Goal: Task Accomplishment & Management: Manage account settings

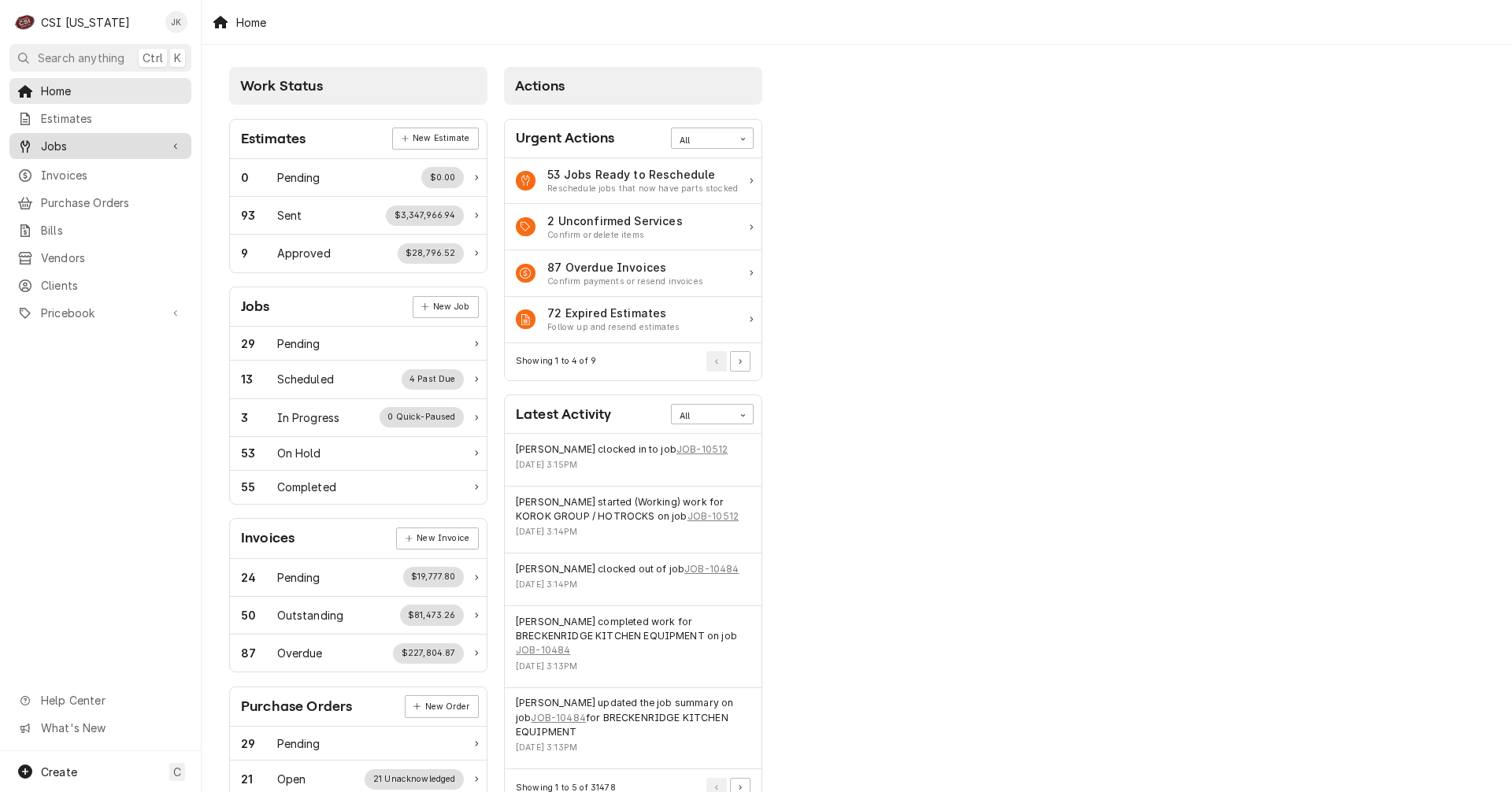
click at [75, 140] on span "Jobs" at bounding box center [101, 147] width 119 height 17
click at [66, 167] on span "Jobs" at bounding box center [112, 173] width 142 height 17
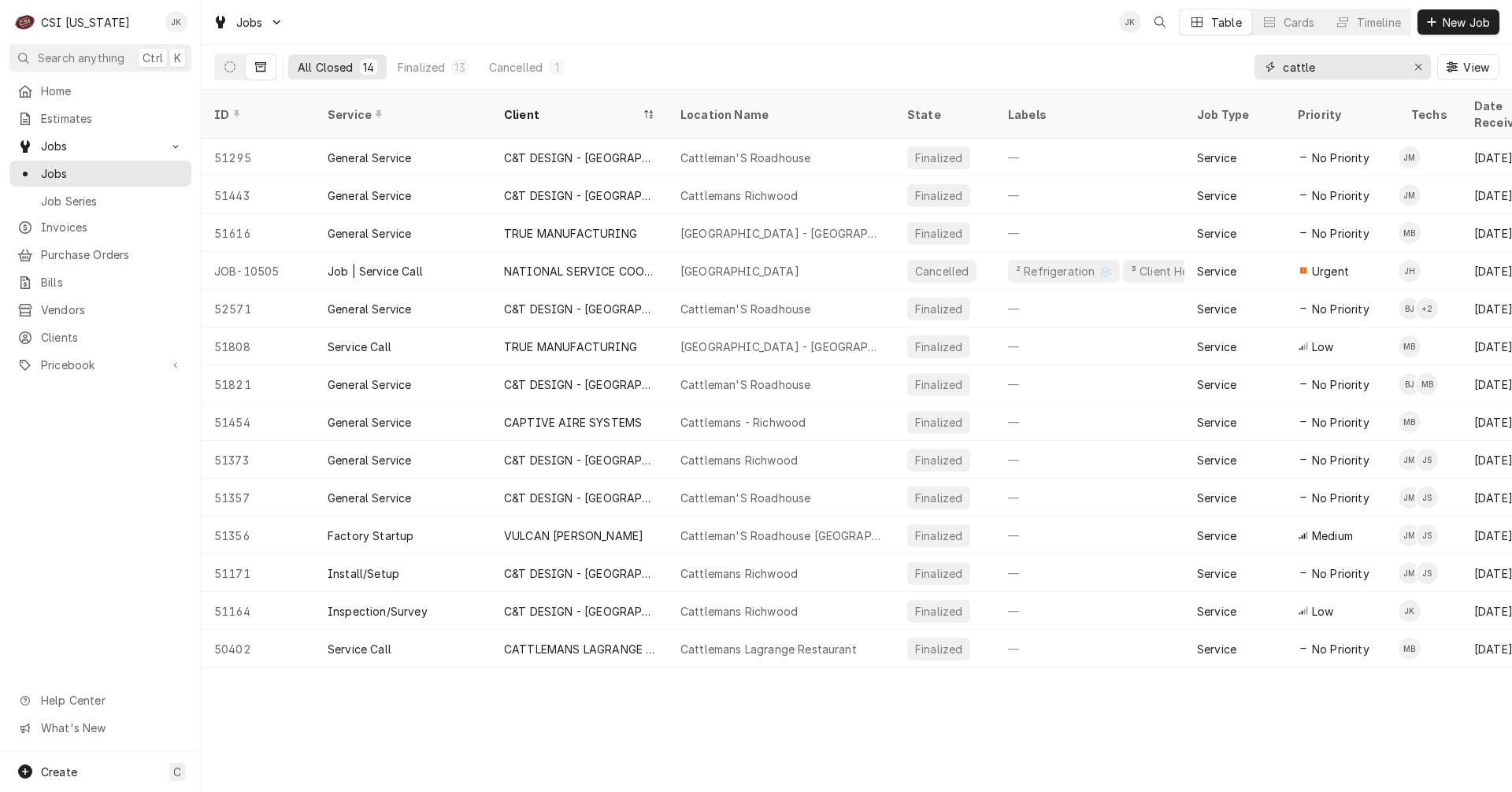
drag, startPoint x: 1323, startPoint y: 65, endPoint x: 1259, endPoint y: 66, distance: 64.0
click at [1259, 66] on div "cattle" at bounding box center [1343, 67] width 177 height 25
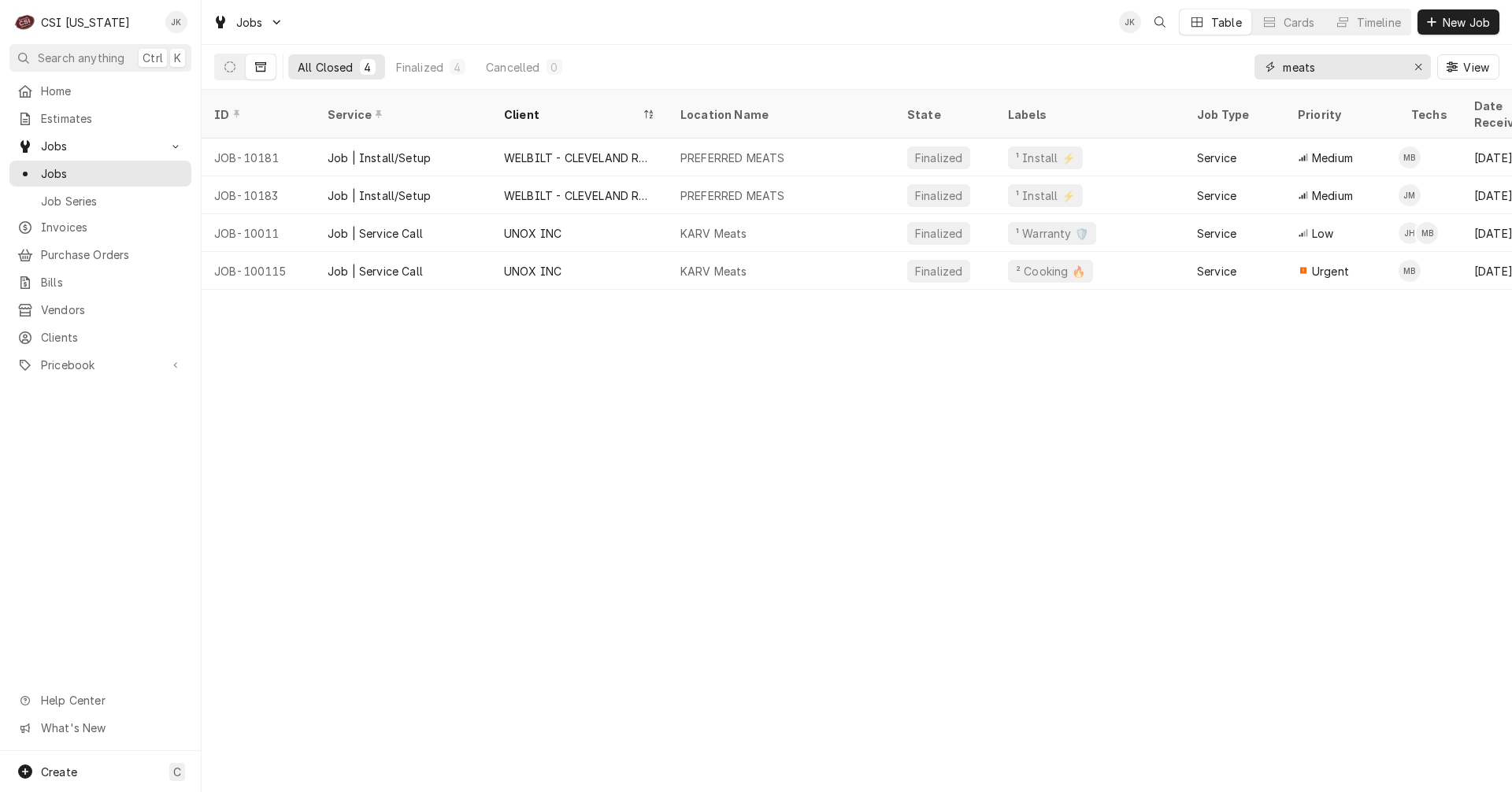
drag, startPoint x: 1329, startPoint y: 63, endPoint x: 1228, endPoint y: 64, distance: 101.0
click at [1228, 64] on div "All Closed 4 Finalized 4 Cancelled 0 meats View" at bounding box center [857, 67] width 1285 height 44
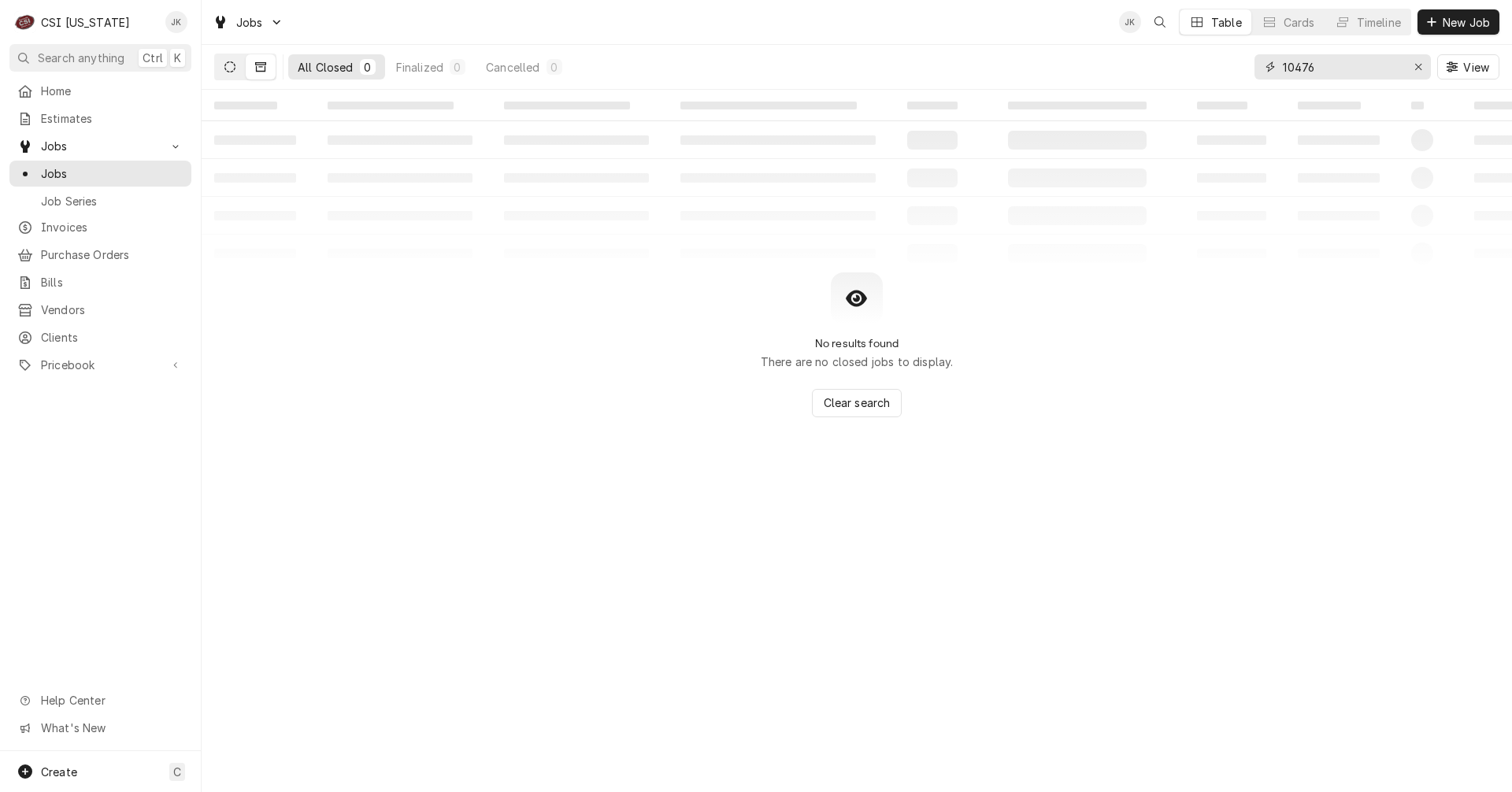
type input "10476"
click at [235, 74] on button "Dynamic Content Wrapper" at bounding box center [230, 67] width 30 height 25
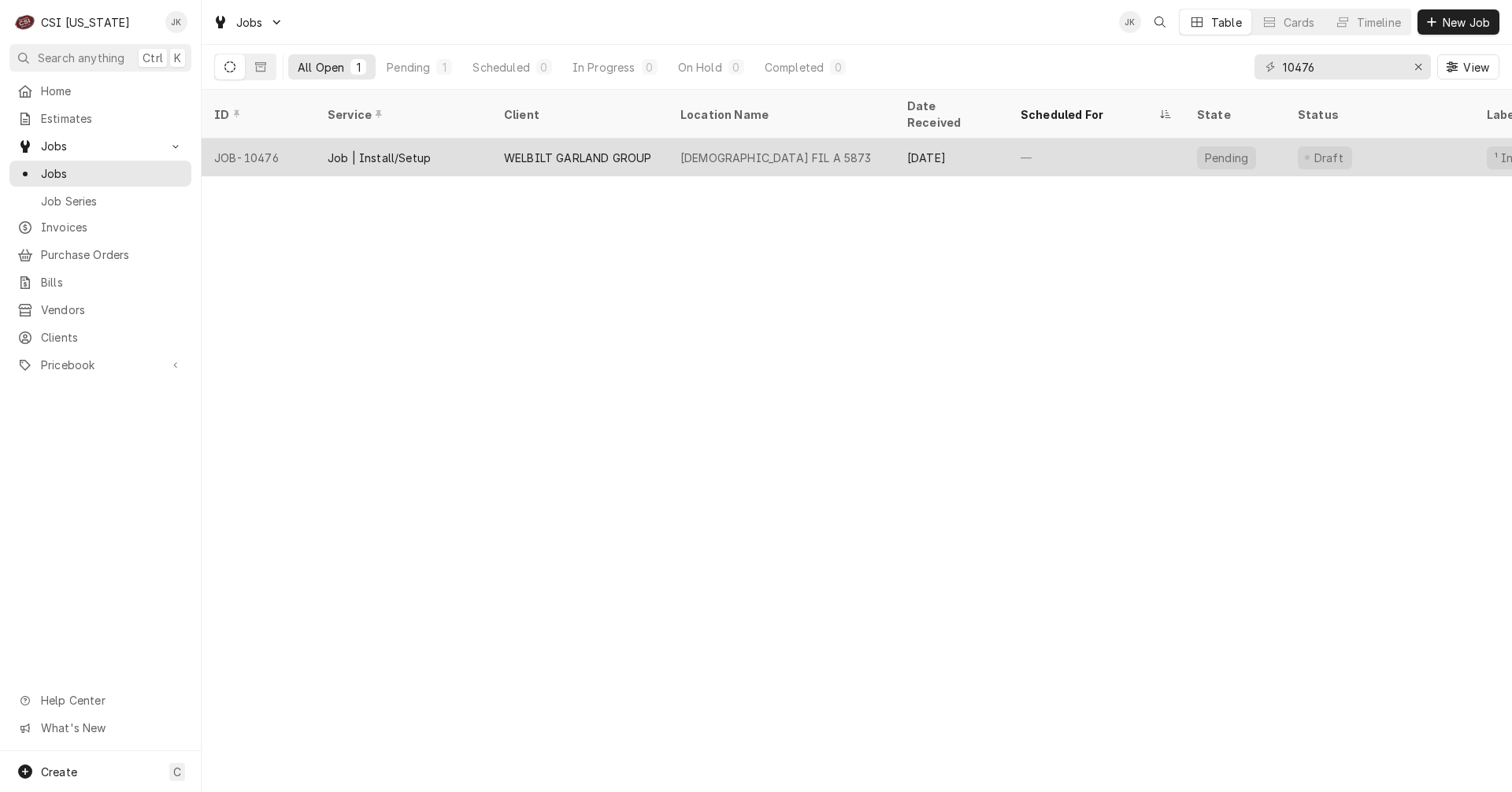
click at [604, 147] on div "WELBILT GARLAND GROUP" at bounding box center [580, 157] width 177 height 38
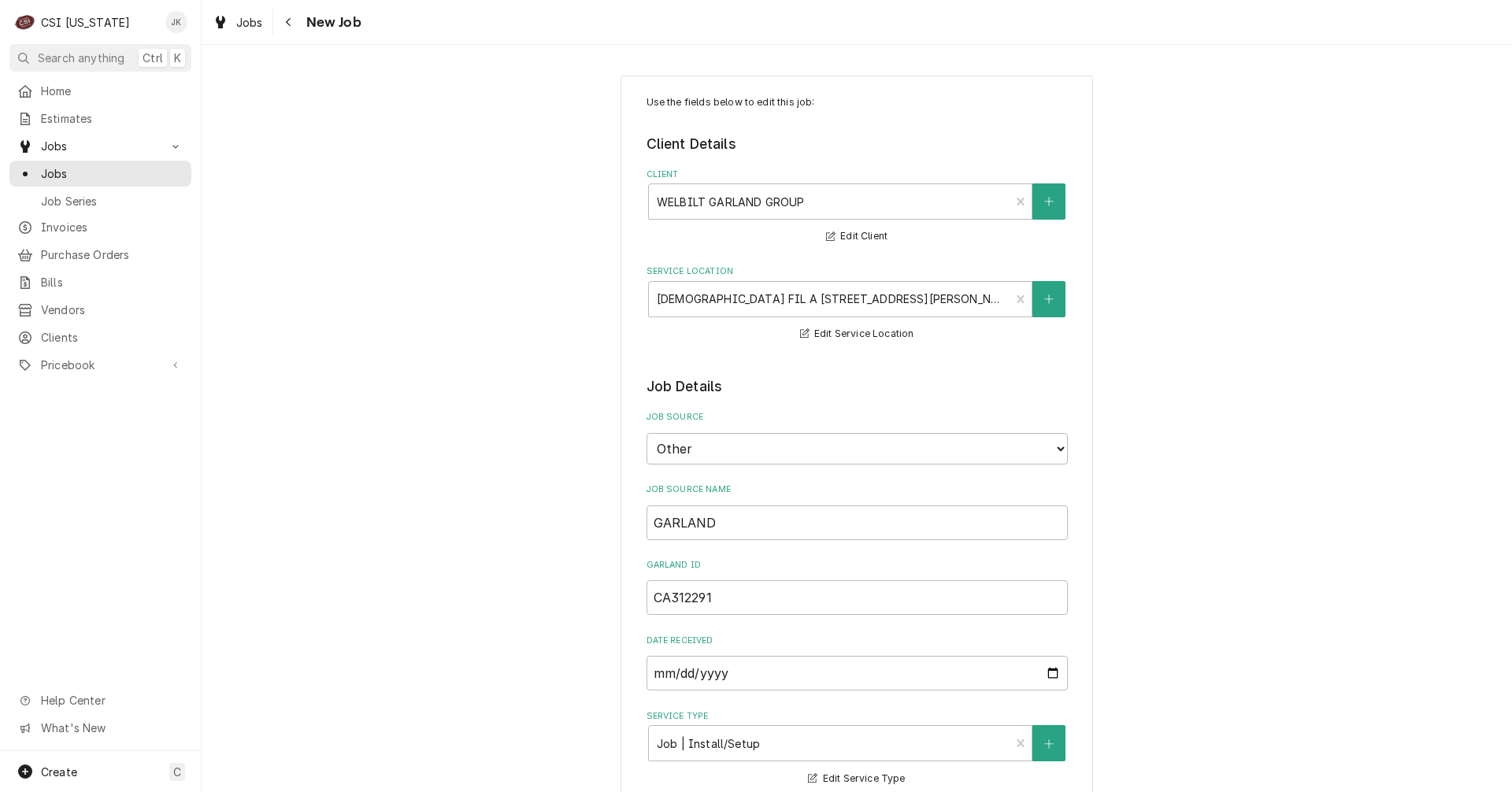
type textarea "x"
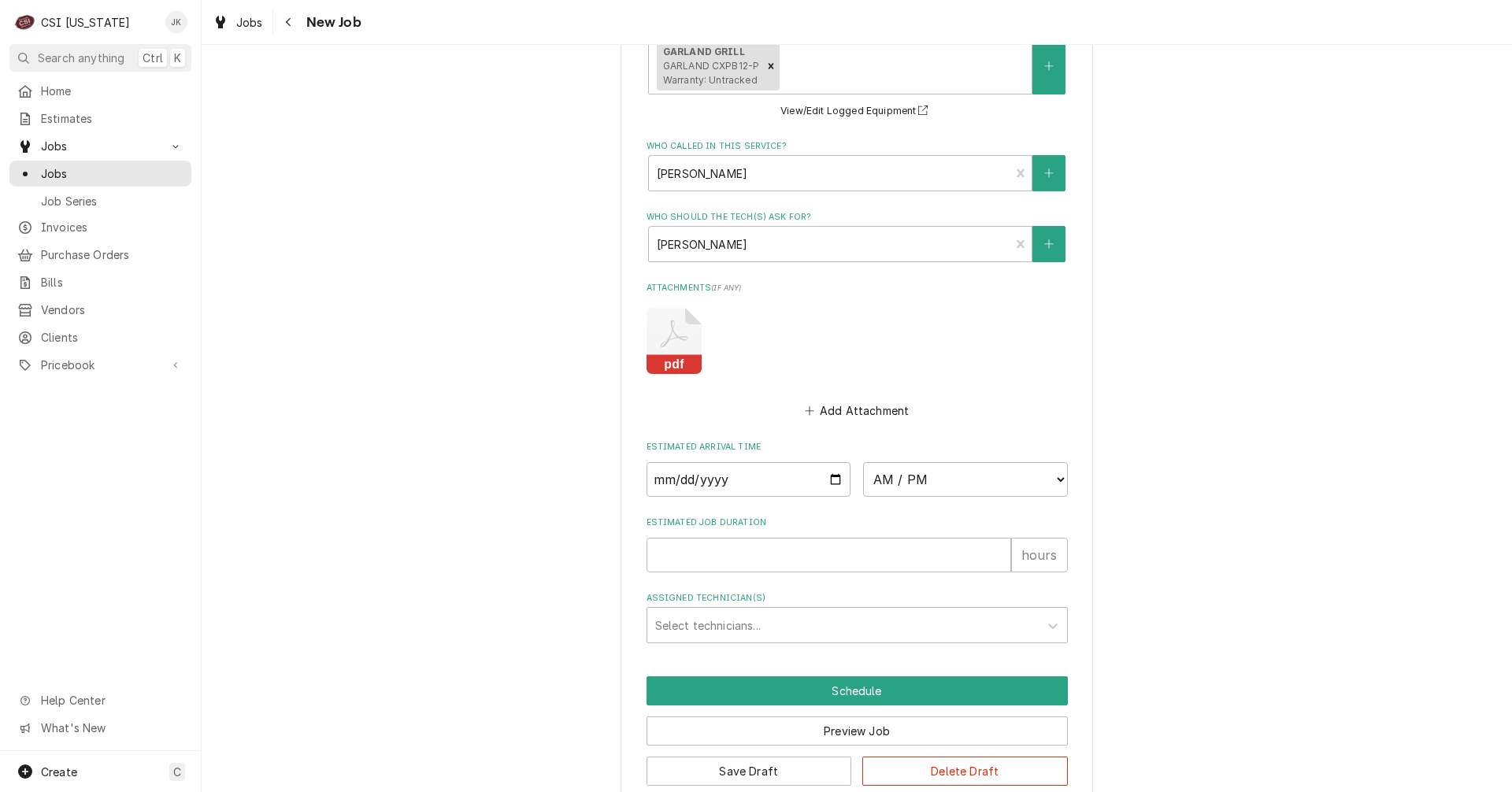
scroll to position [1936, 0]
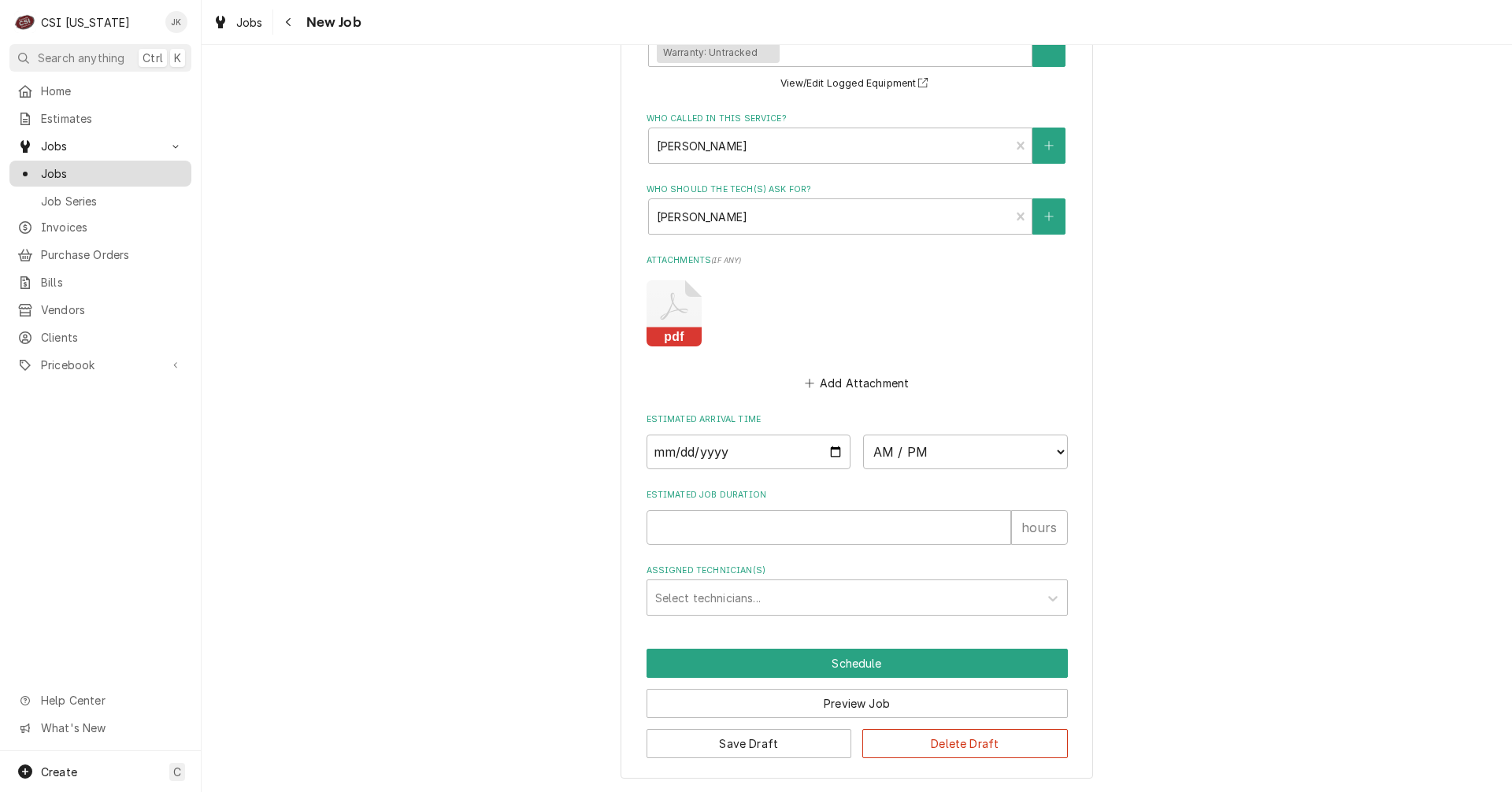
click at [50, 172] on span "Jobs" at bounding box center [112, 173] width 142 height 17
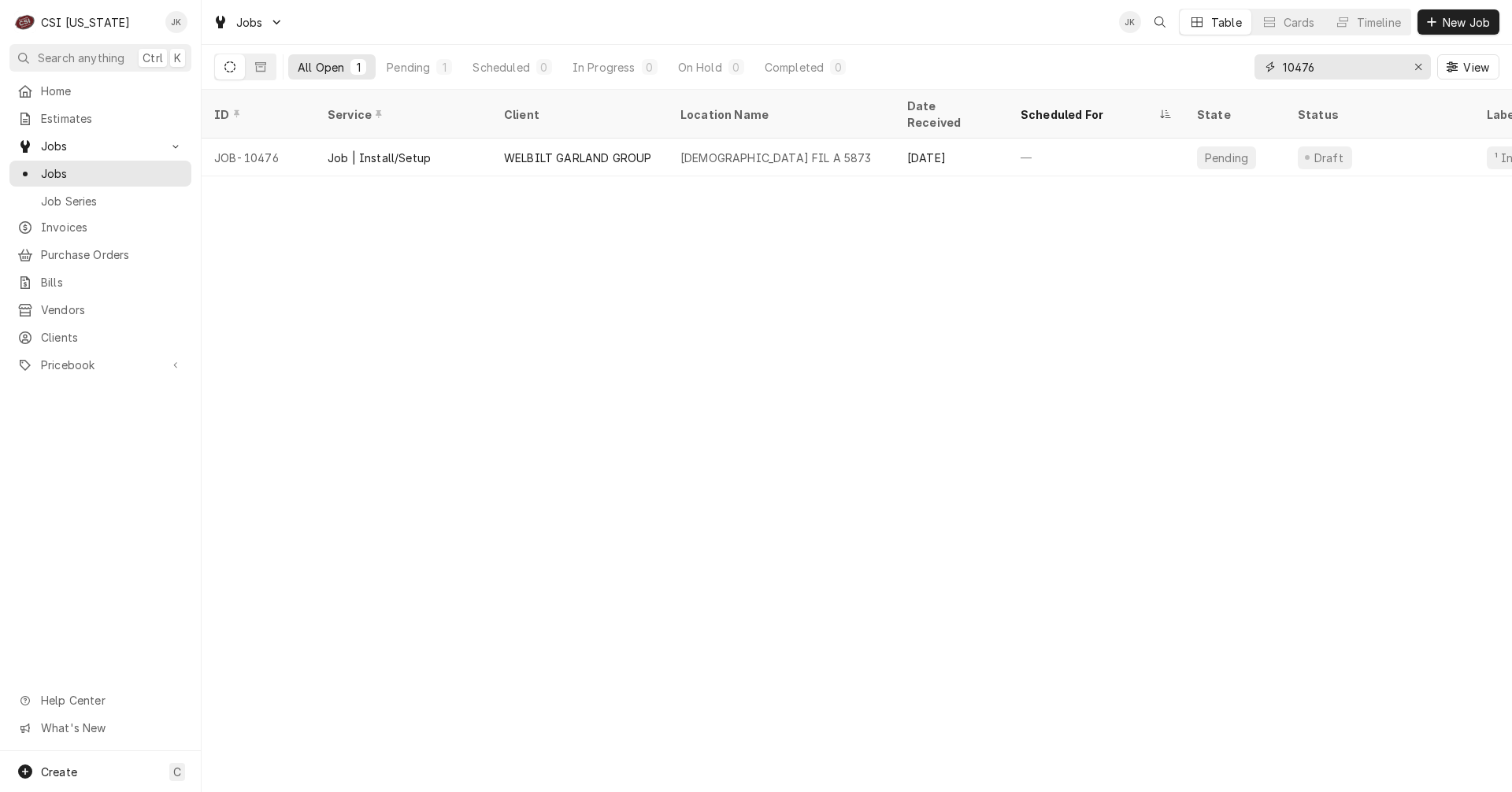
drag, startPoint x: 1346, startPoint y: 63, endPoint x: 1040, endPoint y: 33, distance: 307.5
click at [1040, 33] on div "Jobs JK Table Cards Timeline New Job All Open 1 Pending 1 Scheduled 0 In Progre…" at bounding box center [857, 44] width 1310 height 90
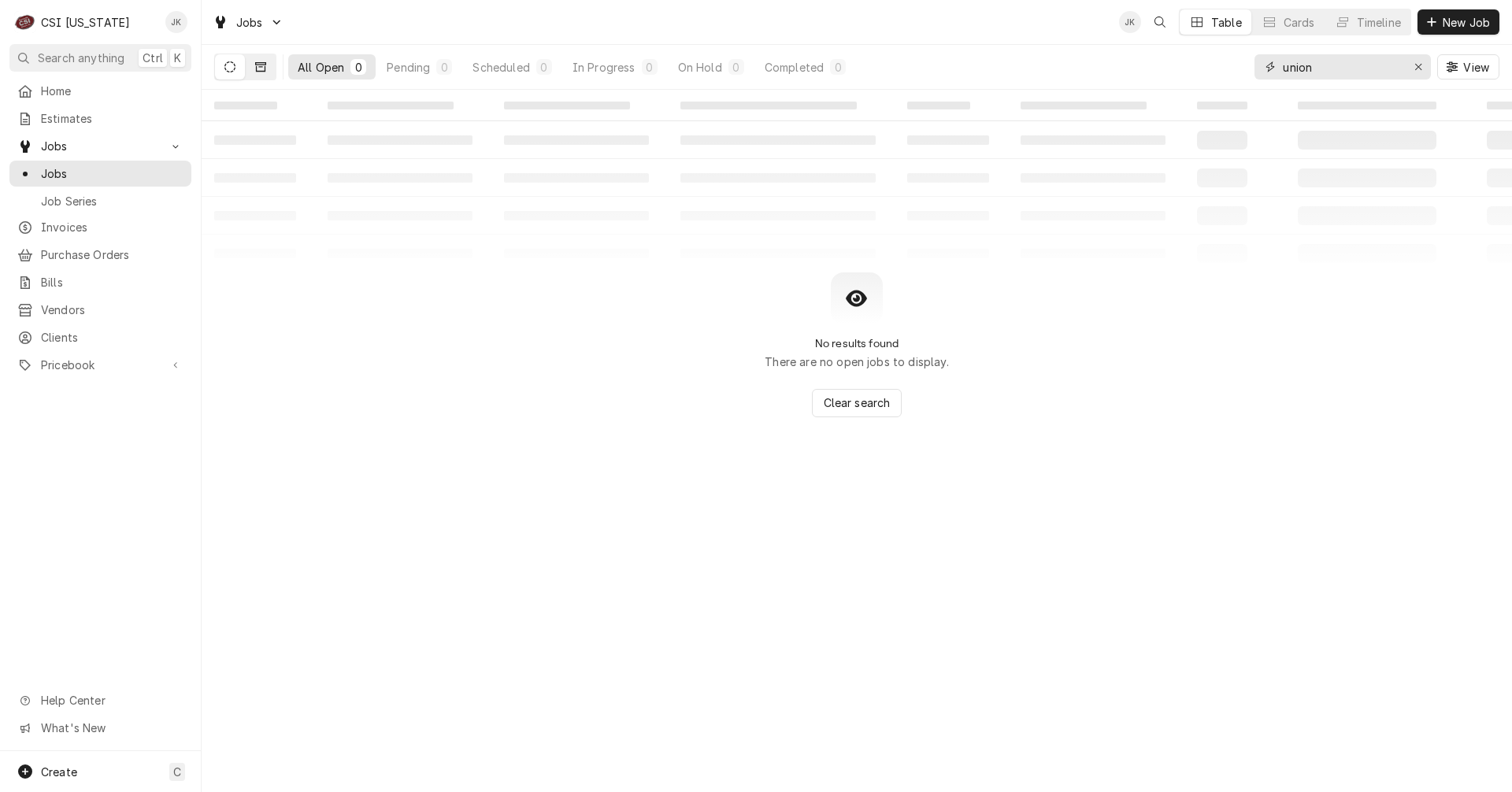
type input "union"
click at [262, 65] on icon "Dynamic Content Wrapper" at bounding box center [261, 66] width 11 height 11
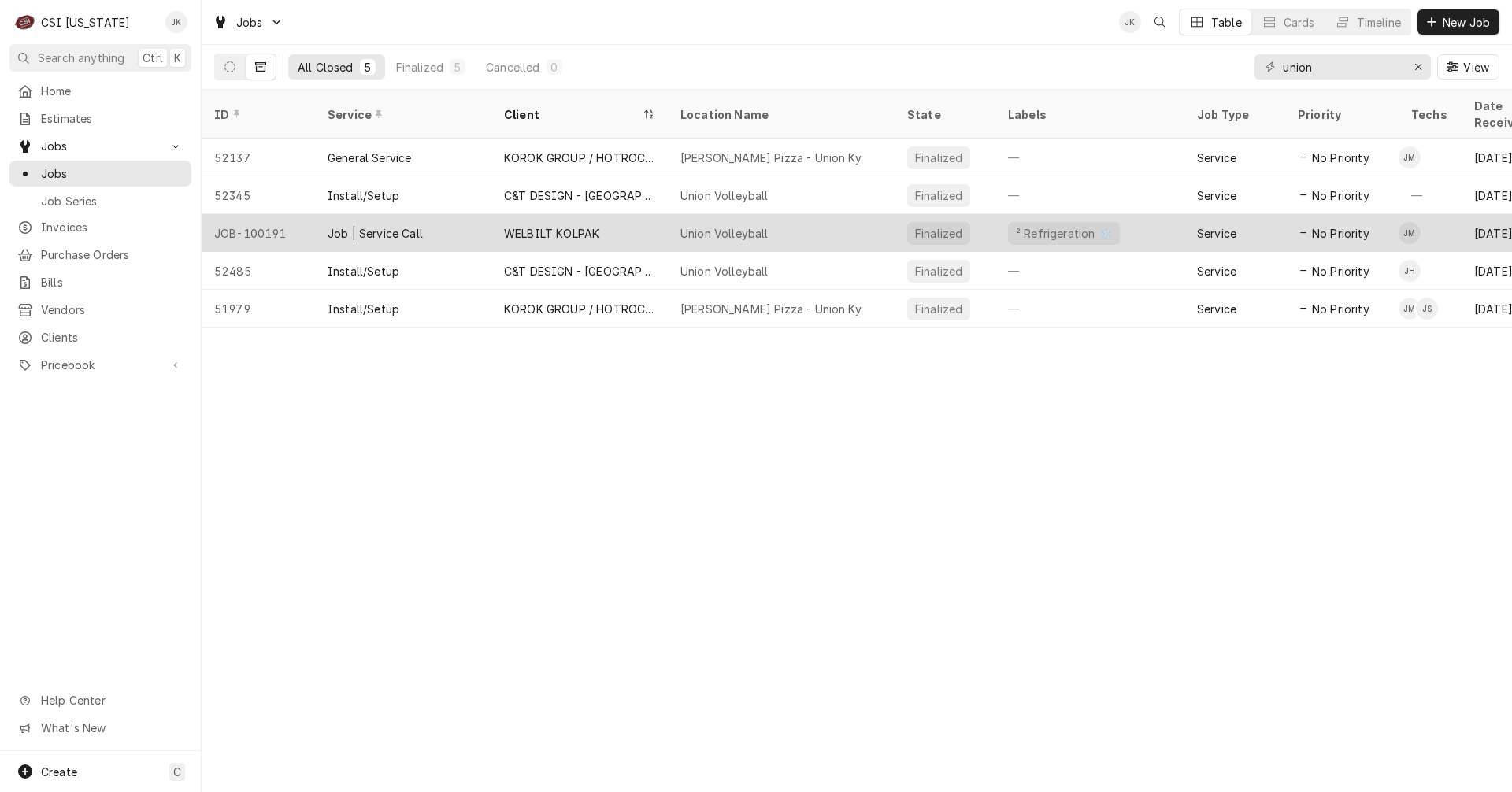
click at [508, 214] on div "WELBILT KOLPAK" at bounding box center [580, 233] width 177 height 38
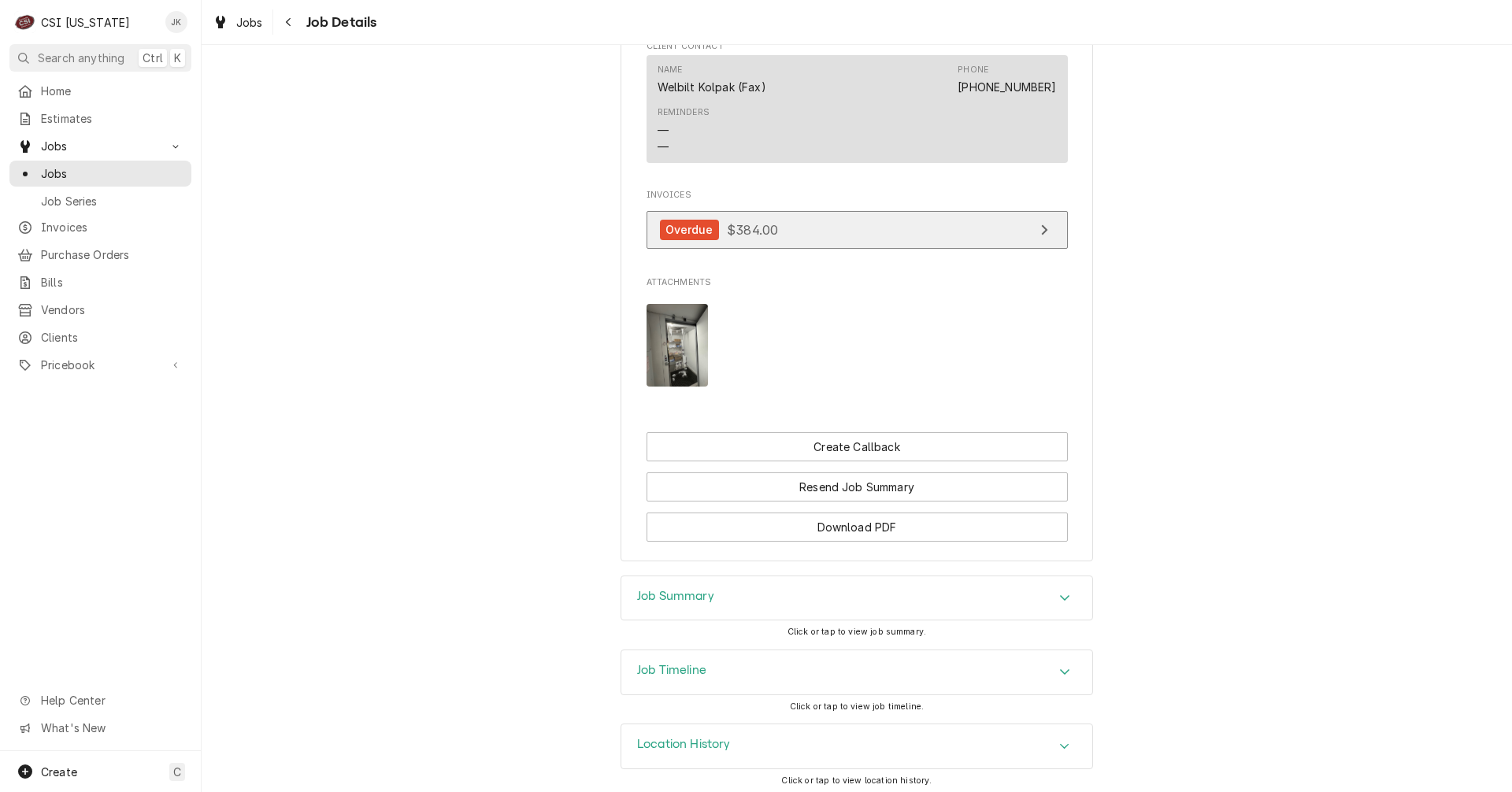
scroll to position [1293, 0]
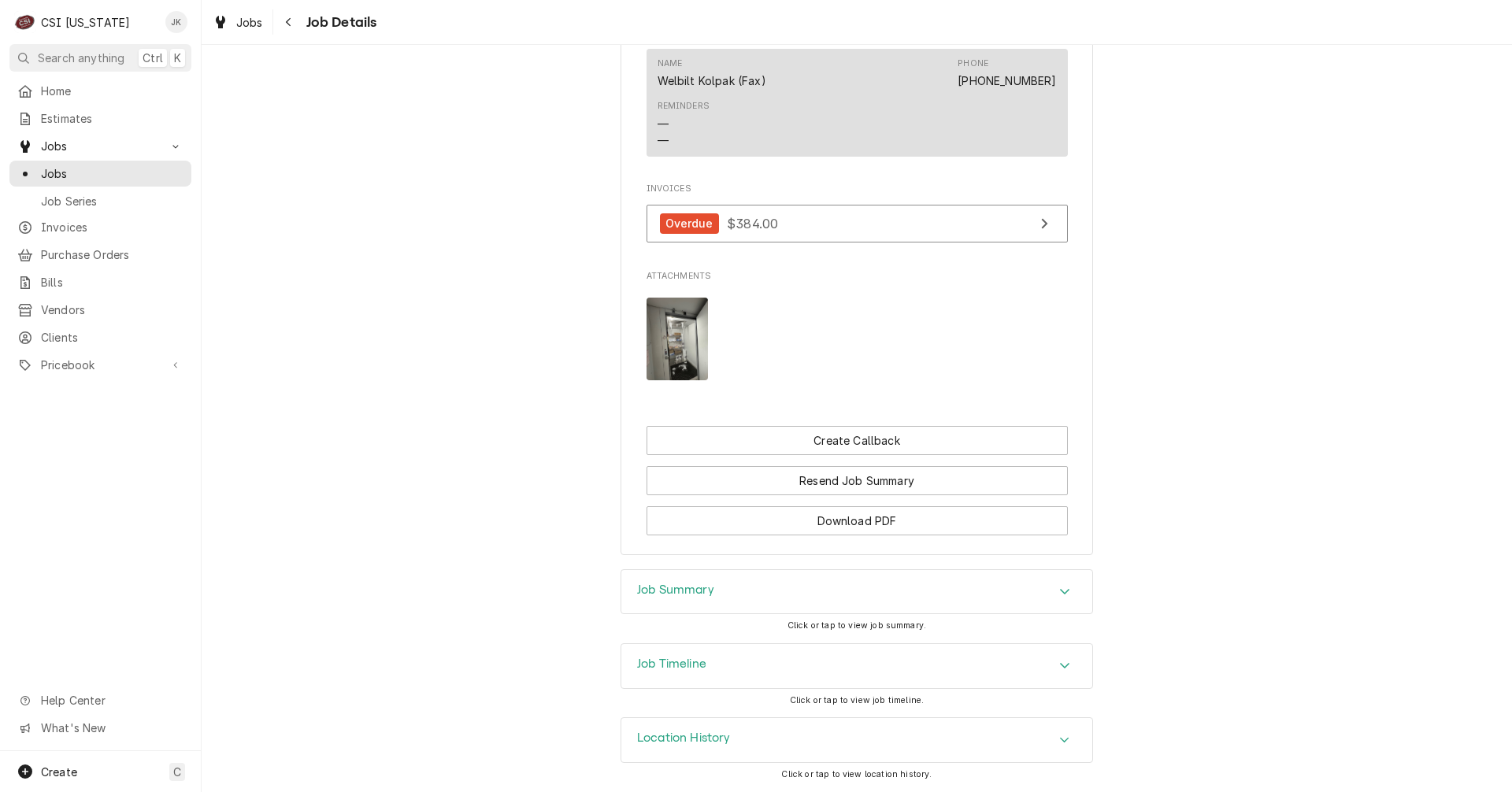
click at [660, 586] on h3 "Job Summary" at bounding box center [676, 590] width 77 height 15
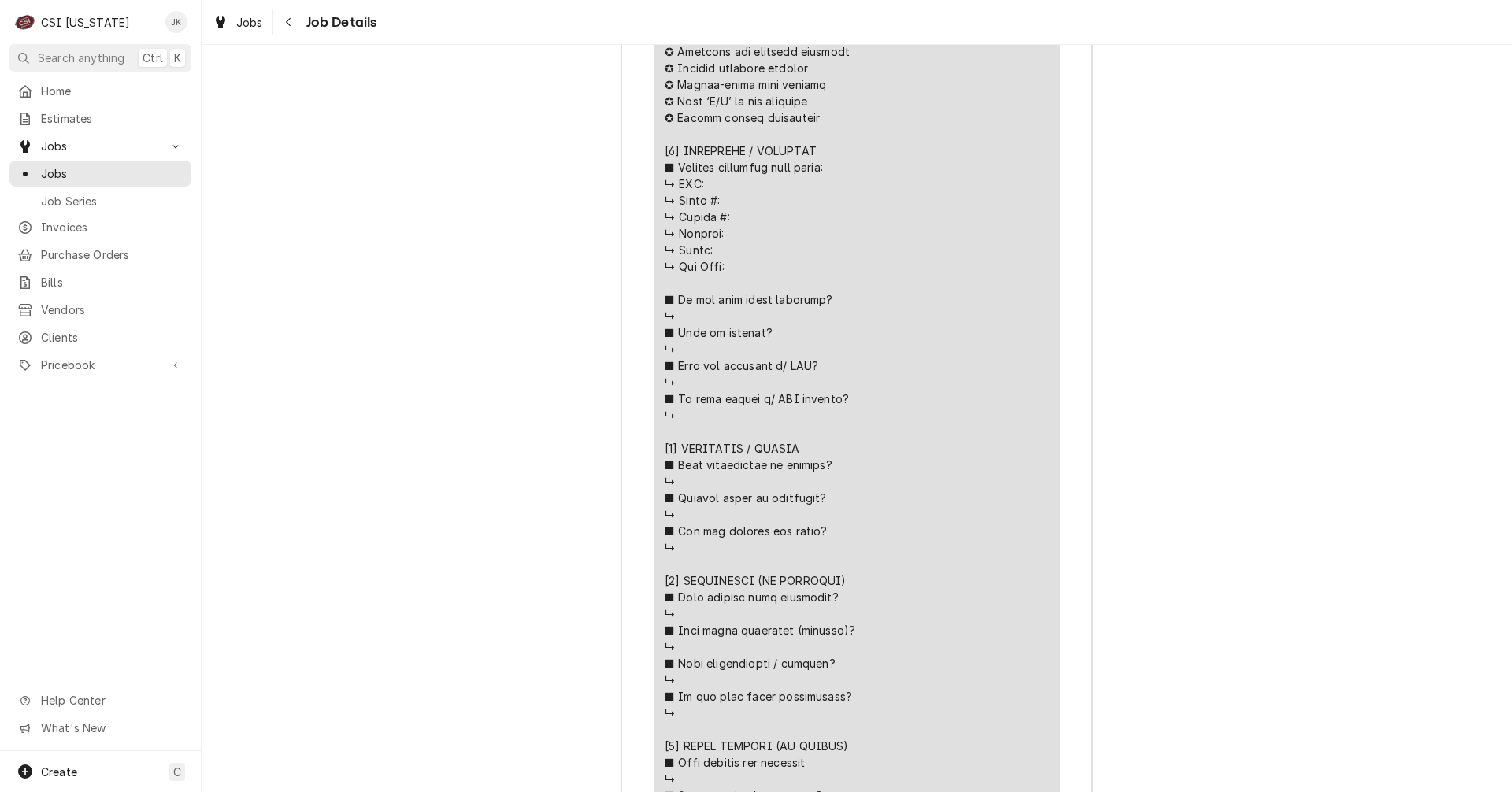
scroll to position [2867, 0]
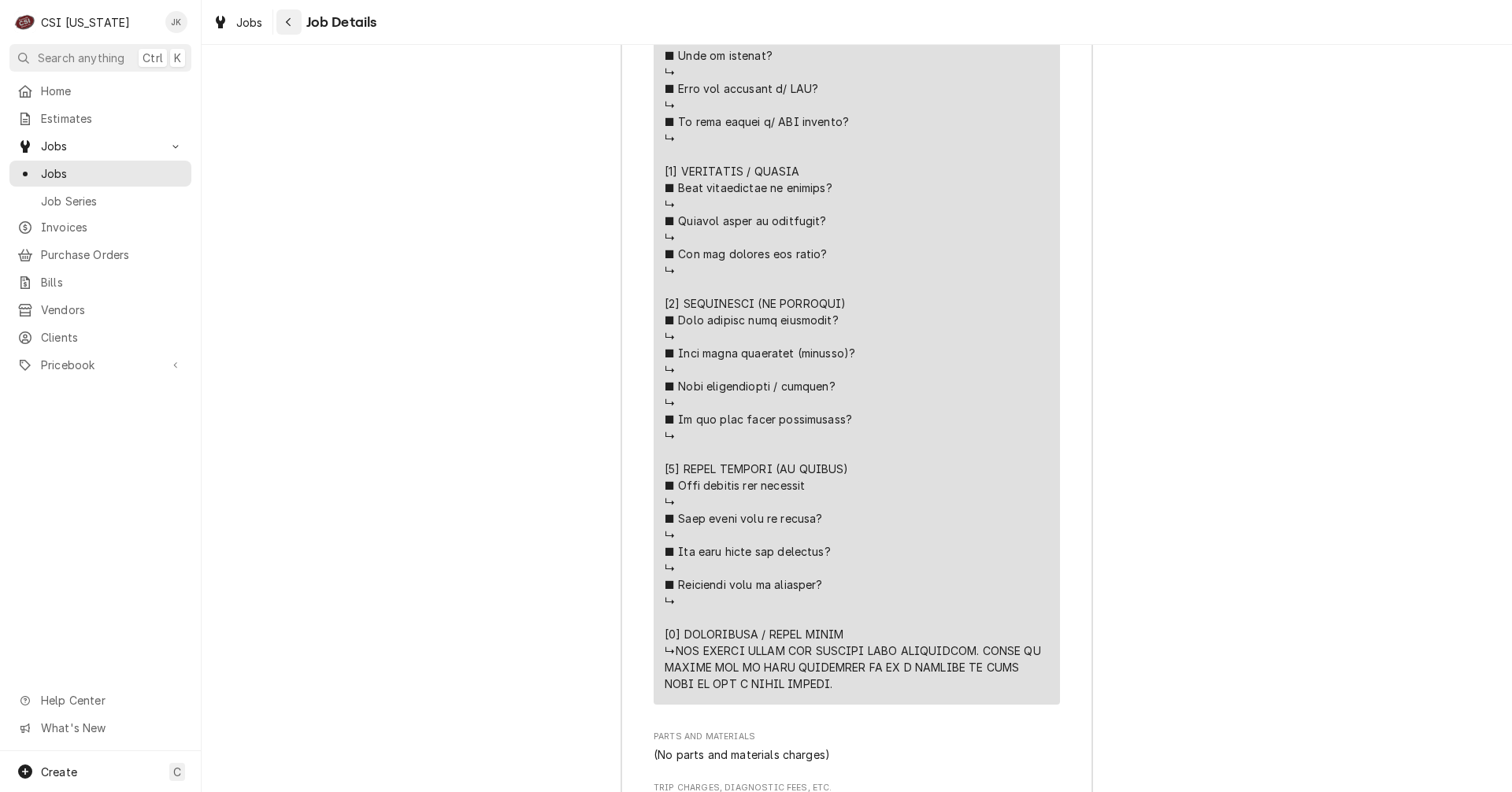
click at [286, 23] on icon "Navigate back" at bounding box center [288, 22] width 7 height 11
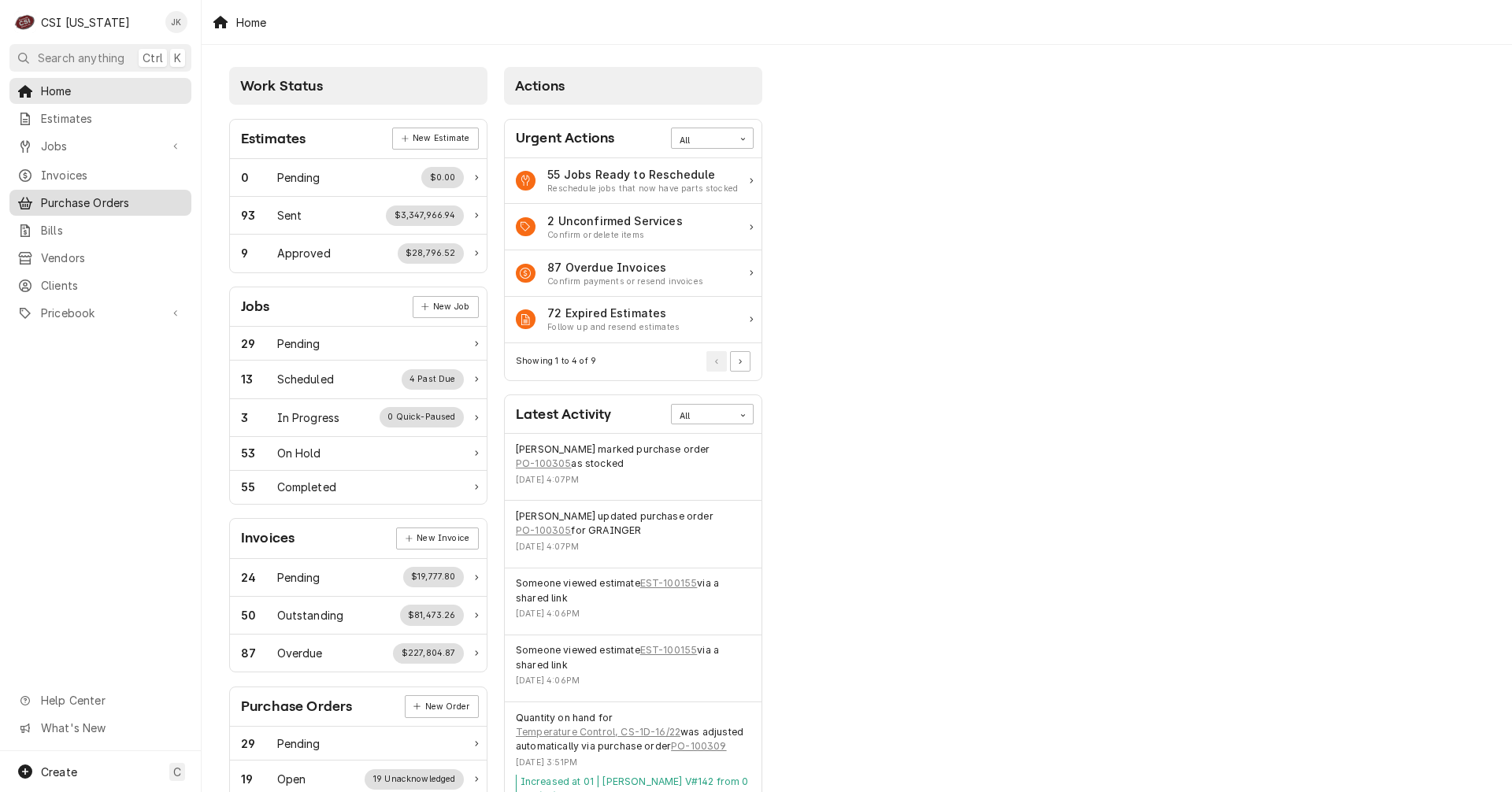
click at [66, 198] on span "Purchase Orders" at bounding box center [112, 203] width 142 height 17
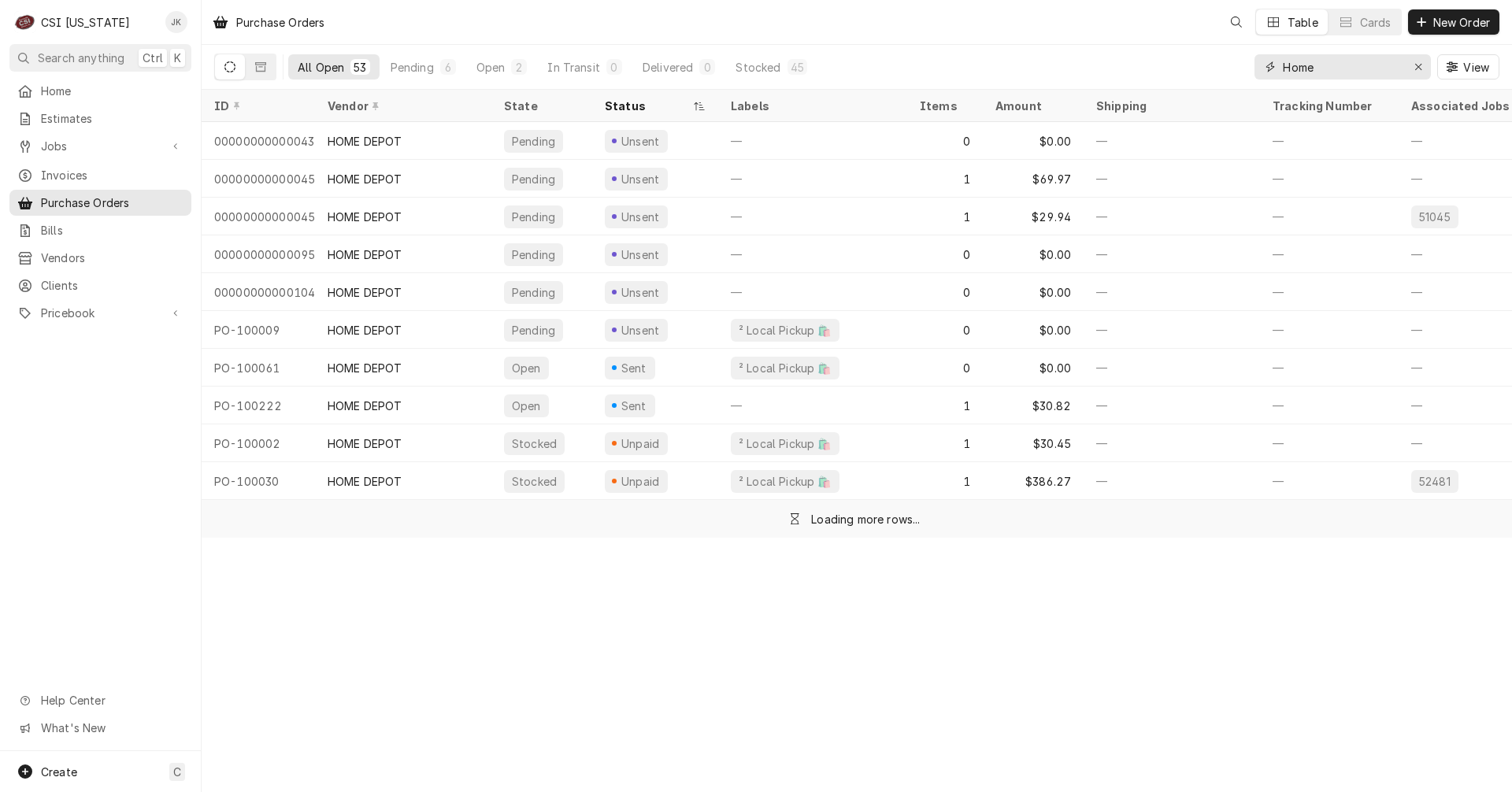
drag, startPoint x: 1331, startPoint y: 64, endPoint x: 1207, endPoint y: 46, distance: 125.3
click at [1207, 46] on div "All Open 53 Pending 6 Open 2 In Transit 0 Delivered 0 Stocked 45 Home View" at bounding box center [857, 67] width 1285 height 44
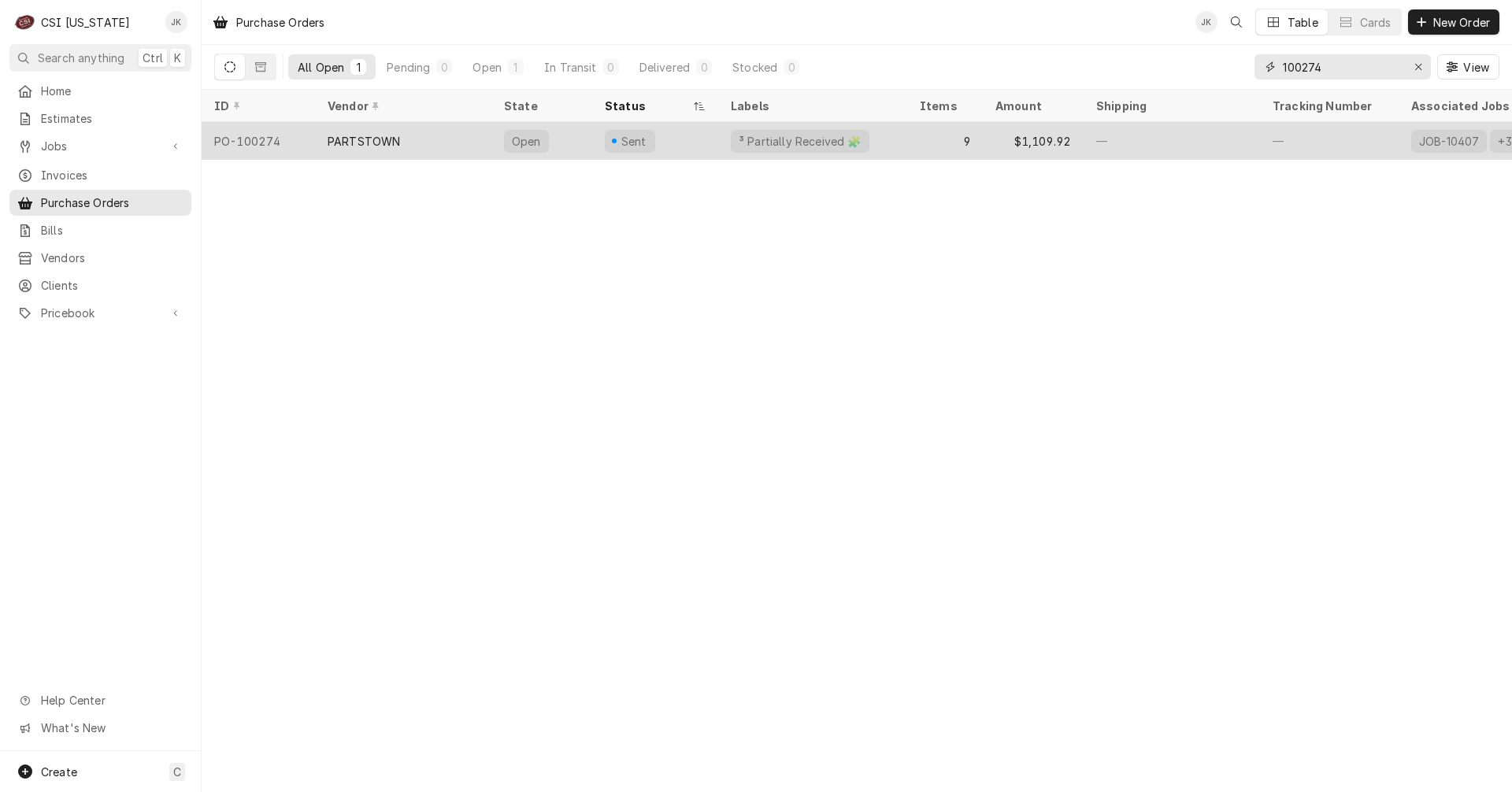
type input "100274"
click at [567, 138] on div "Open" at bounding box center [542, 141] width 101 height 38
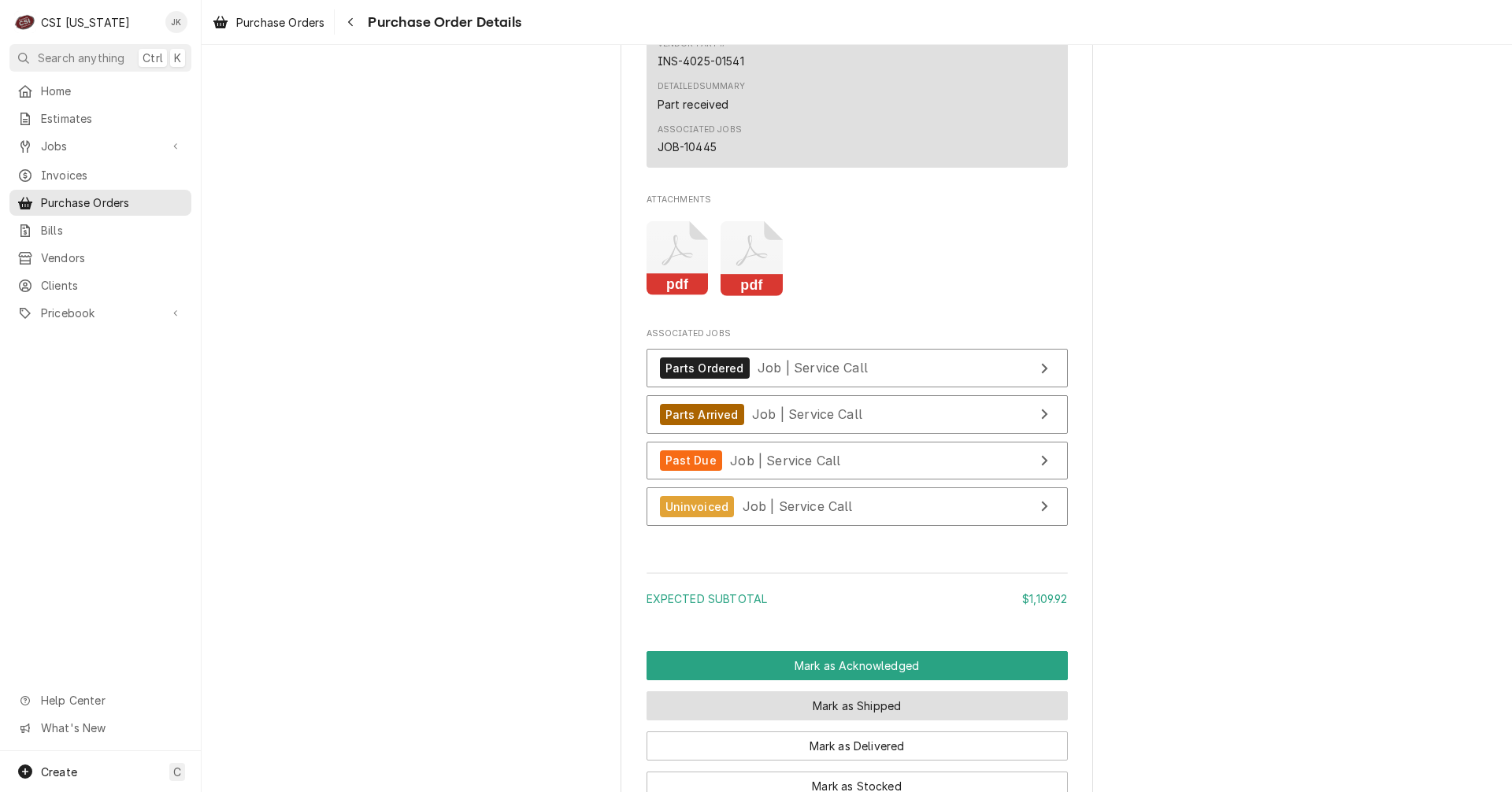
scroll to position [4351, 0]
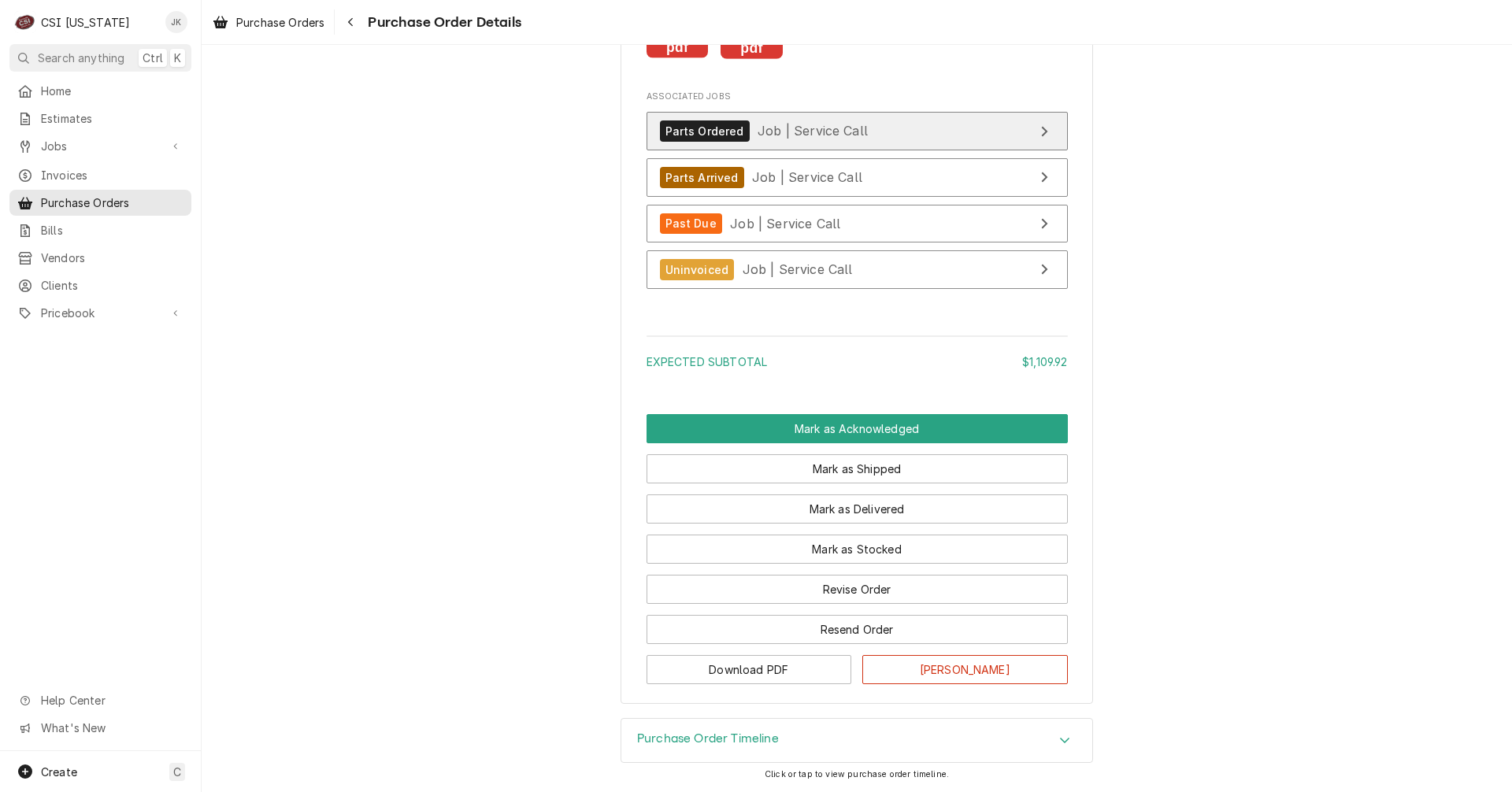
click at [834, 136] on span "Job | Service Call" at bounding box center [813, 131] width 111 height 16
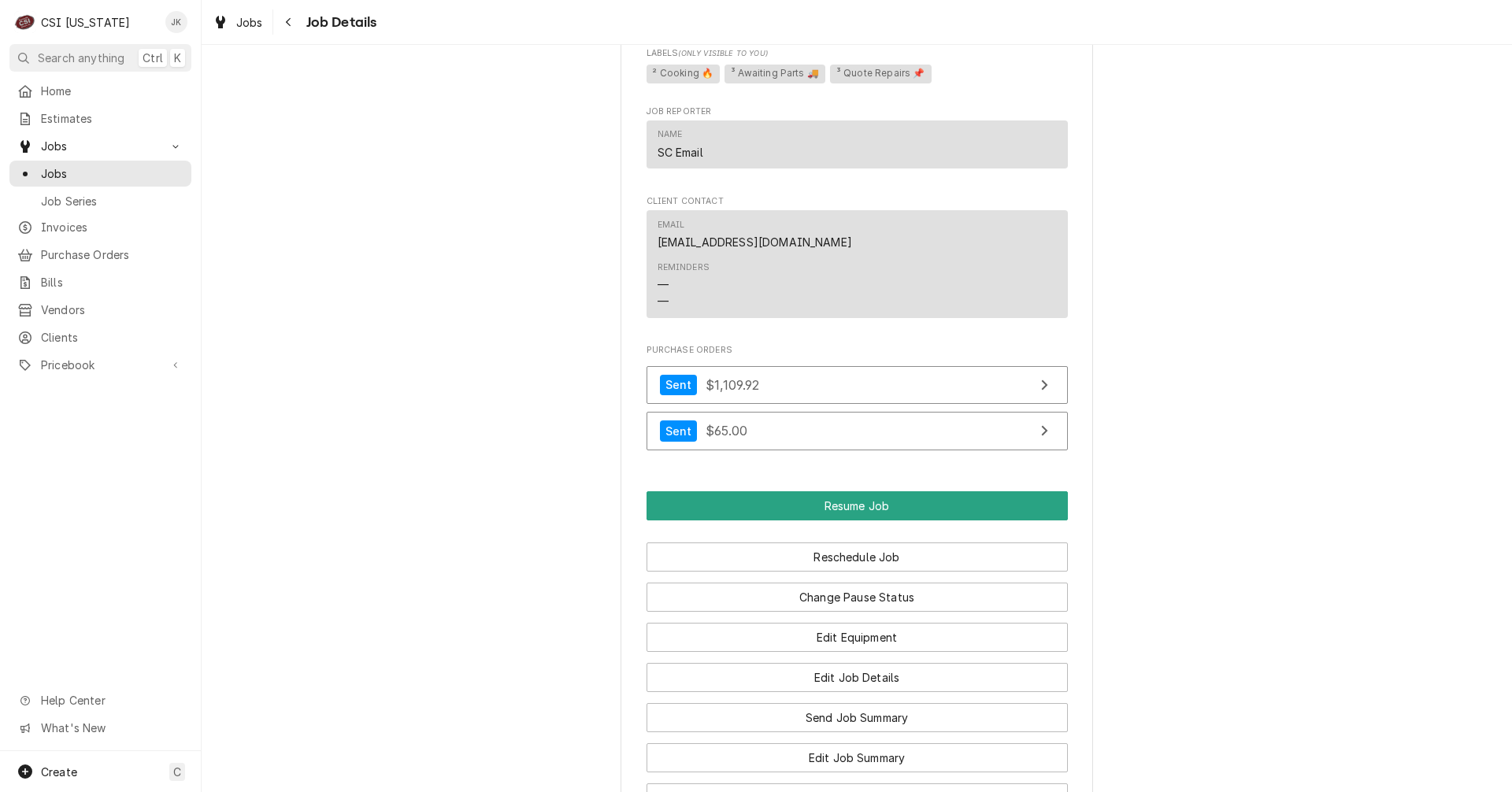
scroll to position [2204, 0]
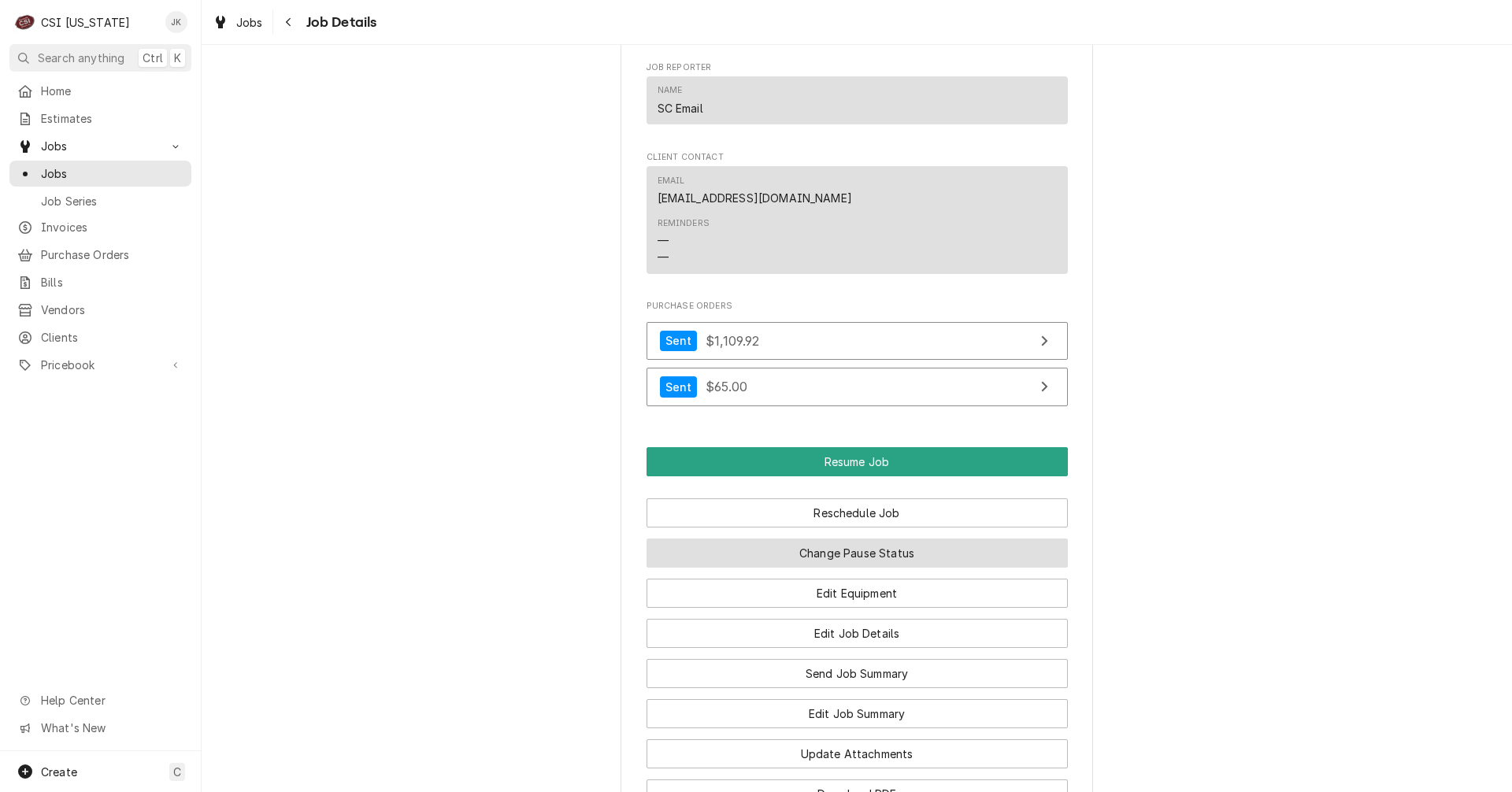
click at [823, 567] on button "Change Pause Status" at bounding box center [857, 553] width 421 height 29
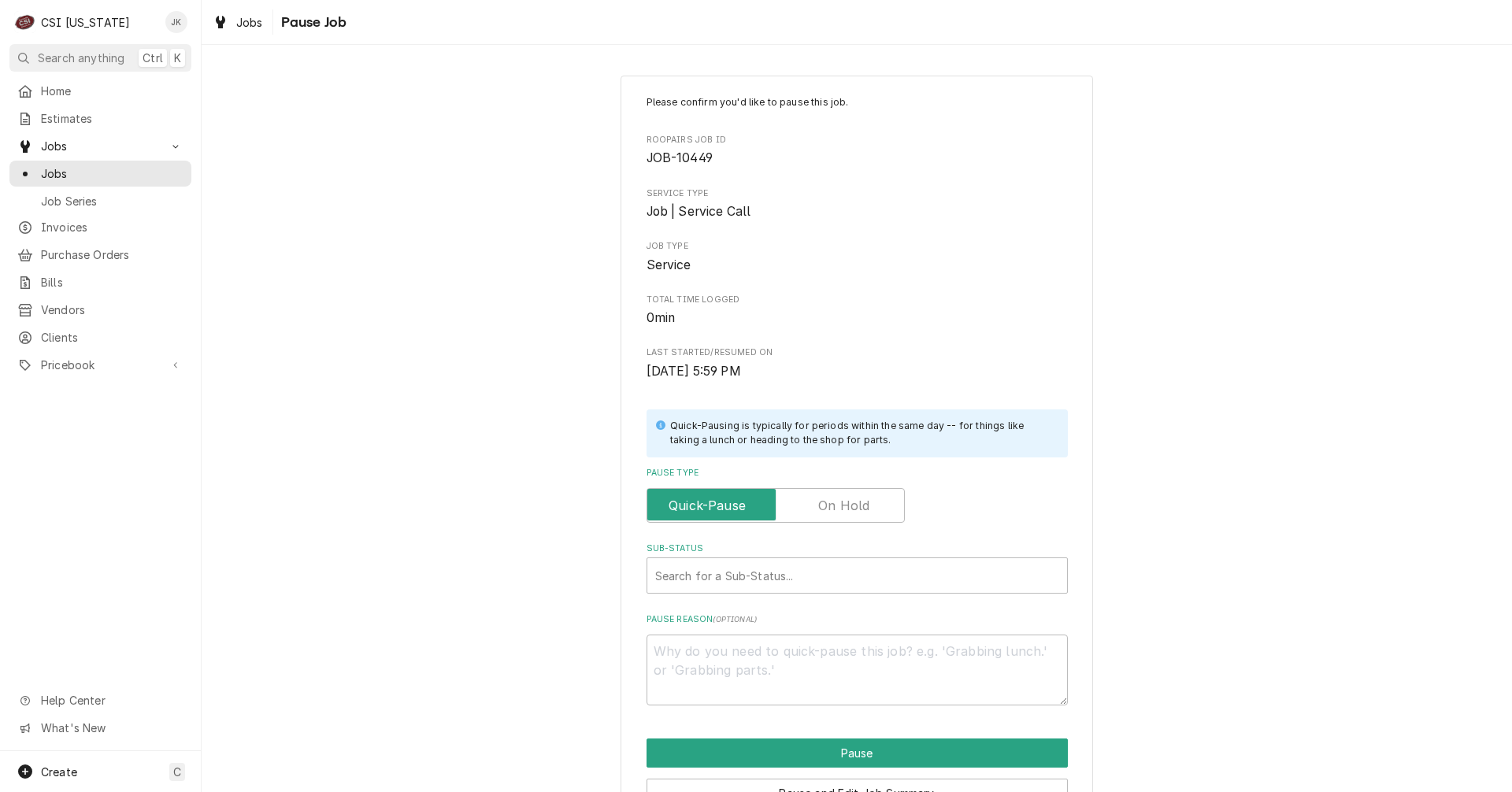
click at [827, 515] on label "Pause Type" at bounding box center [776, 505] width 258 height 34
click at [827, 515] on input "Pause Type" at bounding box center [775, 505] width 244 height 34
checkbox input "true"
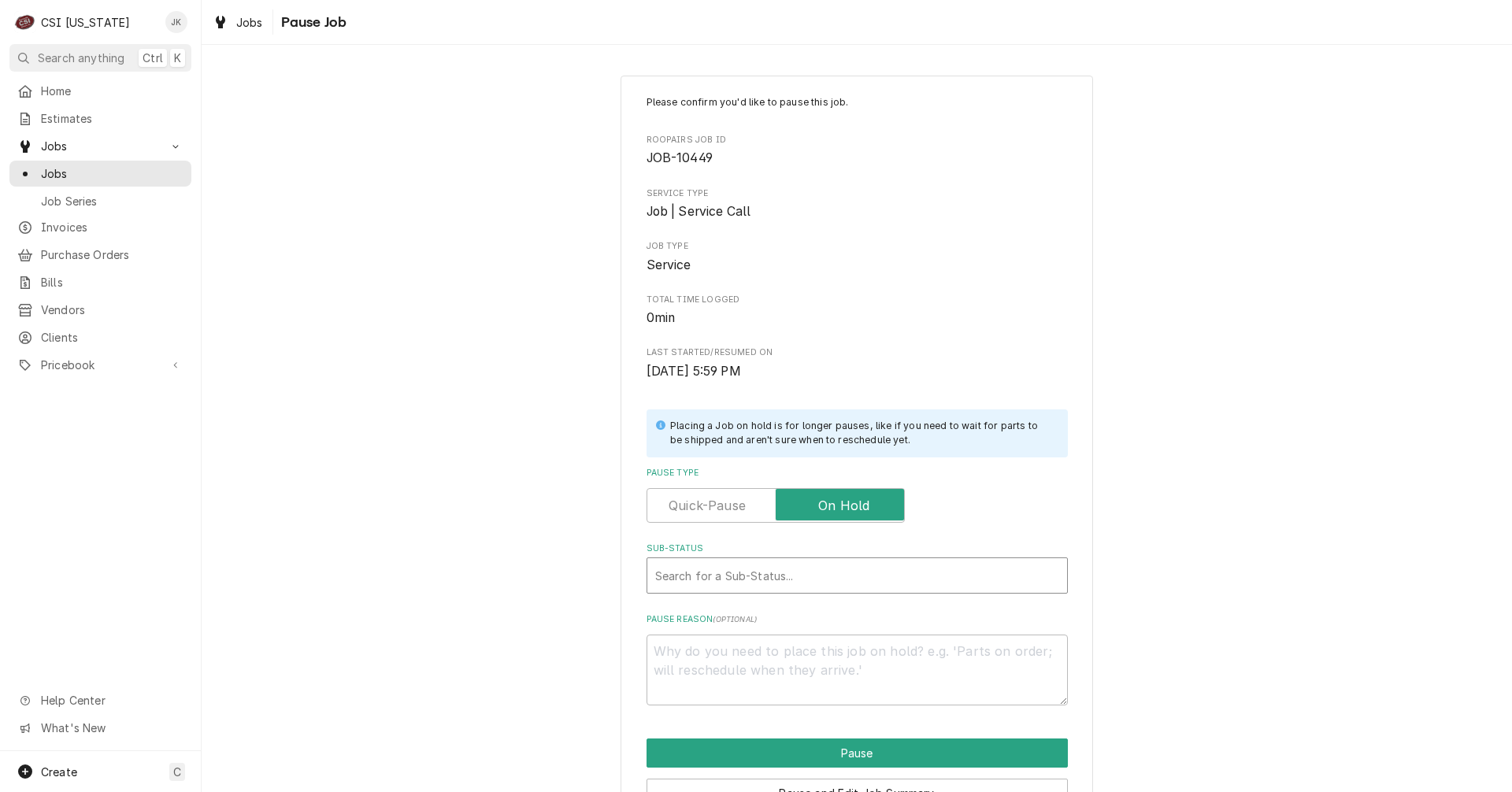
click at [822, 564] on div "Sub-Status" at bounding box center [857, 575] width 404 height 28
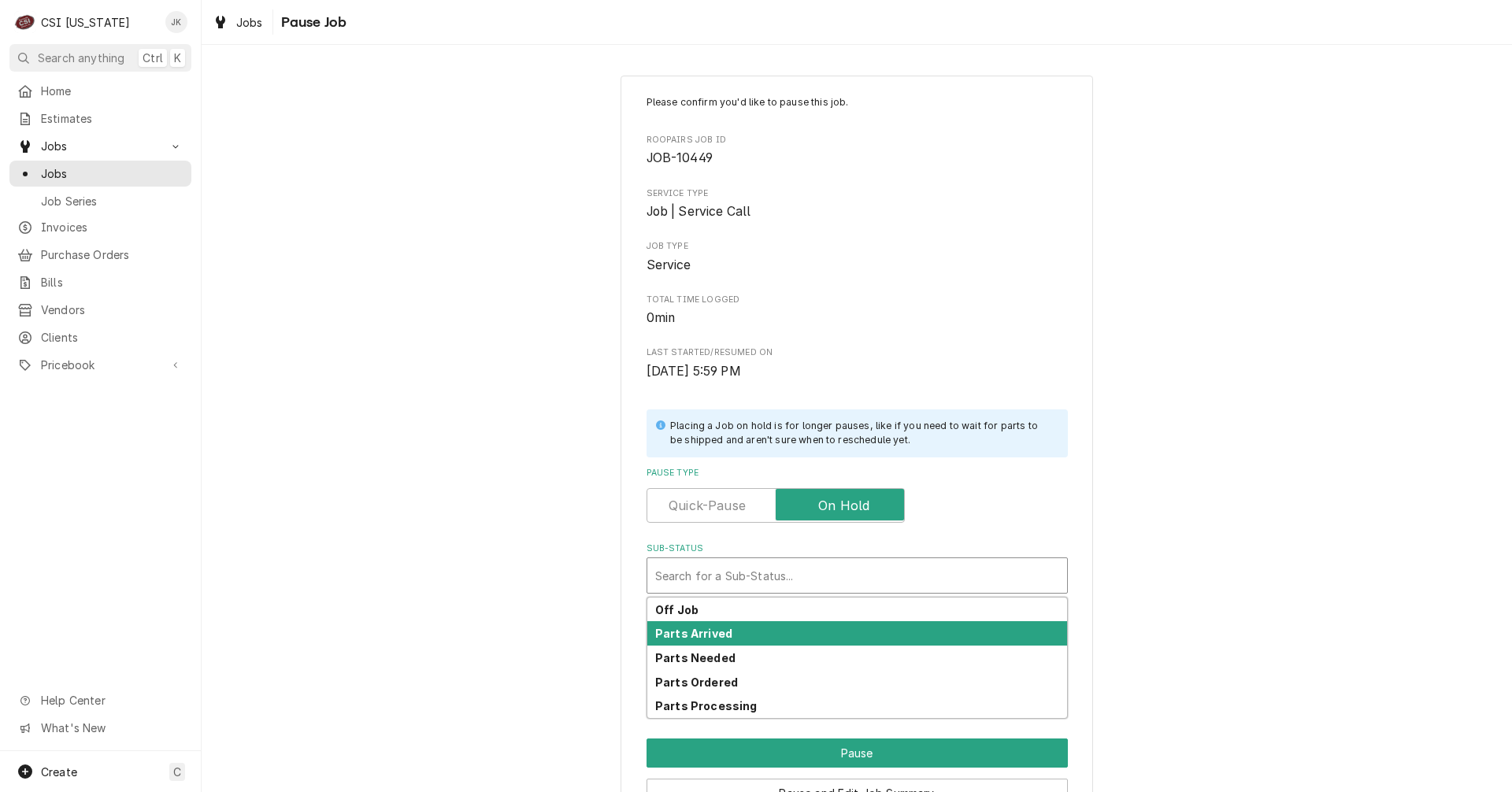
click at [696, 635] on strong "Parts Arrived" at bounding box center [694, 633] width 77 height 13
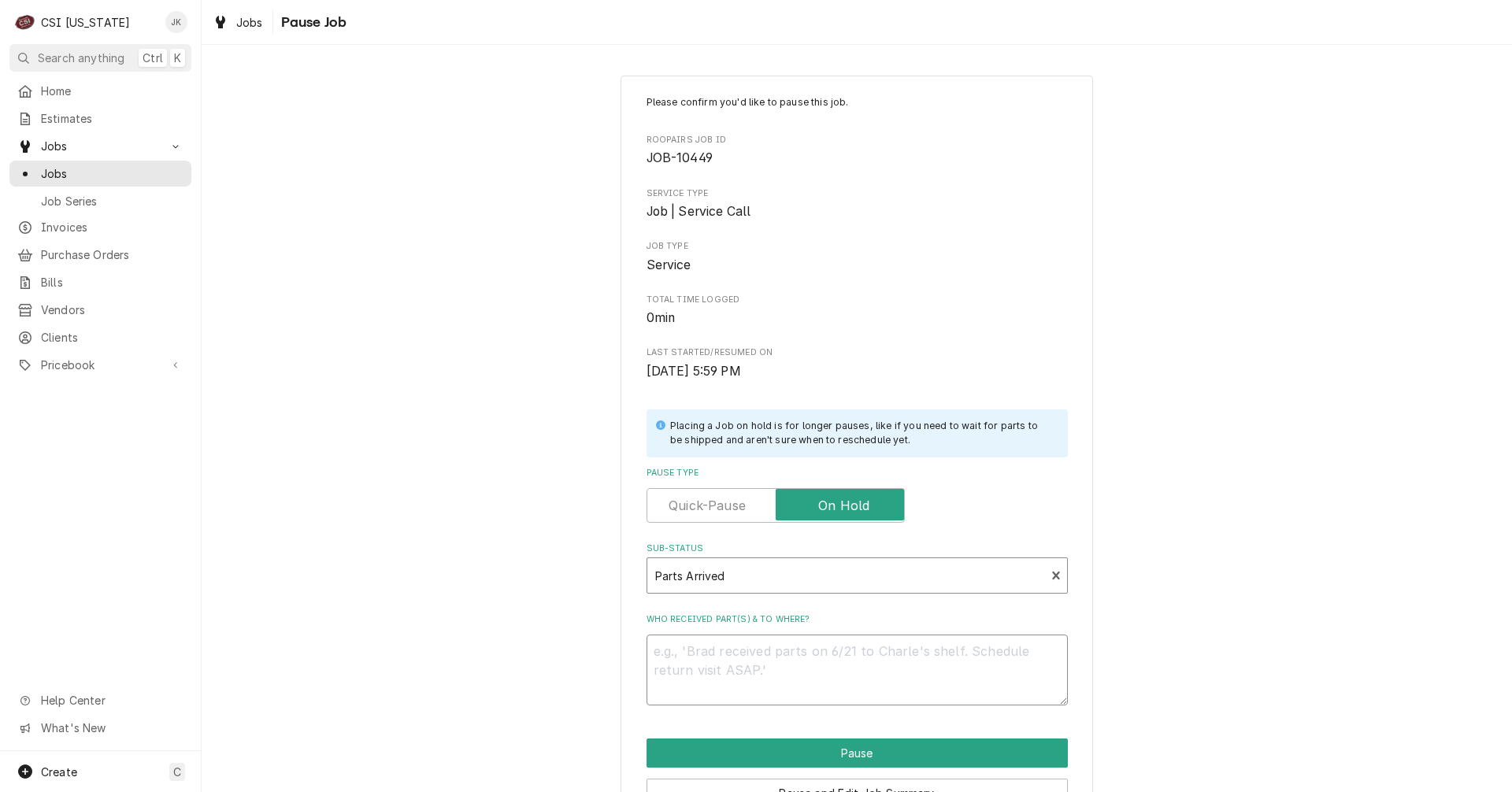
click at [729, 658] on textarea "Who received part(s) & to where?" at bounding box center [857, 670] width 421 height 71
type textarea "x"
type textarea "F"
type textarea "x"
type textarea "Fi"
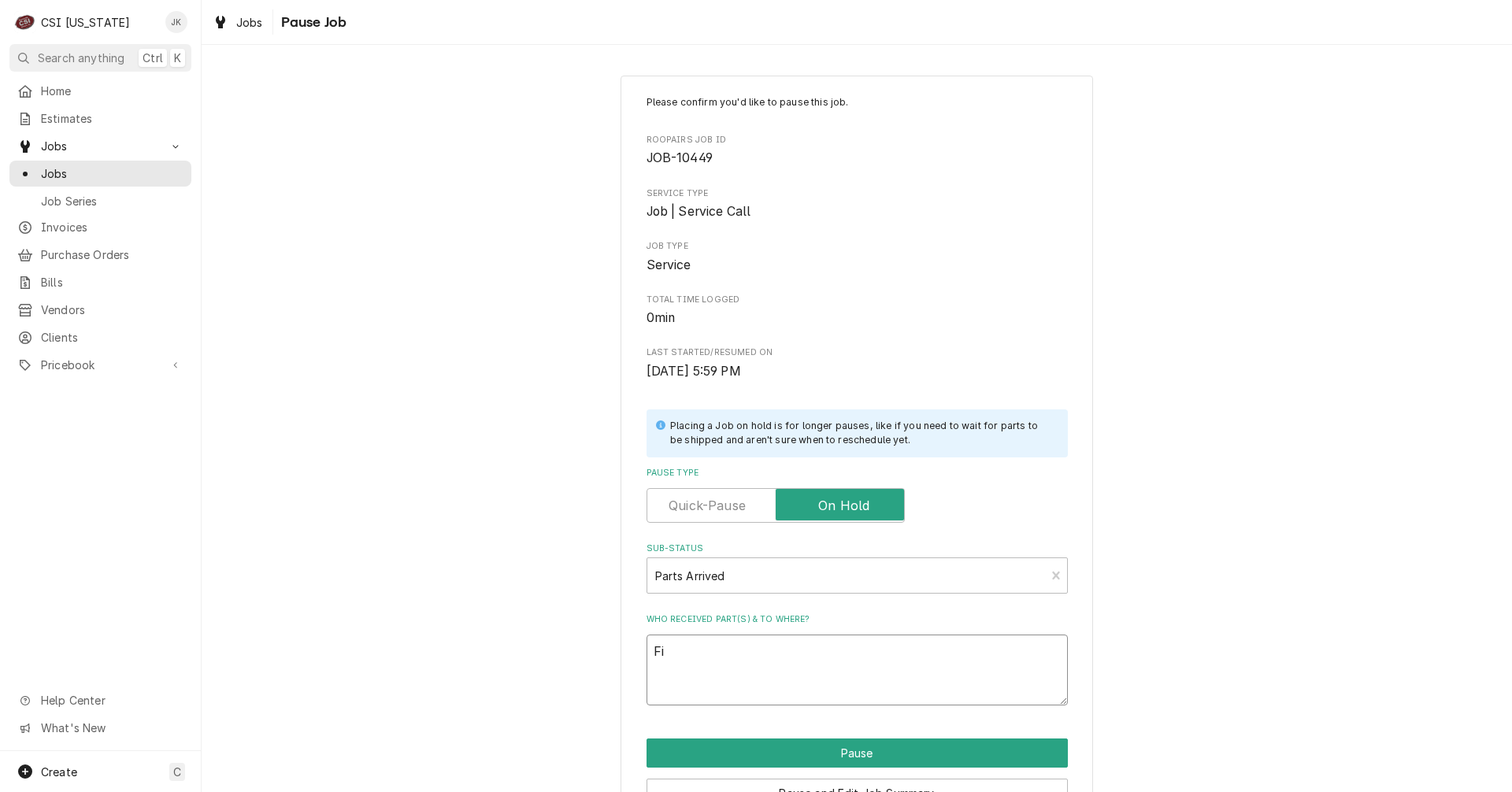
type textarea "x"
type textarea "Fin"
type textarea "x"
type textarea "Fina"
type textarea "x"
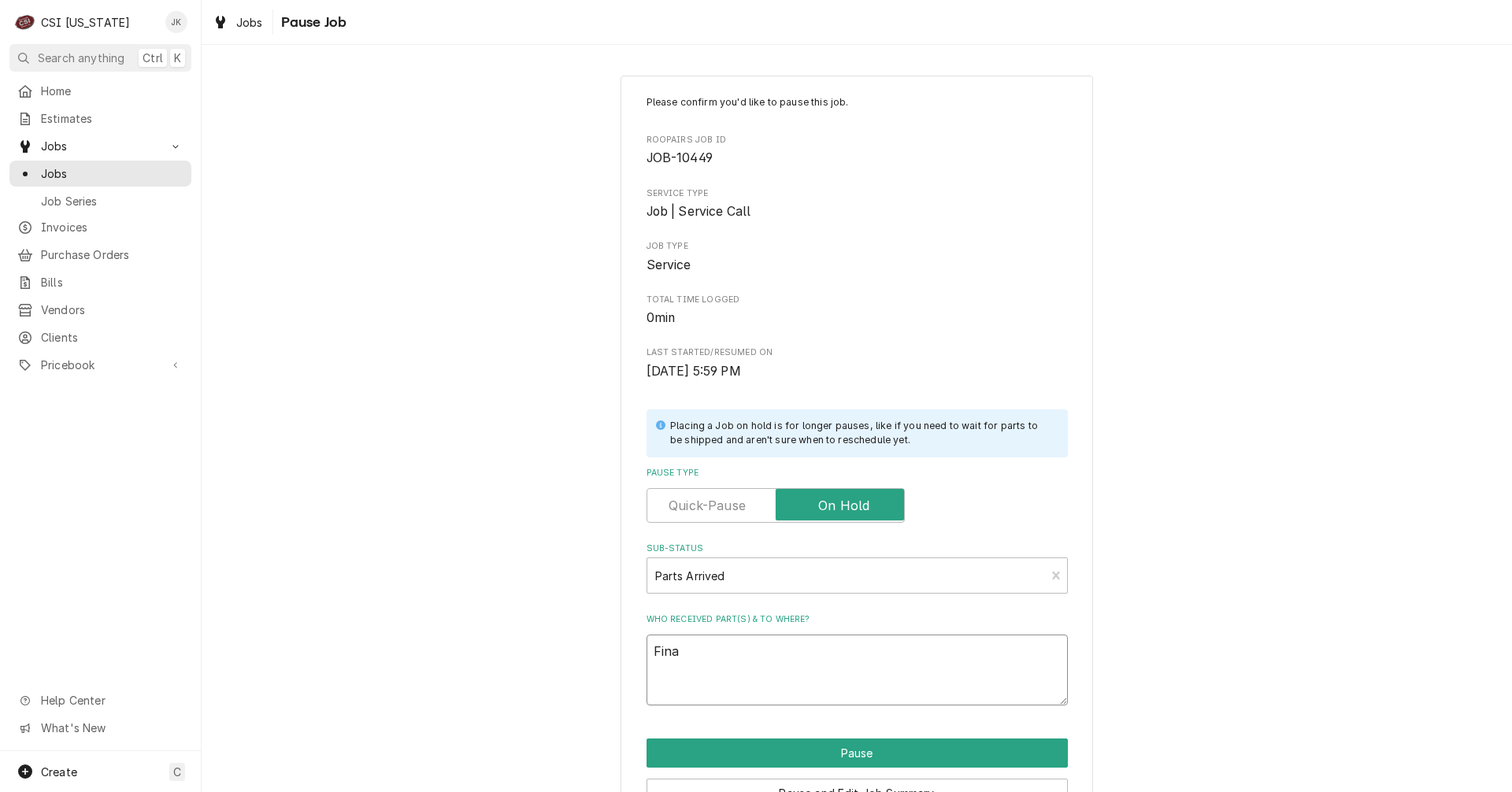
type textarea "Final"
type textarea "x"
type textarea "Final"
type textarea "x"
type textarea "Final P"
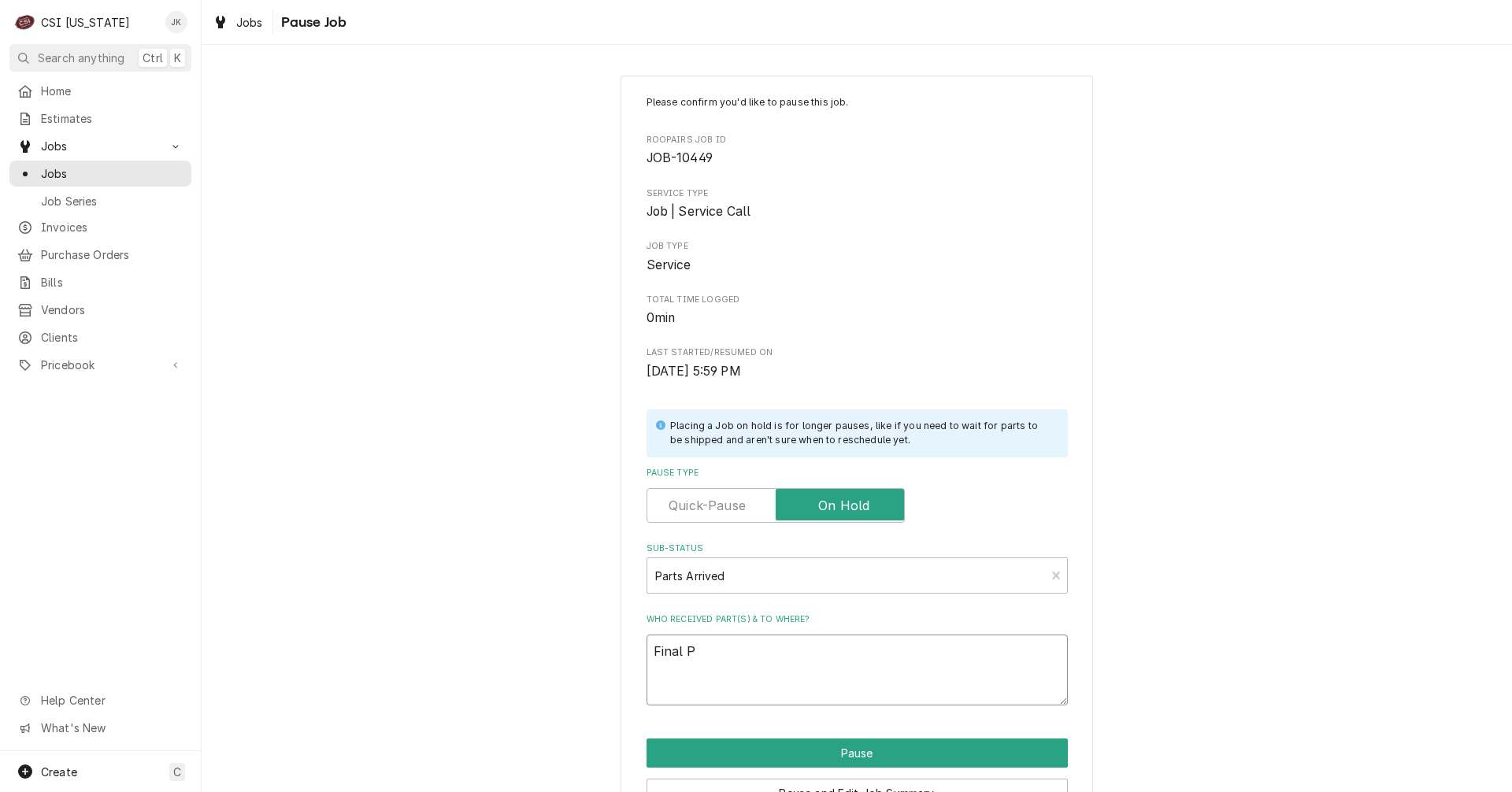
type textarea "x"
type textarea "Final Pa"
type textarea "x"
type textarea "Final Par"
type textarea "x"
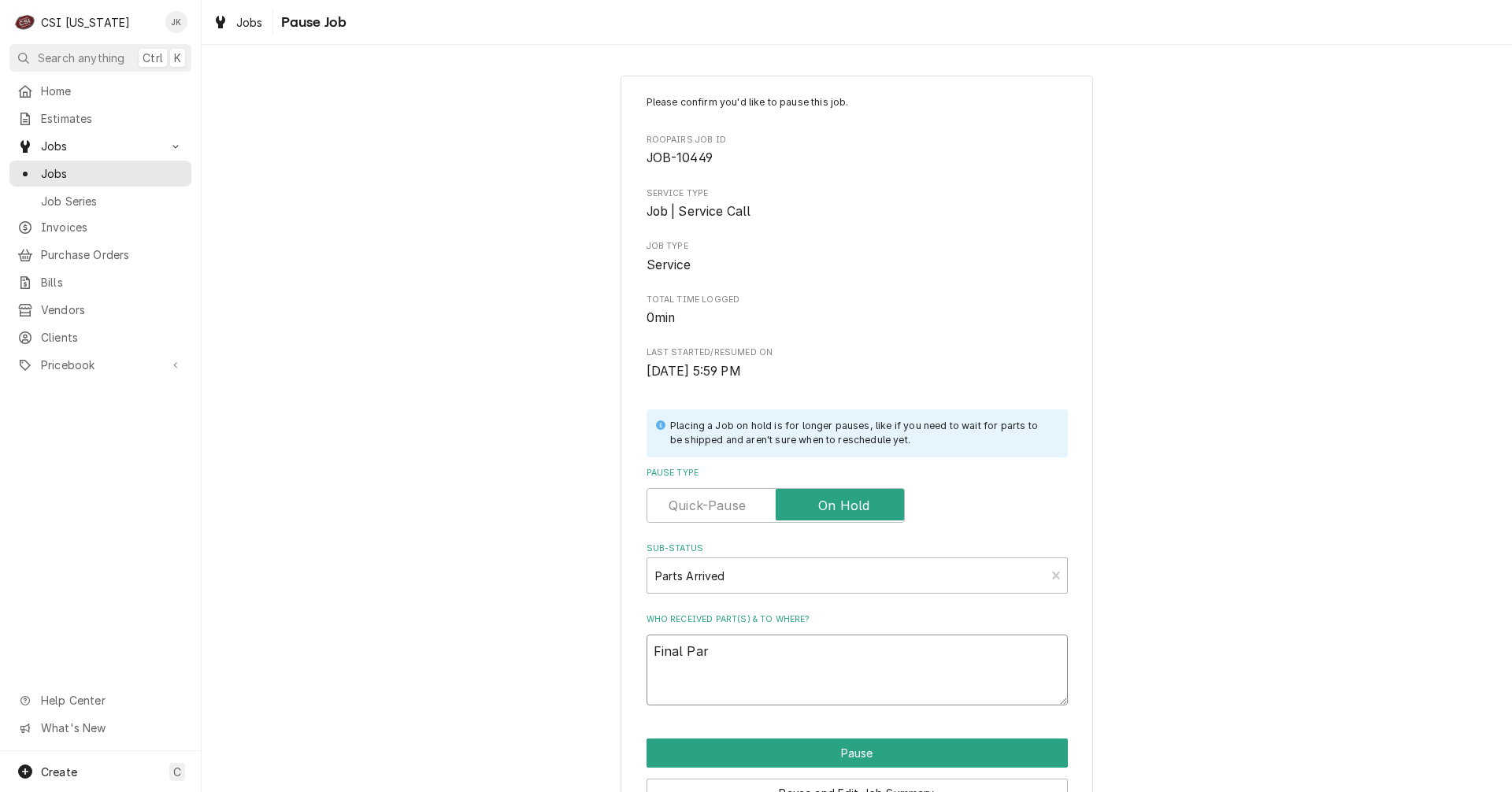
type textarea "Final Part"
type textarea "x"
type textarea "Final Part"
type textarea "x"
type textarea "Final Part a"
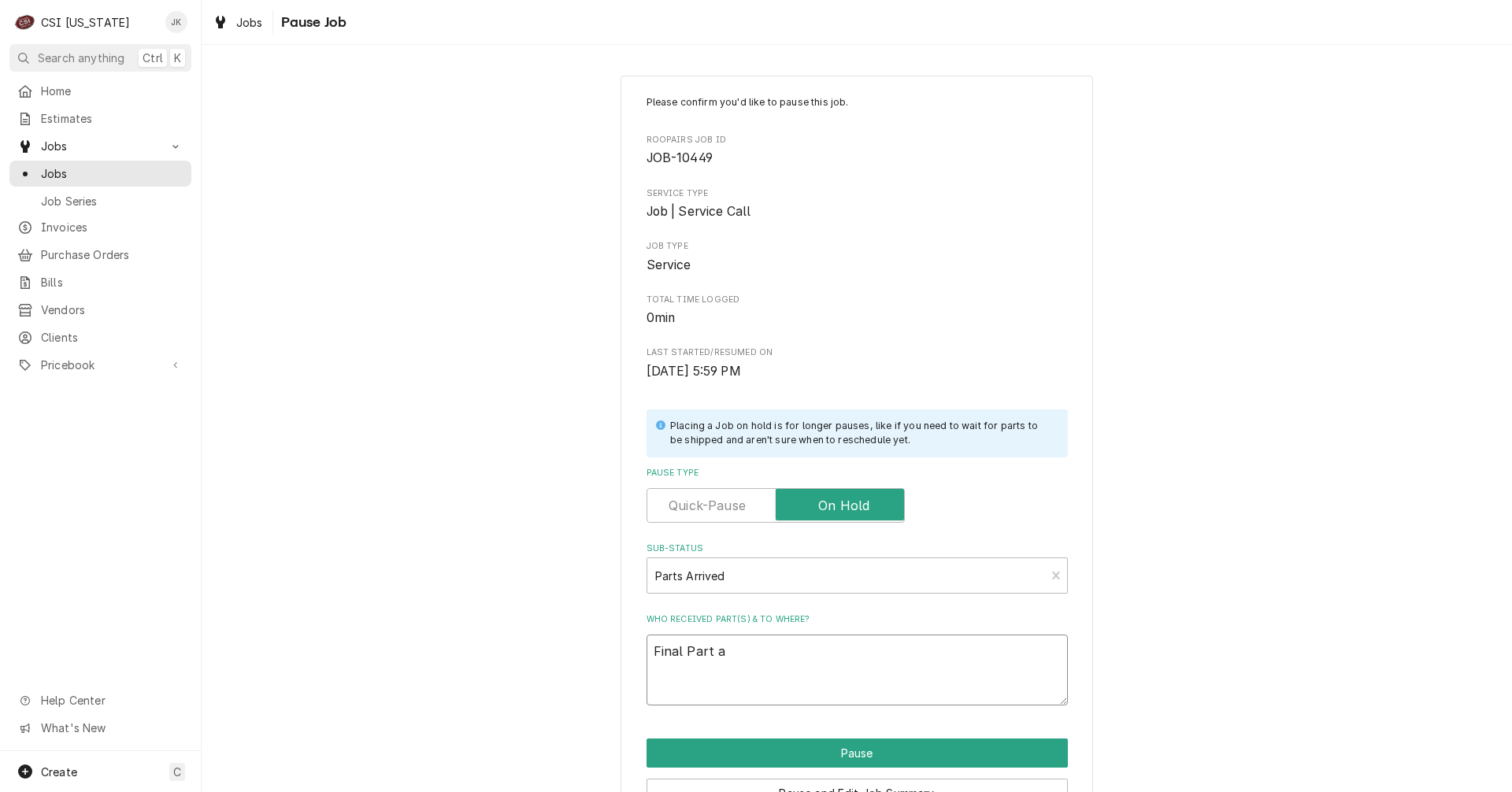
type textarea "x"
type textarea "Final Part ar"
type textarea "x"
type textarea "Final Part arr"
type textarea "x"
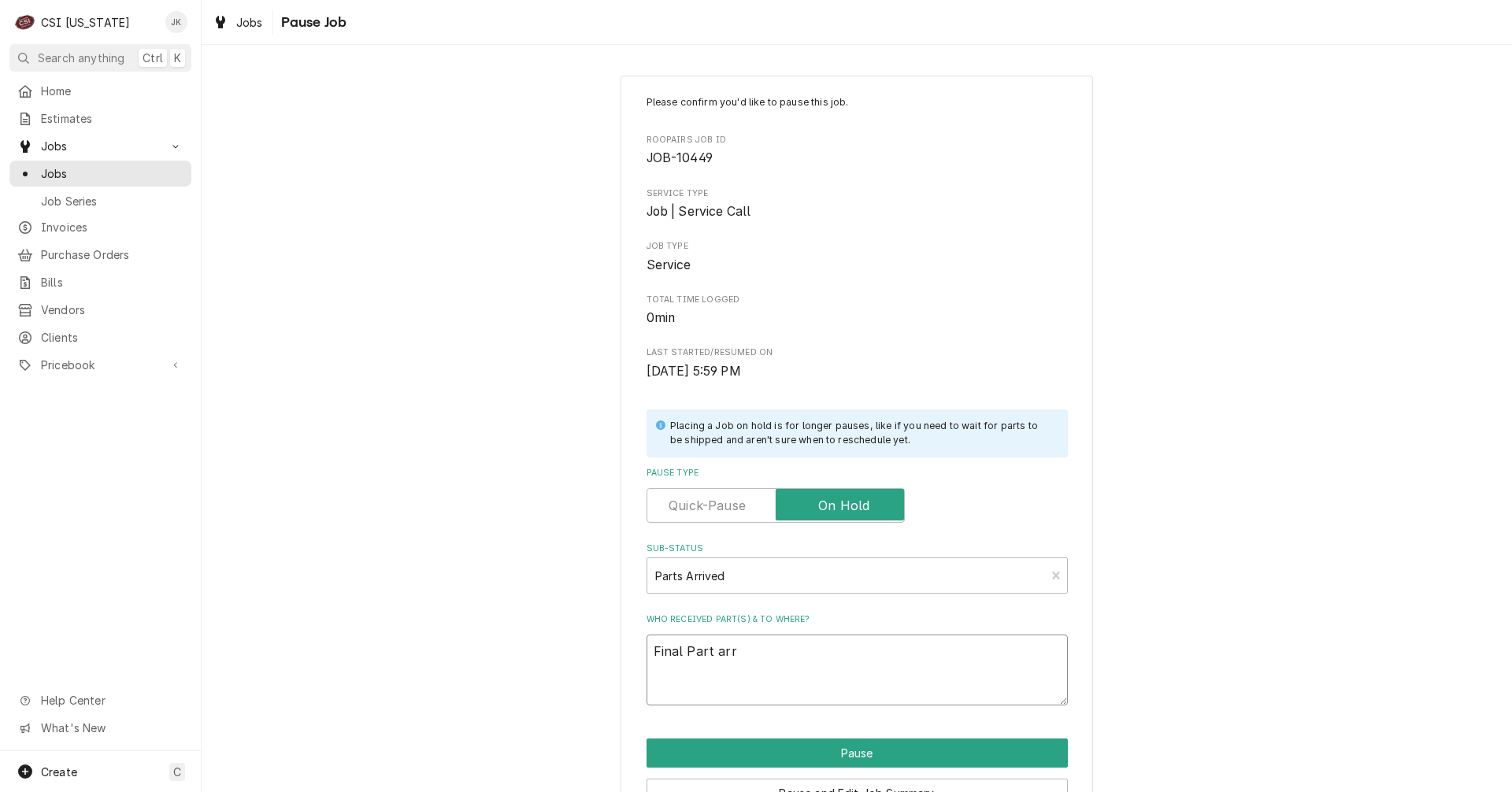
type textarea "Final Part arri"
type textarea "x"
type textarea "Final Part arriv"
type textarea "x"
type textarea "Final Part arrive"
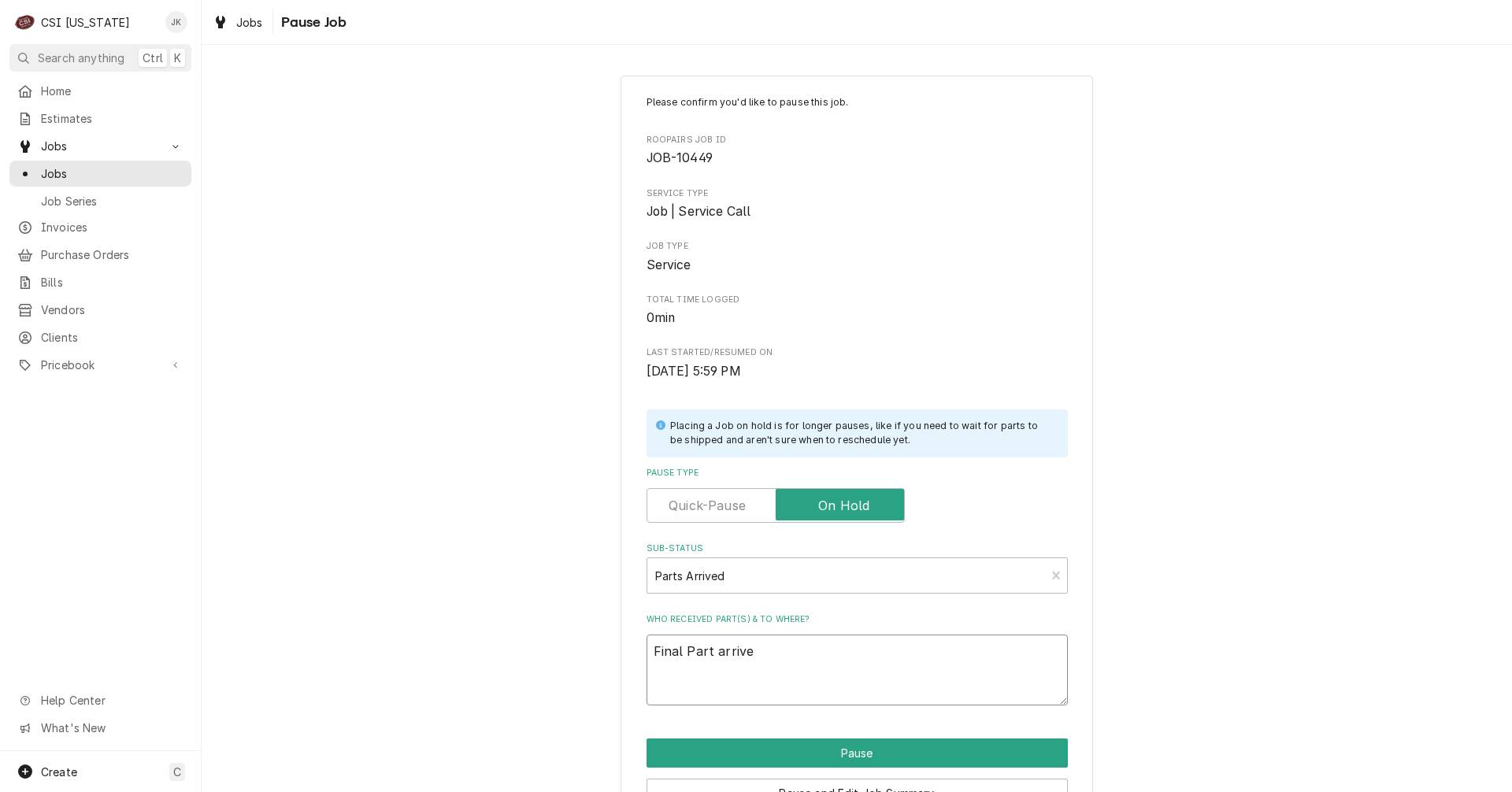
type textarea "x"
type textarea "Final Part arrived"
type textarea "x"
type textarea "Final Part arrived,"
type textarea "x"
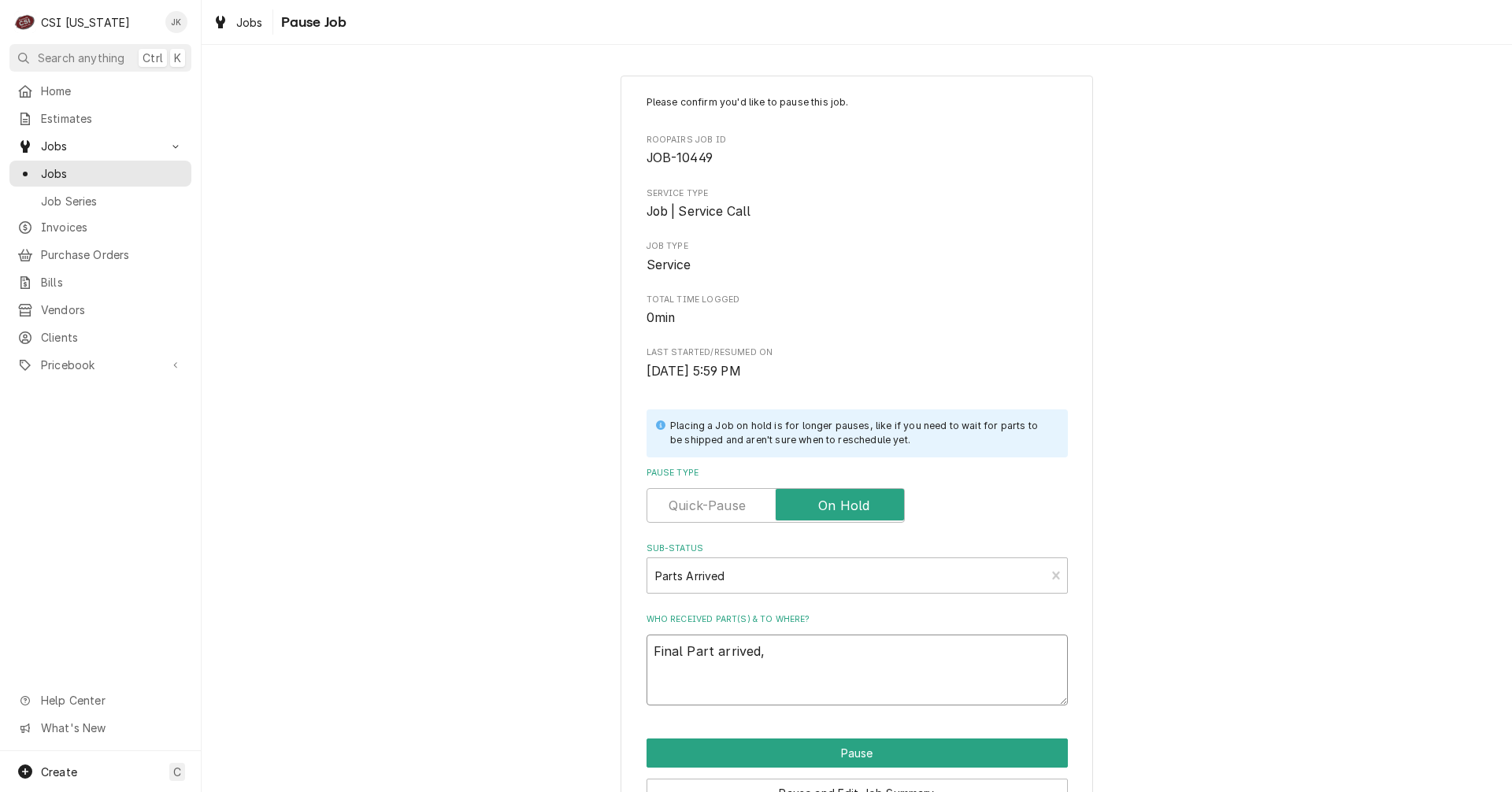
type textarea "Final Part arrived,"
type textarea "x"
type textarea "Final Part arrived, p"
type textarea "x"
type textarea "Final Part arrived, pl"
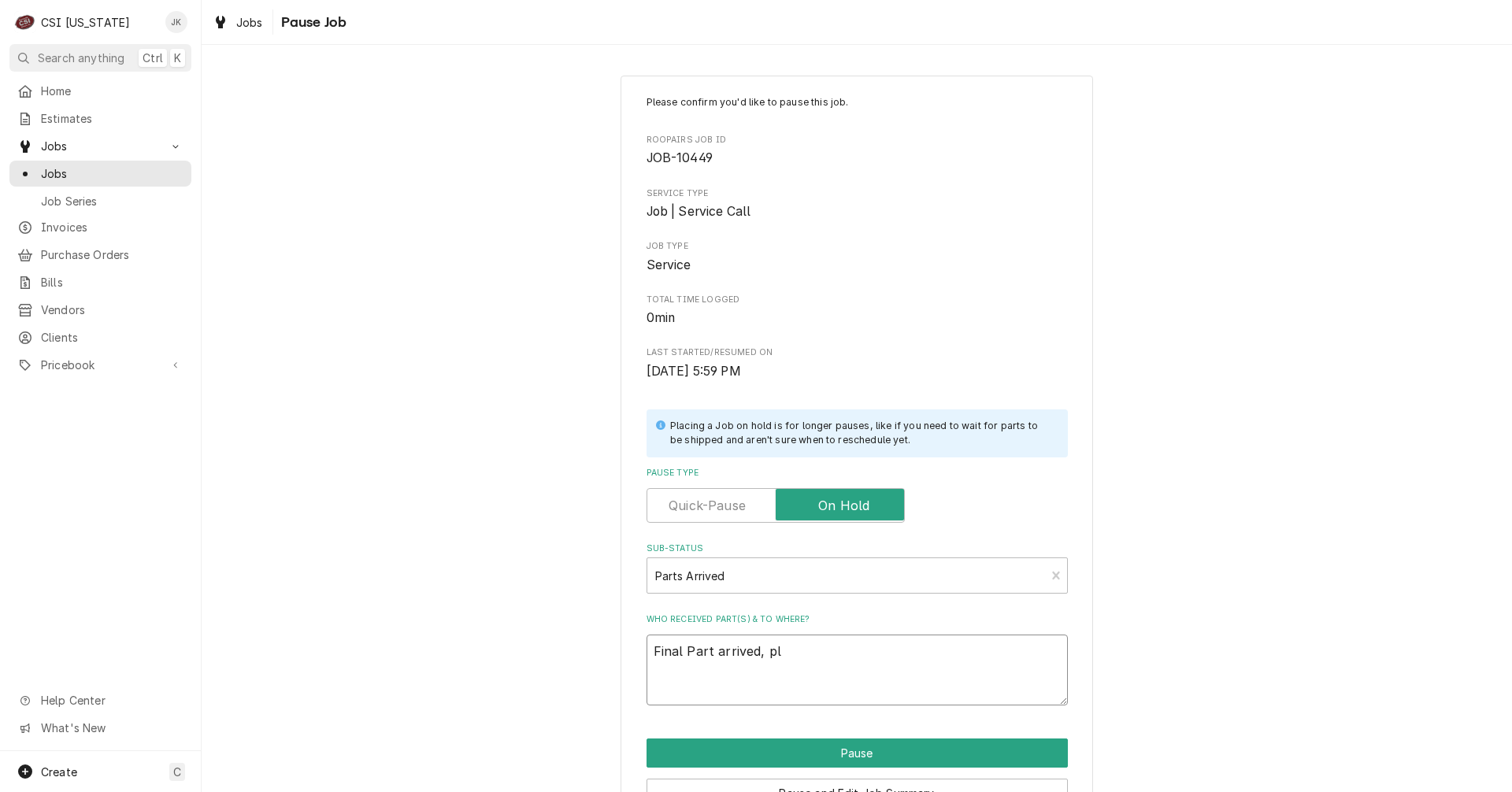
type textarea "x"
type textarea "Final Part arrived, pla"
type textarea "x"
type textarea "Final Part arrived, plac"
type textarea "x"
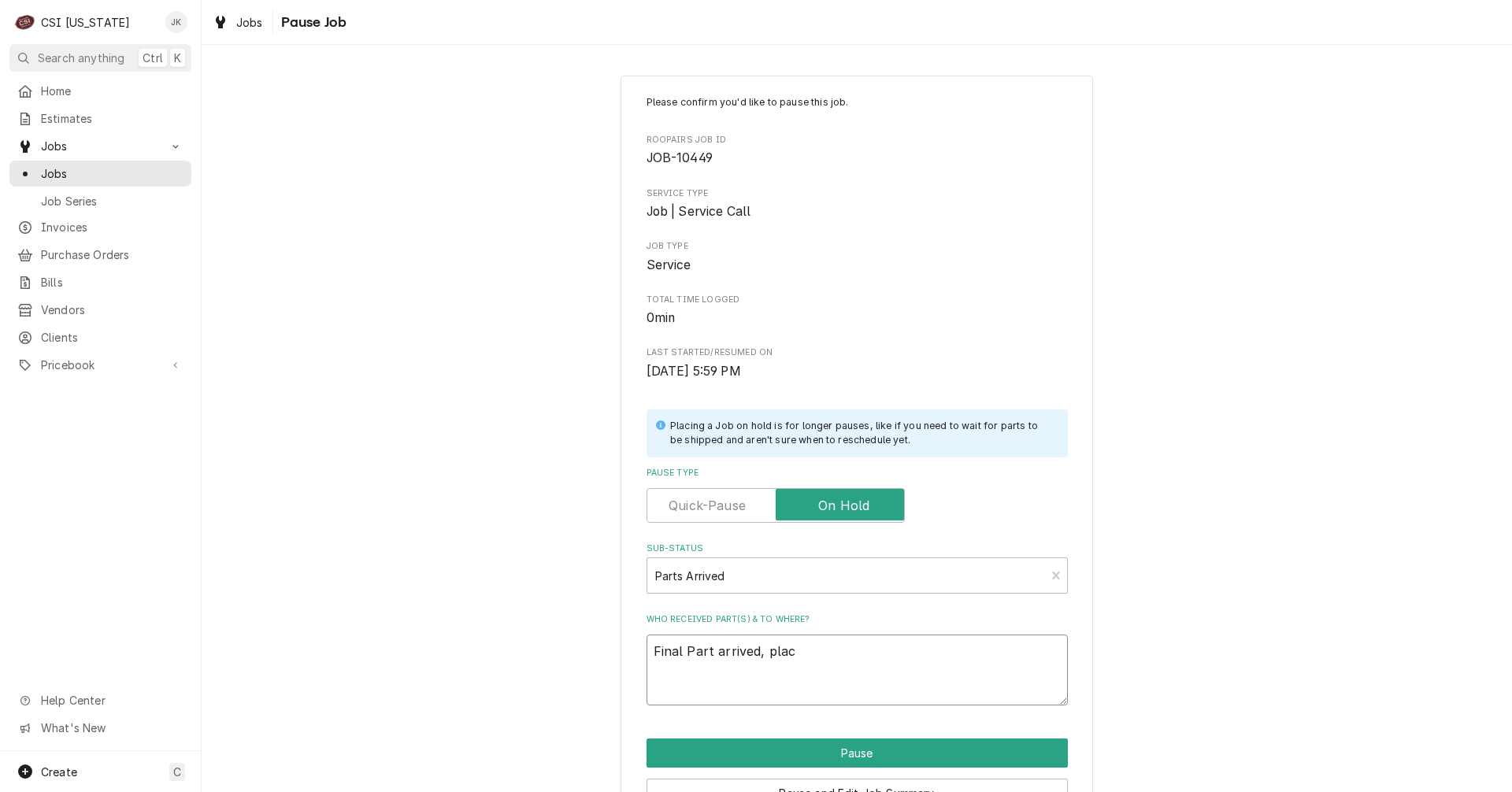
type textarea "Final Part arrived, placd"
type textarea "x"
type textarea "Final Part arrived, plac"
type textarea "x"
type textarea "Final Part arrived, plac"
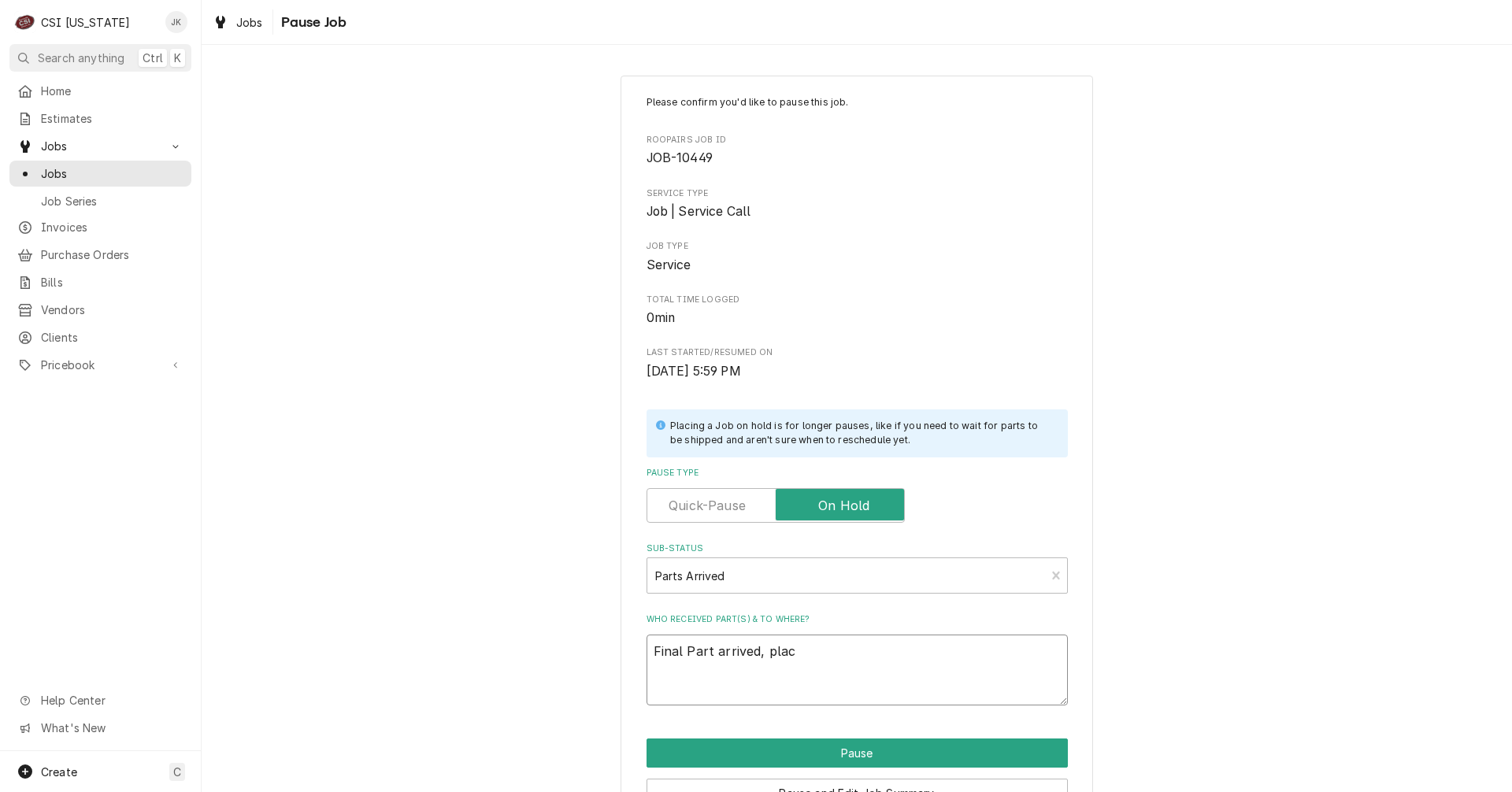
type textarea "x"
type textarea "Final Part arrived, place"
type textarea "x"
type textarea "Final Part arrived, placed"
type textarea "x"
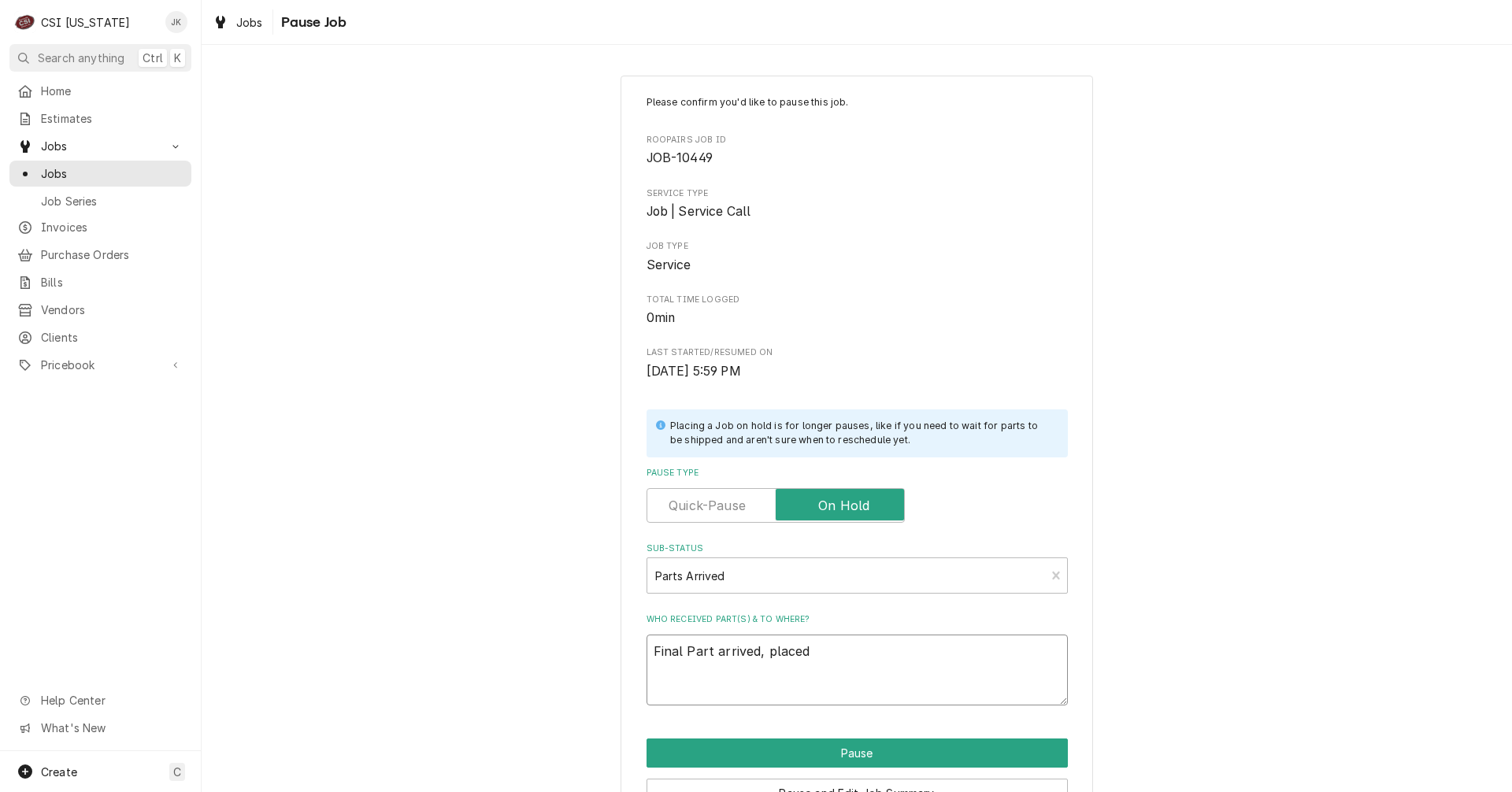
type textarea "Final Part arrived, placed"
type textarea "x"
type textarea "Final Part arrived, placed o"
type textarea "x"
type textarea "Final Part arrived, placed on"
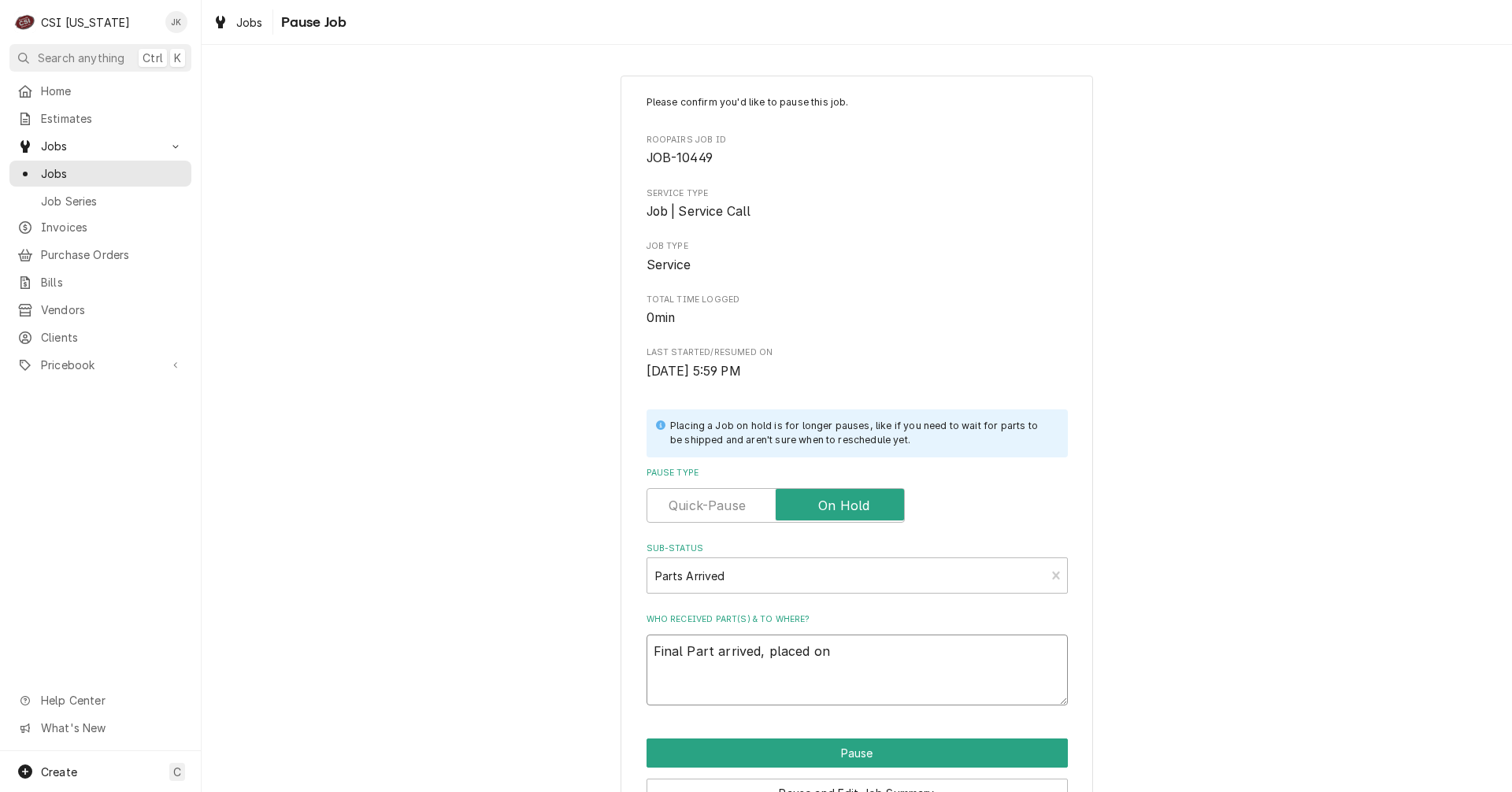
type textarea "x"
type textarea "Final Part arrived, placed on"
type textarea "x"
type textarea "Final Part arrived, placed on M"
type textarea "x"
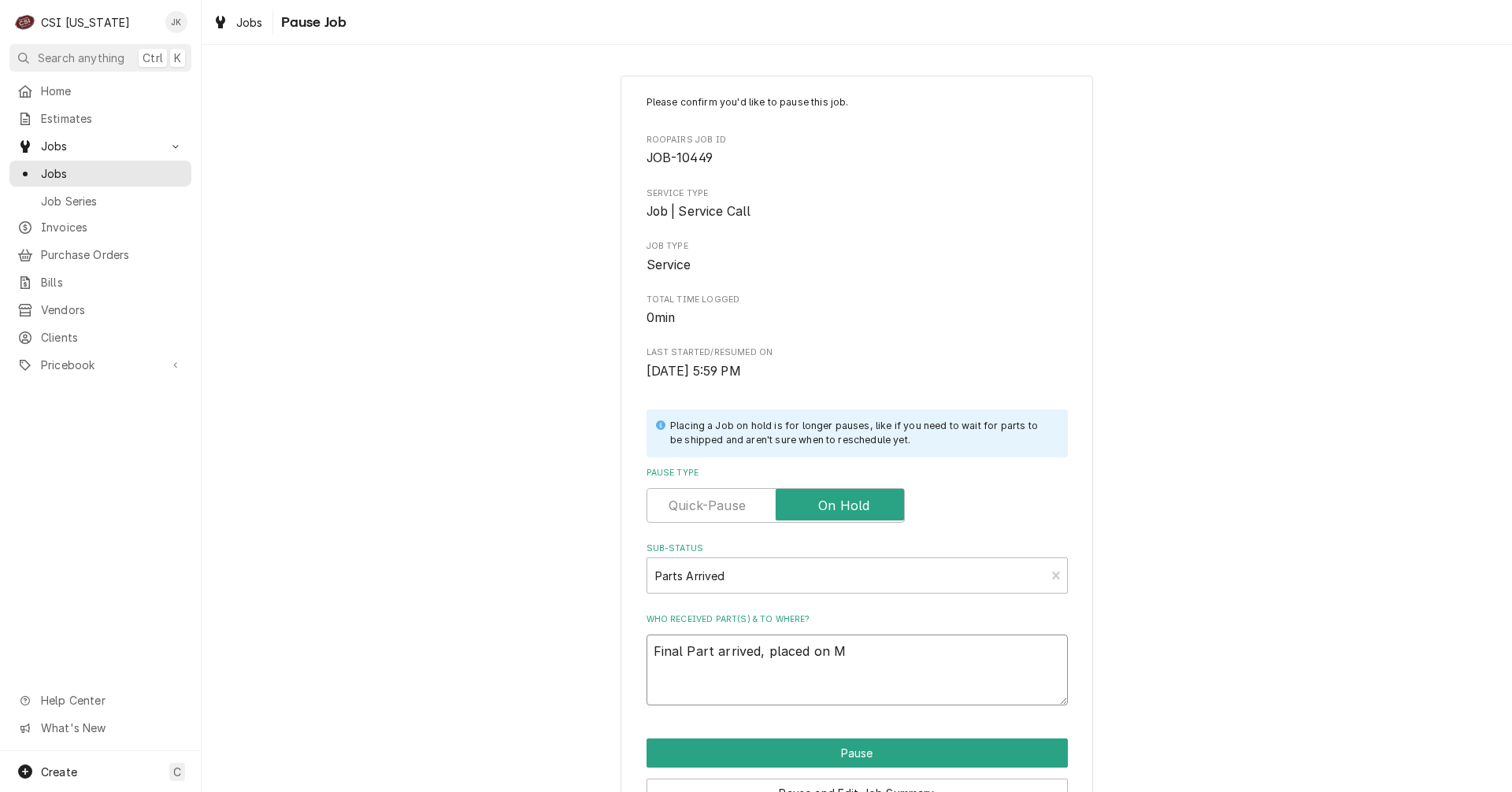
type textarea "Final Part arrived, placed on Ma"
type textarea "x"
type textarea "Final Part arrived, placed on Mat"
type textarea "x"
type textarea "Final Part arrived, placed on Matt"
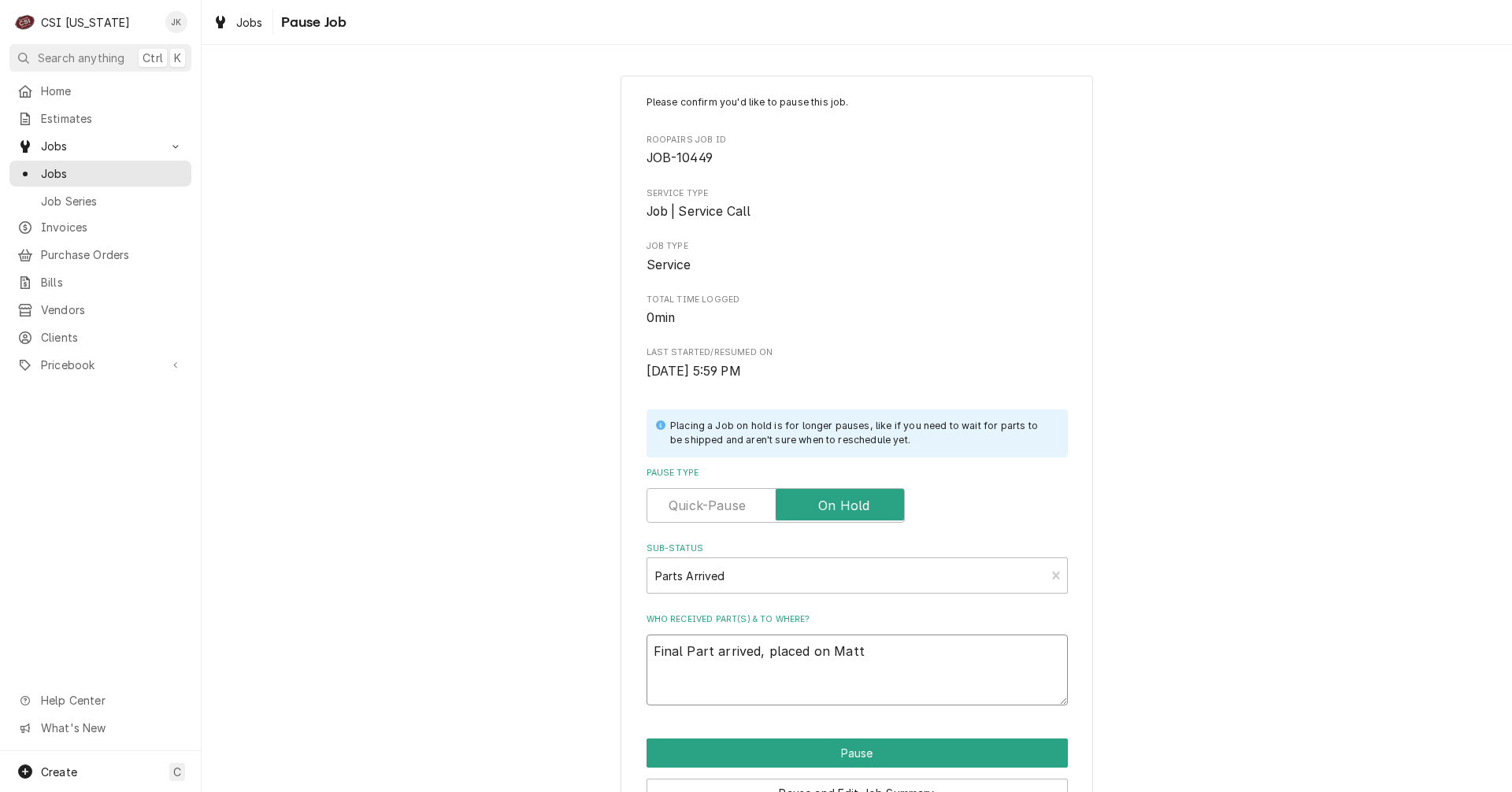
type textarea "x"
type textarea "Final Part arrived, placed on Matt'"
type textarea "x"
type textarea "Final Part arrived, placed on Matt's"
type textarea "x"
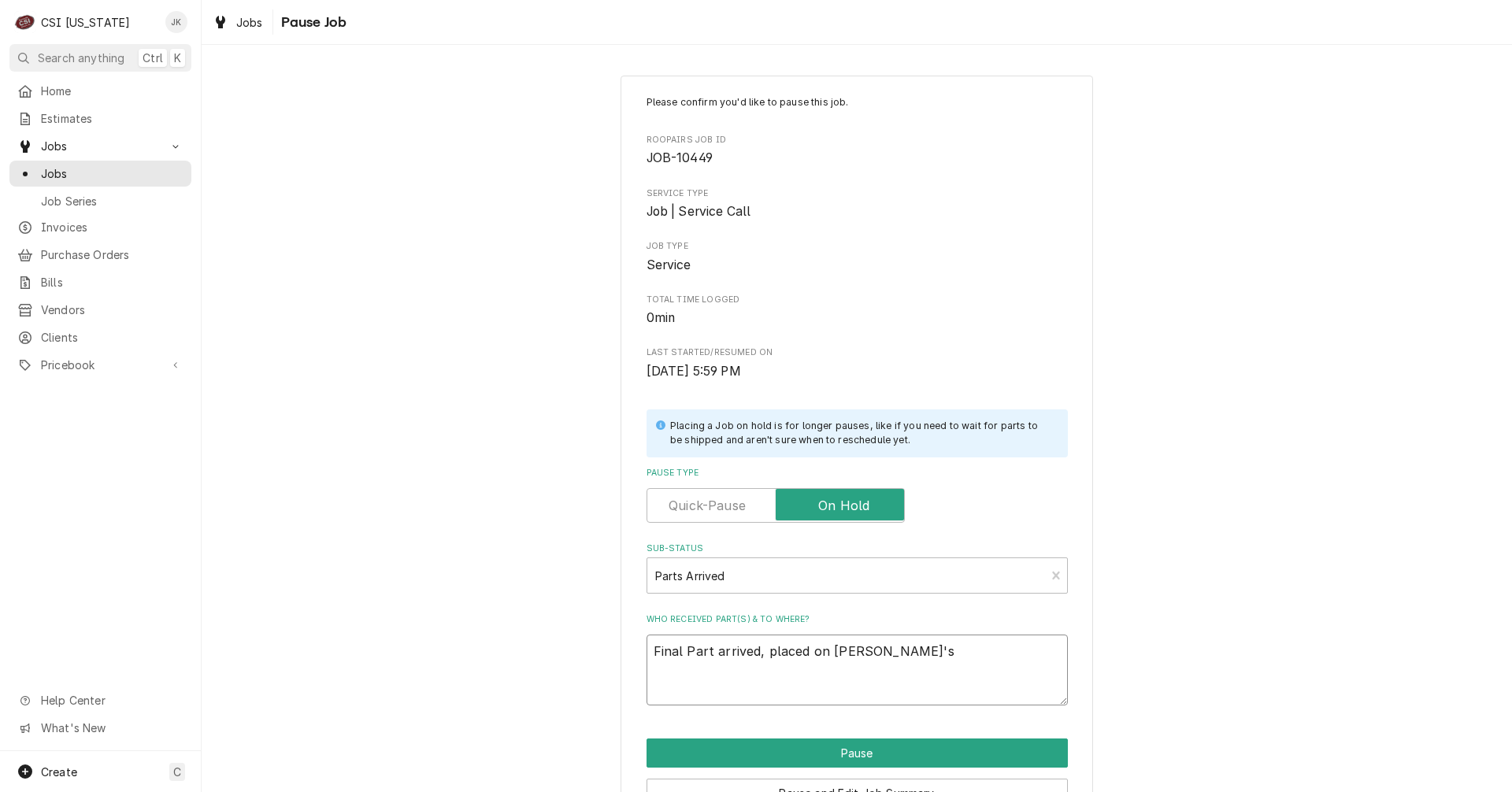
type textarea "Final Part arrived, placed on Matt's"
type textarea "x"
type textarea "Final Part arrived, placed on Matt's S"
type textarea "x"
type textarea "Final Part arrived, placed on Matt's SH"
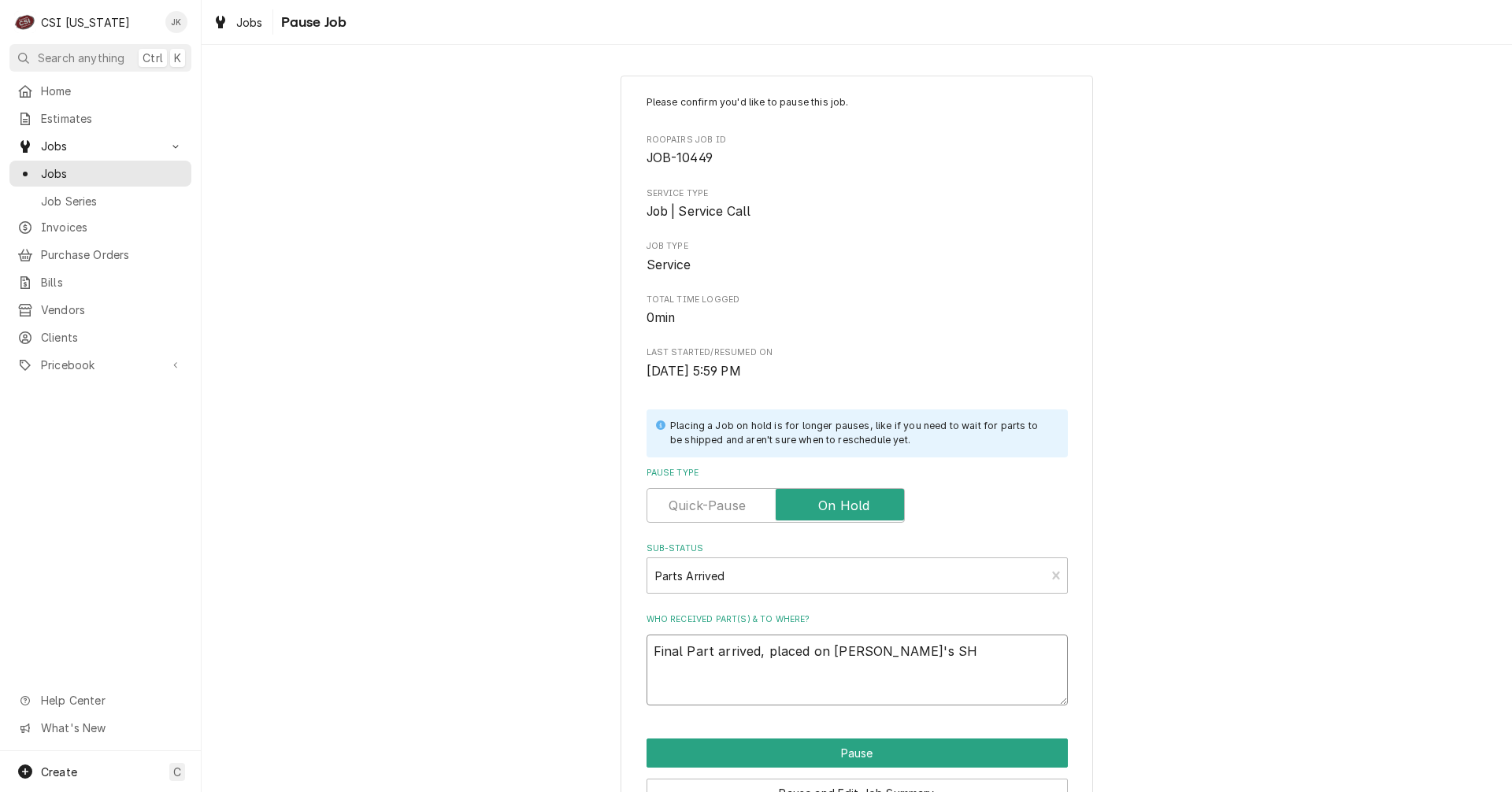
type textarea "x"
type textarea "Final Part arrived, placed on Matt's SHe"
type textarea "x"
type textarea "Final Part arrived, placed on Matt's SHel"
type textarea "x"
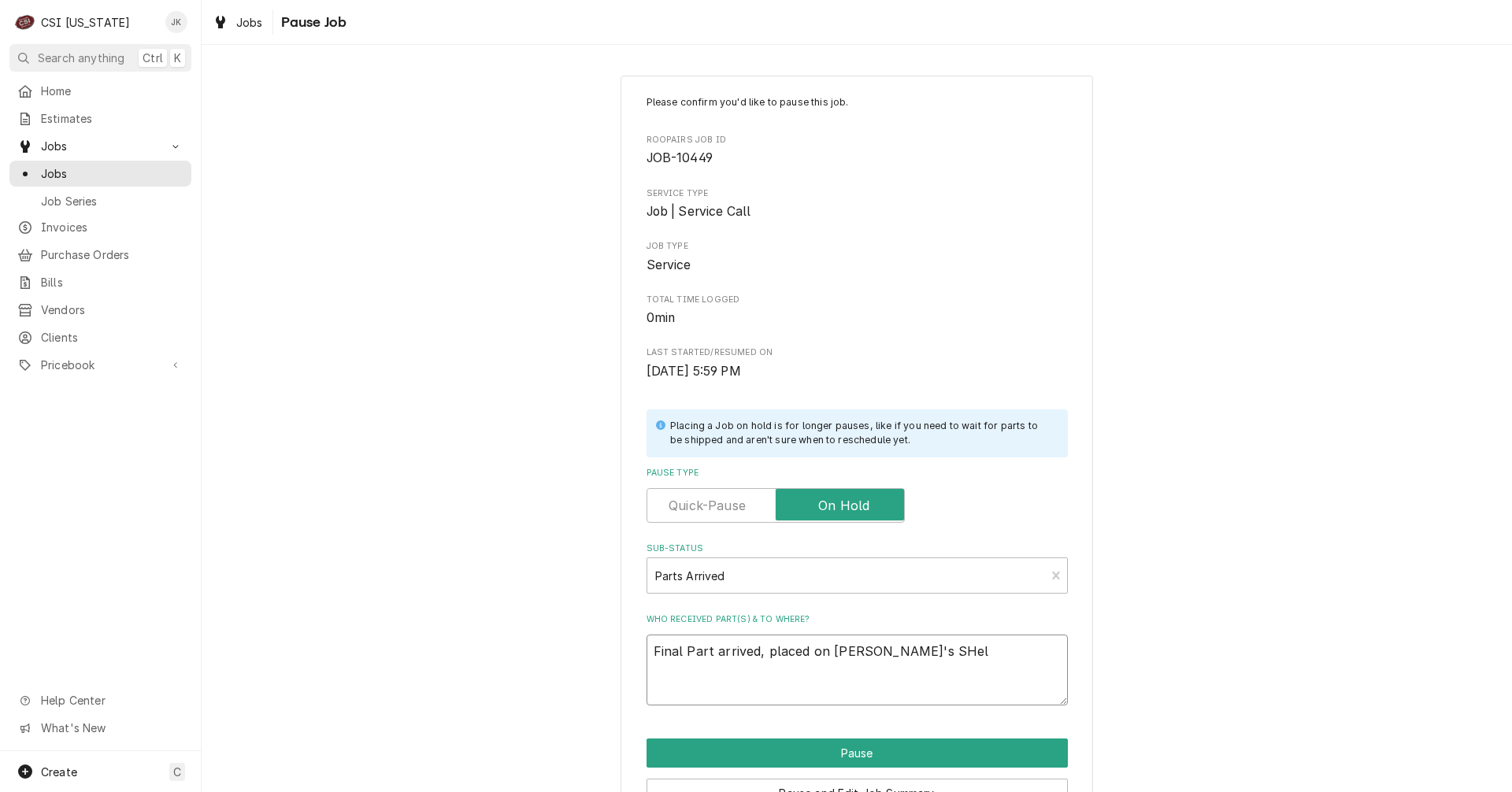
type textarea "Final Part arrived, placed on Matt's SHelf"
click at [969, 696] on textarea "Final Part arrived, placed on Matt's SHelf" at bounding box center [857, 670] width 421 height 71
type textarea "x"
drag, startPoint x: 915, startPoint y: 649, endPoint x: 574, endPoint y: 642, distance: 341.1
click at [574, 642] on div "Please confirm you'd like to pause this job. Roopairs Job ID JOB-10449 Service …" at bounding box center [857, 471] width 1310 height 820
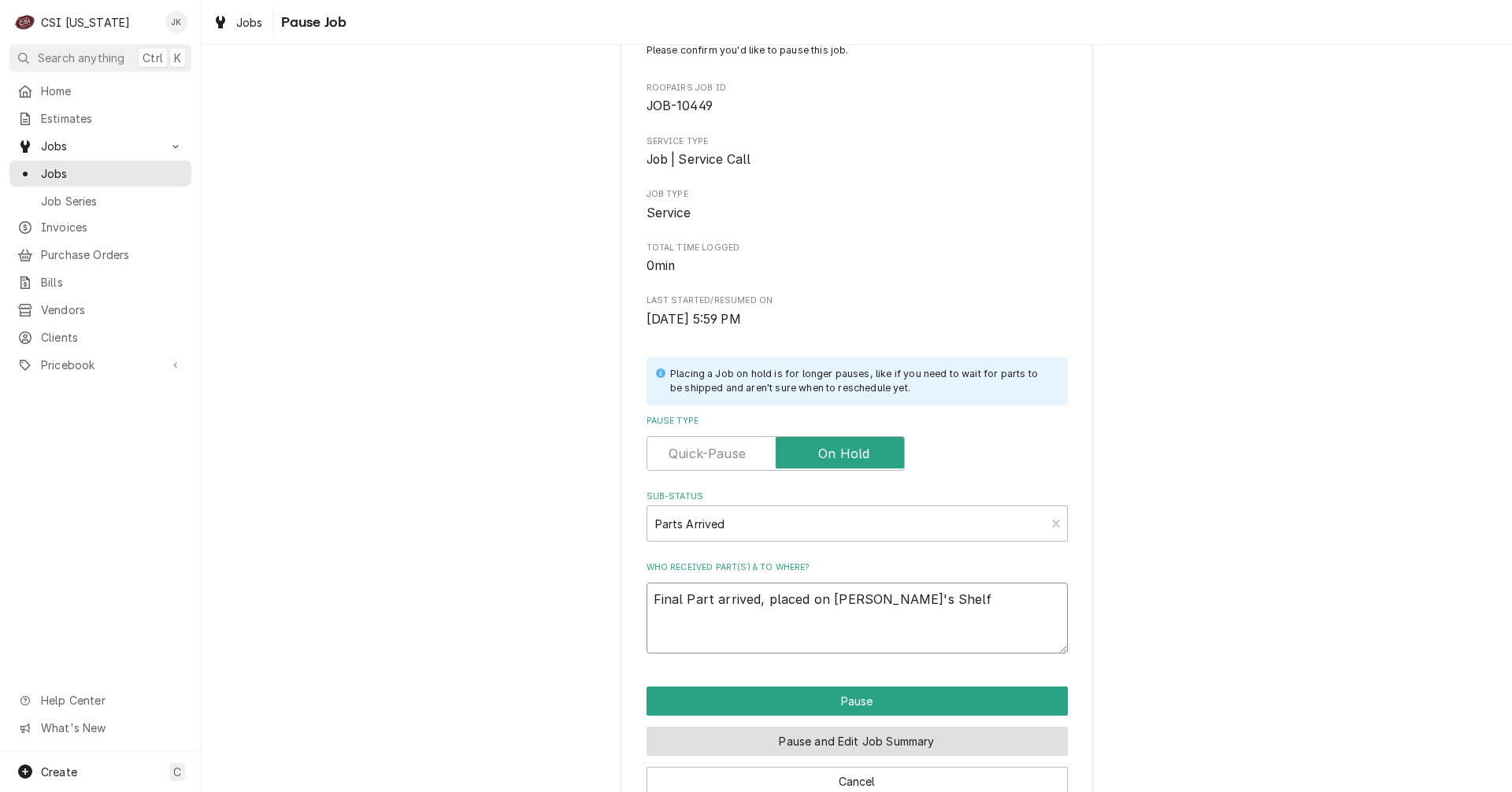
scroll to position [79, 0]
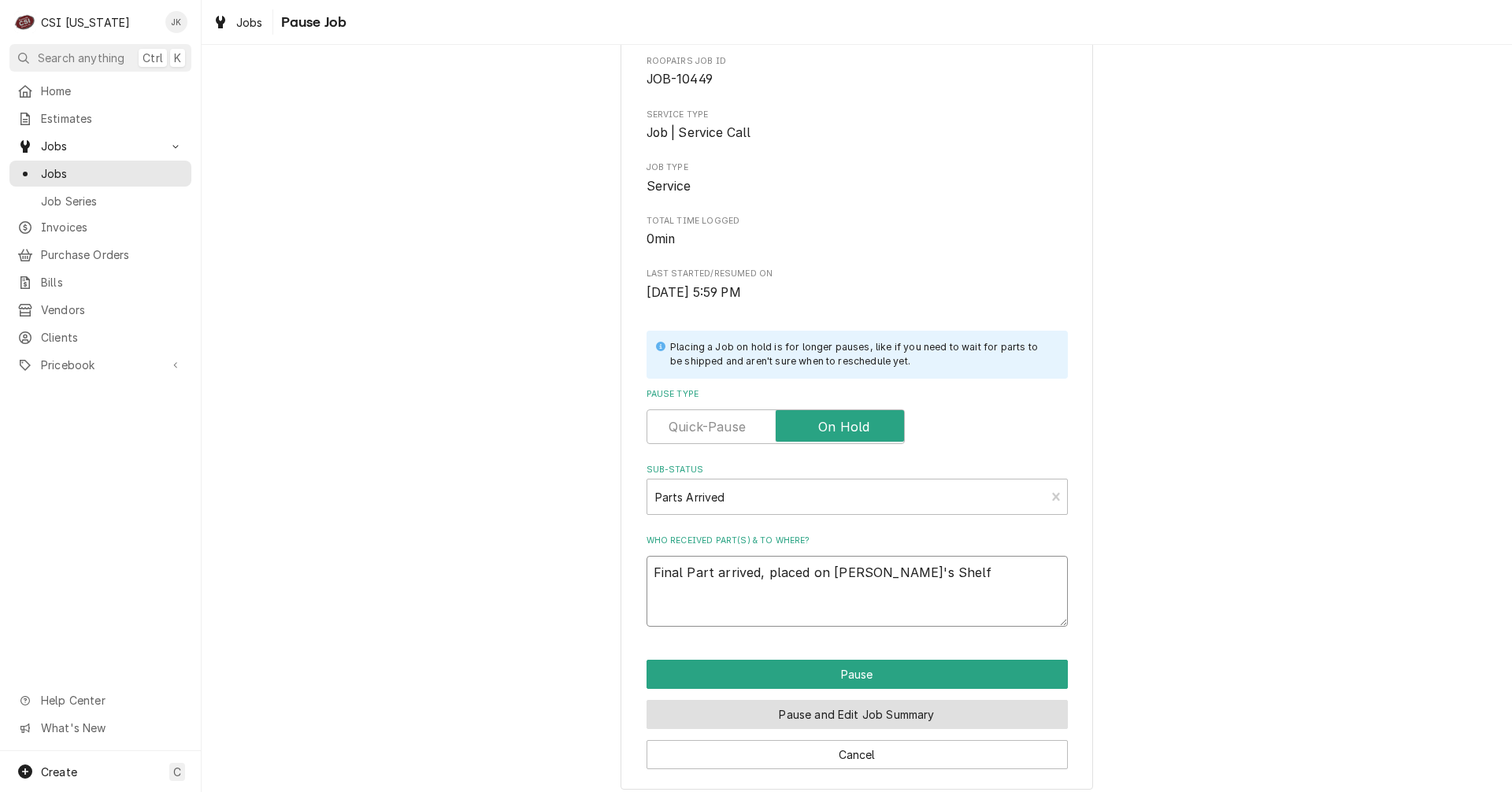
type textarea "Final Part arrived, placed on [PERSON_NAME]'s Shelf"
click at [838, 705] on button "Pause and Edit Job Summary" at bounding box center [857, 714] width 421 height 29
type textarea "x"
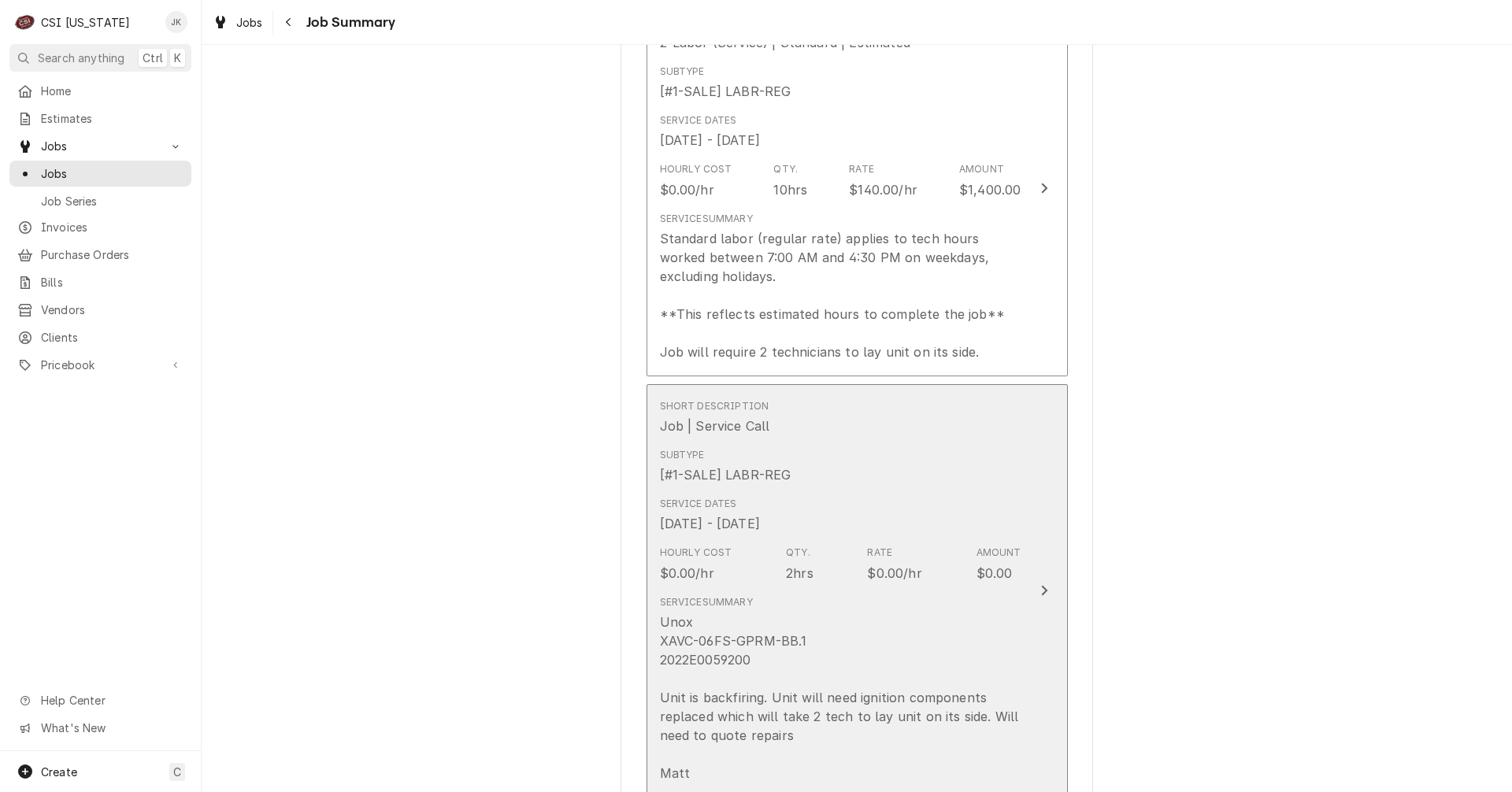
scroll to position [236, 0]
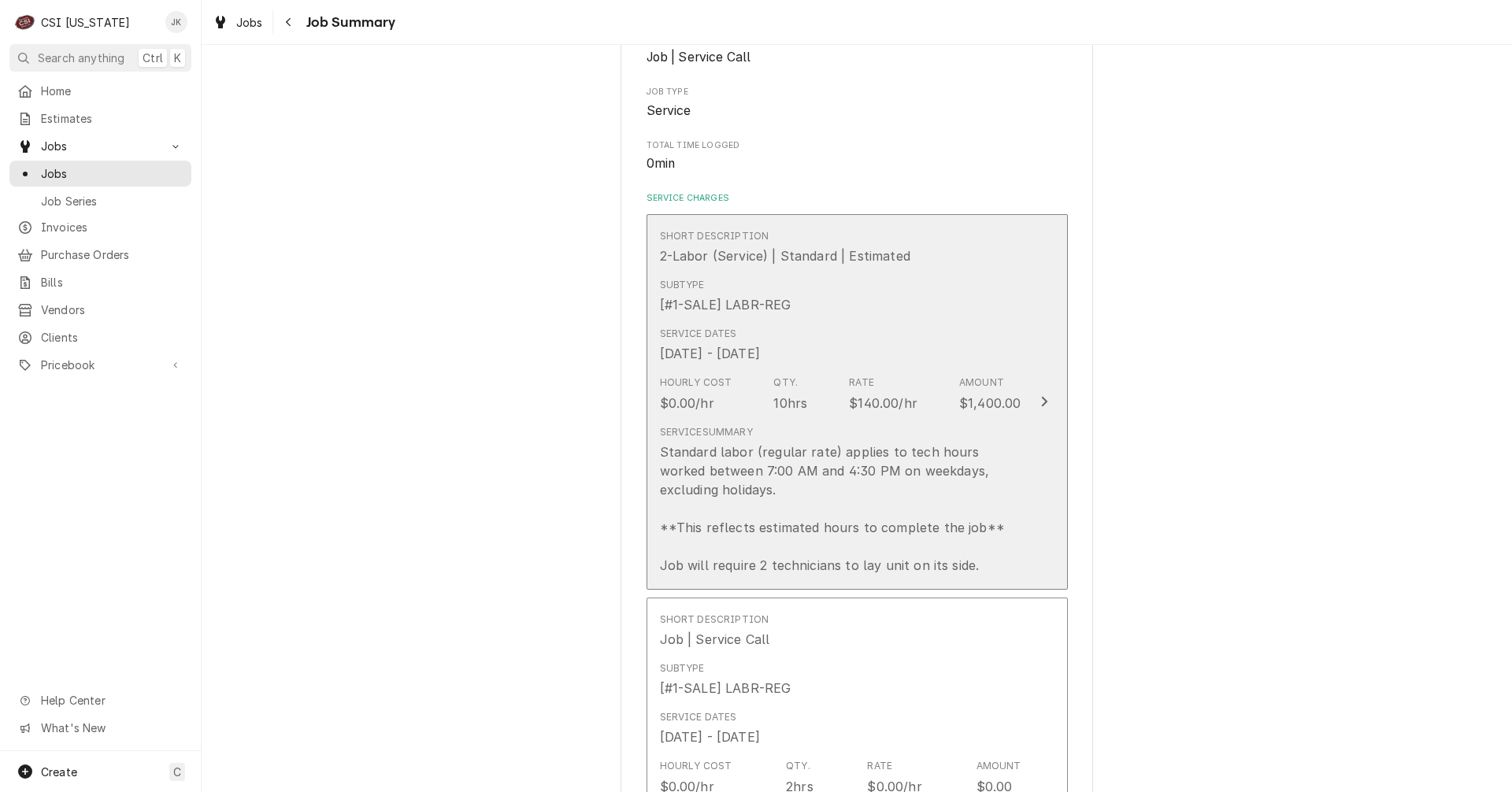
click at [846, 352] on div "Service Dates [DATE] - [DATE]" at bounding box center [840, 345] width 361 height 49
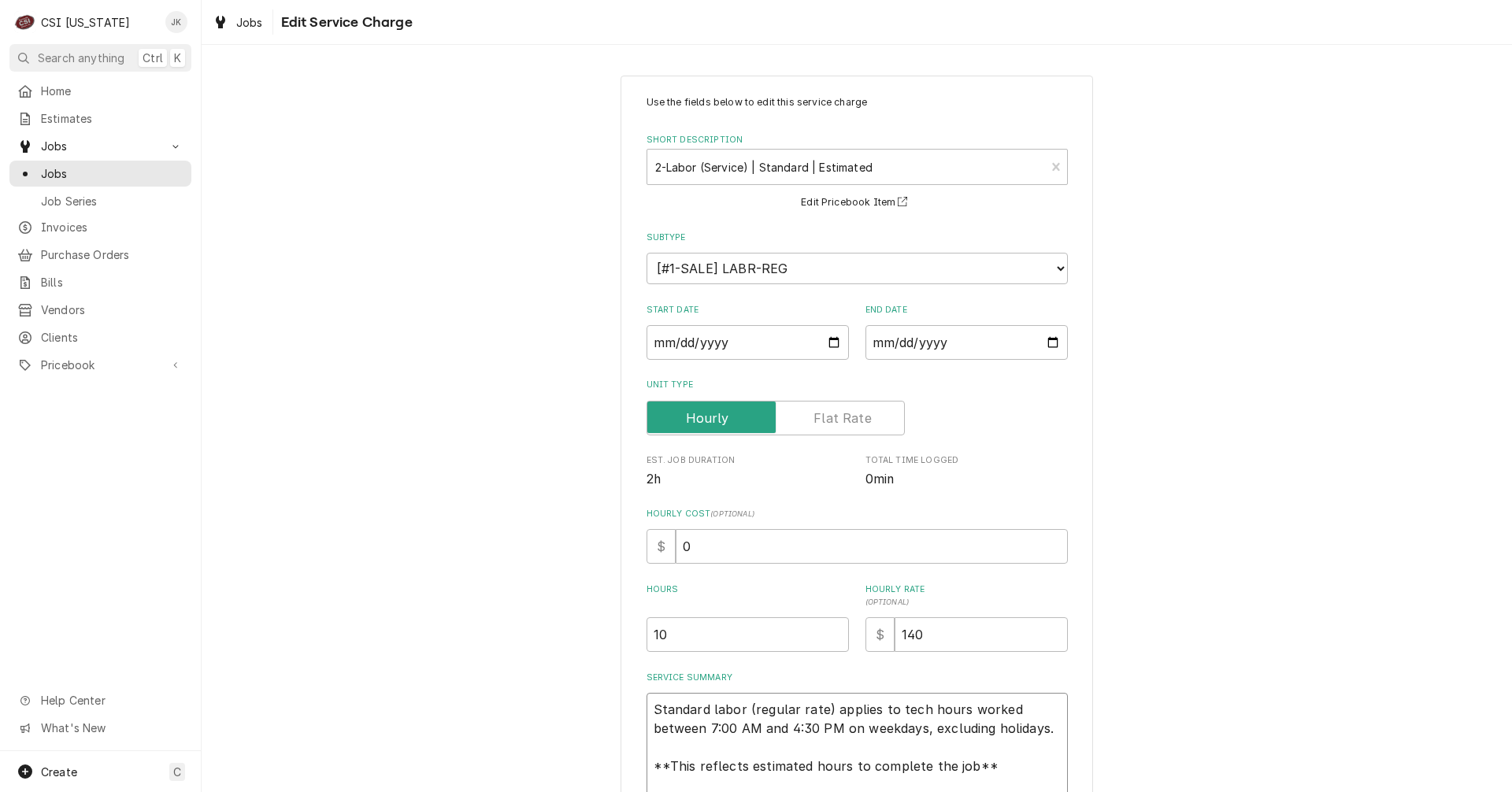
click at [651, 694] on textarea "Standard labor (regular rate) applies to tech hours worked between 7:00 AM and …" at bounding box center [857, 756] width 421 height 127
type textarea "x"
type textarea "Standard labor (regular rate) applies to tech hours worked between 7:00 AM and …"
type textarea "x"
type textarea "Standard labor (regular rate) applies to tech hours worked between 7:00 AM and …"
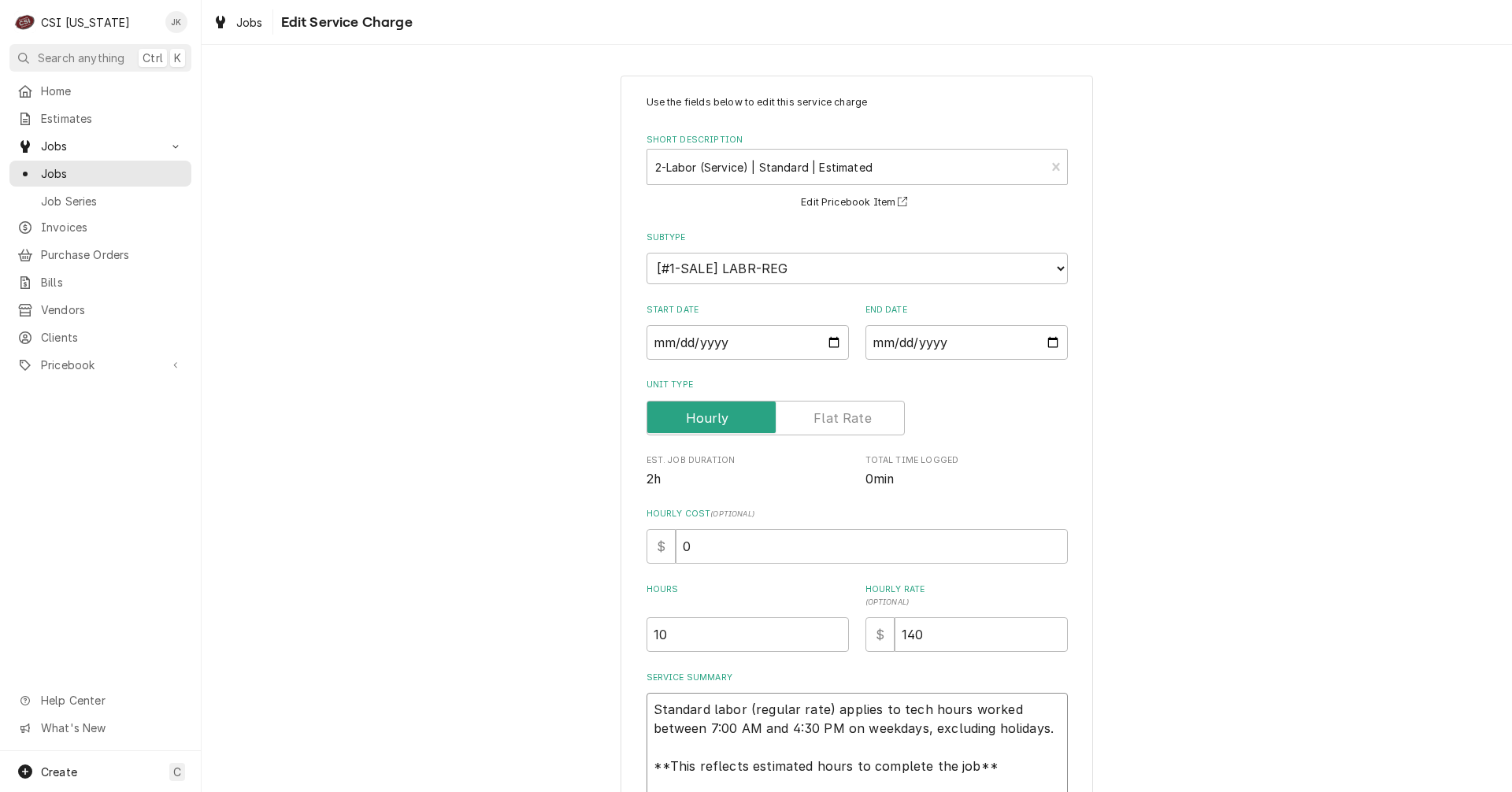
paste textarea "Final Part arrived, placed on Matt's Shelf"
type textarea "x"
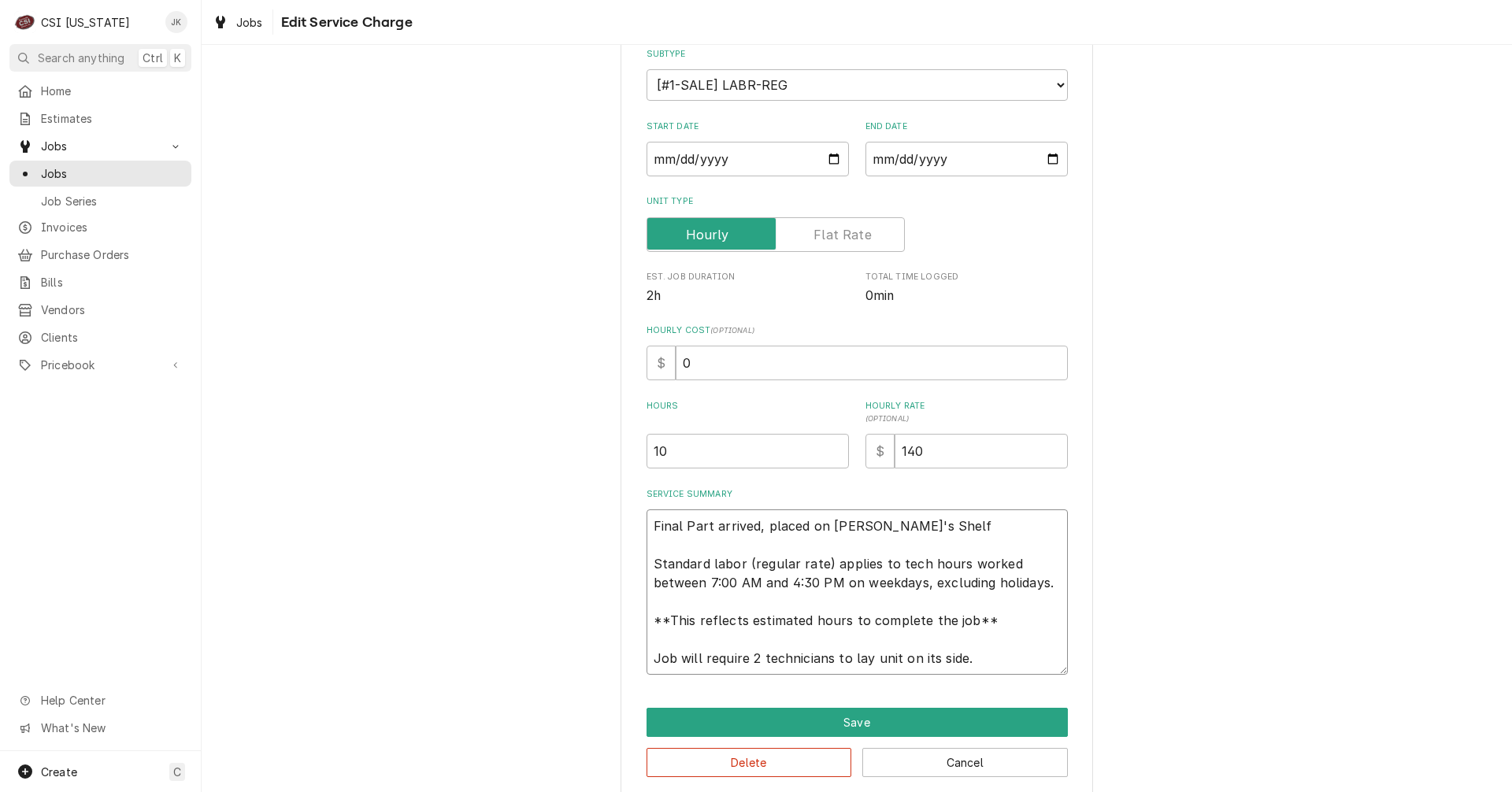
scroll to position [203, 0]
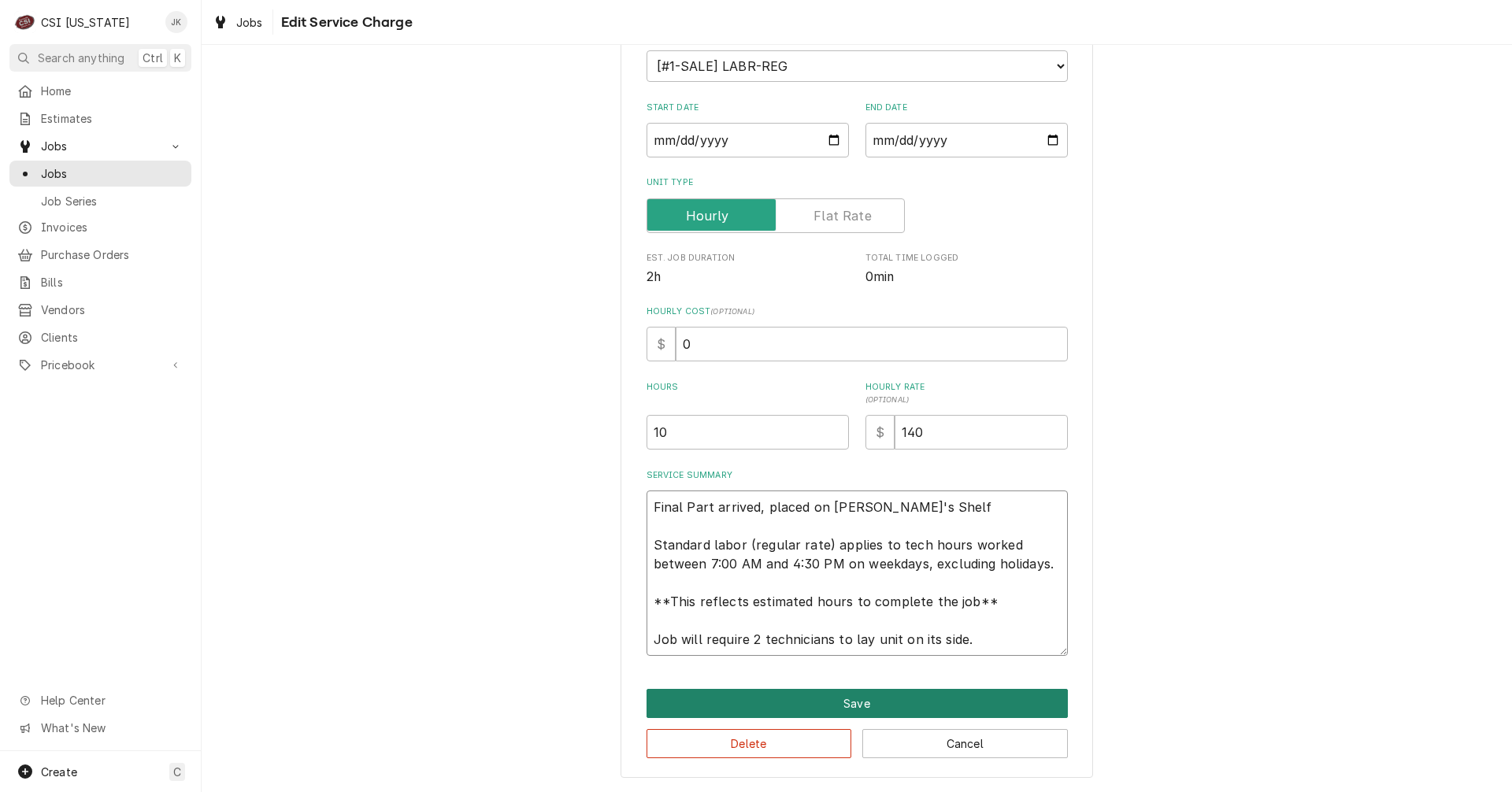
type textarea "Final Part arrived, placed on Matt's Shelf Standard labor (regular rate) applie…"
click at [916, 702] on button "Save" at bounding box center [857, 703] width 421 height 29
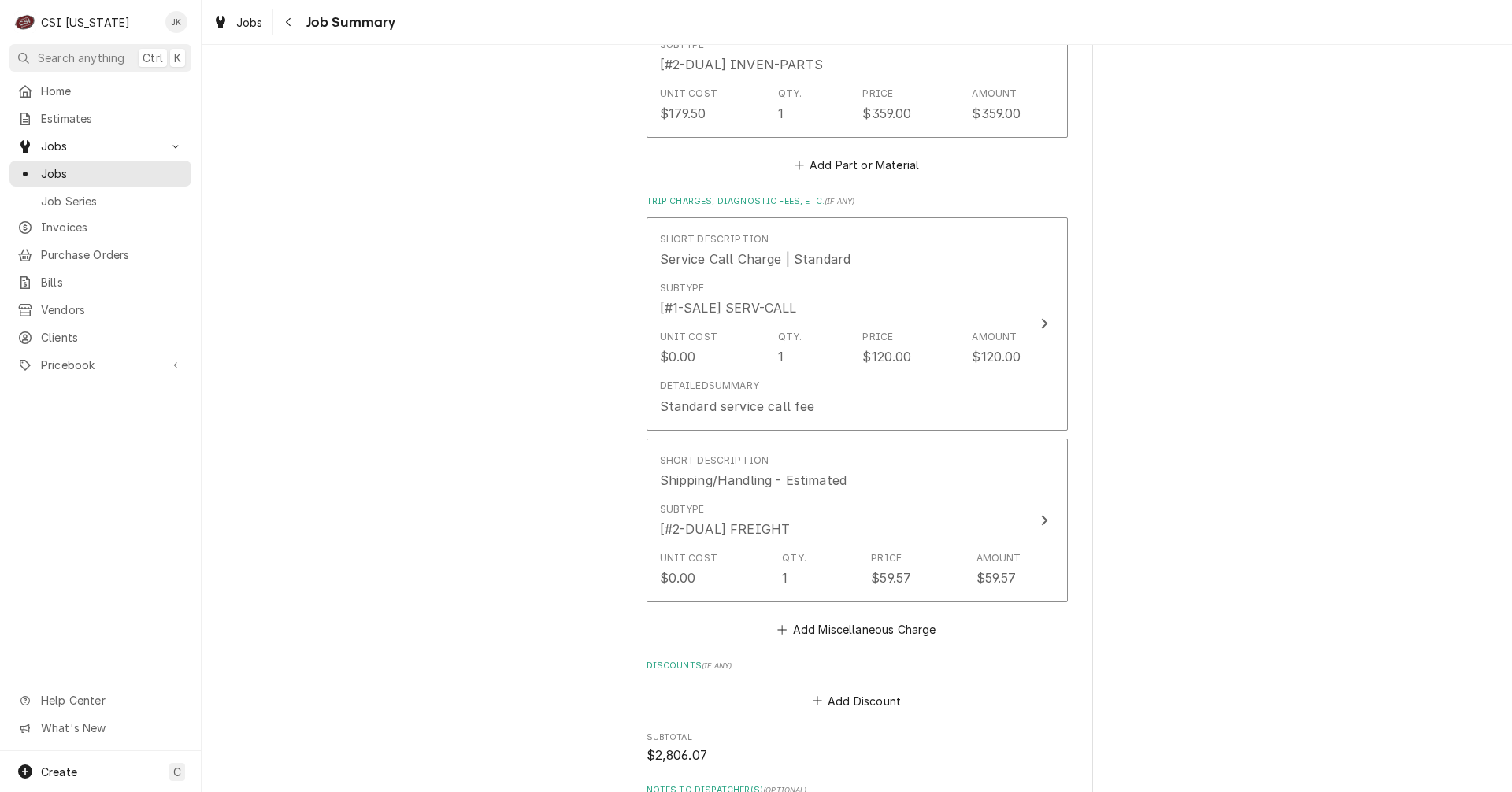
scroll to position [2552, 0]
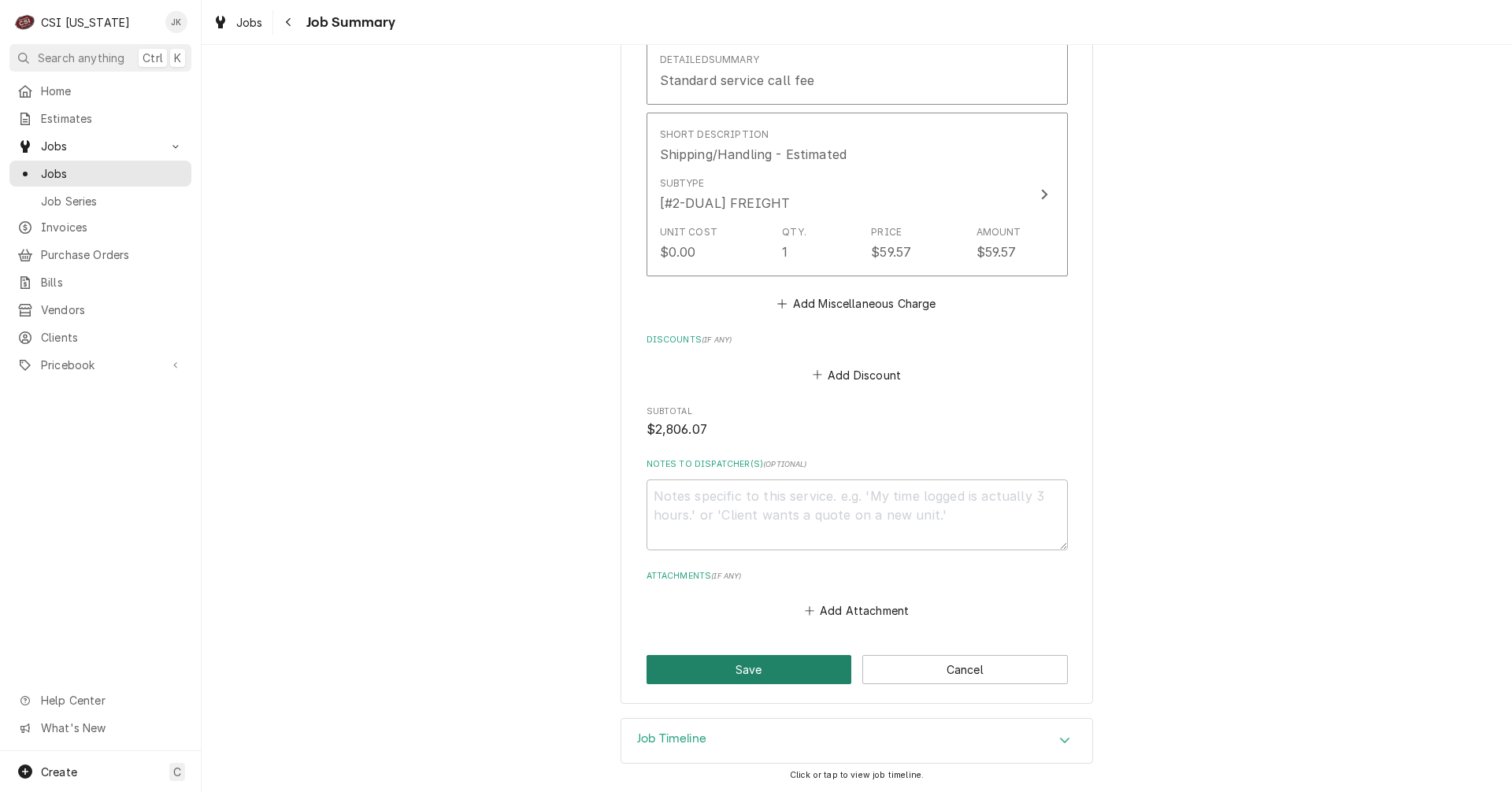
click at [761, 668] on button "Save" at bounding box center [749, 669] width 205 height 29
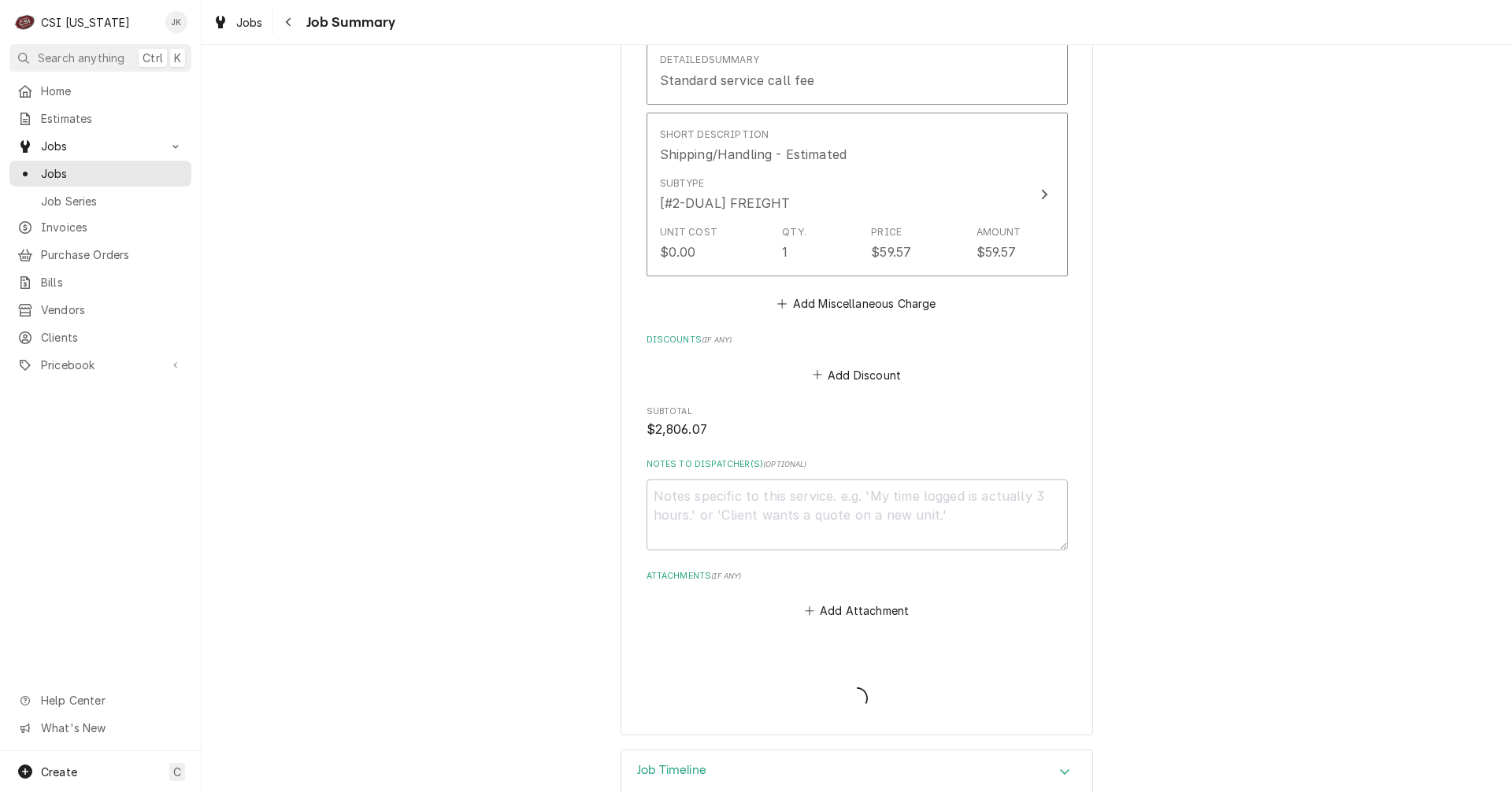
type textarea "x"
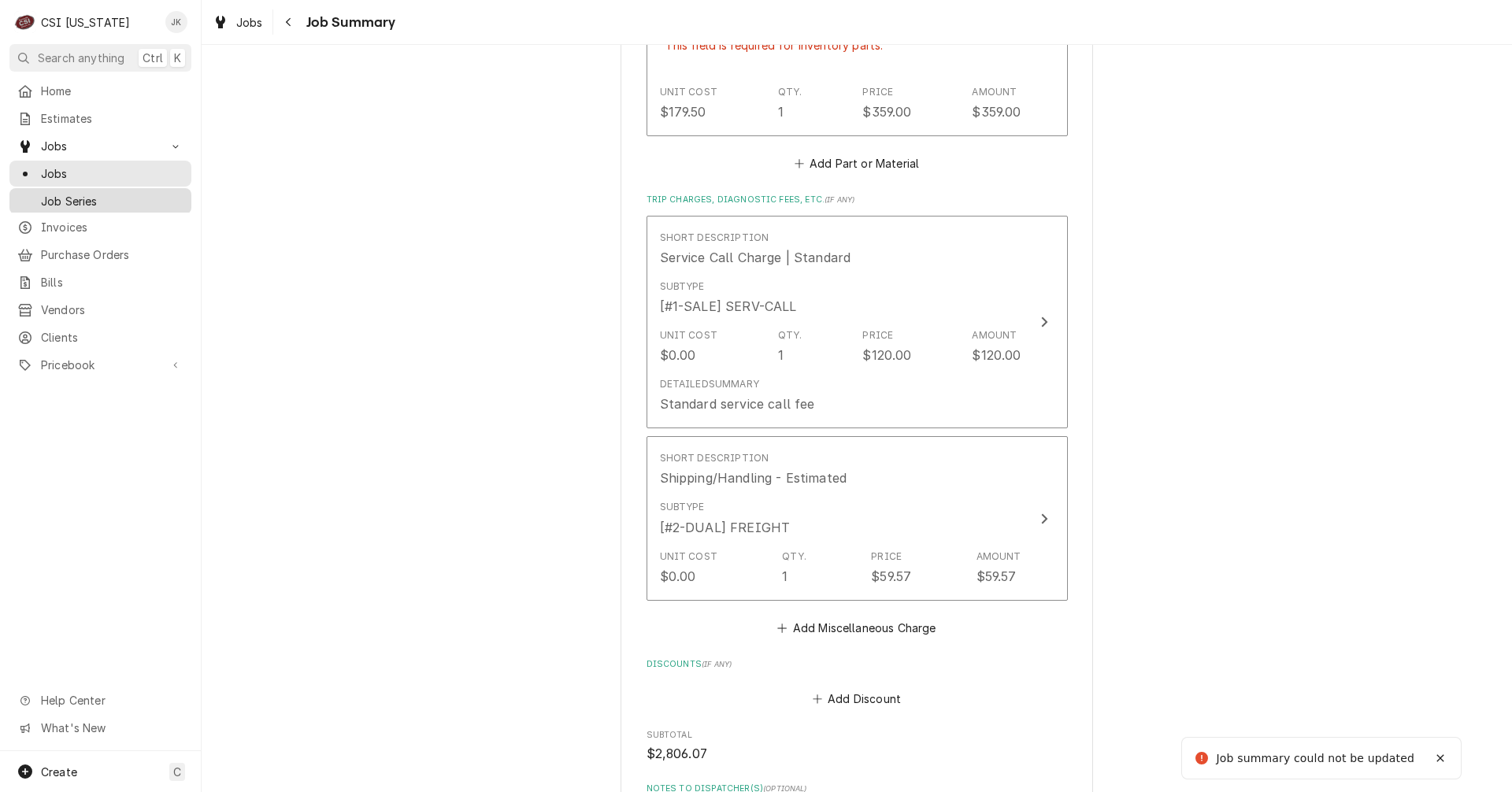
scroll to position [2876, 0]
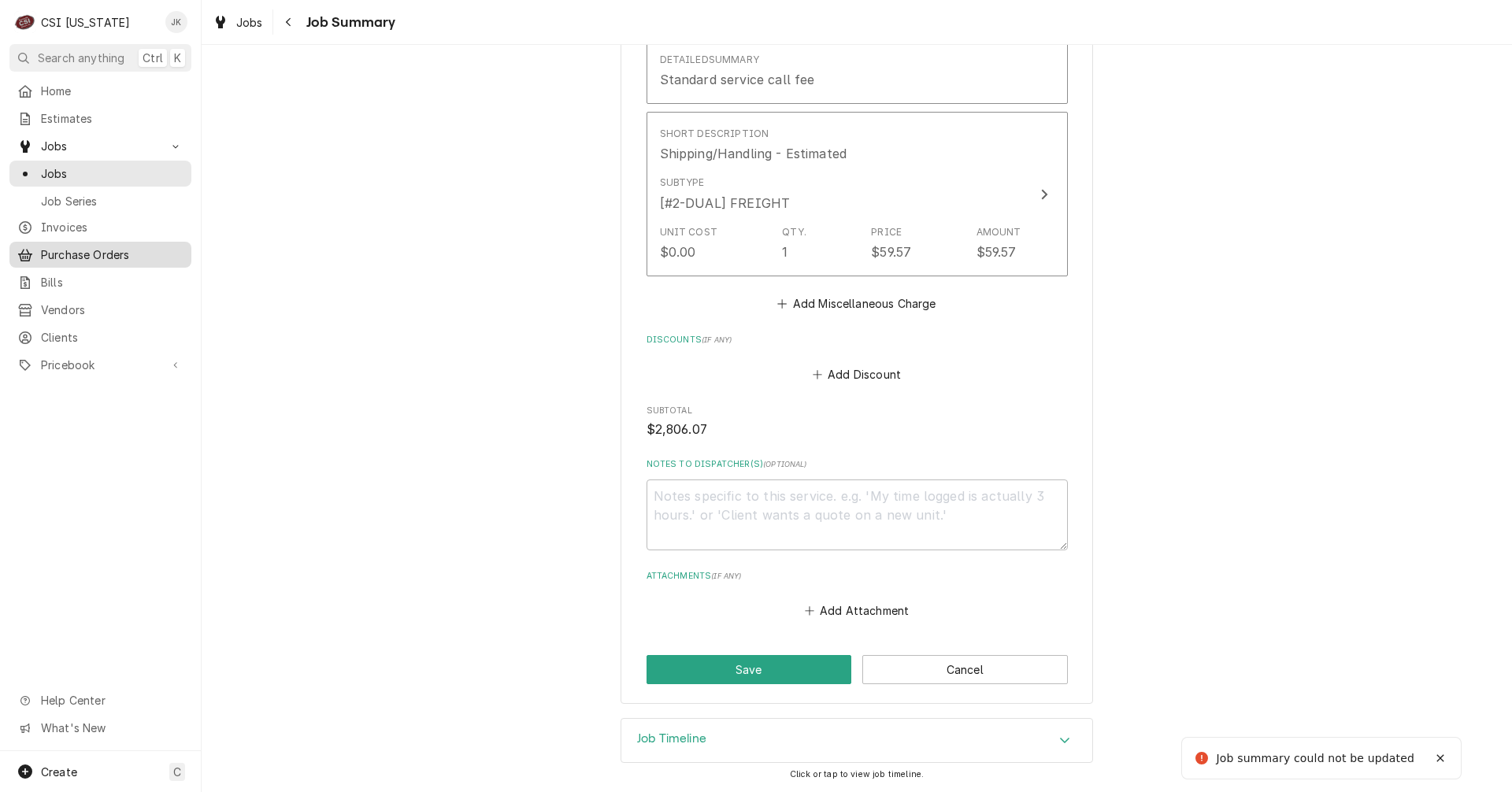
click at [95, 251] on span "Purchase Orders" at bounding box center [112, 255] width 142 height 17
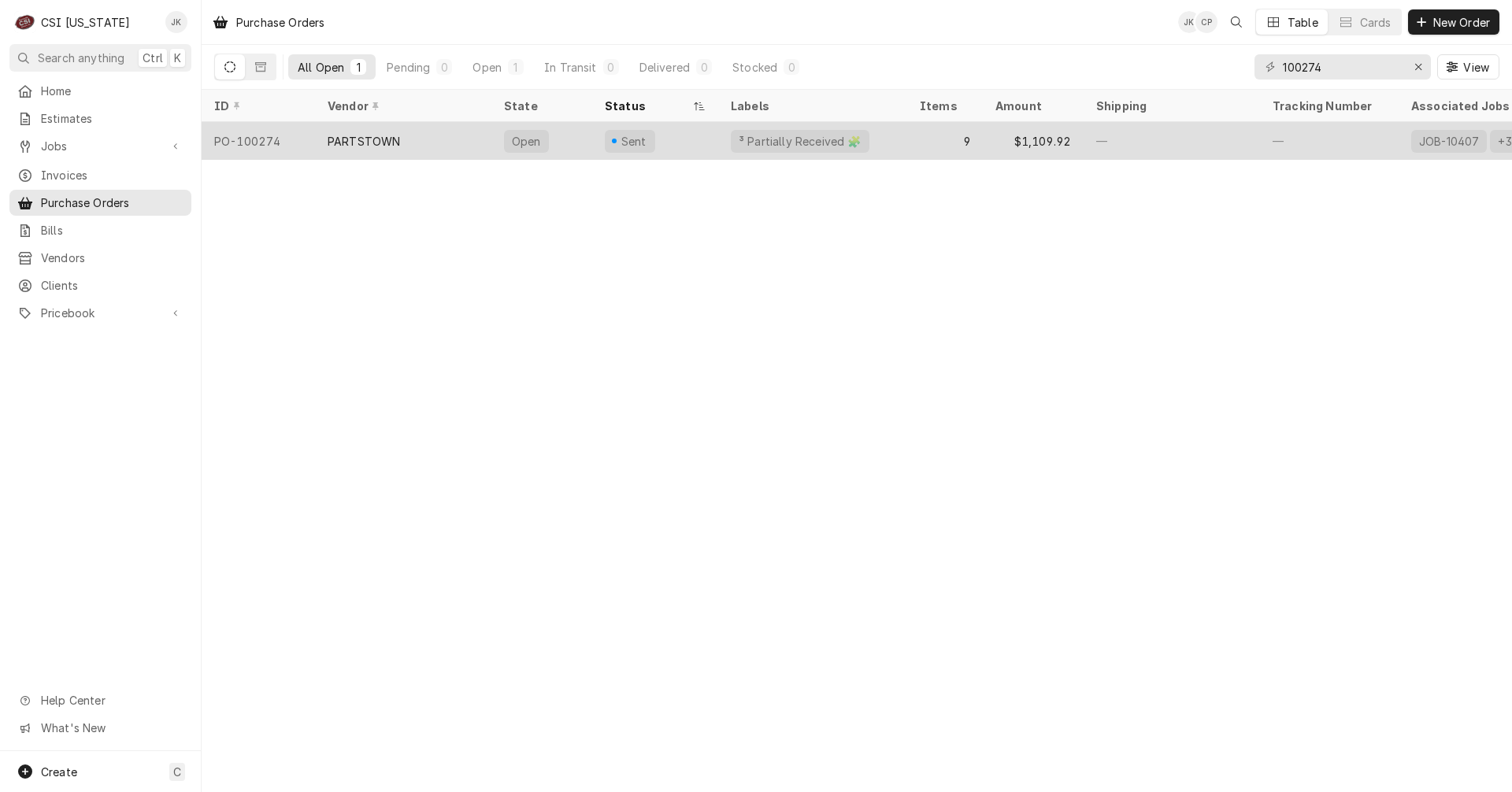
click at [908, 142] on div "9" at bounding box center [945, 141] width 75 height 38
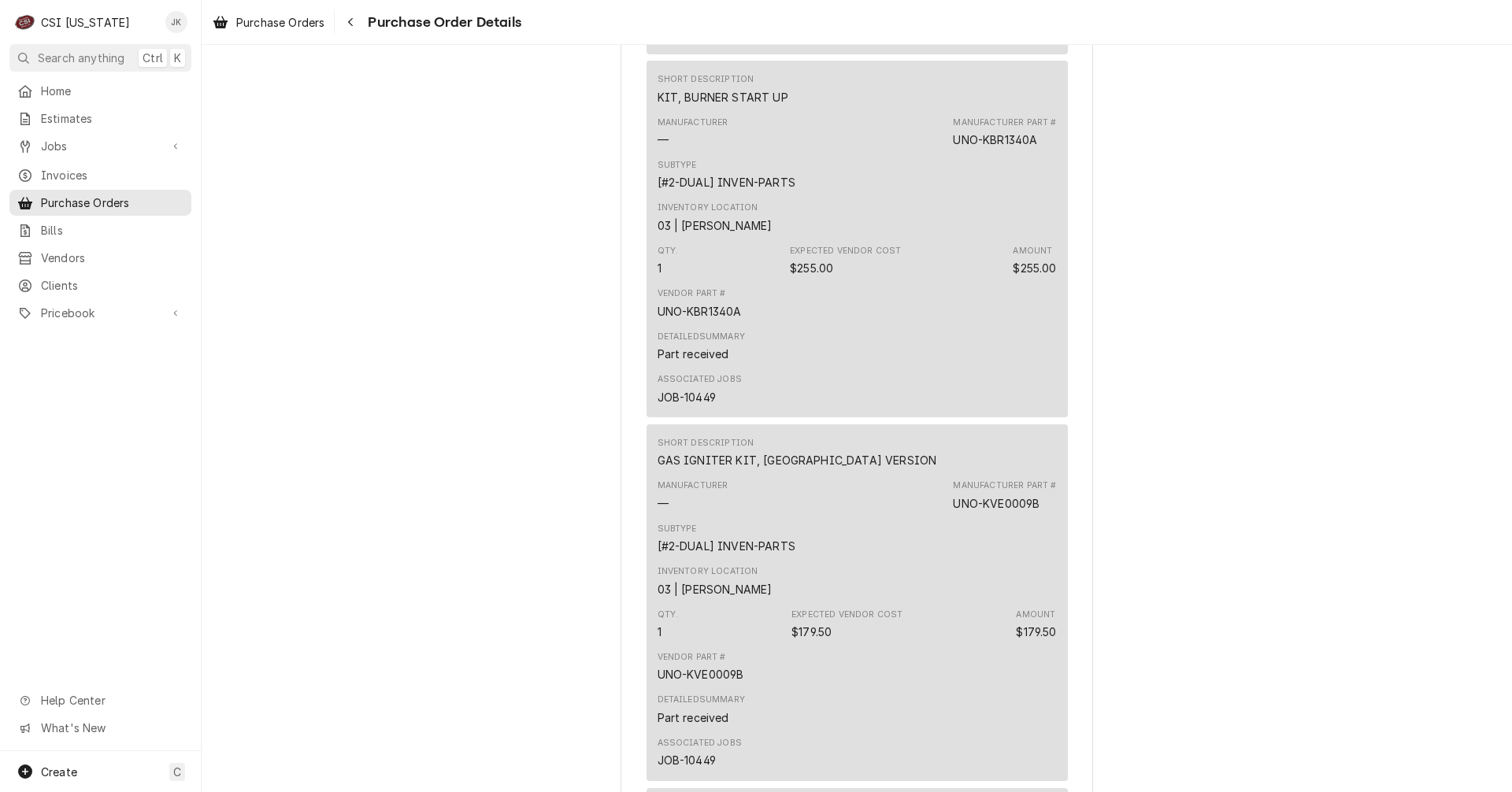
scroll to position [2046, 0]
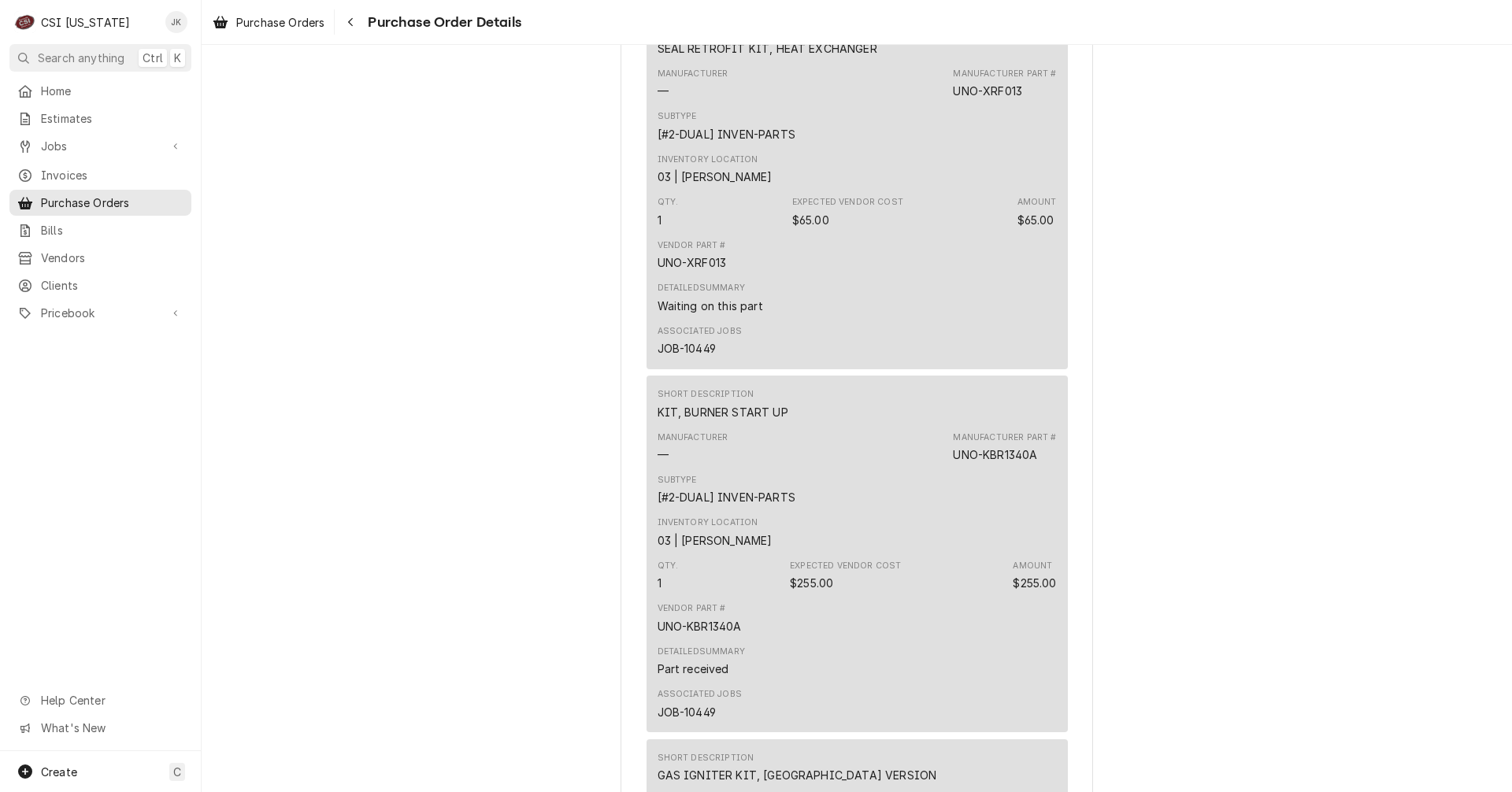
click at [854, 319] on div "Detailed Summary Waiting on this part" at bounding box center [857, 297] width 400 height 43
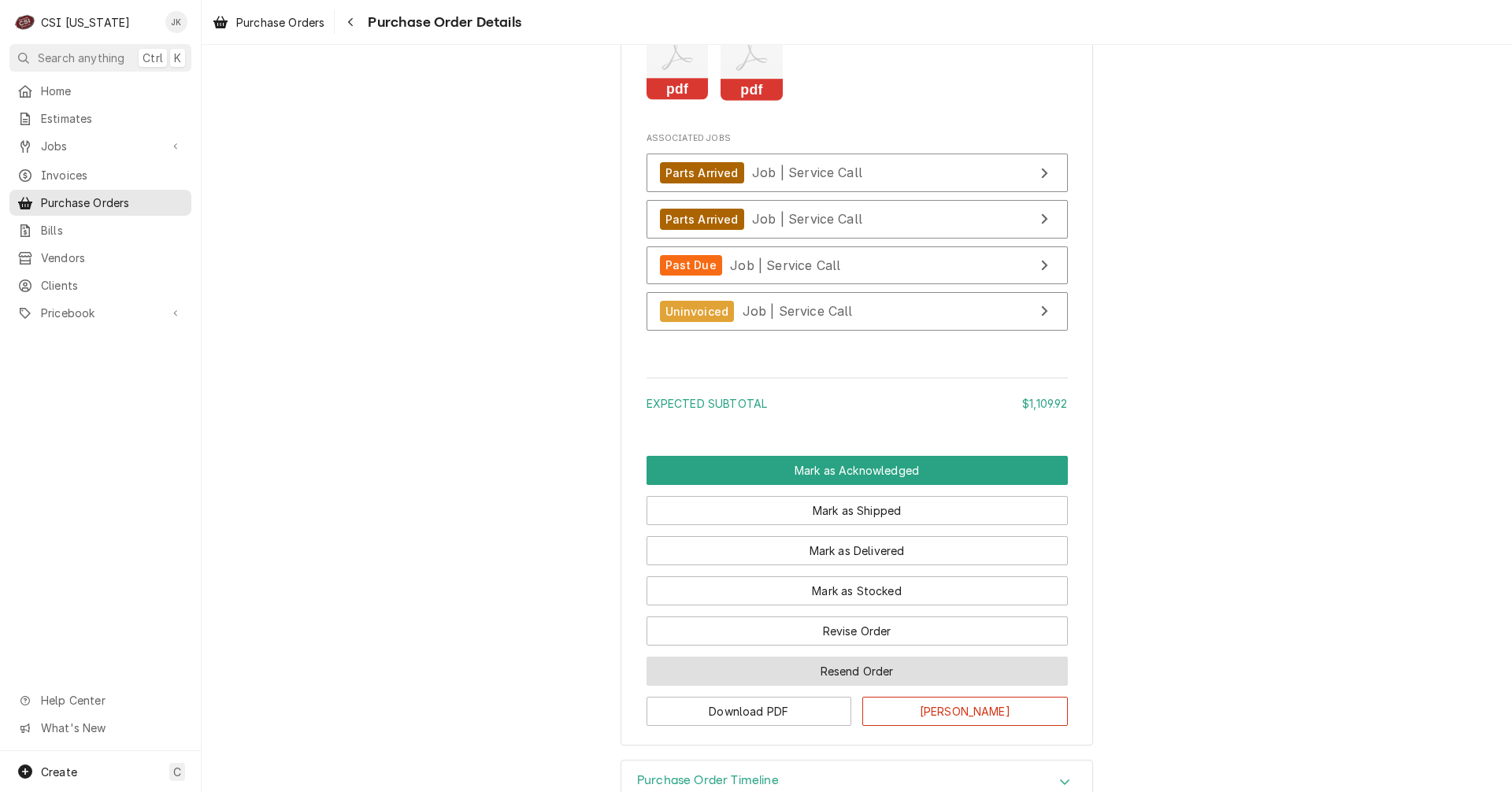
scroll to position [4351, 0]
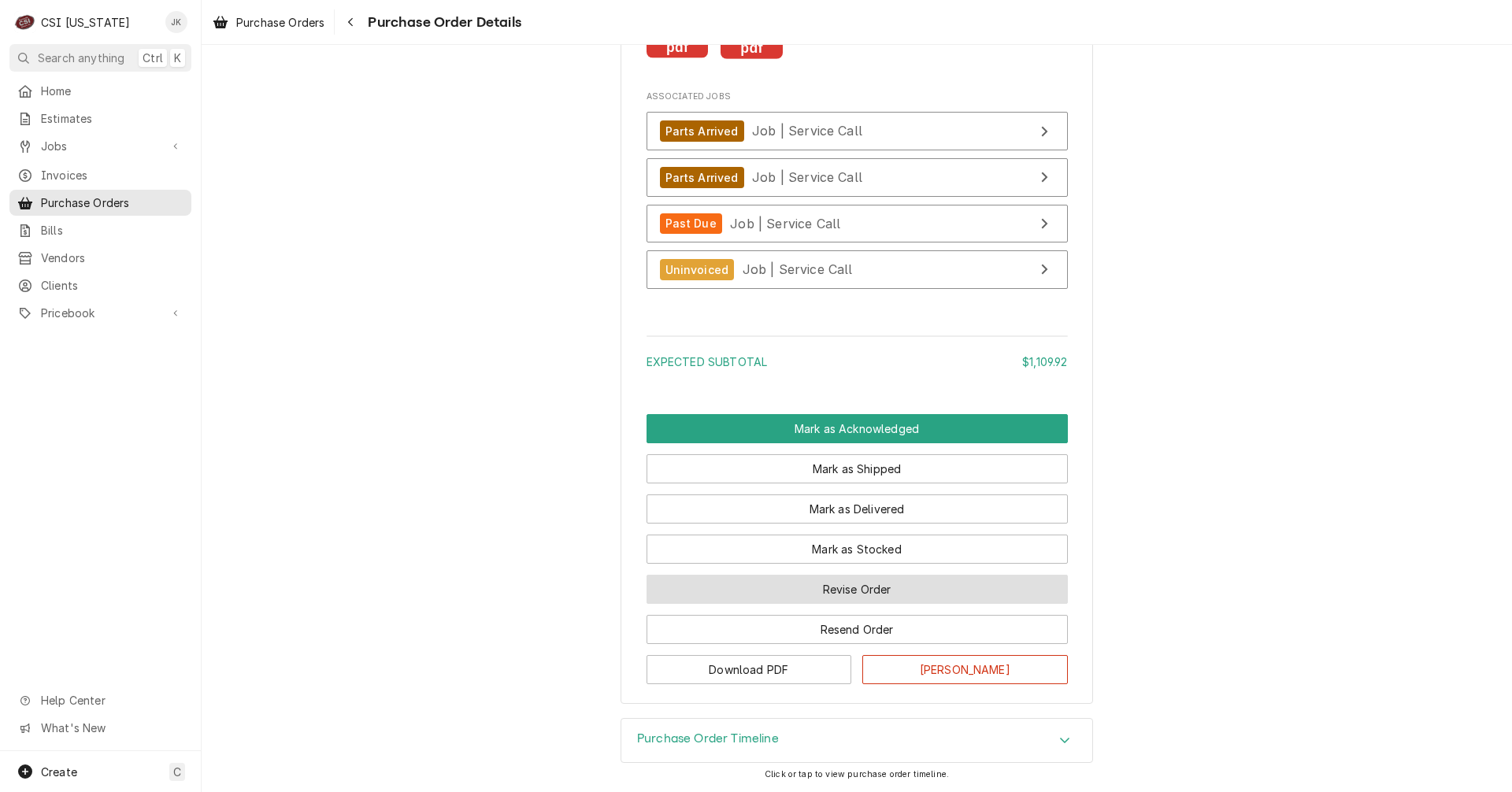
click at [816, 584] on button "Revise Order" at bounding box center [857, 589] width 421 height 29
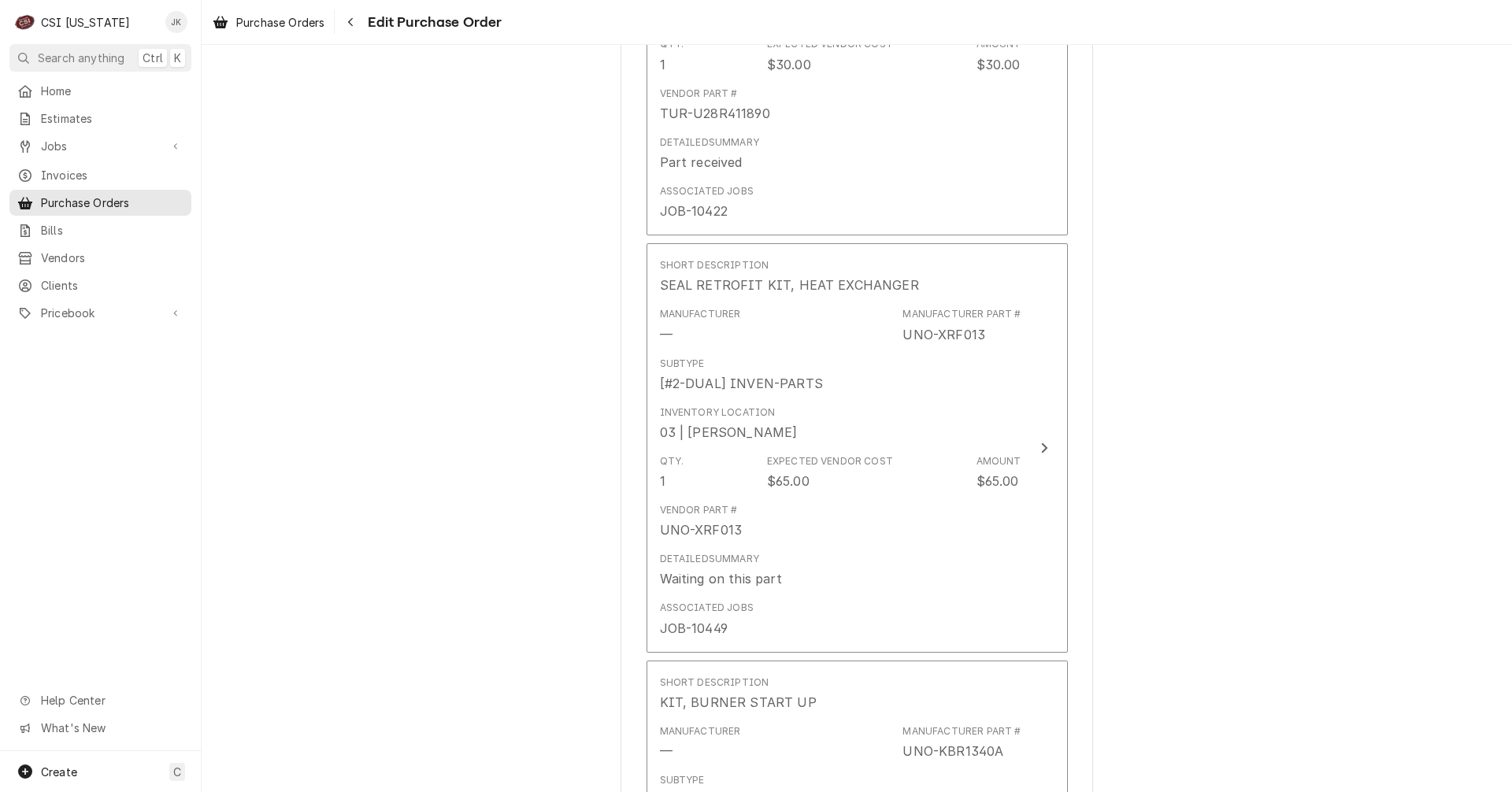
scroll to position [1731, 0]
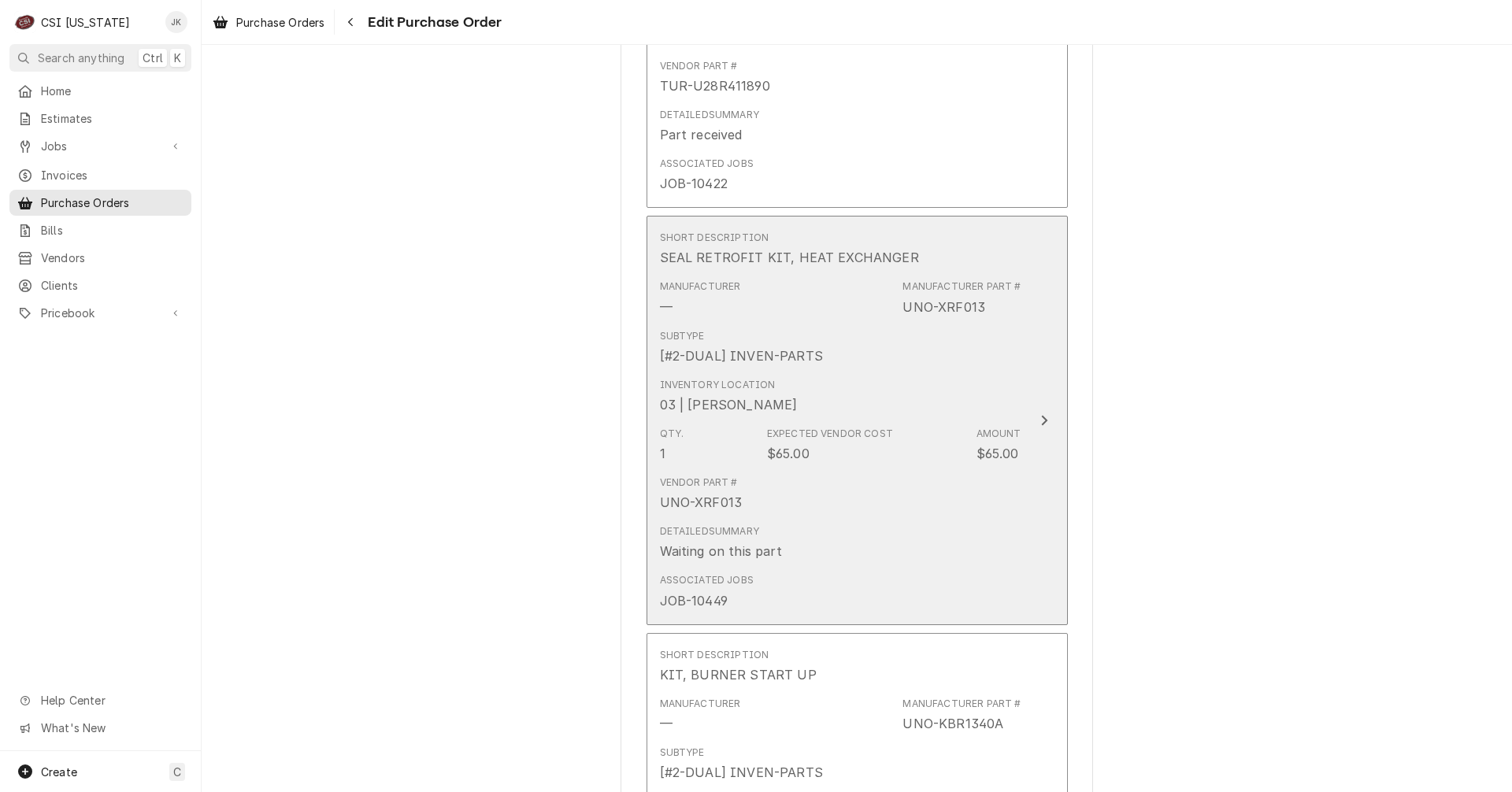
click at [831, 545] on div "Detailed Summary Waiting on this part" at bounding box center [840, 543] width 361 height 49
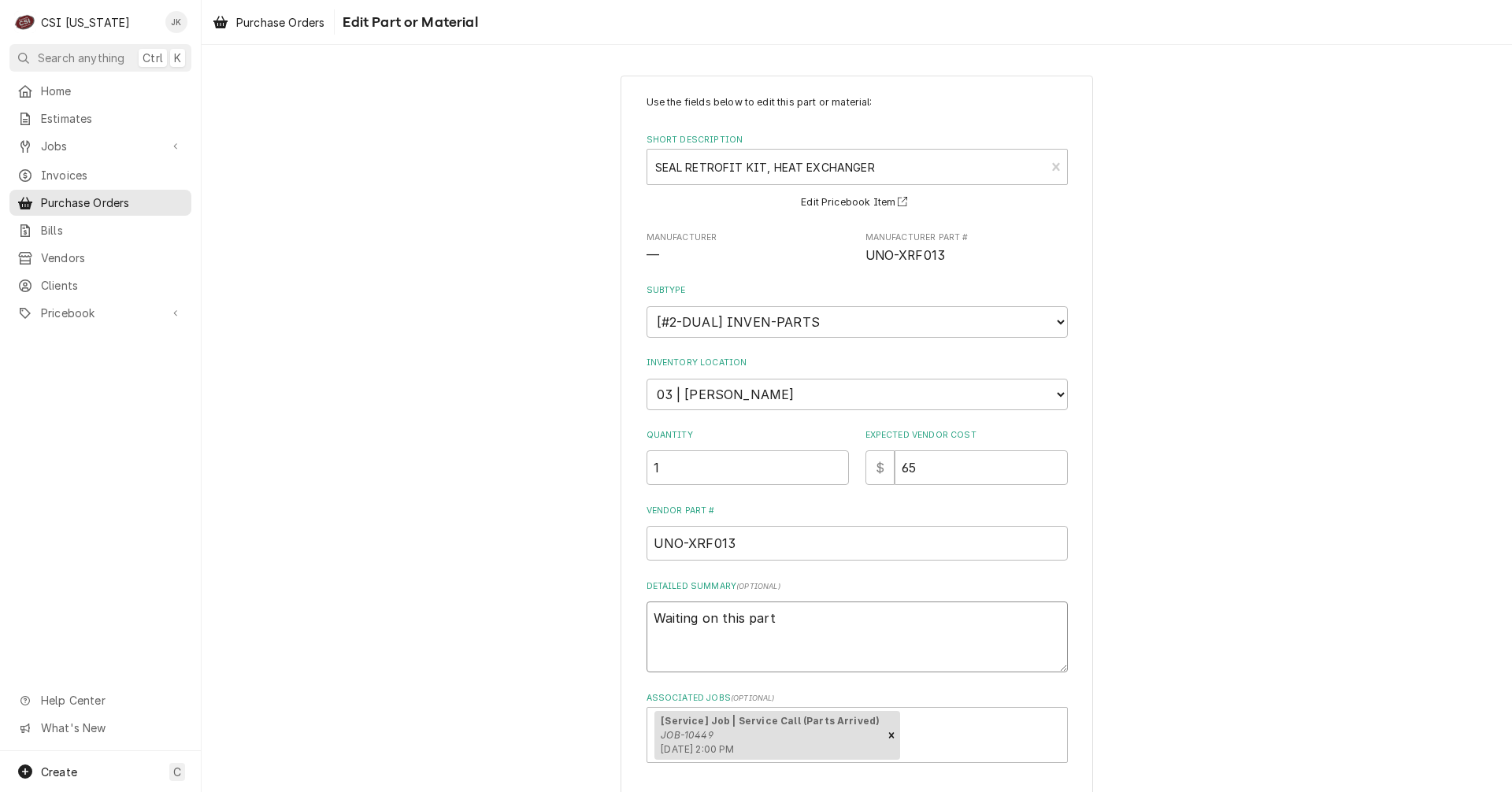
drag, startPoint x: 782, startPoint y: 622, endPoint x: 591, endPoint y: 581, distance: 195.4
click at [591, 581] on div "Use the fields below to edit this part or material: Short Description SEAL RETR…" at bounding box center [857, 480] width 1310 height 837
type textarea "x"
type textarea "R"
type textarea "x"
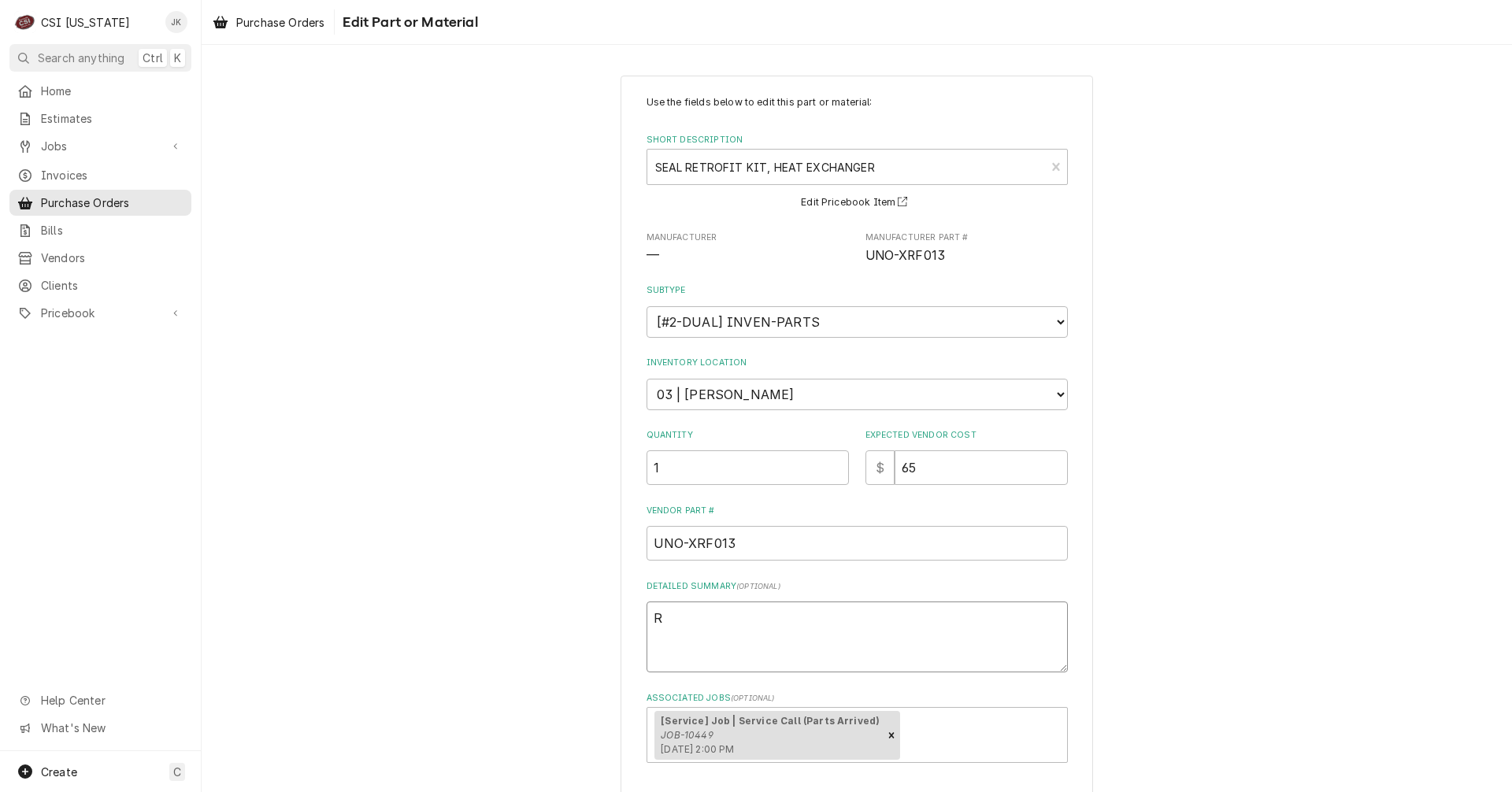
type textarea "Re"
type textarea "x"
type textarea "Rec"
type textarea "x"
type textarea "Rece"
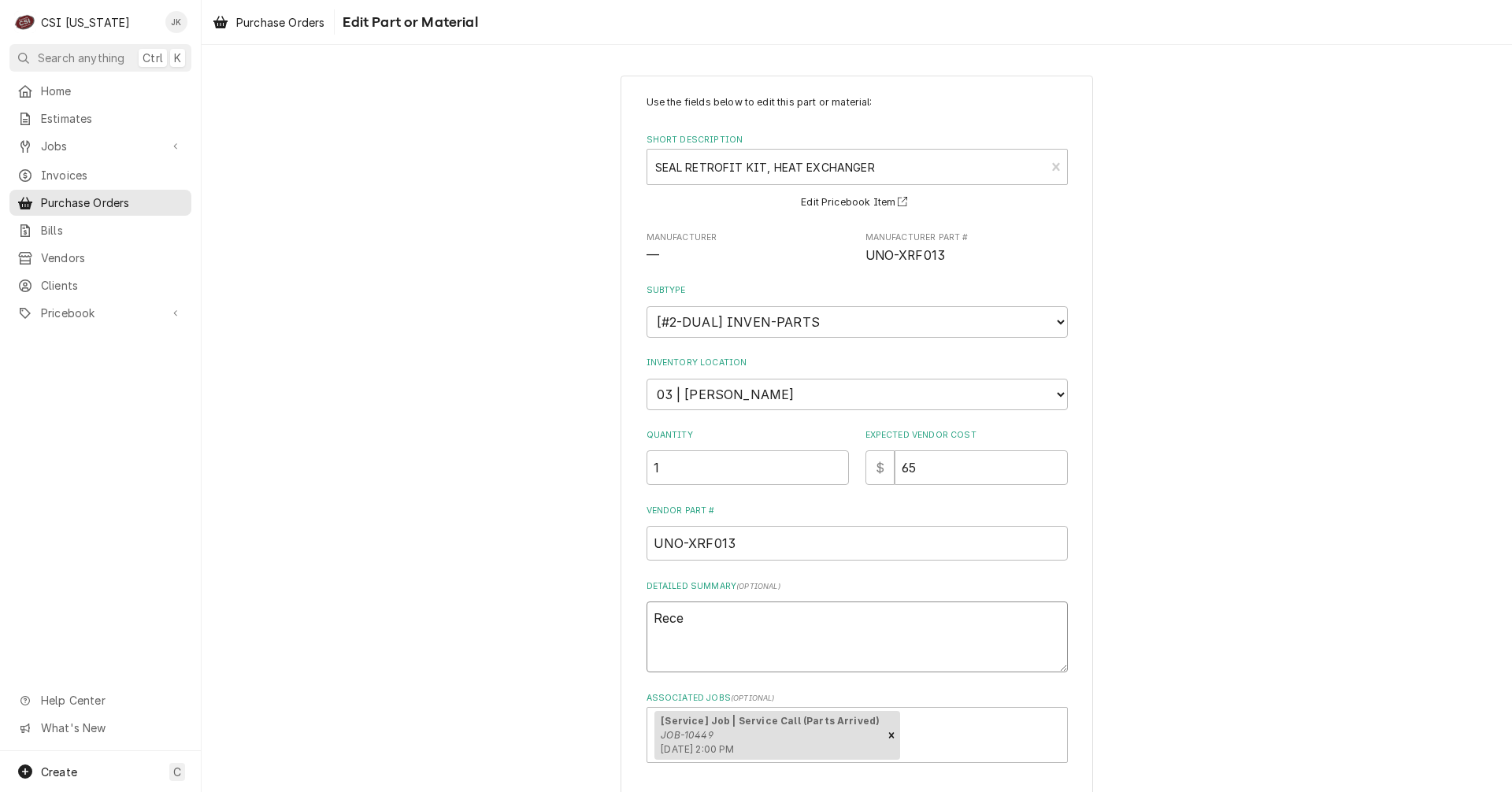
type textarea "x"
type textarea "Recei"
type textarea "x"
type textarea "Receie"
type textarea "x"
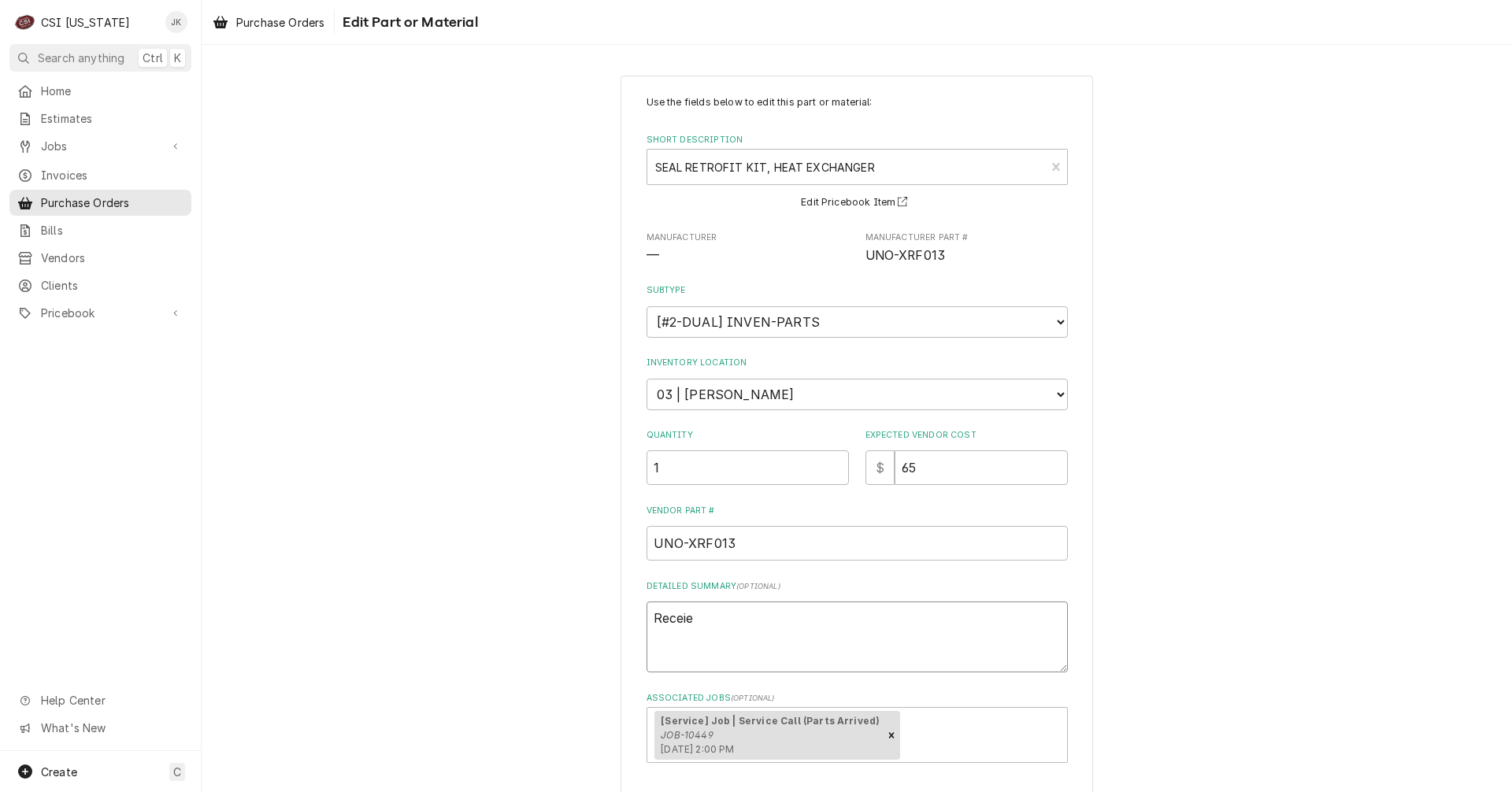
type textarea "Receied"
type textarea "x"
type textarea "Receied"
type textarea "x"
type textarea "Receied 8"
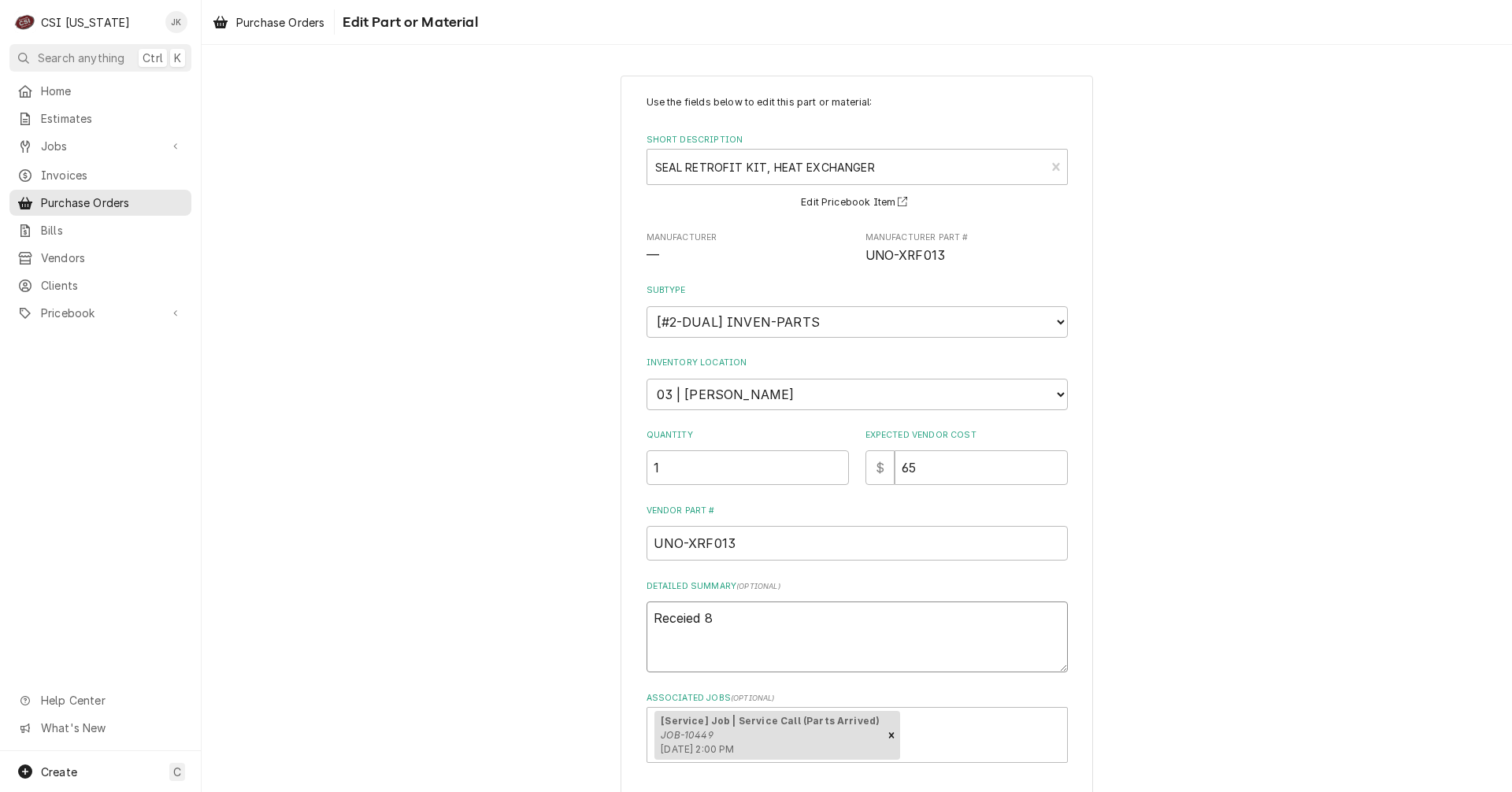
type textarea "x"
type textarea "Receied 8/"
type textarea "x"
type textarea "Receied 8/2"
type textarea "x"
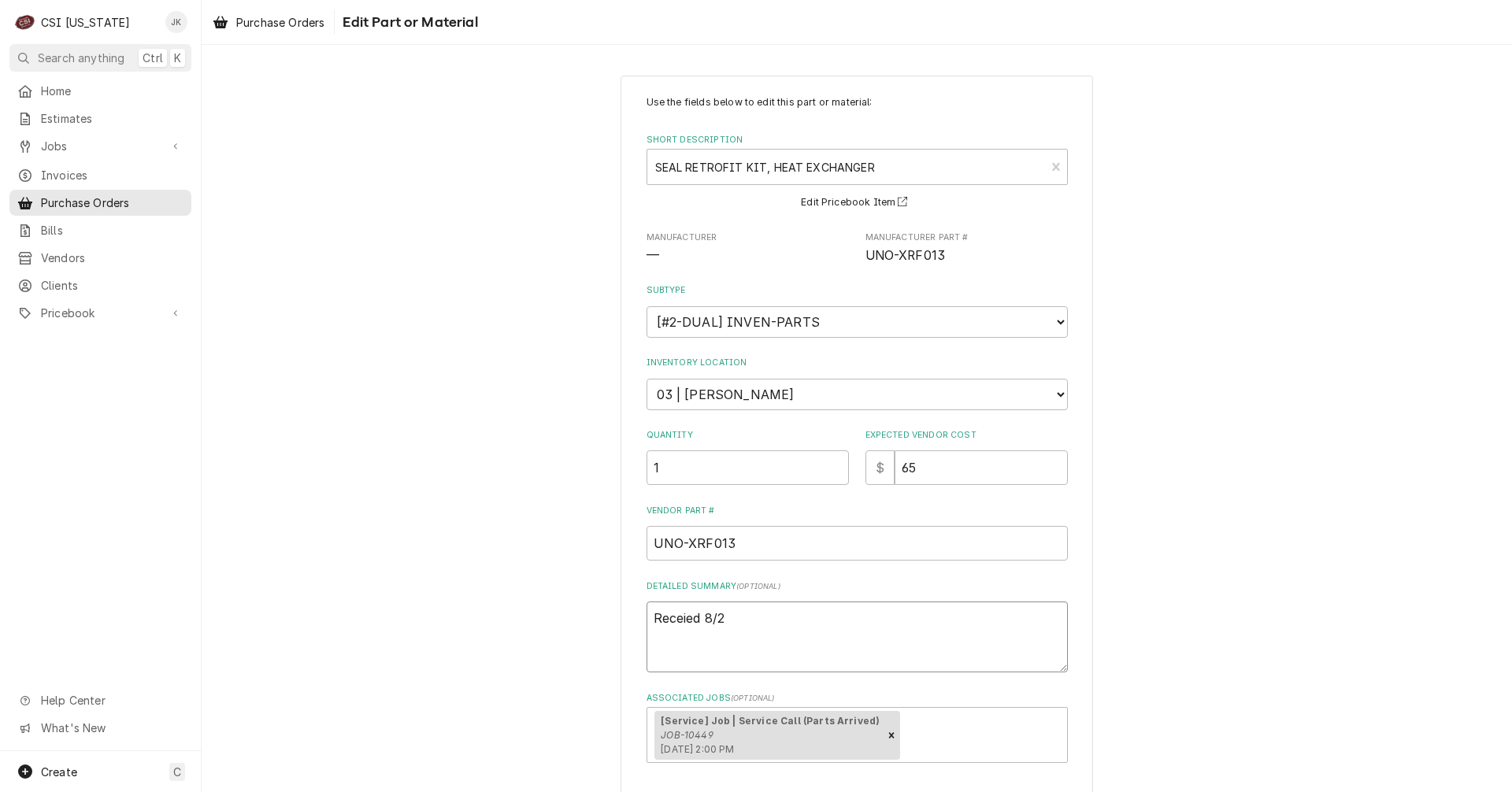
type textarea "Receied 8/22"
click at [683, 622] on textarea "Receied 8/22" at bounding box center [857, 636] width 421 height 71
type textarea "x"
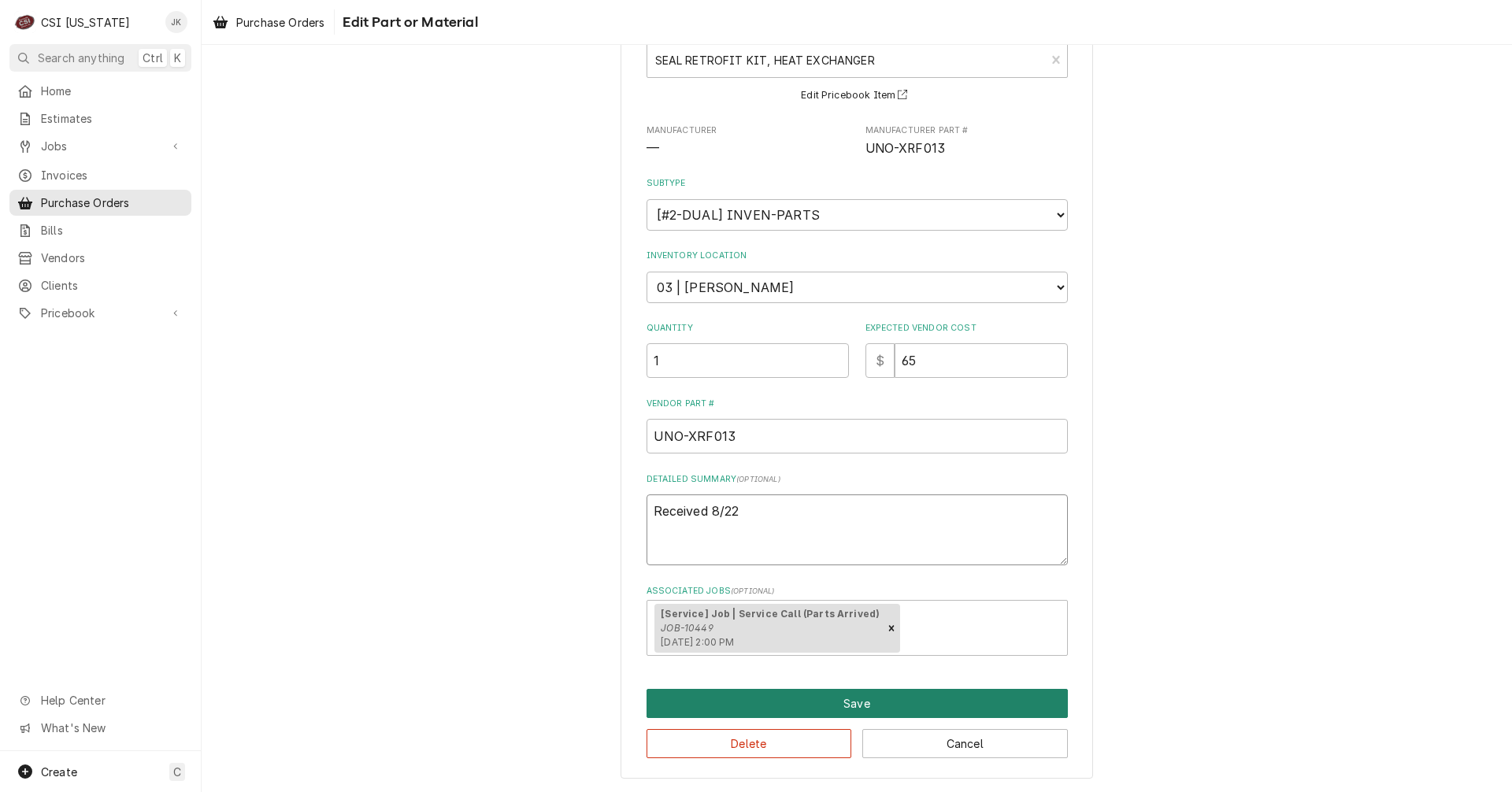
type textarea "Received 8/22"
click at [998, 693] on button "Save" at bounding box center [857, 703] width 421 height 29
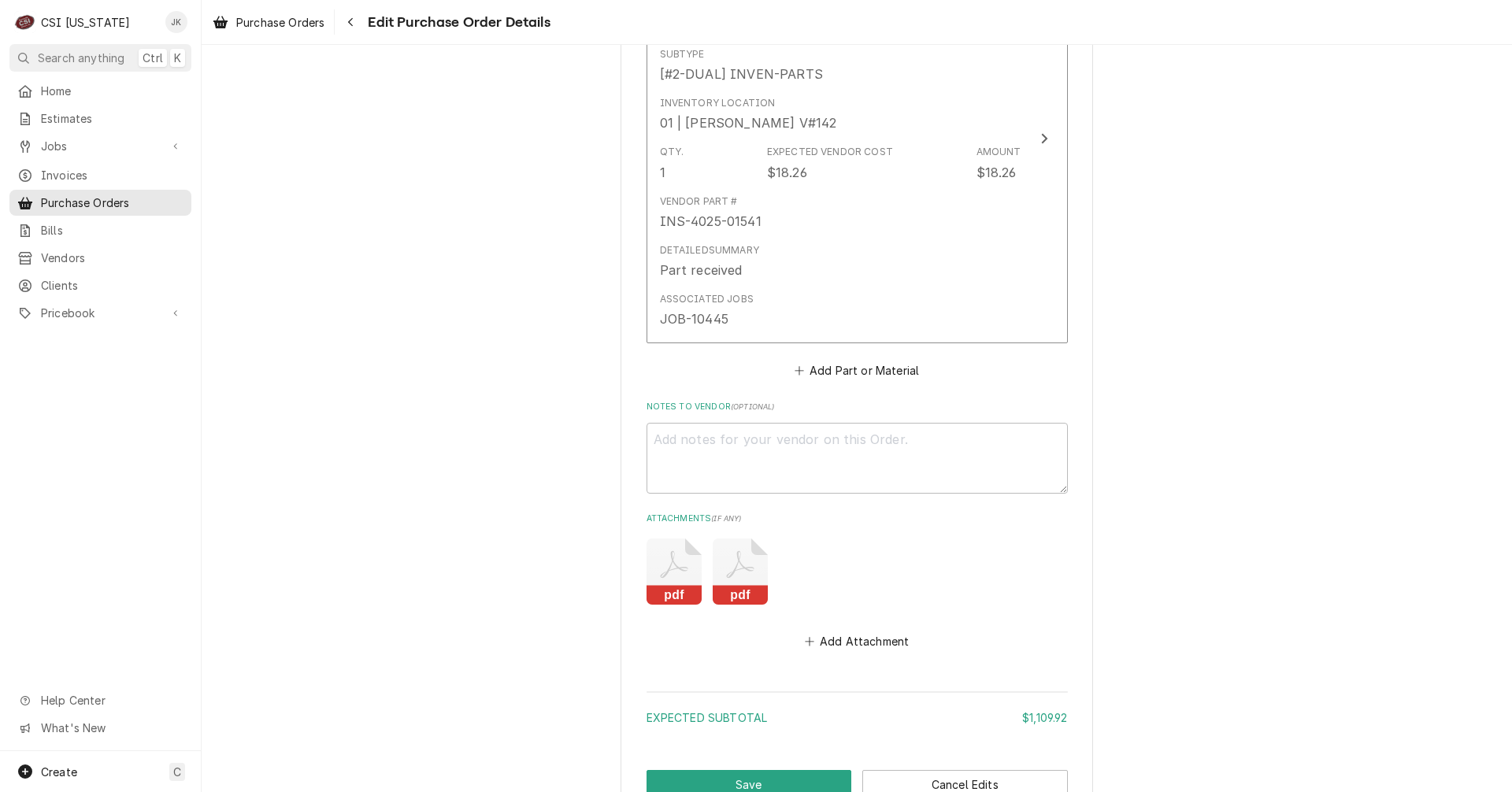
scroll to position [4211, 0]
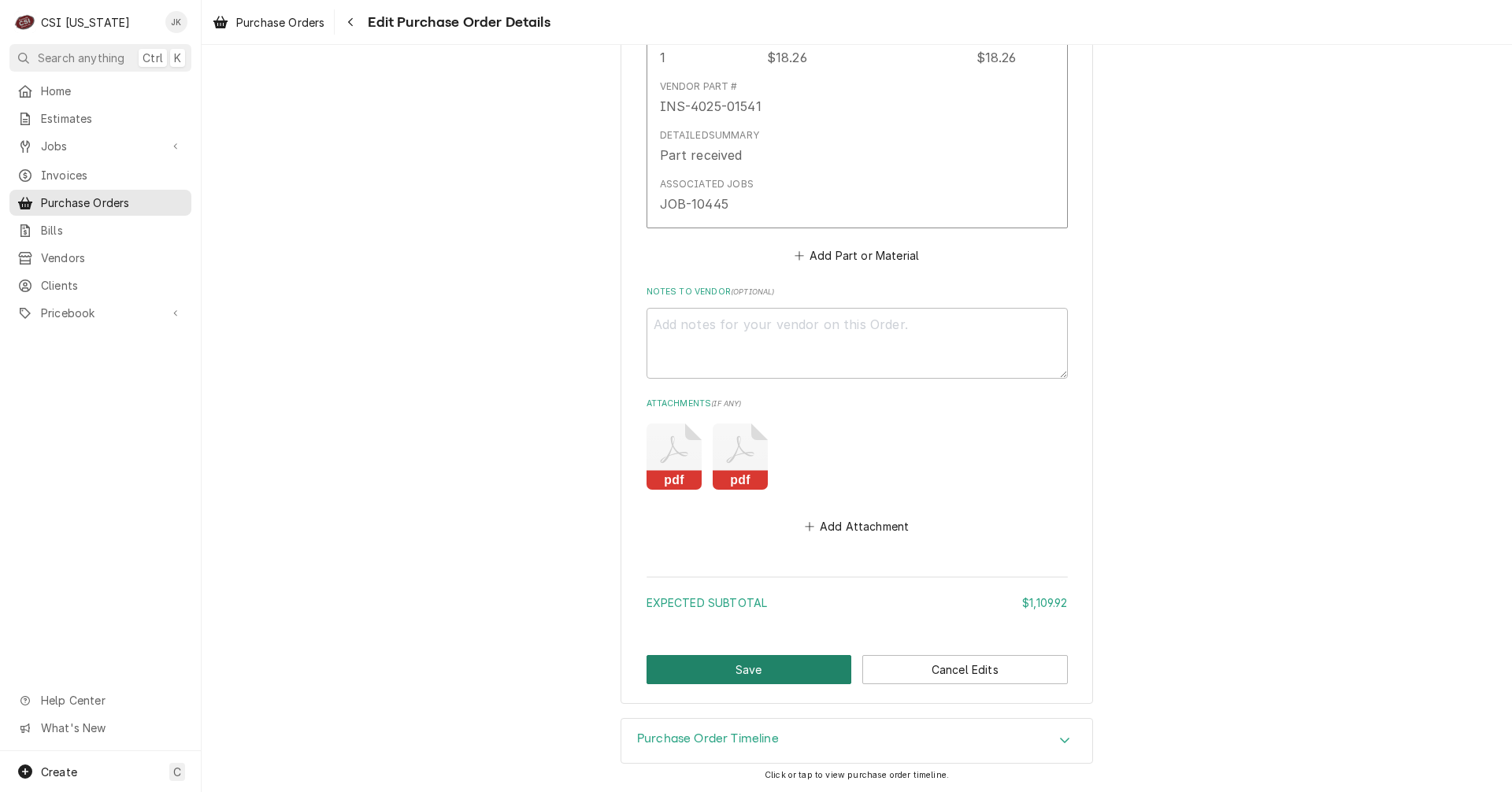
click at [763, 663] on button "Save" at bounding box center [749, 669] width 205 height 29
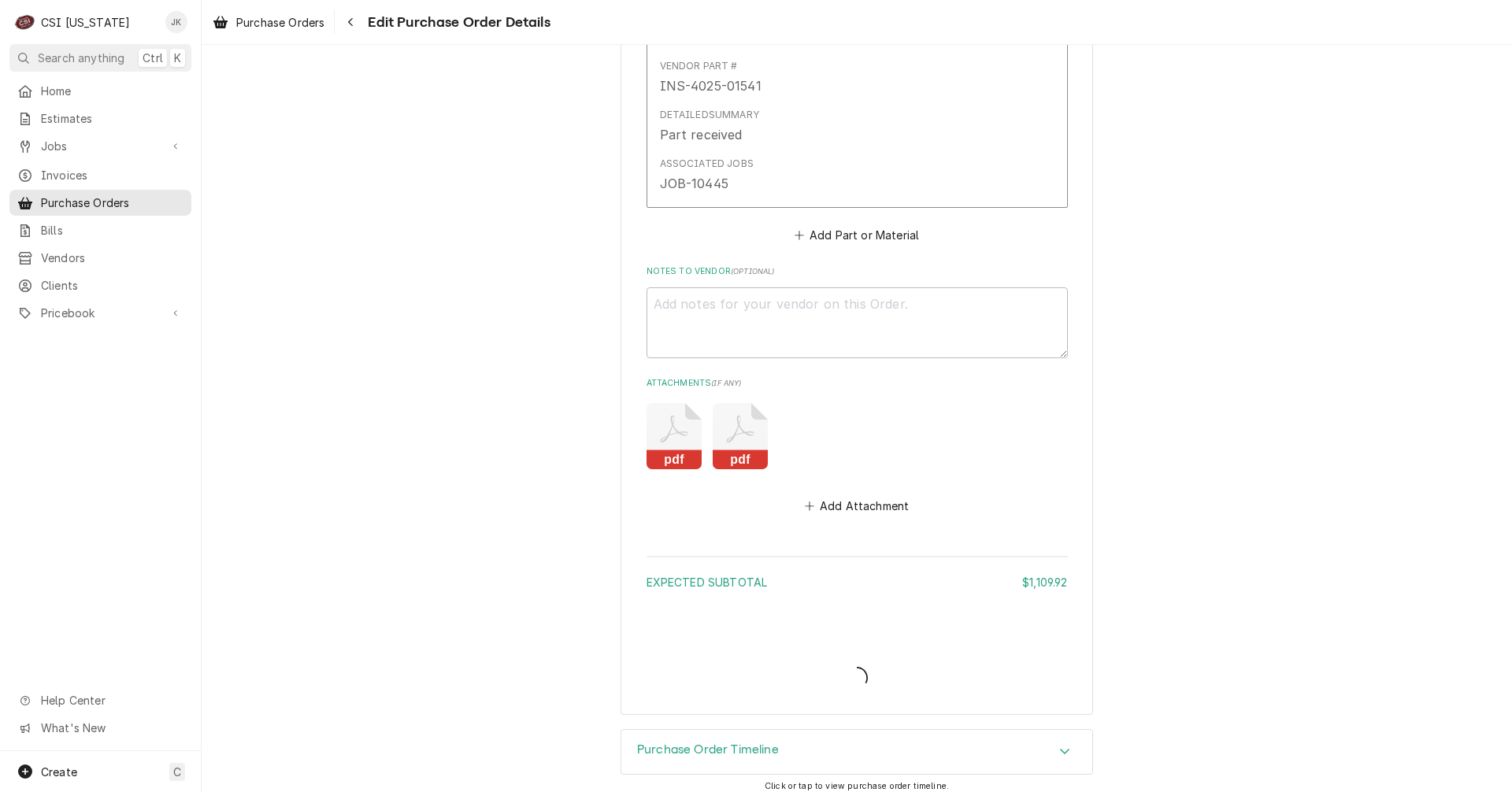
scroll to position [4243, 0]
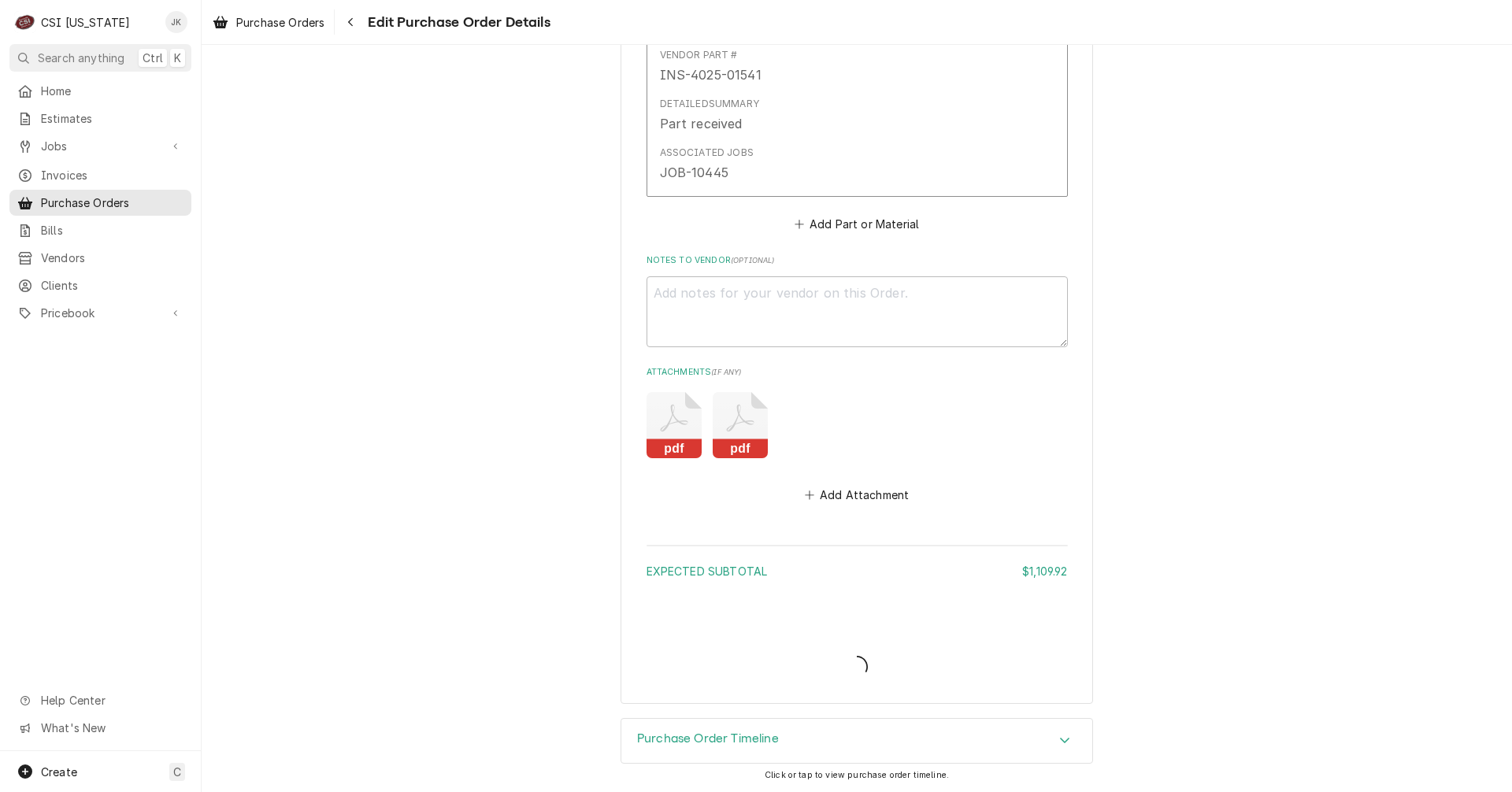
type textarea "x"
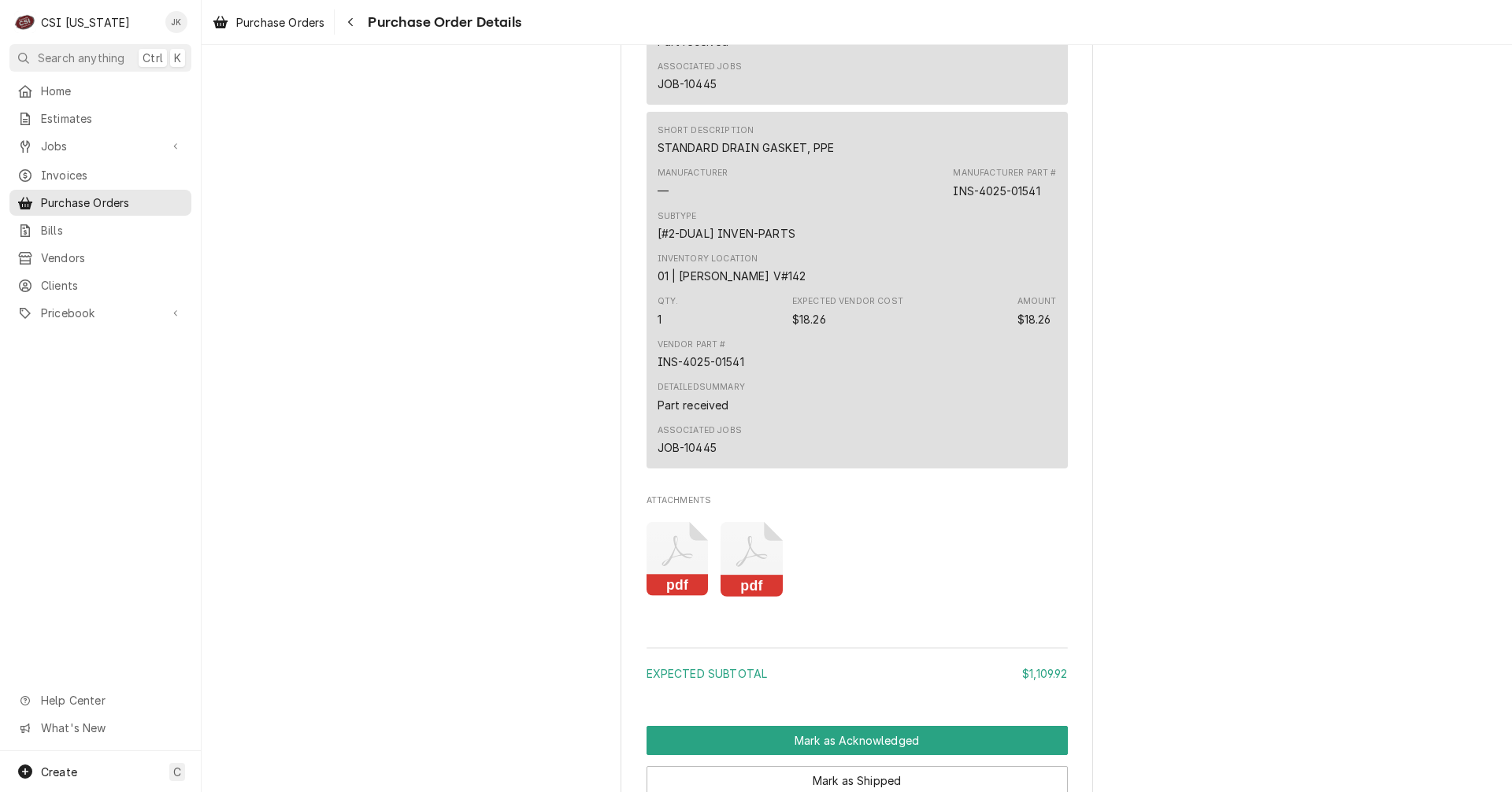
scroll to position [4126, 0]
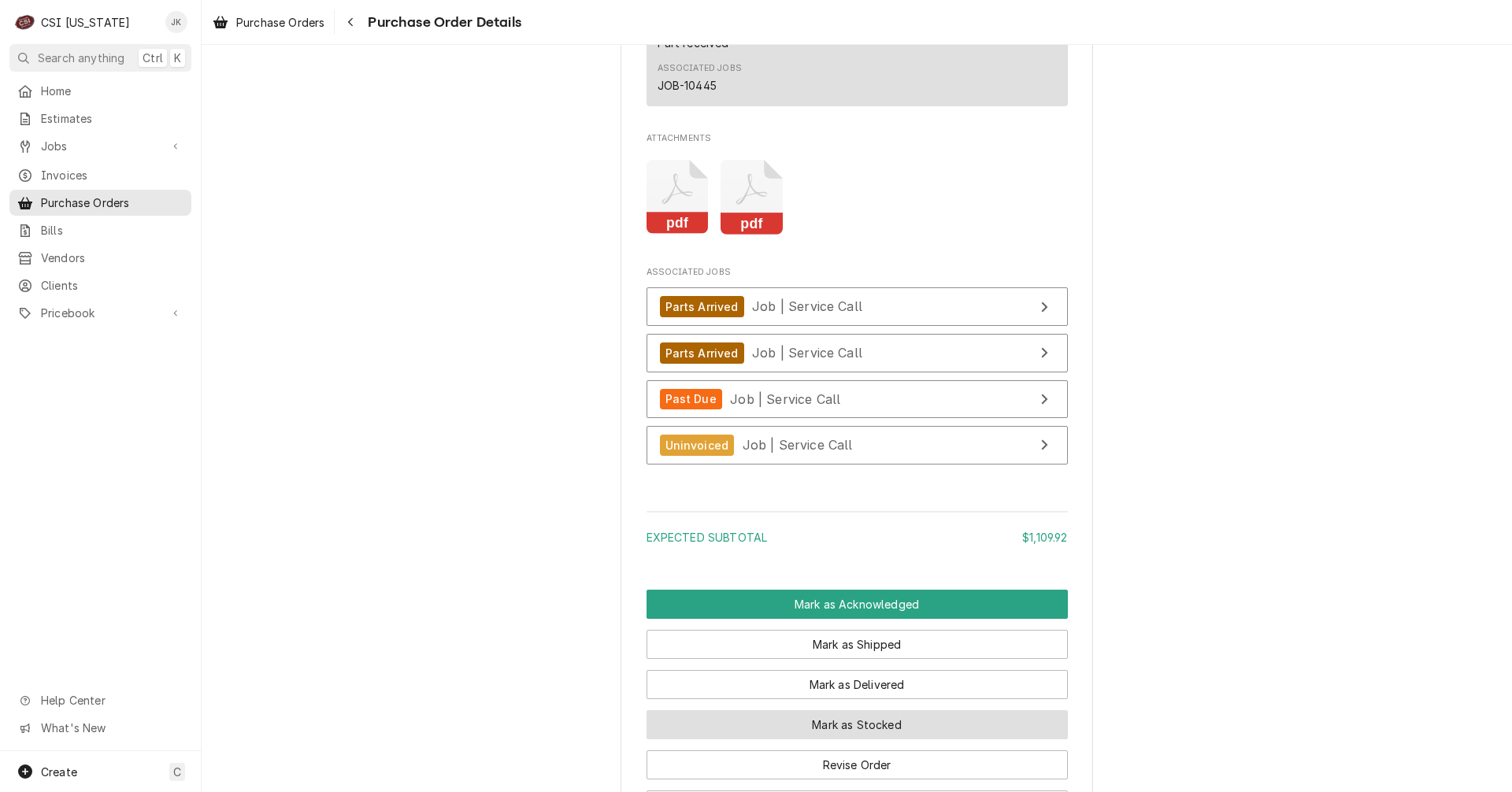
click at [864, 739] on button "Mark as Stocked" at bounding box center [857, 724] width 421 height 29
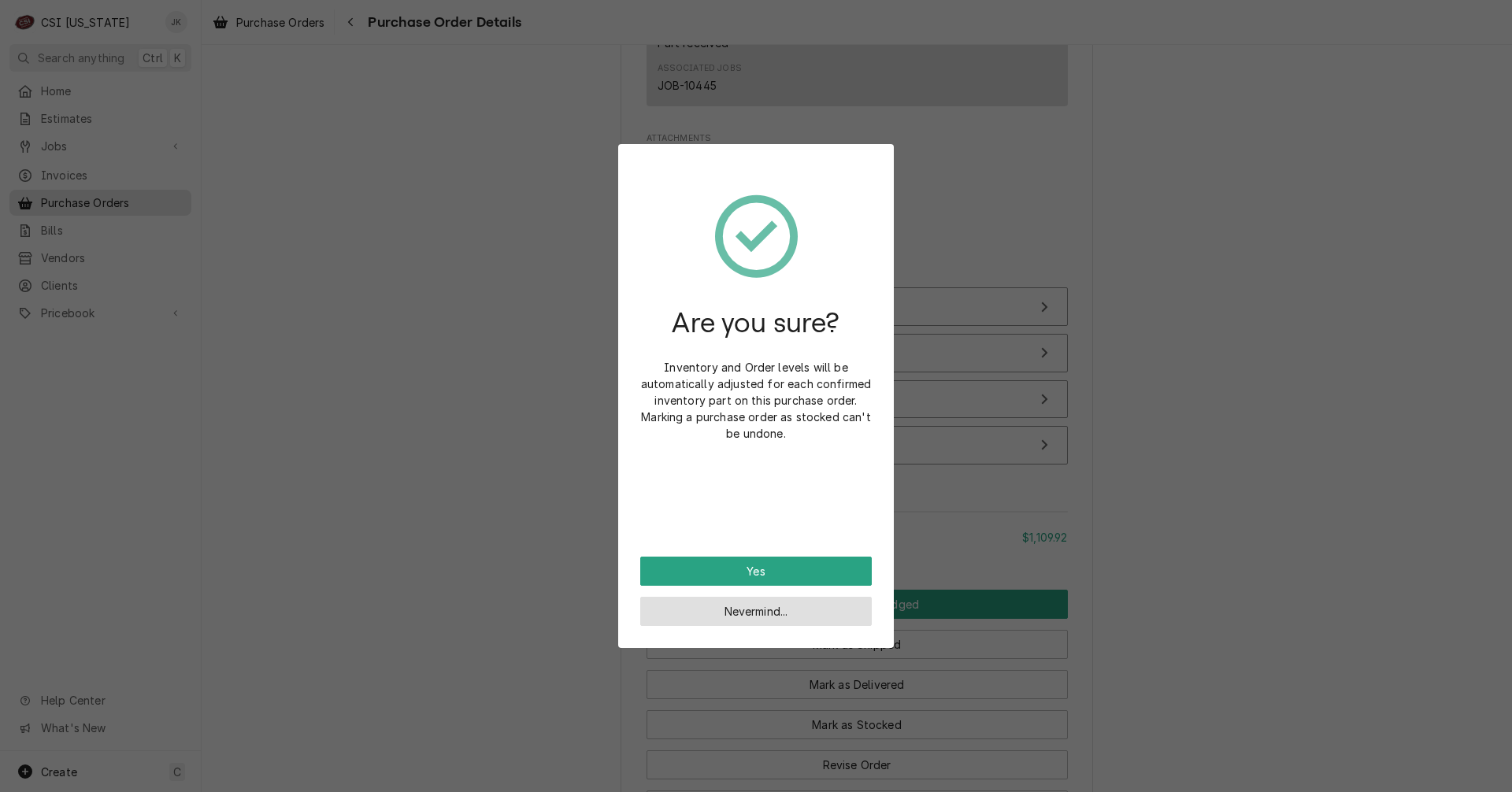
click at [700, 611] on button "Nevermind..." at bounding box center [756, 611] width 231 height 29
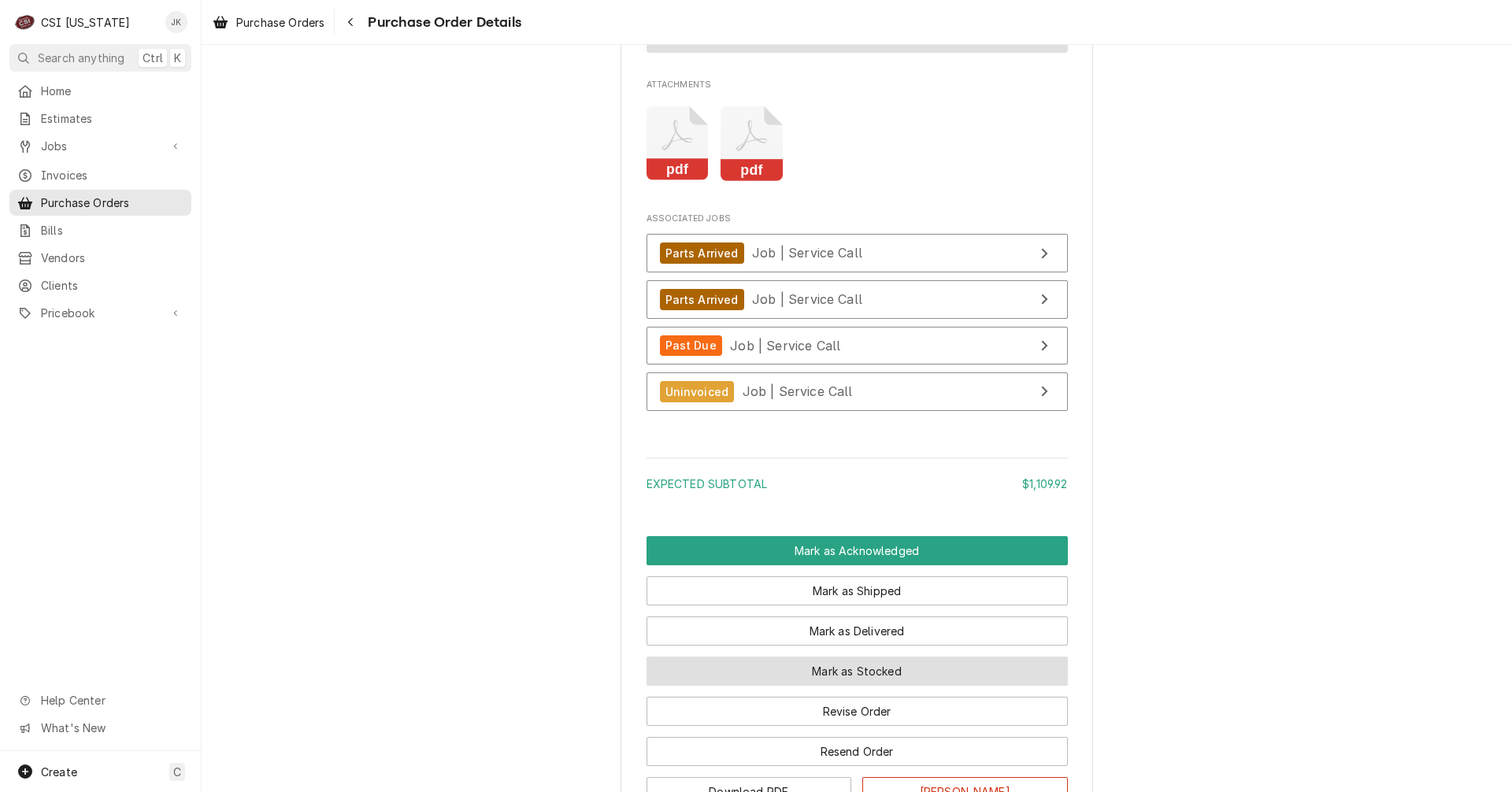
scroll to position [4204, 0]
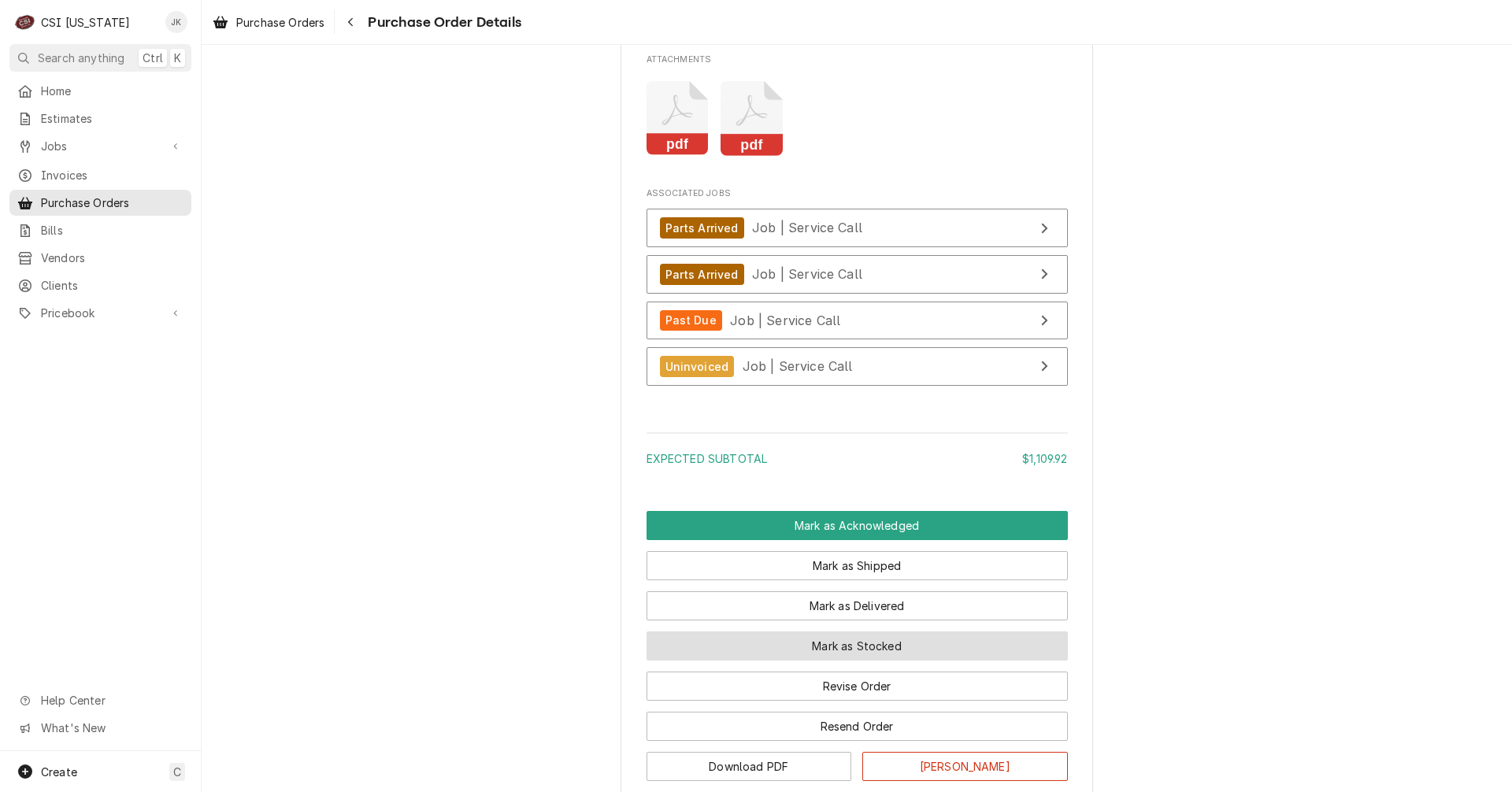
click at [787, 661] on button "Mark as Stocked" at bounding box center [857, 645] width 421 height 29
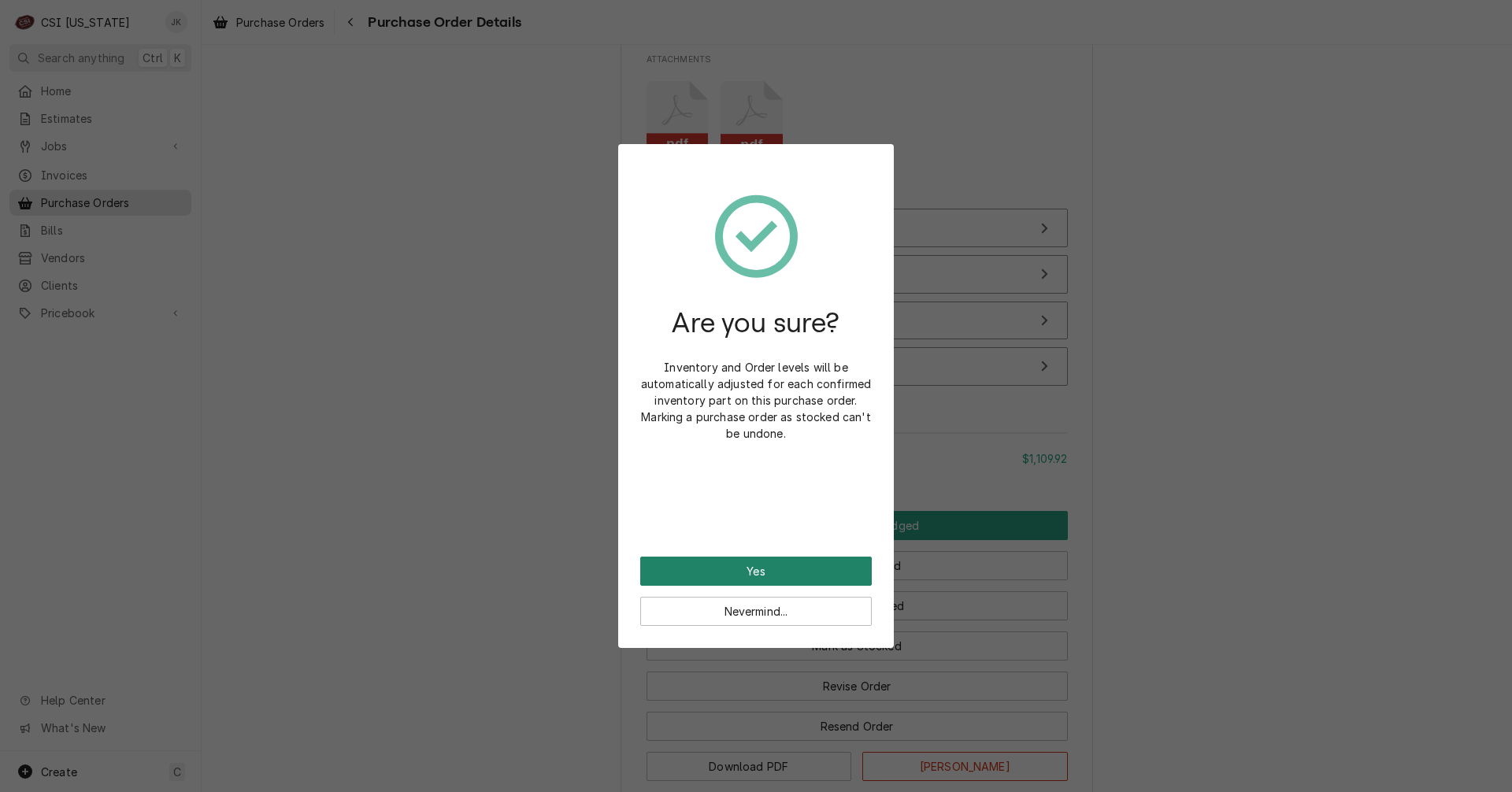
click at [756, 568] on button "Yes" at bounding box center [756, 571] width 231 height 29
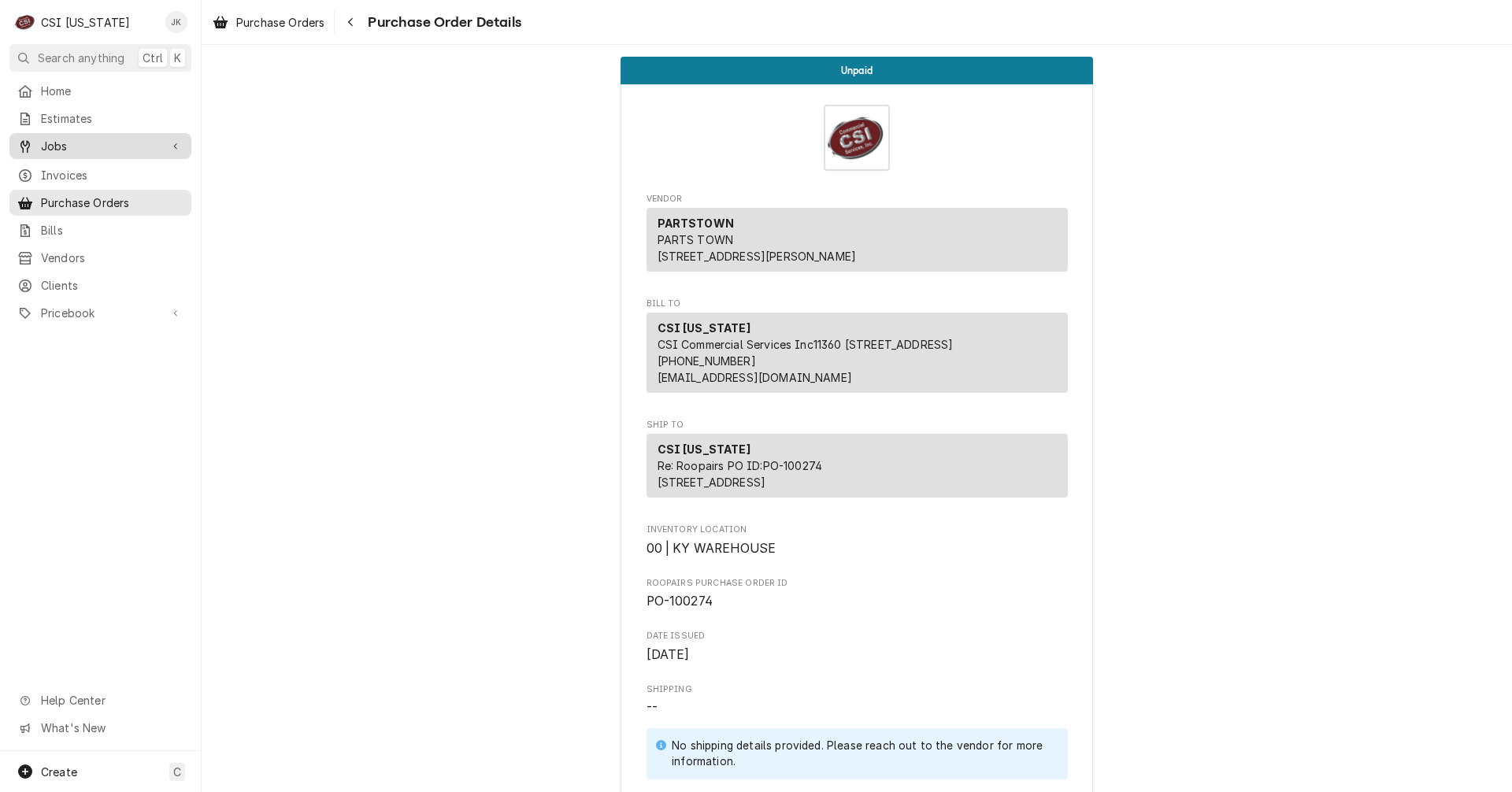
click at [58, 144] on span "Jobs" at bounding box center [101, 147] width 119 height 17
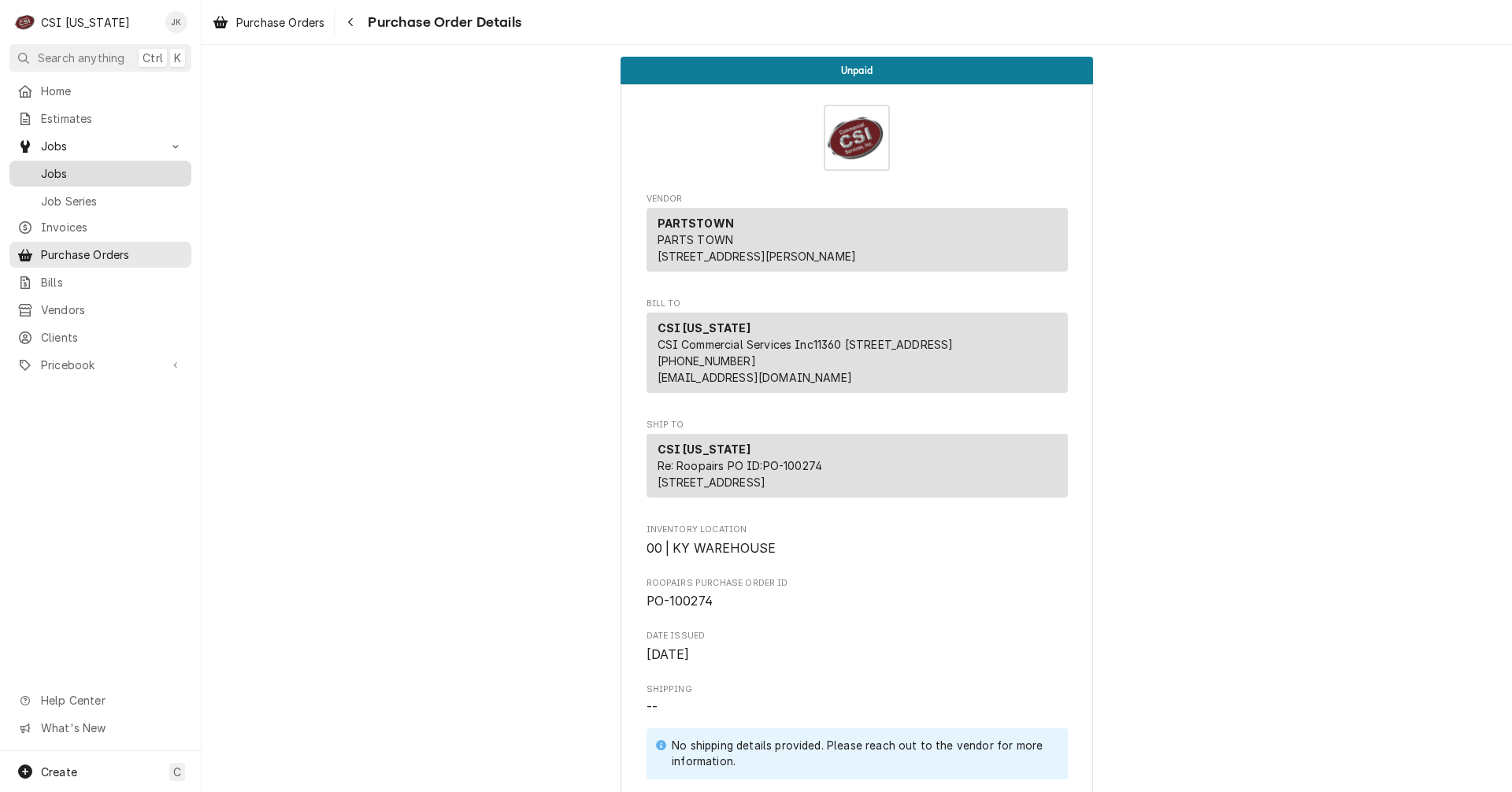
click at [65, 168] on span "Jobs" at bounding box center [112, 173] width 142 height 17
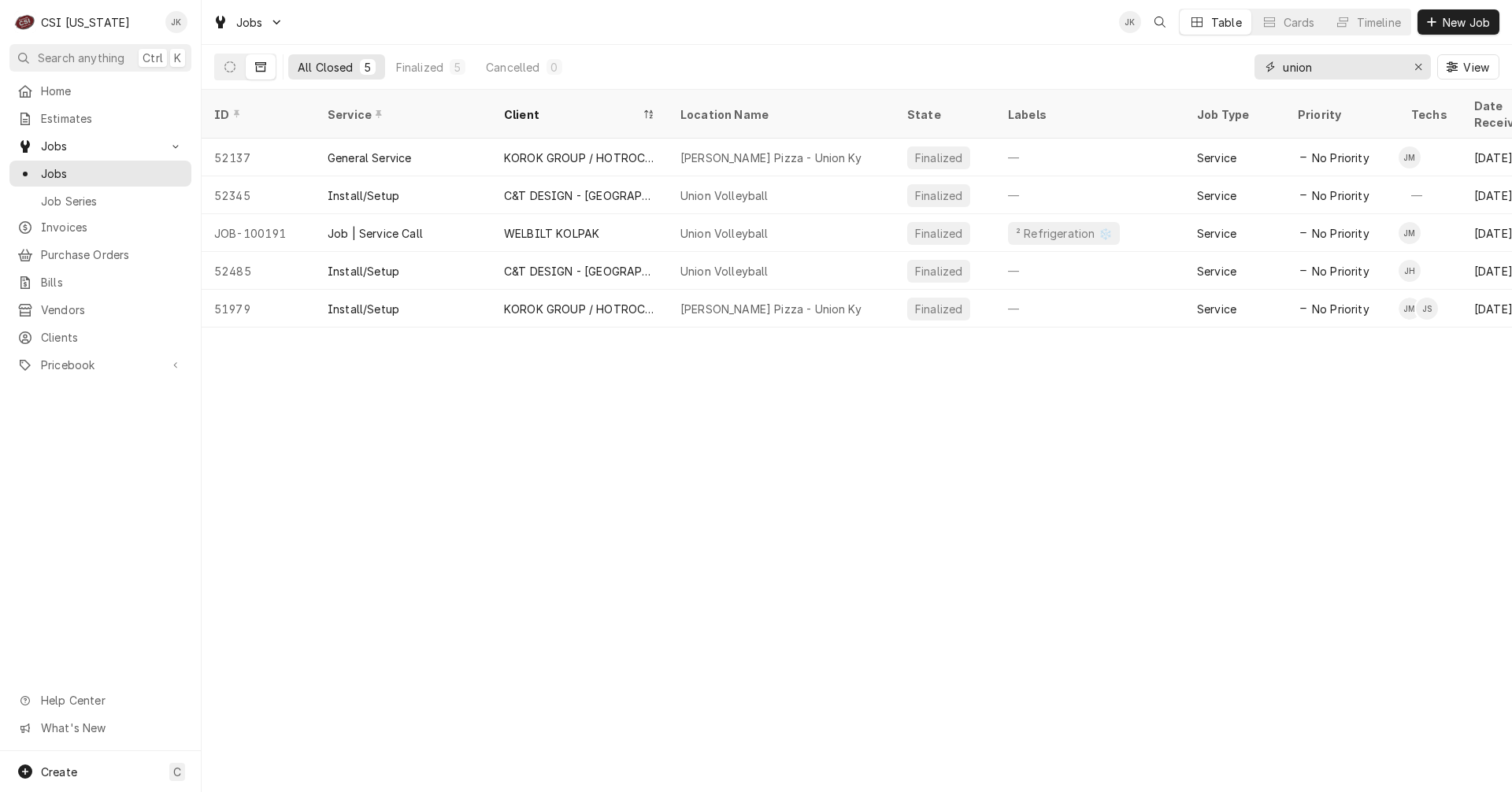
drag, startPoint x: 1313, startPoint y: 69, endPoint x: 1268, endPoint y: 72, distance: 45.1
click at [1269, 72] on div "union" at bounding box center [1343, 67] width 177 height 25
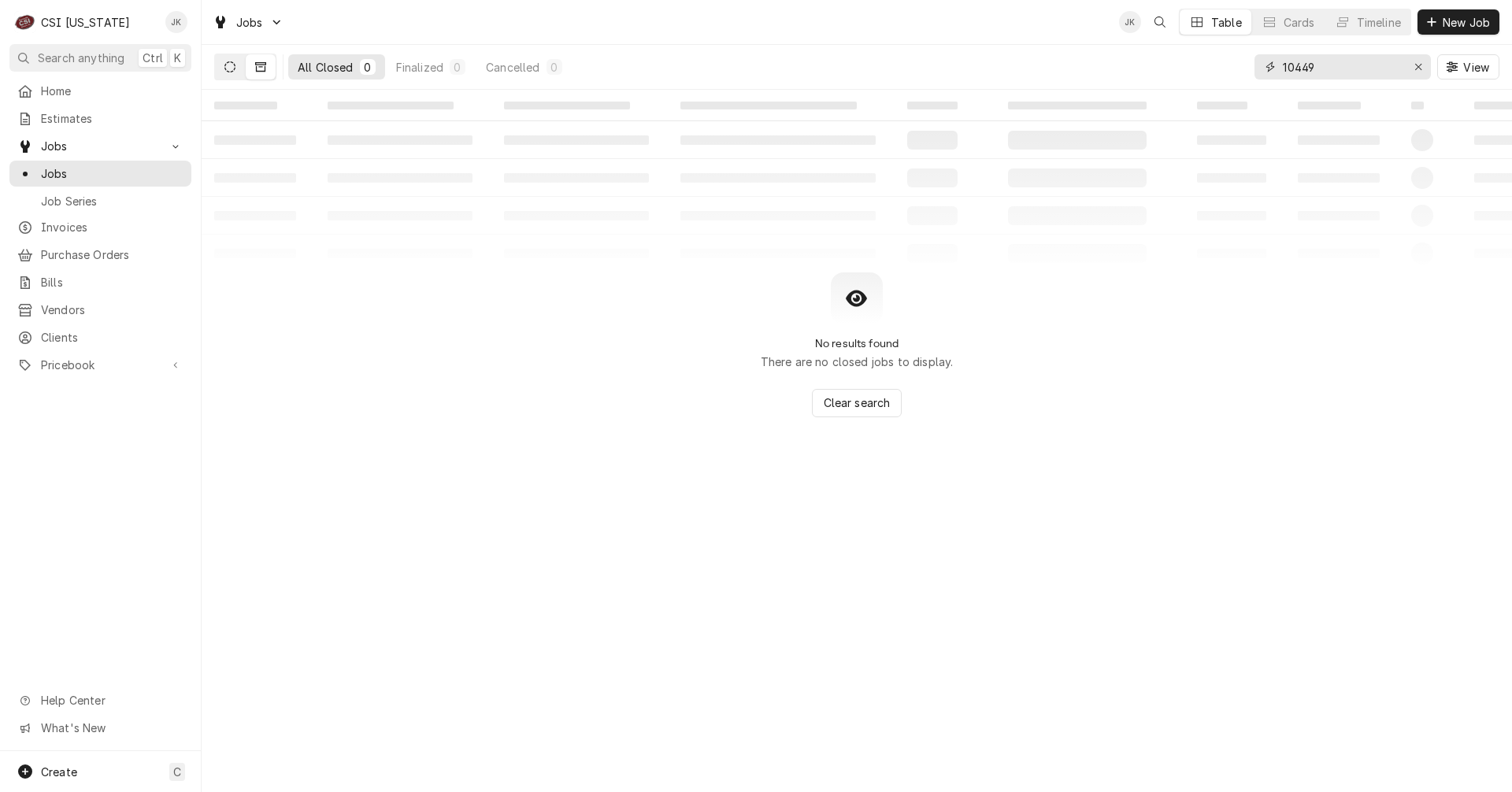
type input "10449"
click at [230, 65] on icon "Dynamic Content Wrapper" at bounding box center [230, 66] width 11 height 11
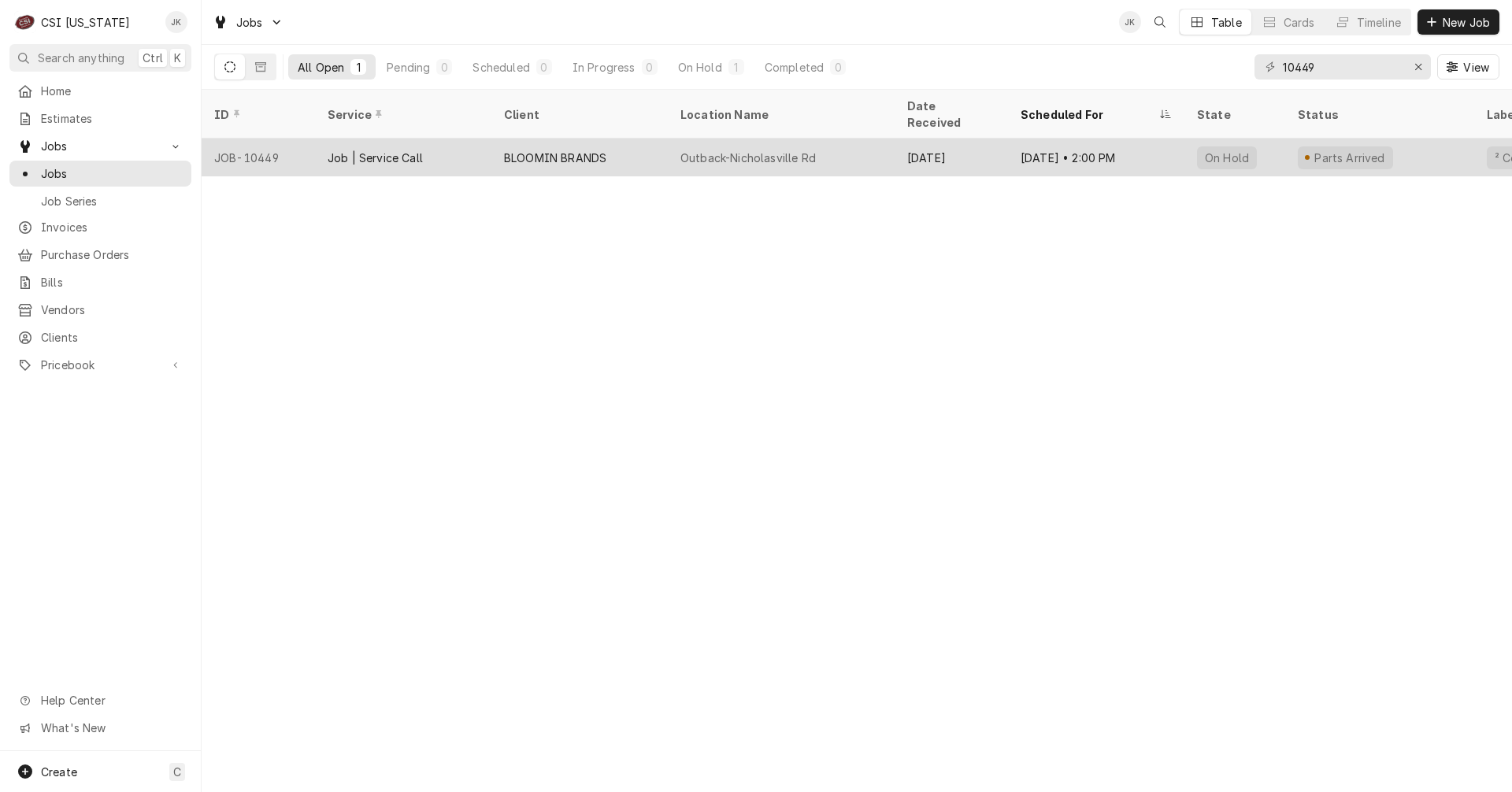
click at [942, 138] on div "Aug 11" at bounding box center [951, 157] width 113 height 38
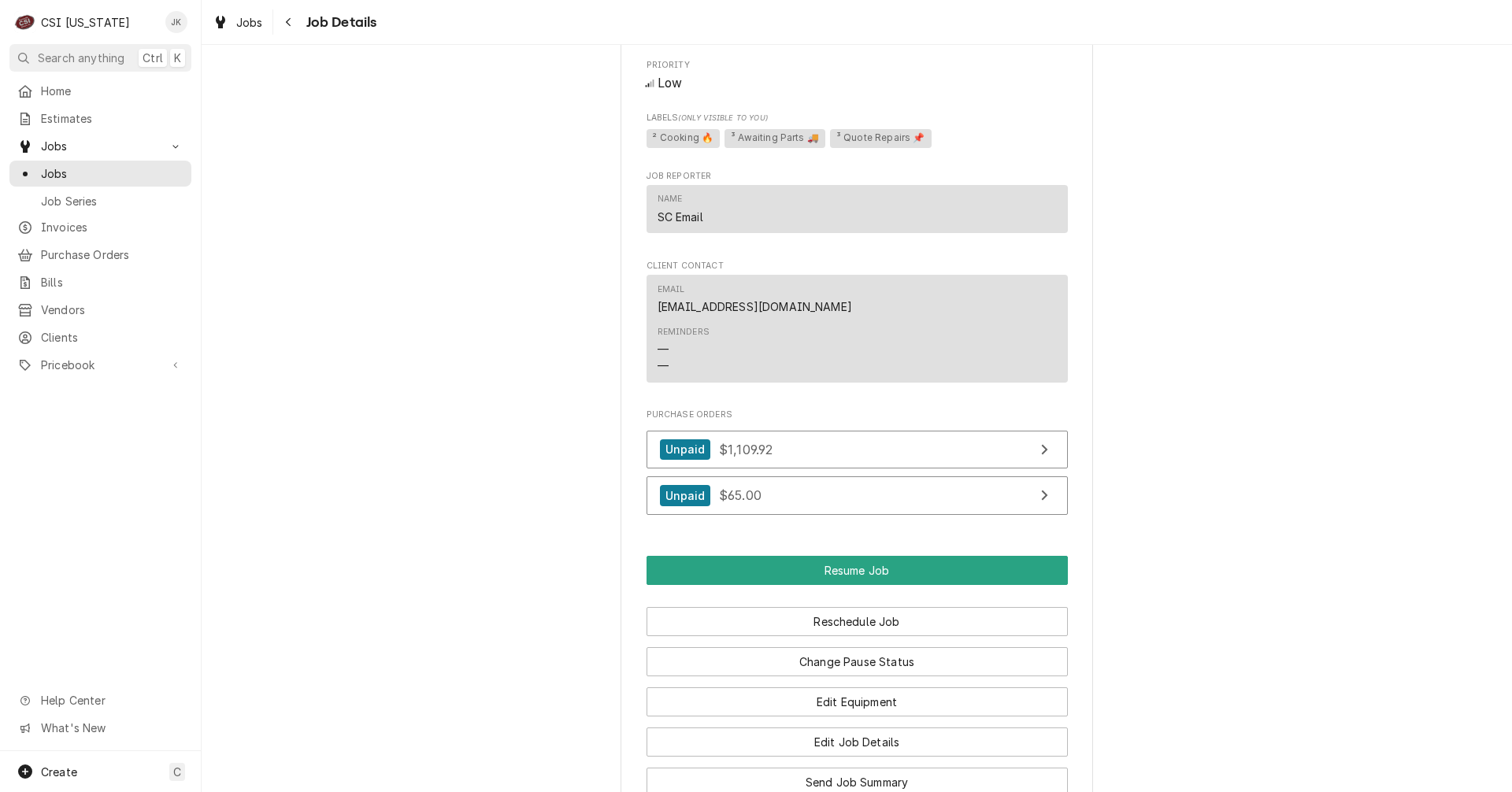
scroll to position [2361, 0]
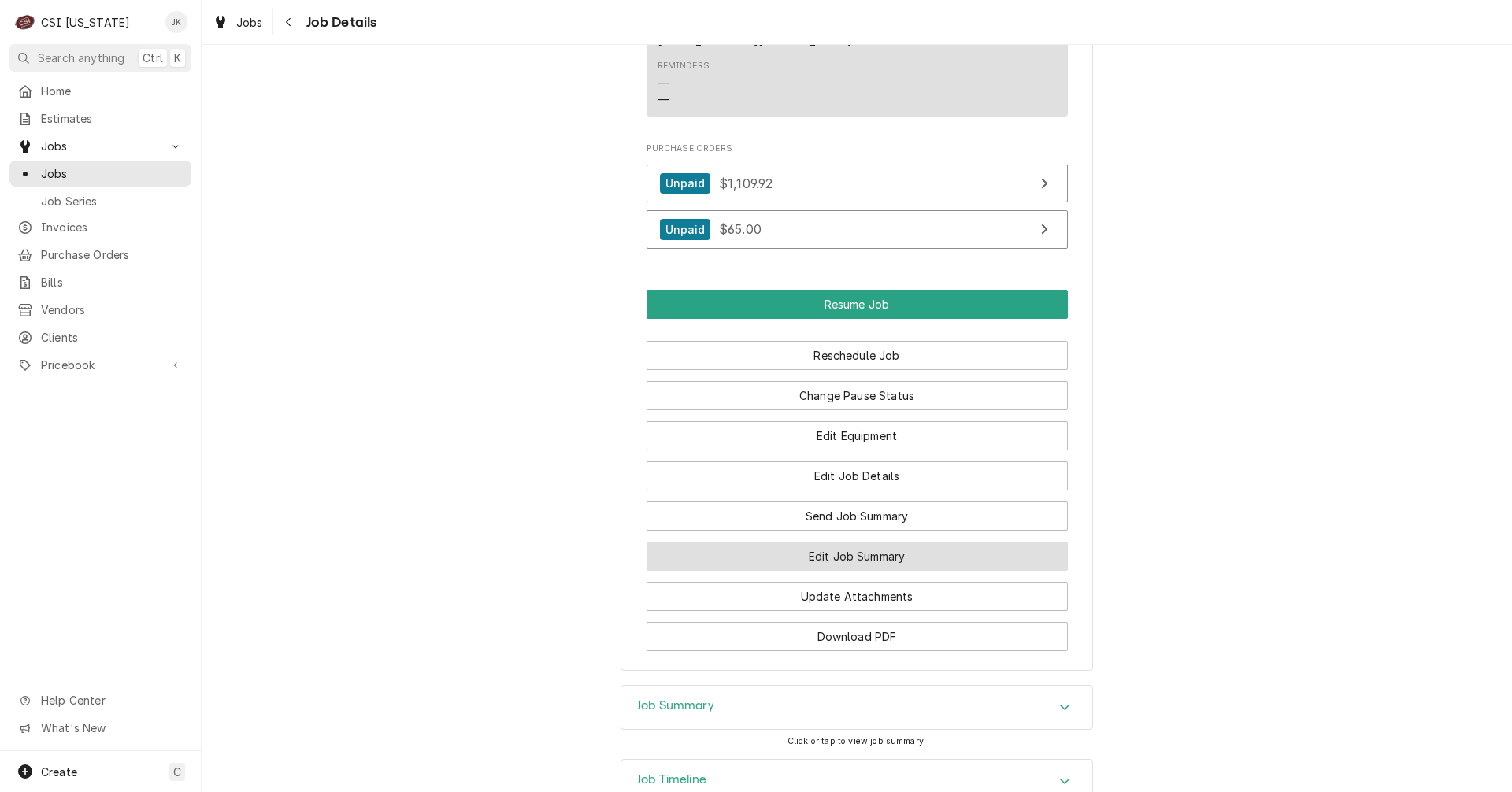
click at [844, 571] on button "Edit Job Summary" at bounding box center [857, 556] width 421 height 29
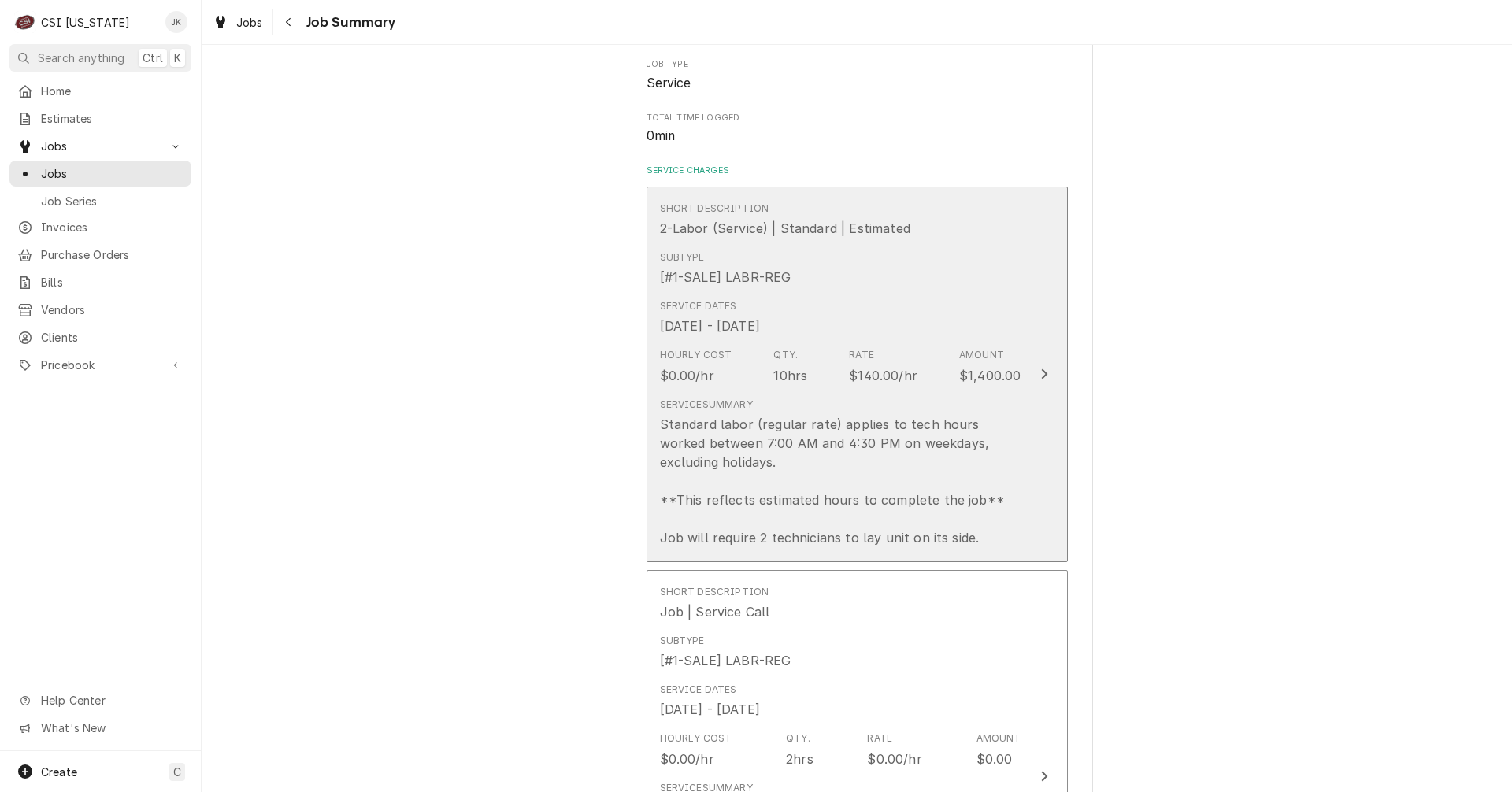
scroll to position [236, 0]
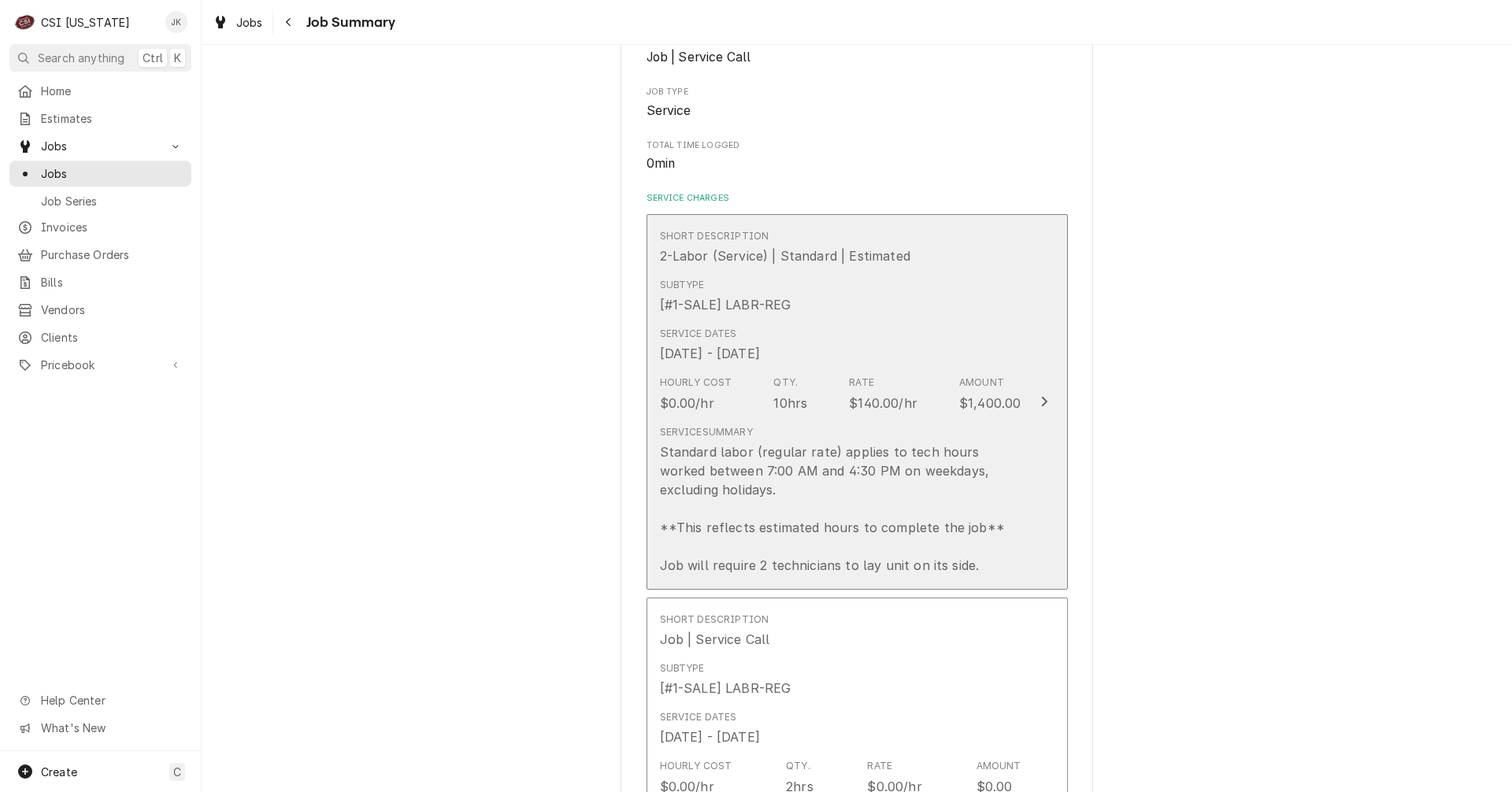
click at [783, 462] on div "Standard labor (regular rate) applies to tech hours worked between 7:00 AM and …" at bounding box center [840, 508] width 361 height 132
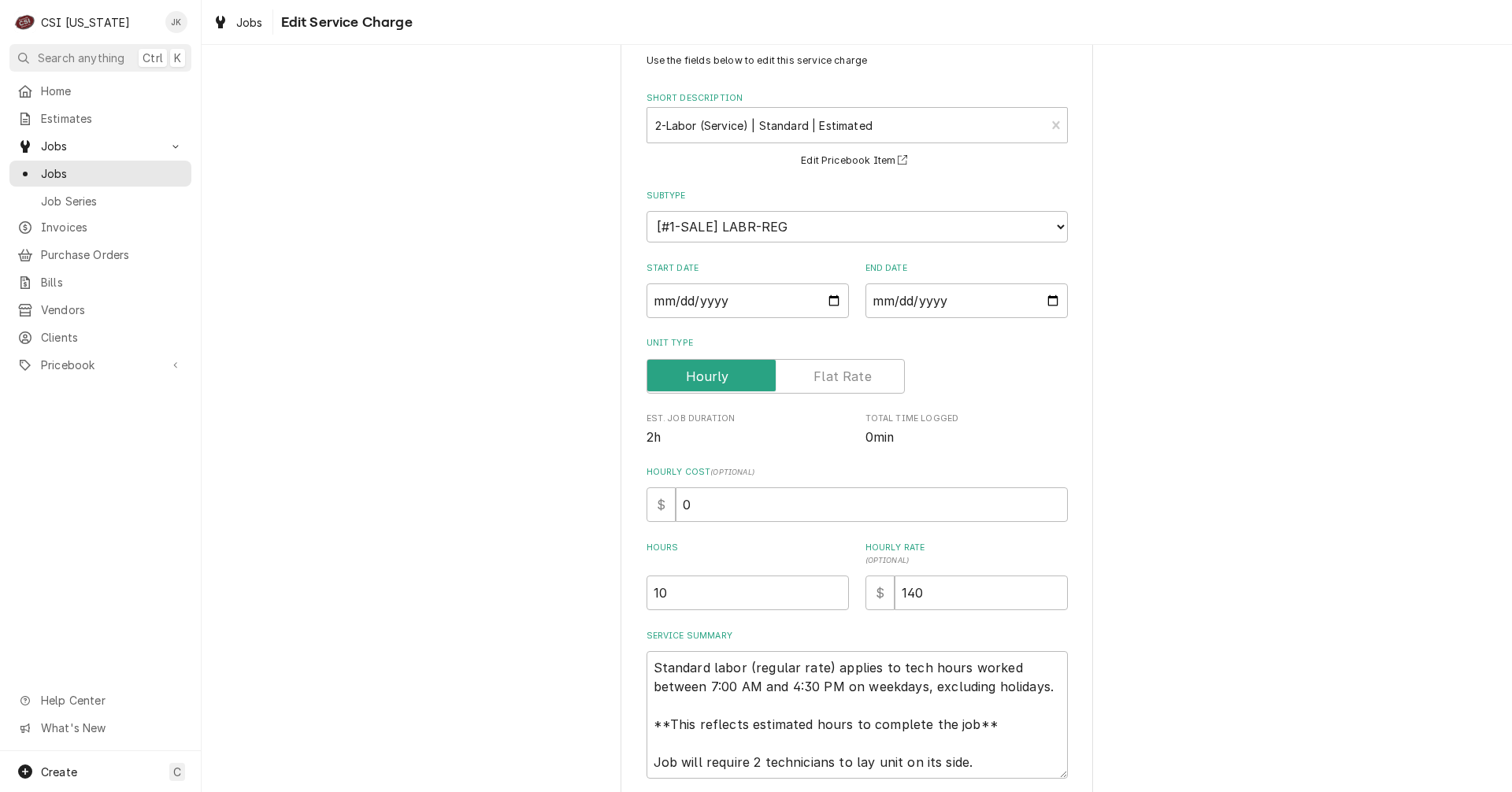
scroll to position [79, 0]
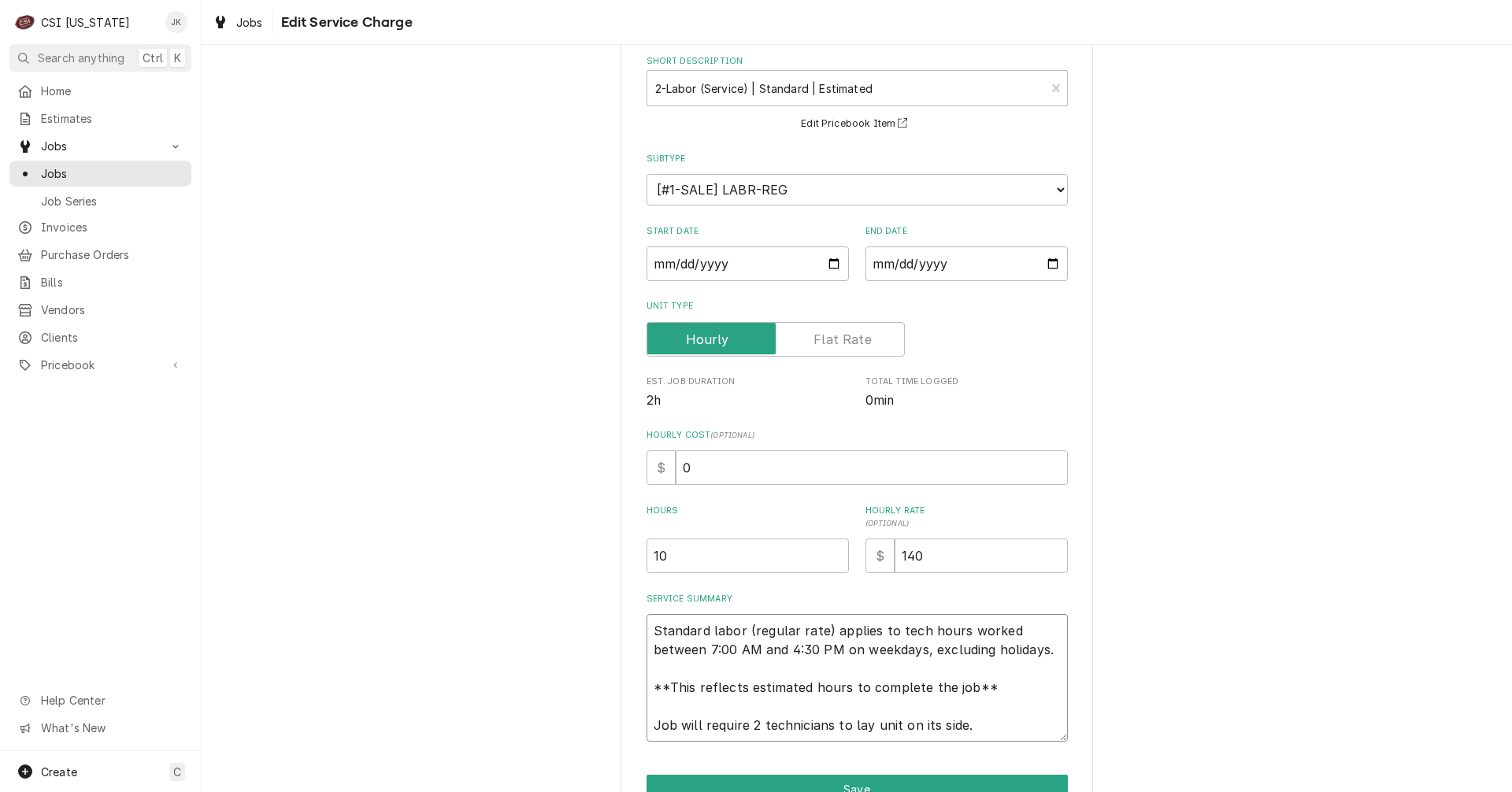
click at [652, 629] on textarea "Standard labor (regular rate) applies to tech hours worked between 7:00 AM and …" at bounding box center [857, 677] width 421 height 127
type textarea "x"
type textarea "Standard labor (regular rate) applies to tech hours worked between 7:00 AM and …"
type textarea "x"
type textarea "Standard labor (regular rate) applies to tech hours worked between 7:00 AM and …"
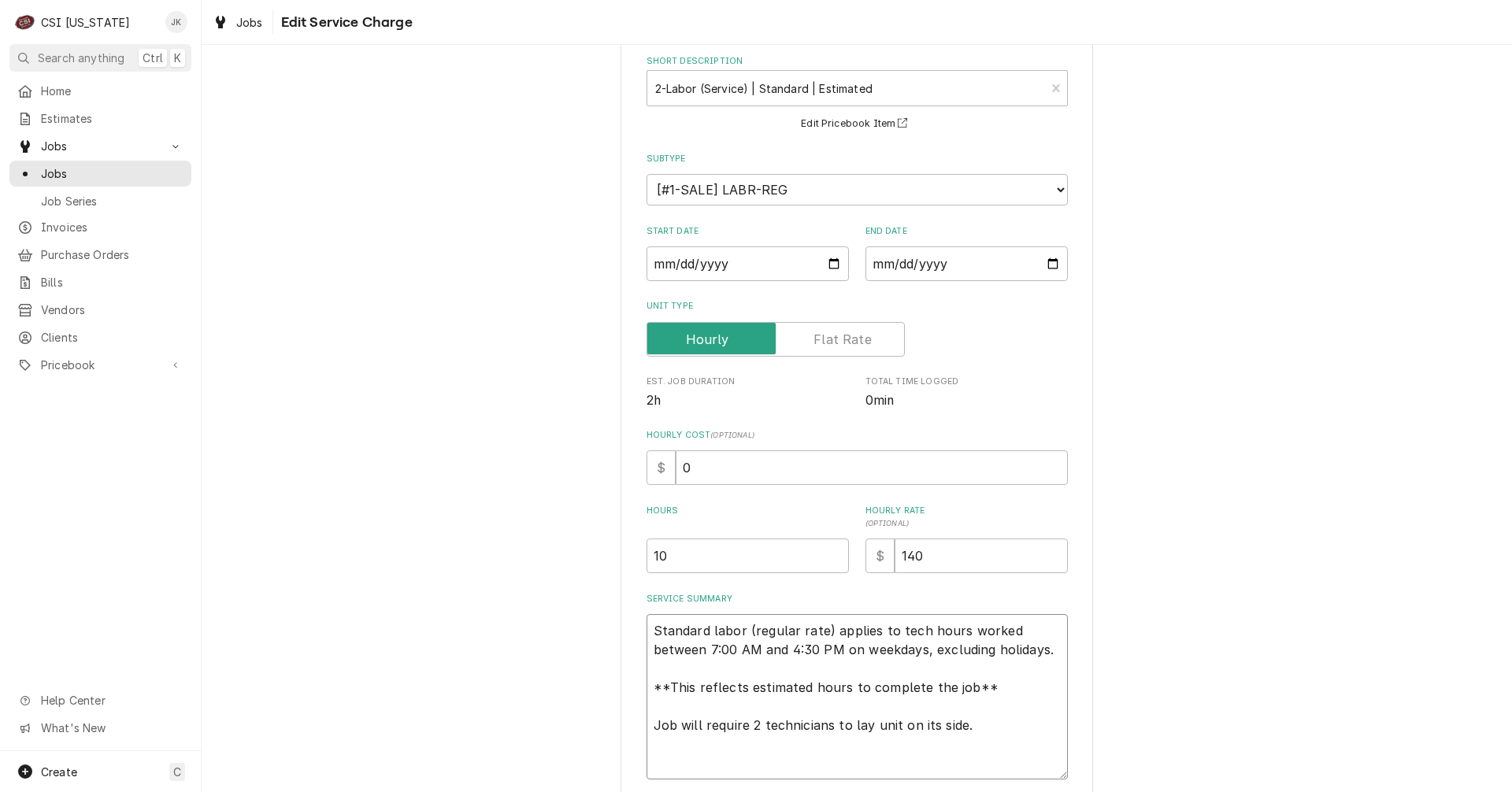
paste textarea "Final Part arrived, placed on [PERSON_NAME]'s Shelf"
type textarea "x"
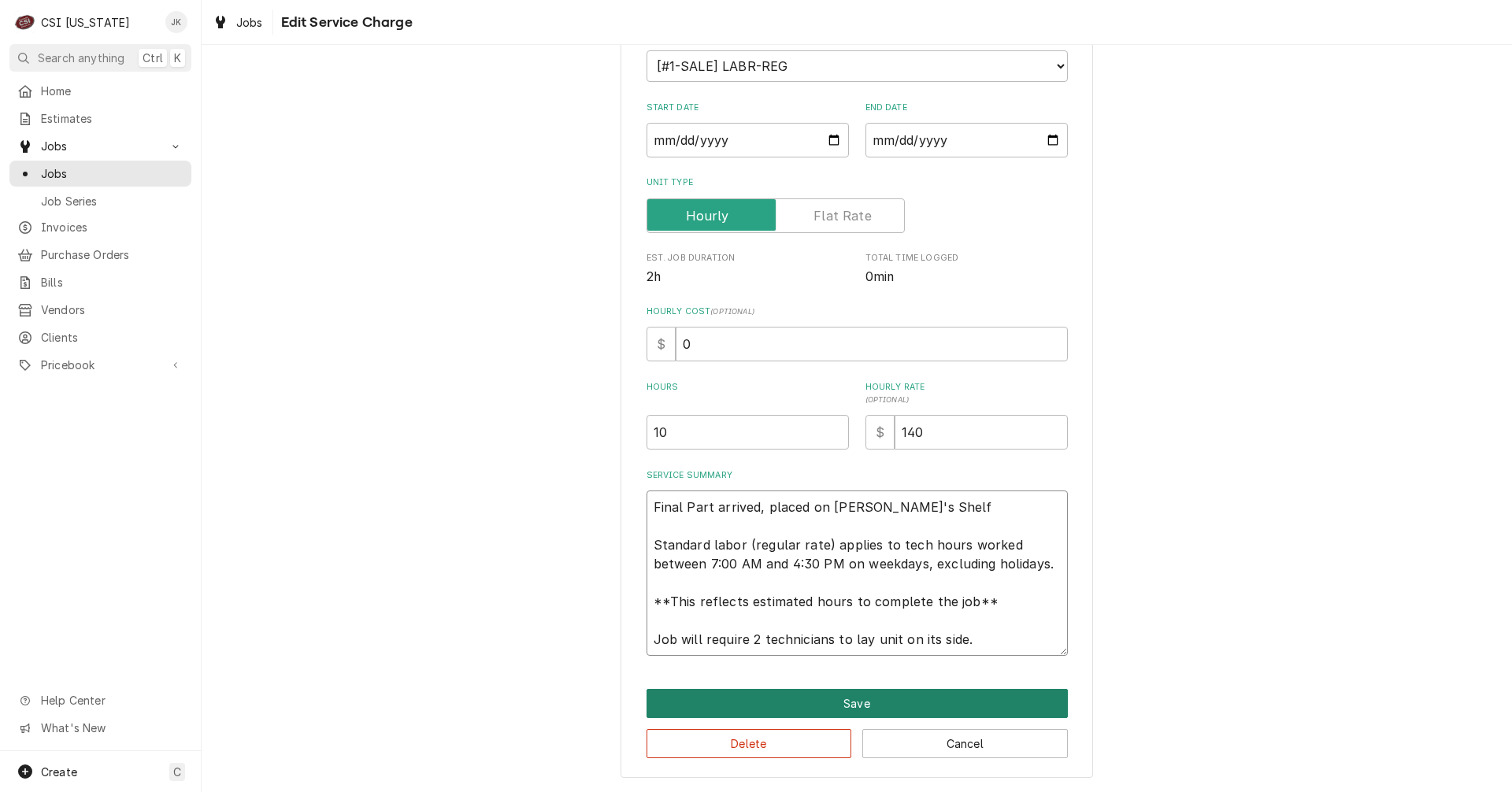
type textarea "Final Part arrived, placed on [PERSON_NAME]'s Shelf Standard labor (regular rat…"
click at [843, 699] on button "Save" at bounding box center [857, 703] width 421 height 29
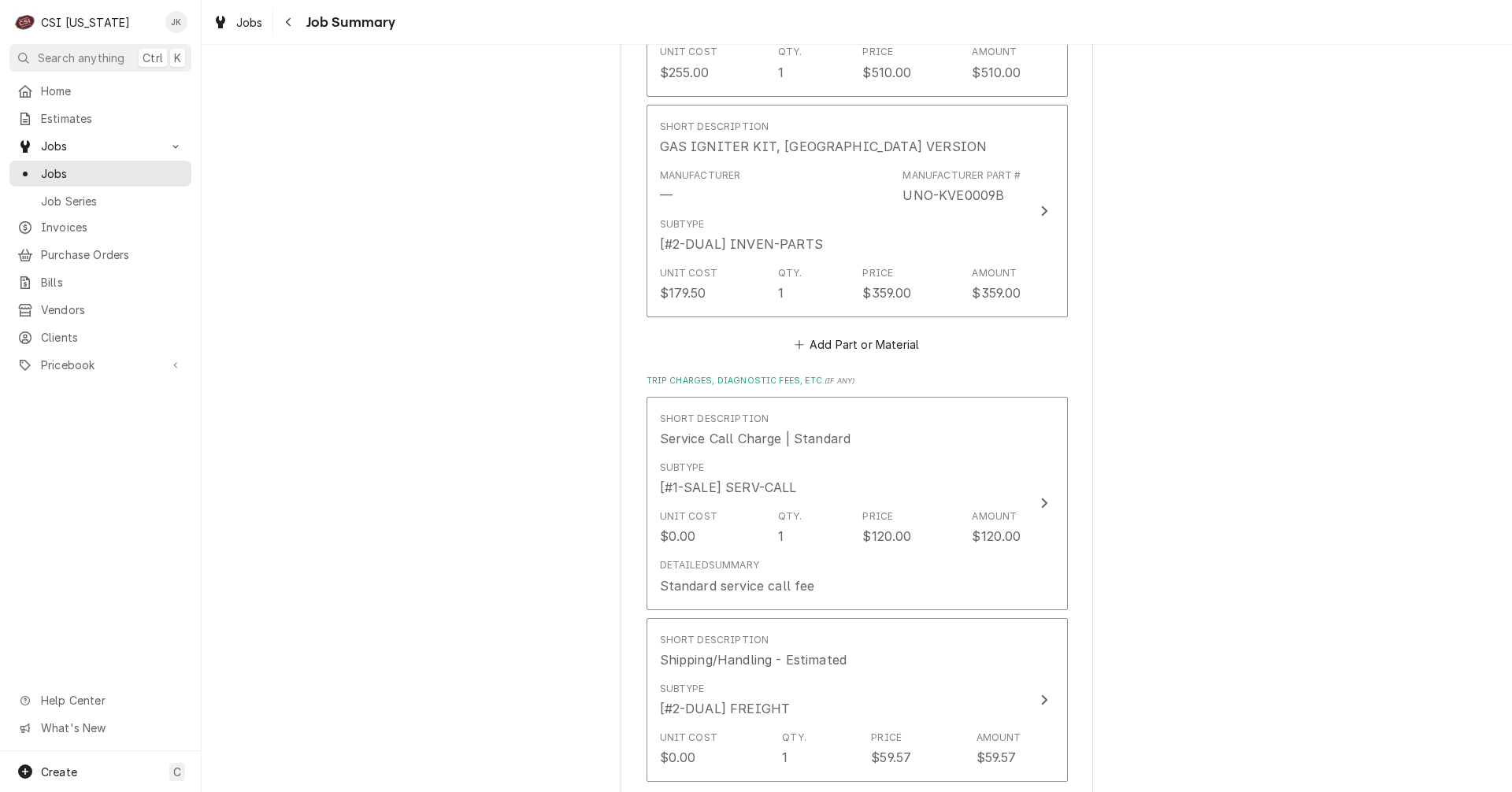
scroll to position [2552, 0]
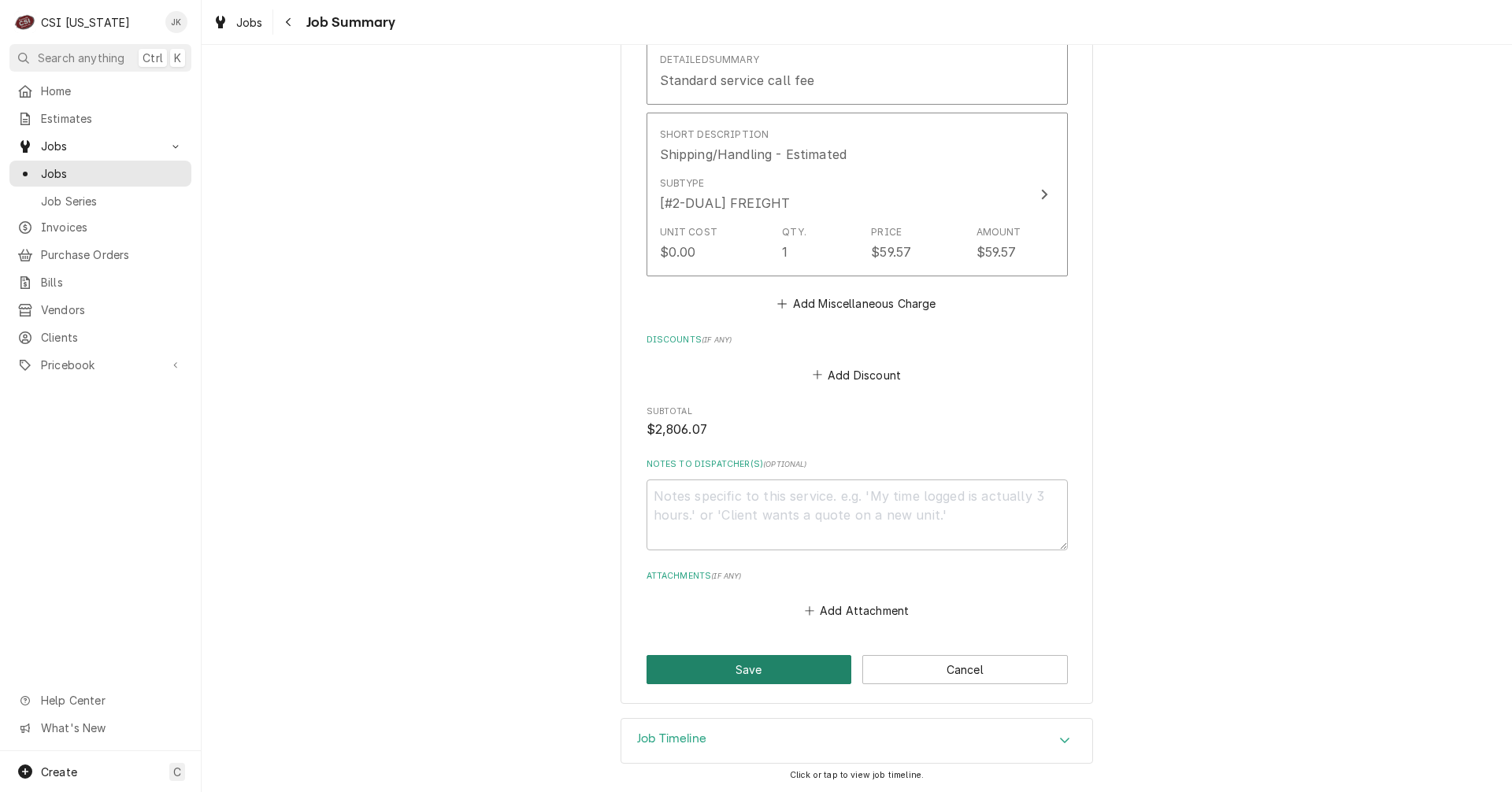
click at [797, 660] on button "Save" at bounding box center [749, 669] width 205 height 29
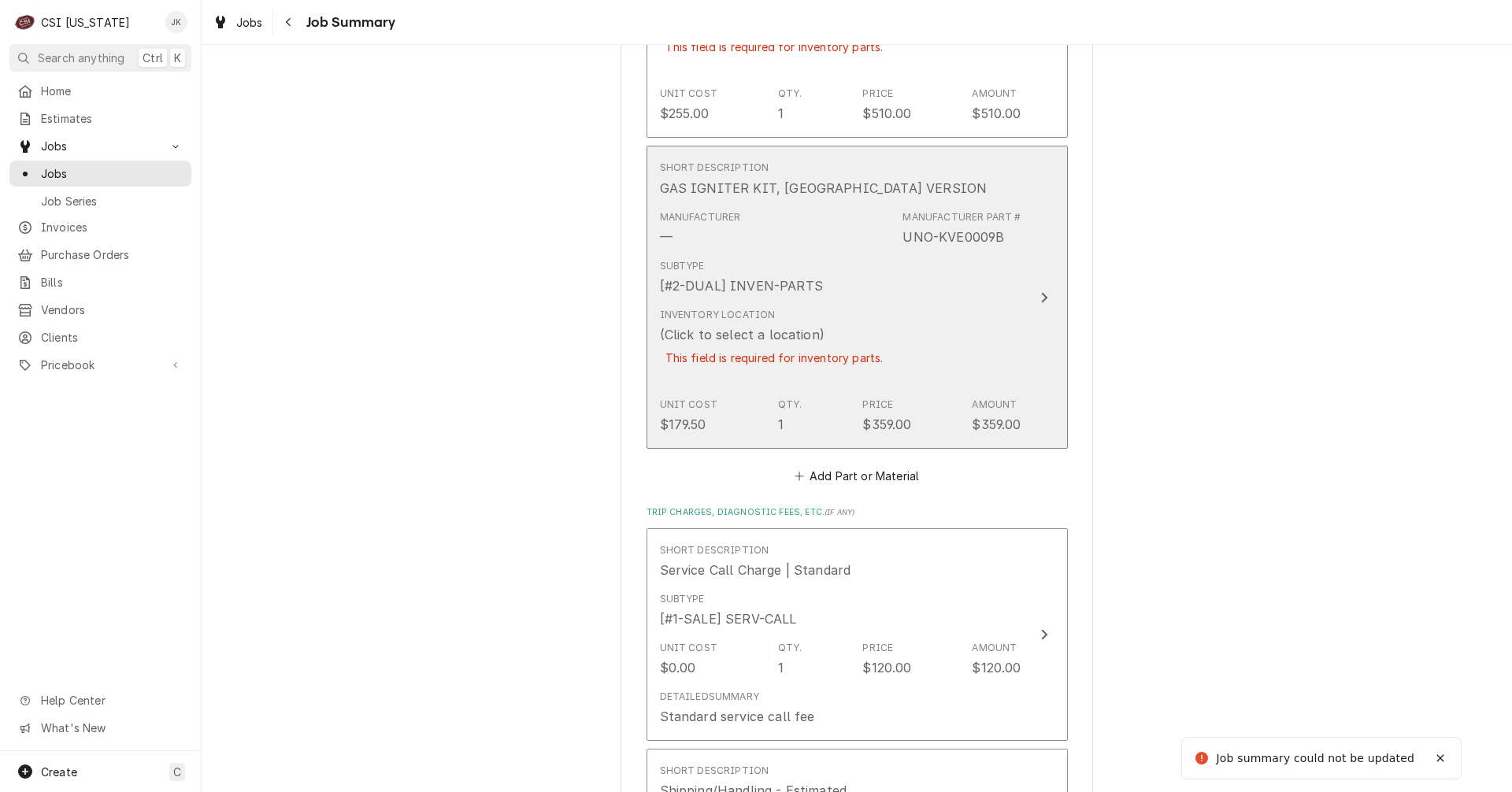
scroll to position [2168, 0]
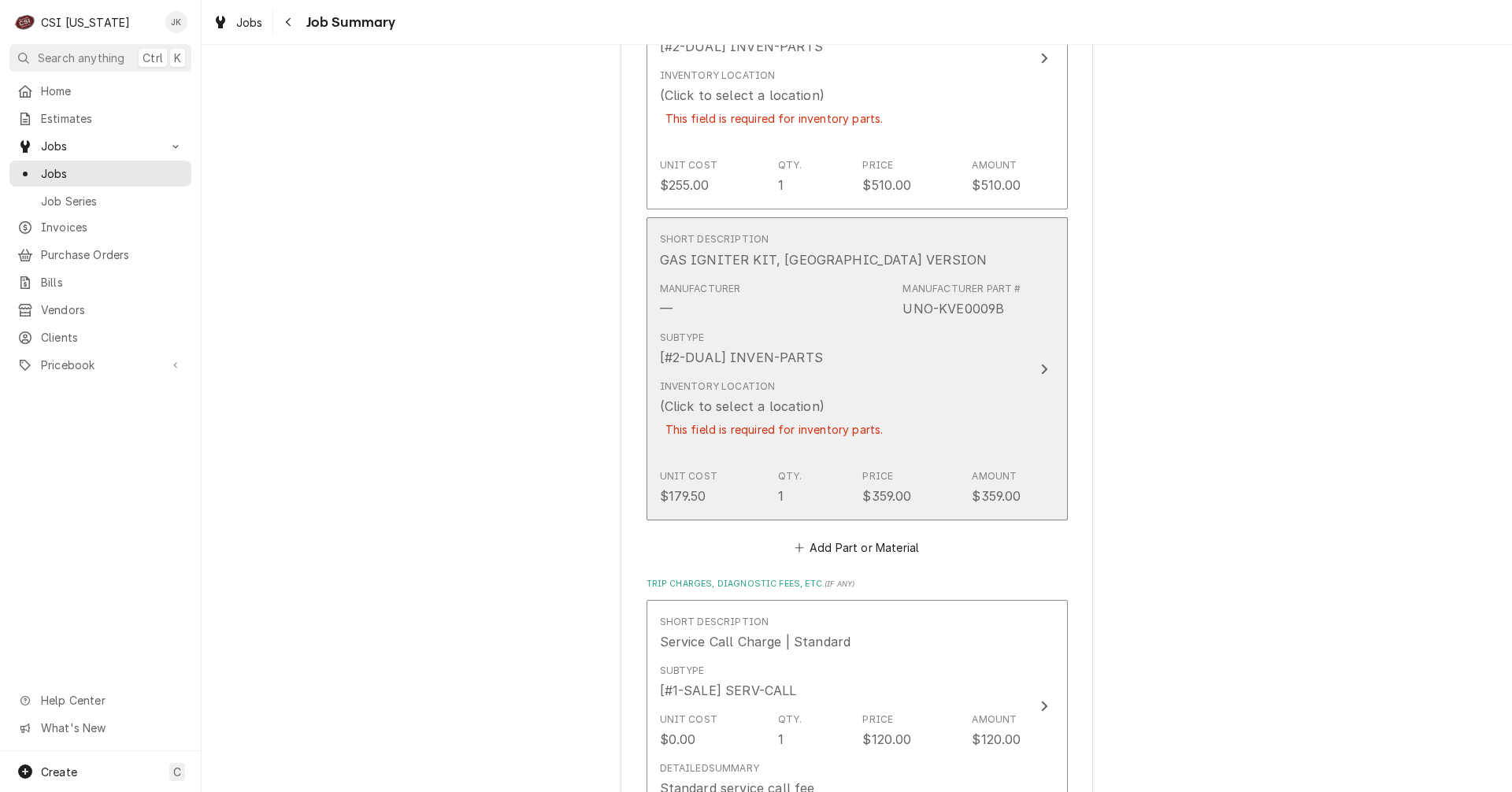
click at [951, 427] on div "Inventory Location (Click to select a location) This field is required for inve…" at bounding box center [840, 418] width 361 height 90
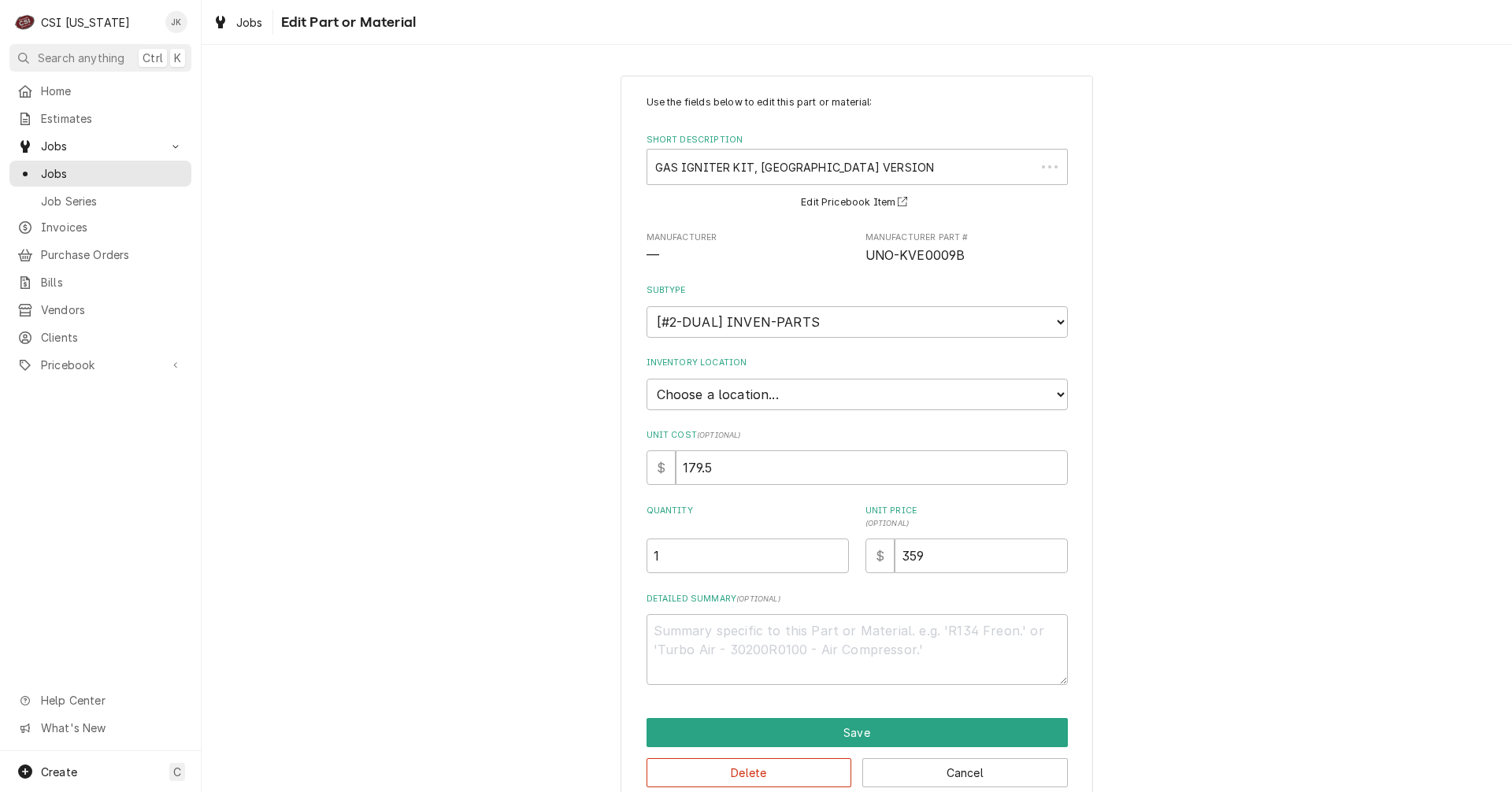
type textarea "x"
click at [771, 394] on select "Choose a location... 00 | KY WAREHOUSE 01 | BRYANT JOLLEY V#142 01 | JAY MAIDEN…" at bounding box center [857, 394] width 421 height 32
select select "626"
click at [647, 378] on select "Choose a location... 00 | KY WAREHOUSE 01 | BRYANT JOLLEY V#142 01 | JAY MAIDEN…" at bounding box center [857, 394] width 421 height 32
click at [987, 723] on button "Save" at bounding box center [857, 732] width 421 height 29
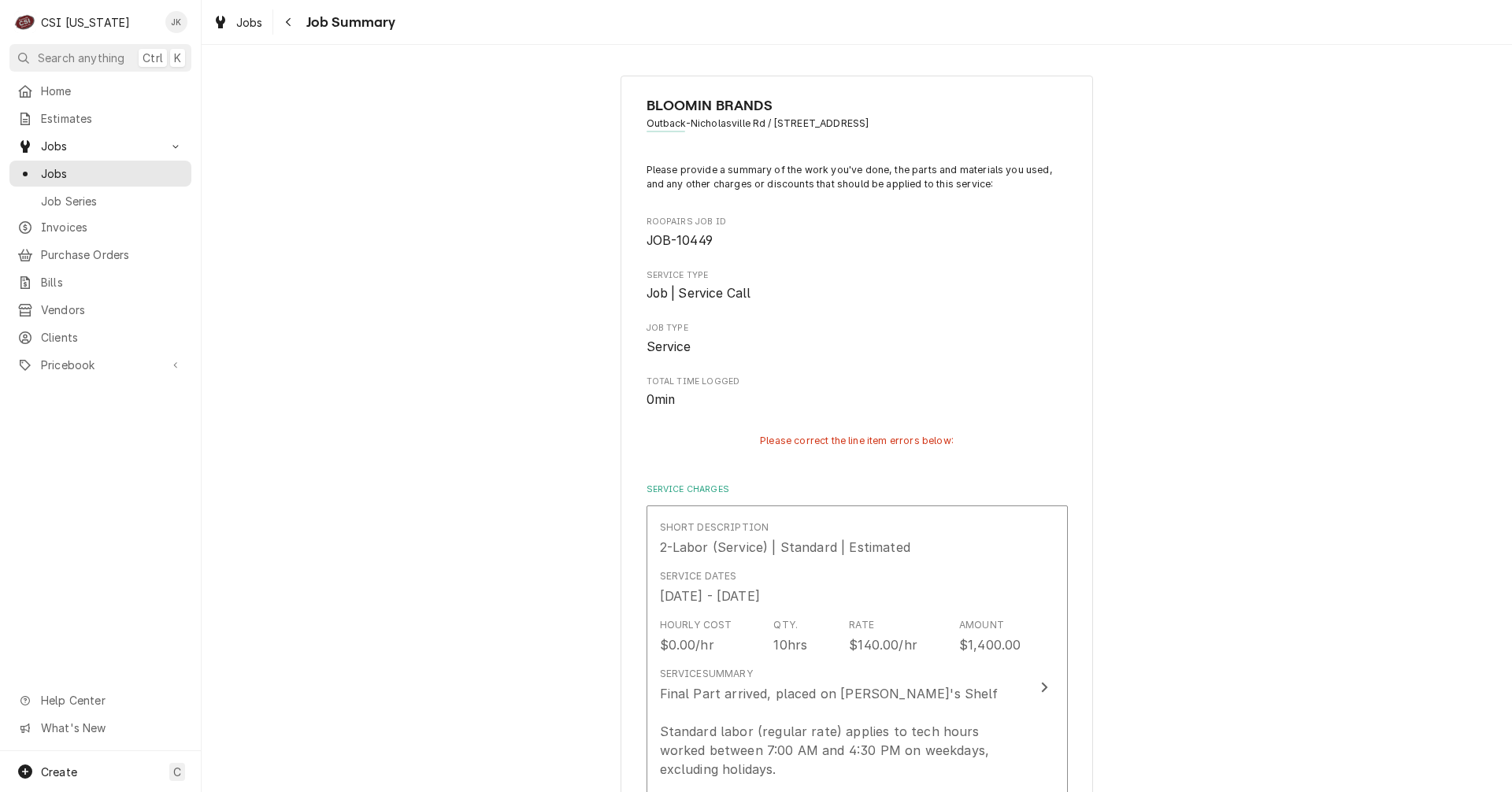
scroll to position [2412, 0]
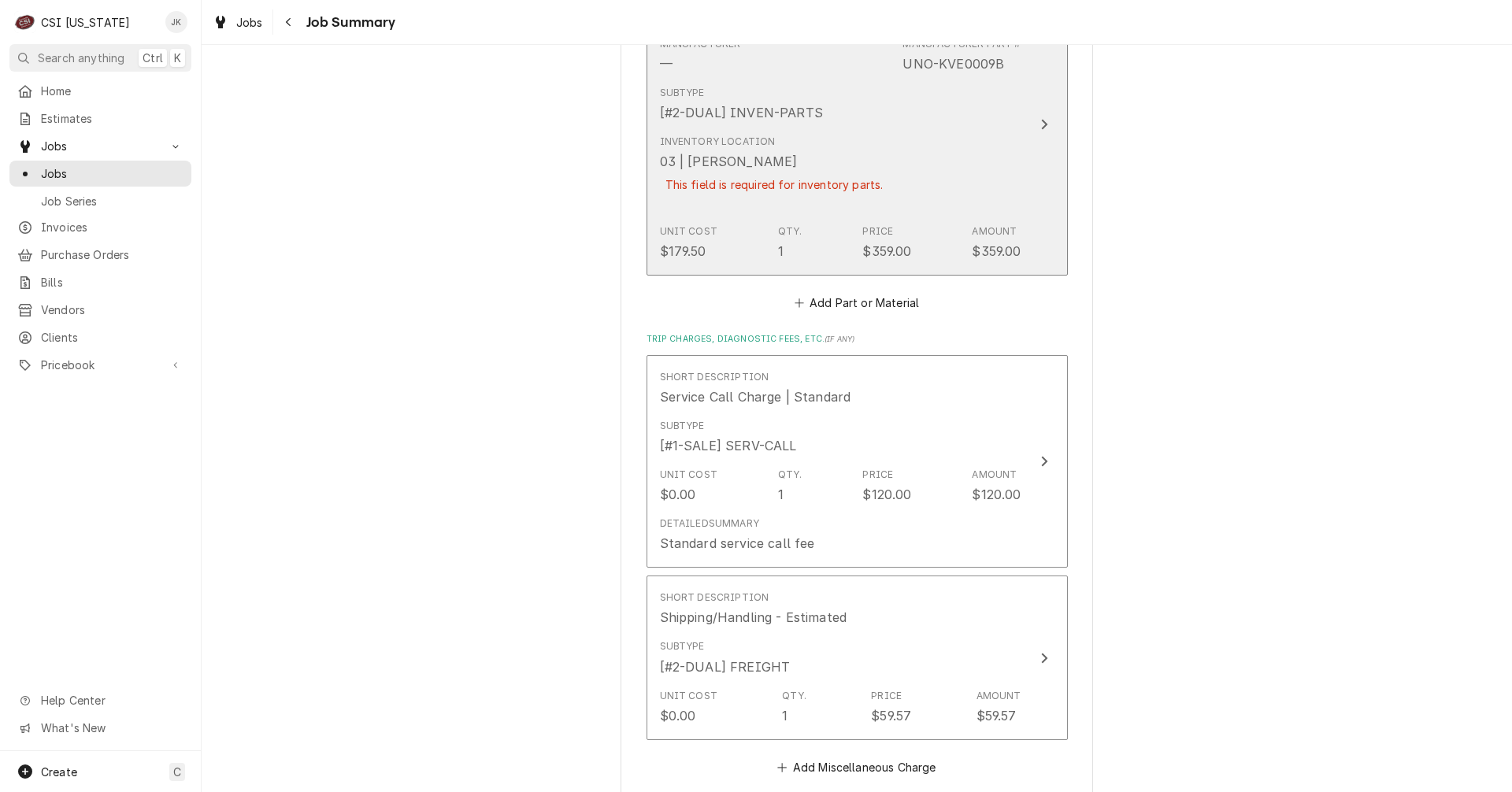
click at [891, 141] on div "Inventory Location 03 | MATT BREWINGTON This field is required for inventory pa…" at bounding box center [840, 172] width 361 height 90
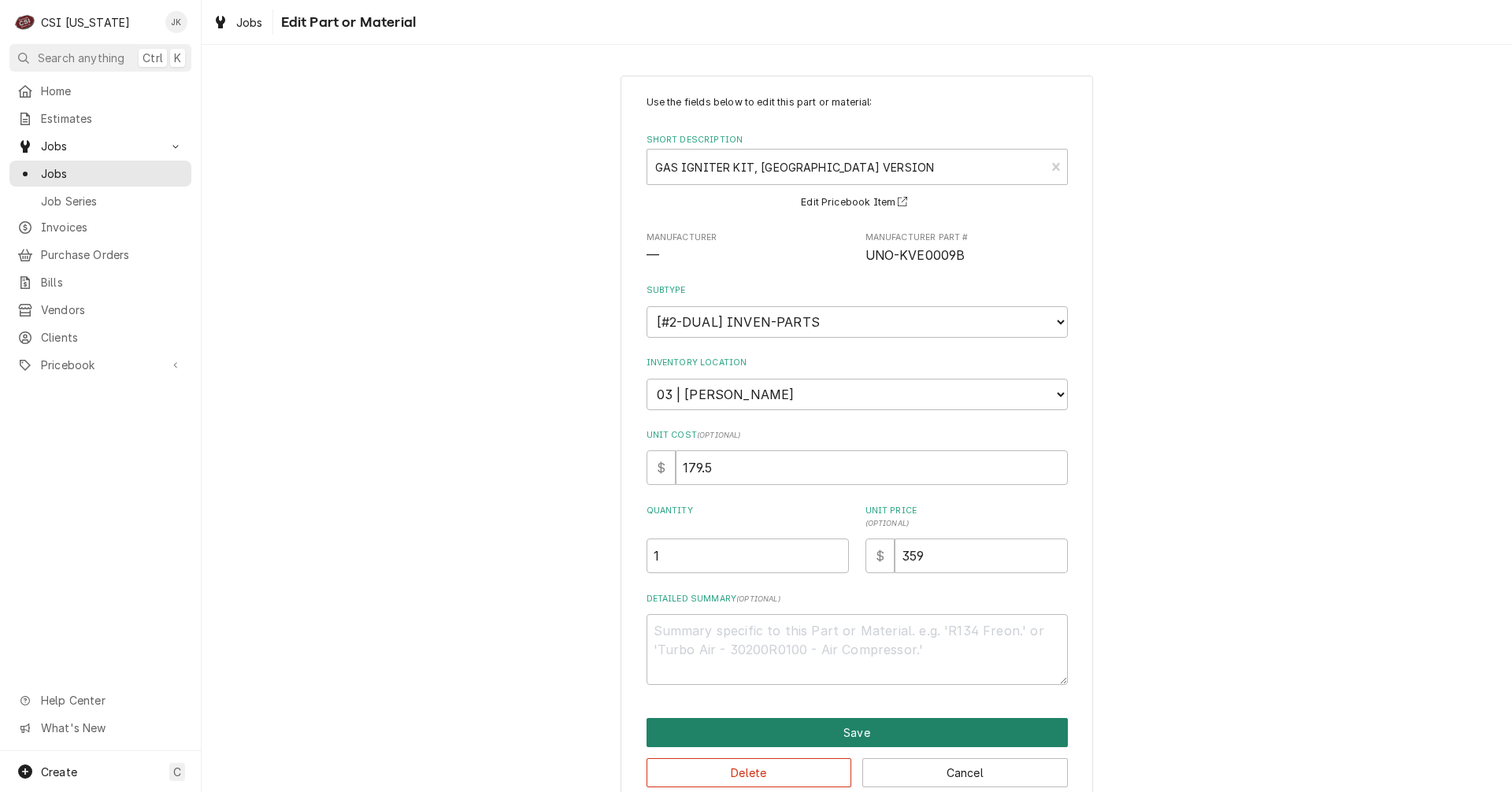
click at [775, 728] on button "Save" at bounding box center [857, 732] width 421 height 29
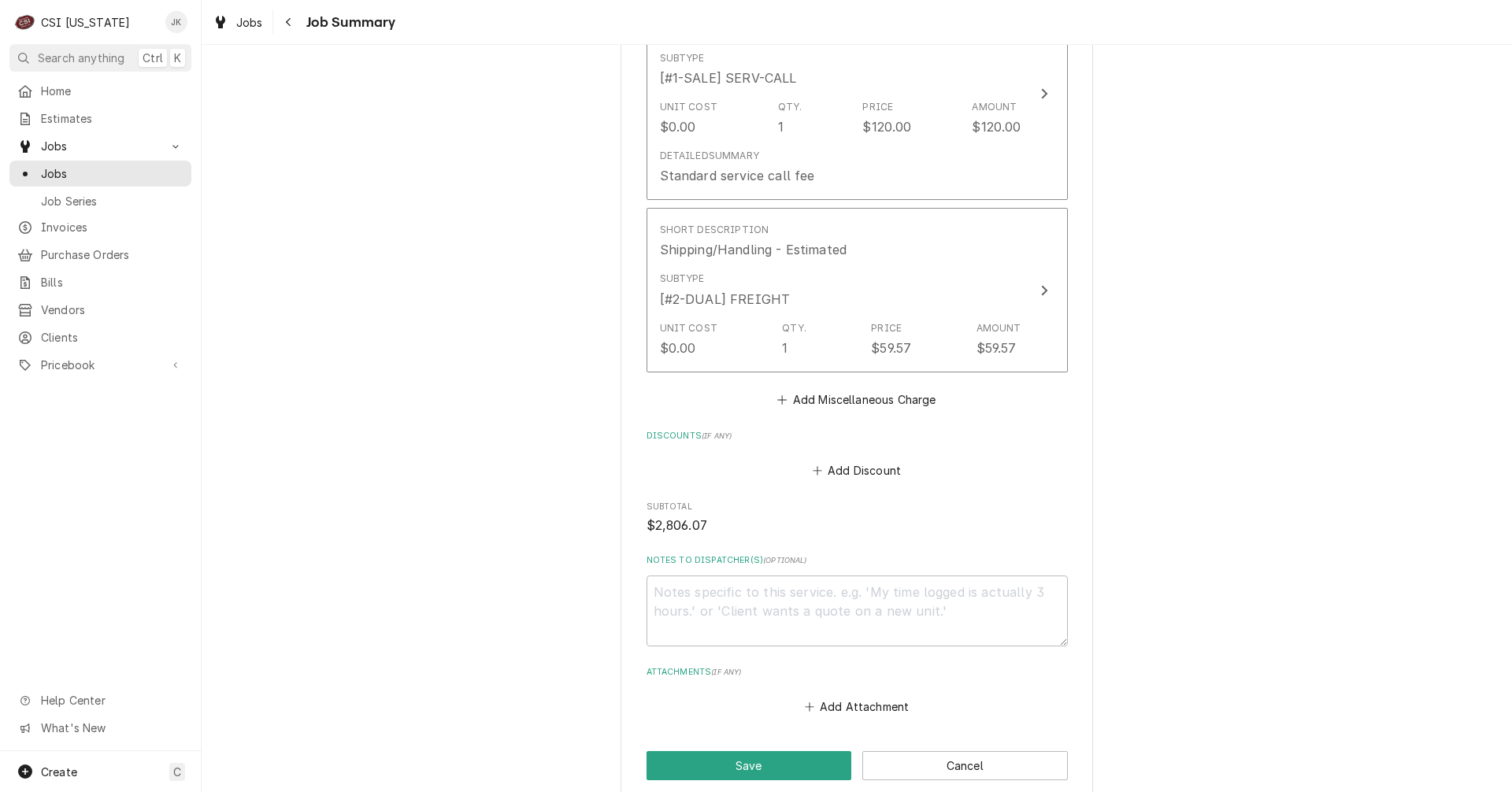
scroll to position [2876, 0]
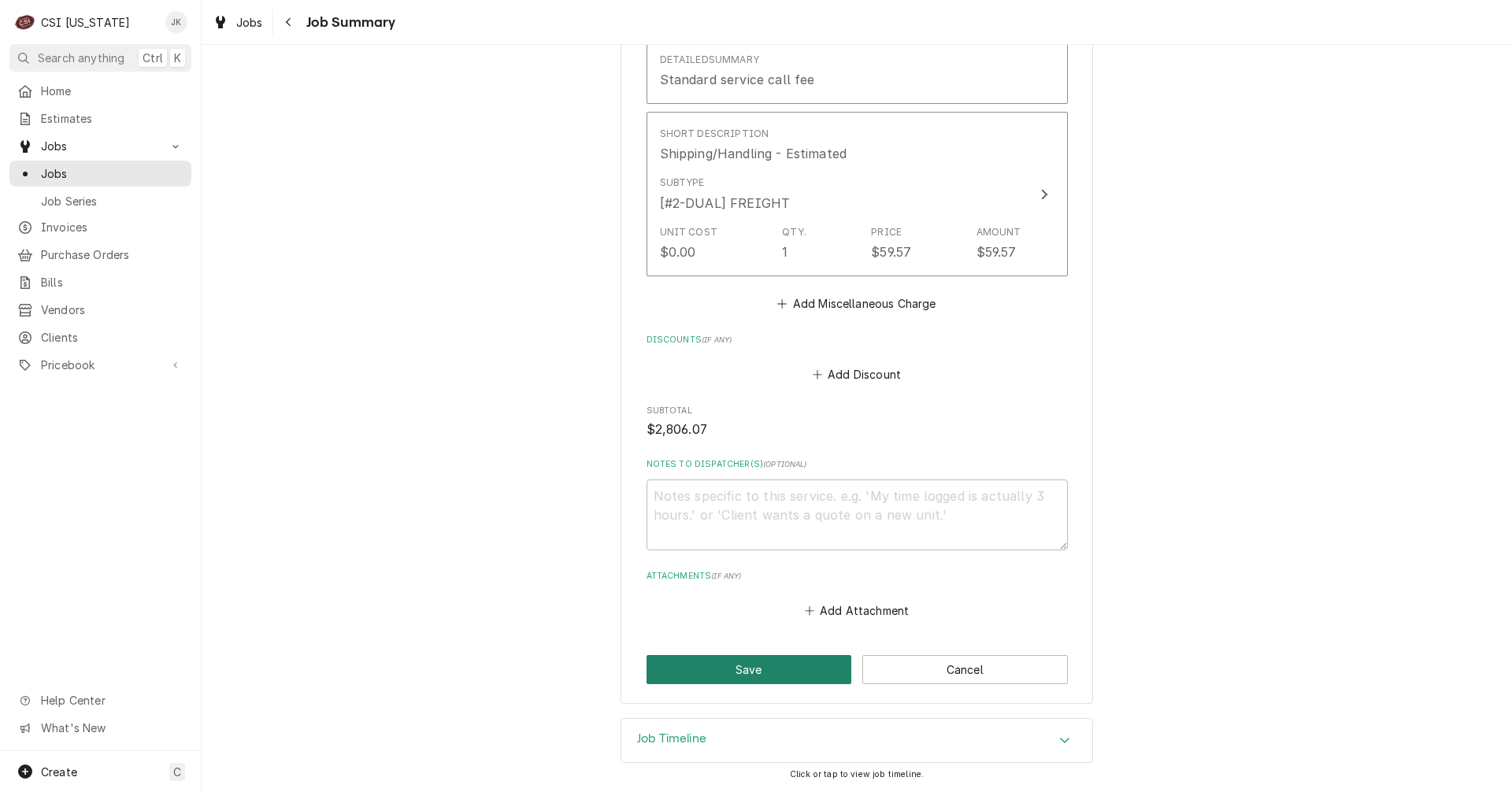
click at [747, 668] on button "Save" at bounding box center [749, 669] width 205 height 29
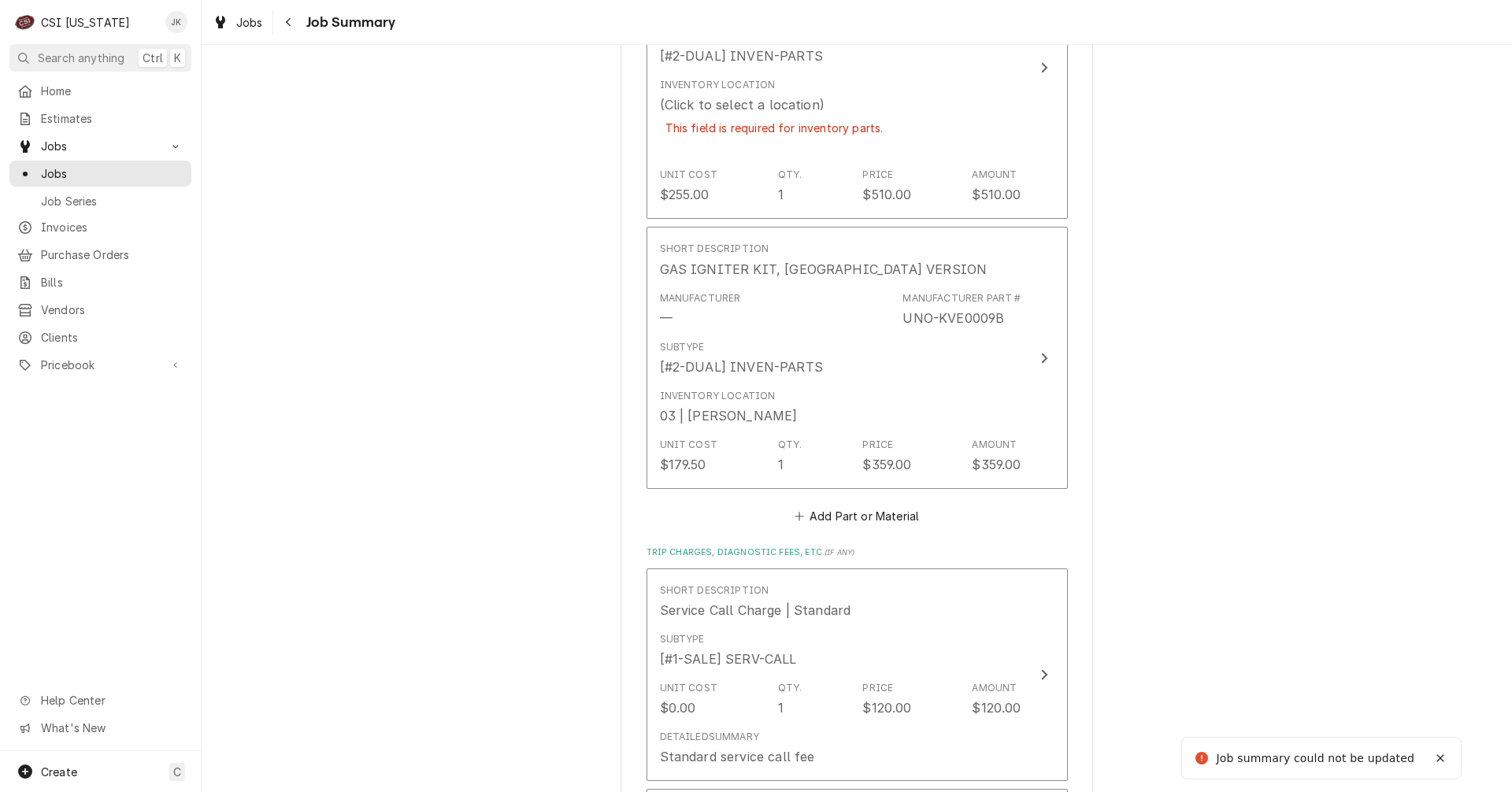
scroll to position [1969, 0]
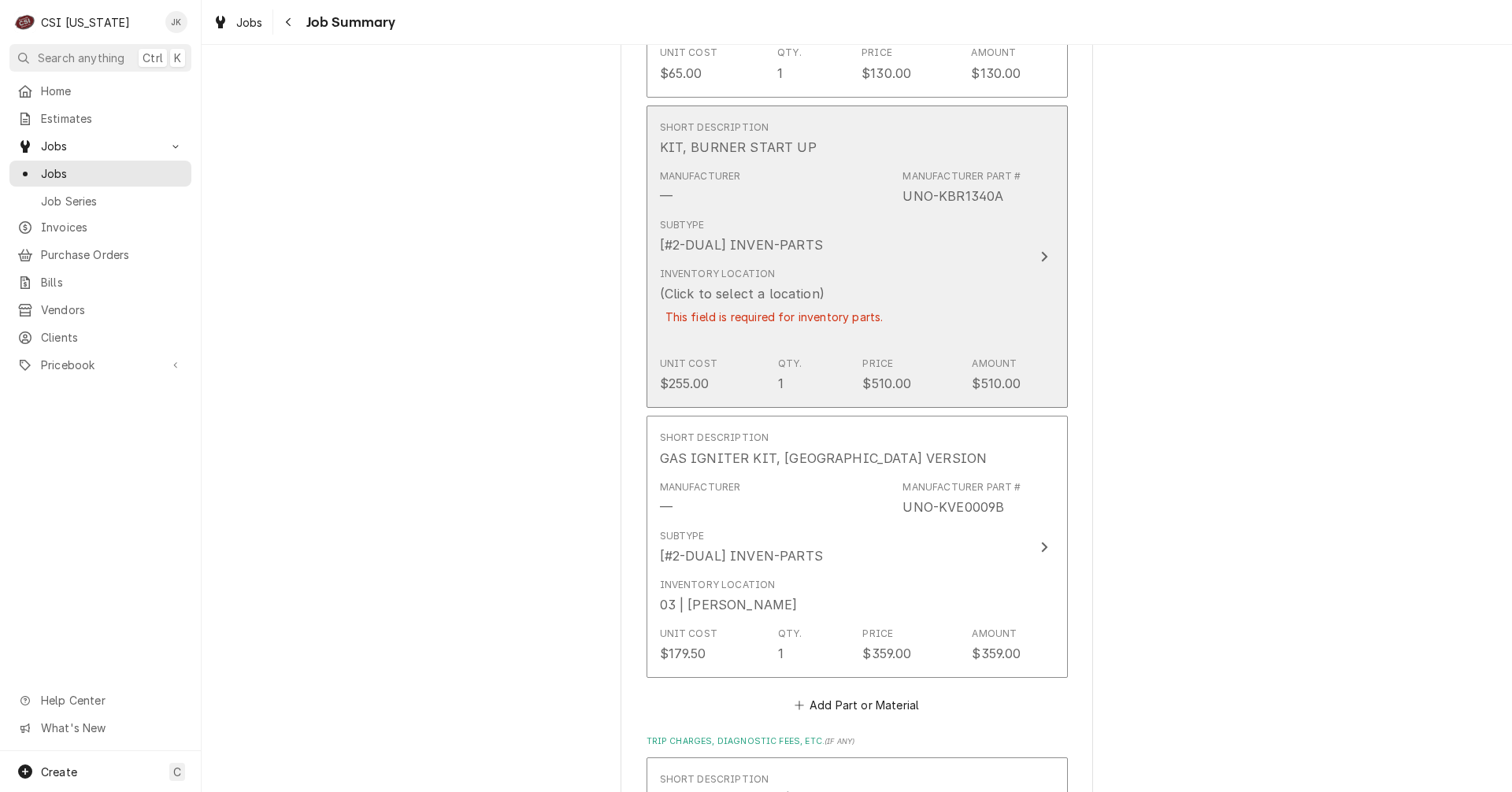
click at [896, 281] on div "Inventory Location (Click to select a location) This field is required for inve…" at bounding box center [840, 305] width 361 height 90
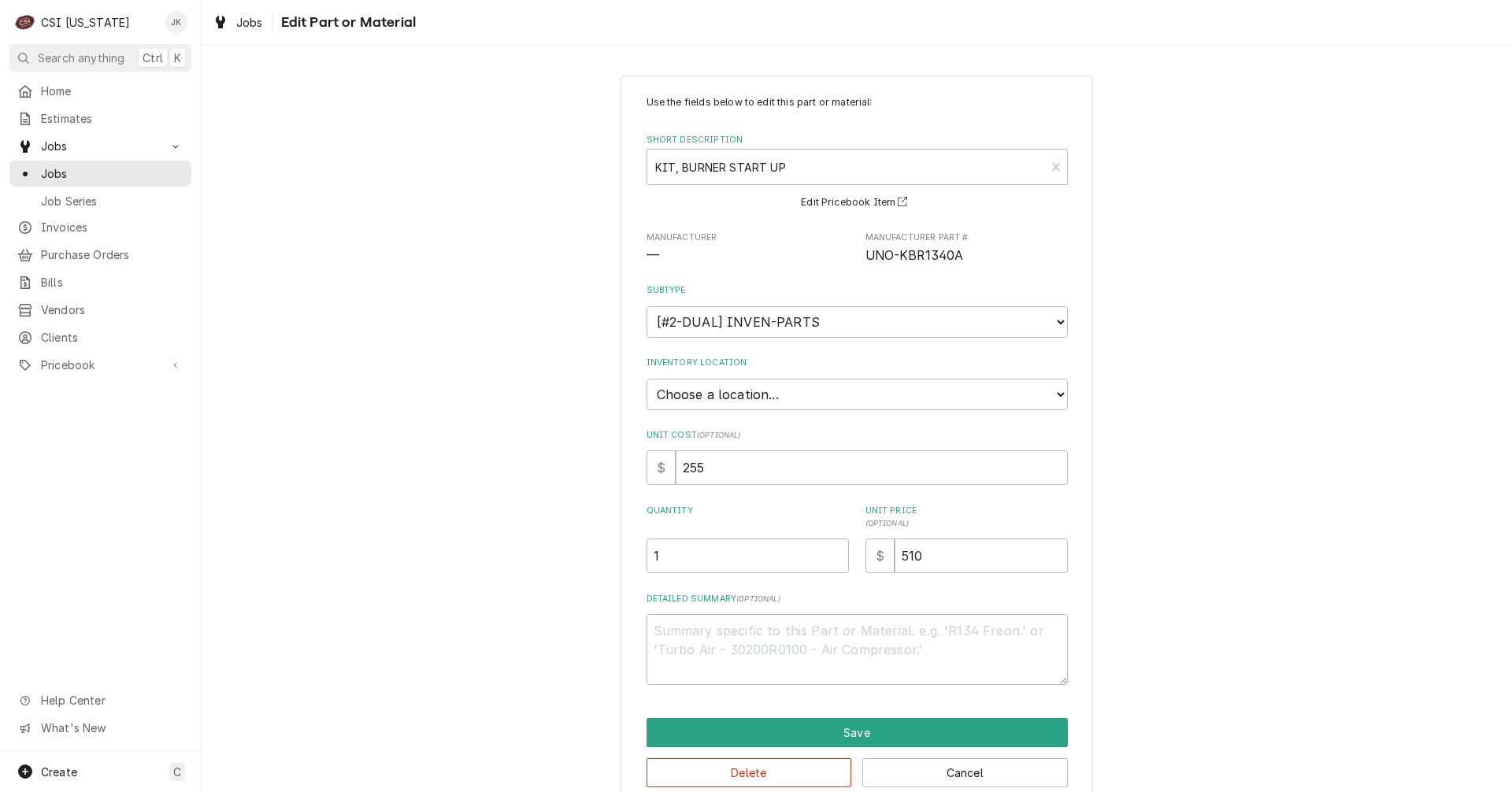
type textarea "x"
click at [808, 388] on select "Choose a location... 00 | KY WAREHOUSE 01 | BRYANT JOLLEY V#142 01 | JAY MAIDEN…" at bounding box center [857, 394] width 421 height 32
select select "626"
click at [647, 378] on select "Choose a location... 00 | KY WAREHOUSE 01 | BRYANT JOLLEY V#142 01 | JAY MAIDEN…" at bounding box center [857, 394] width 421 height 32
click at [765, 735] on button "Save" at bounding box center [857, 732] width 421 height 29
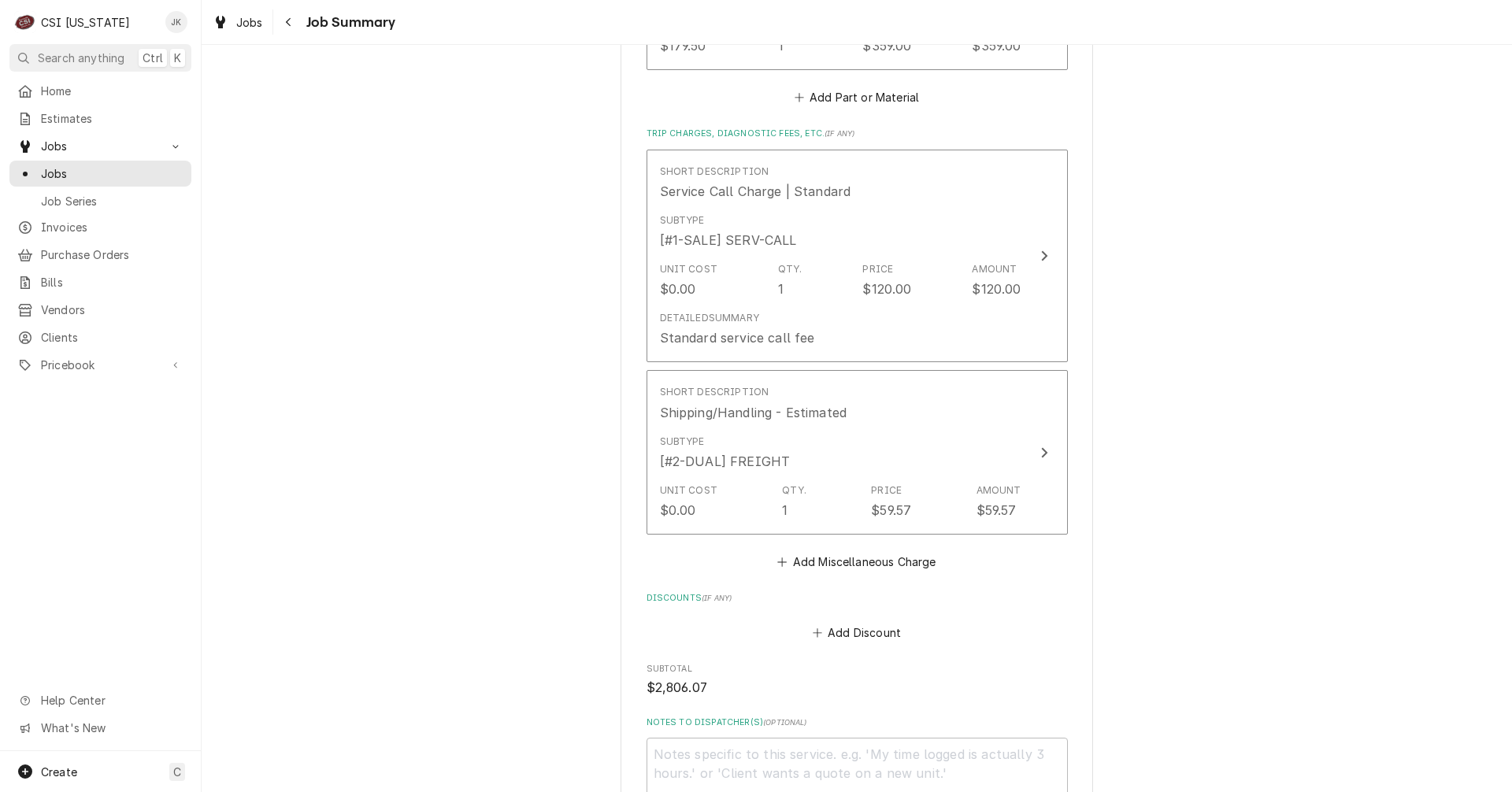
scroll to position [2835, 0]
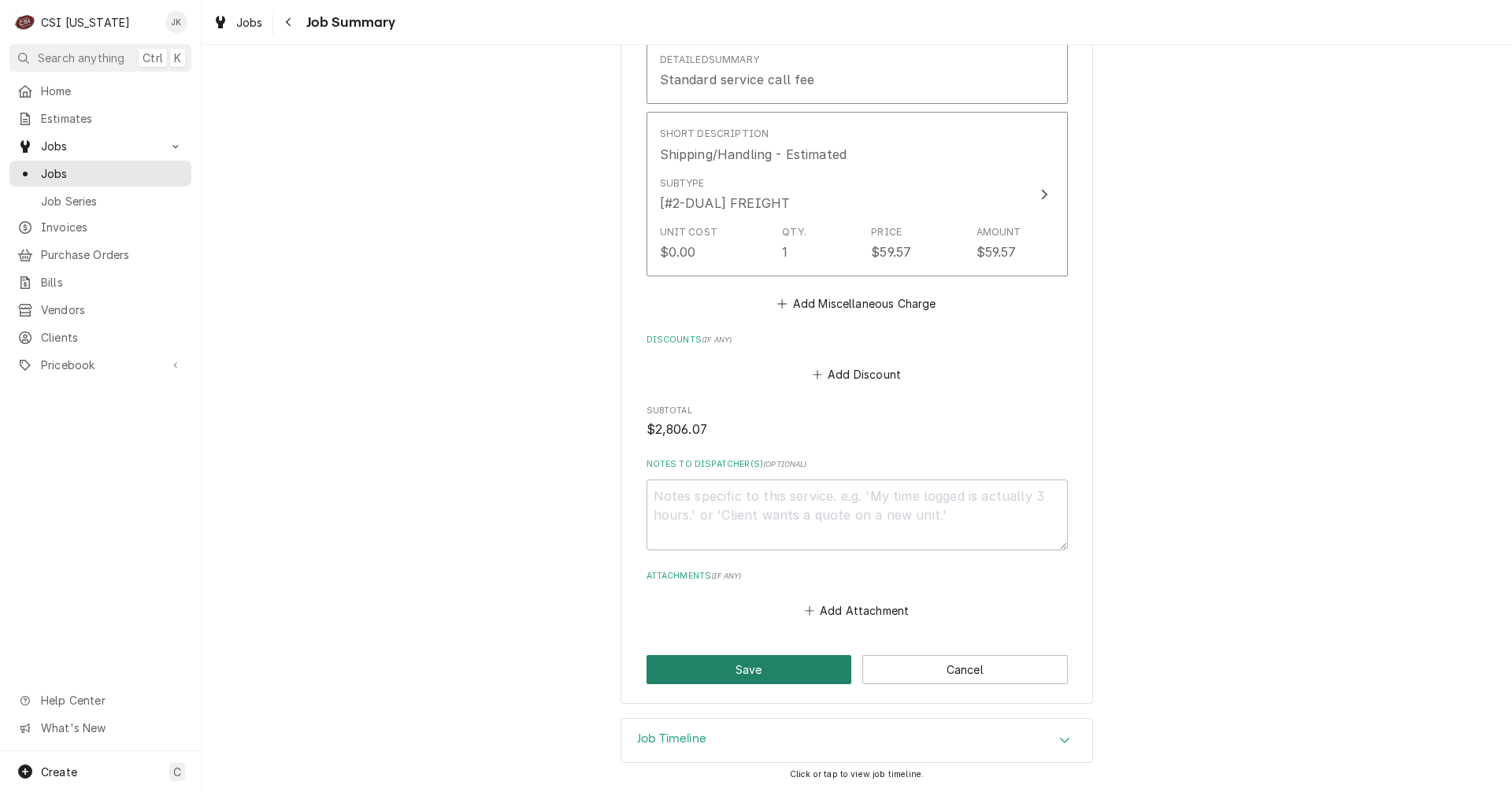
click at [728, 678] on button "Save" at bounding box center [749, 669] width 205 height 29
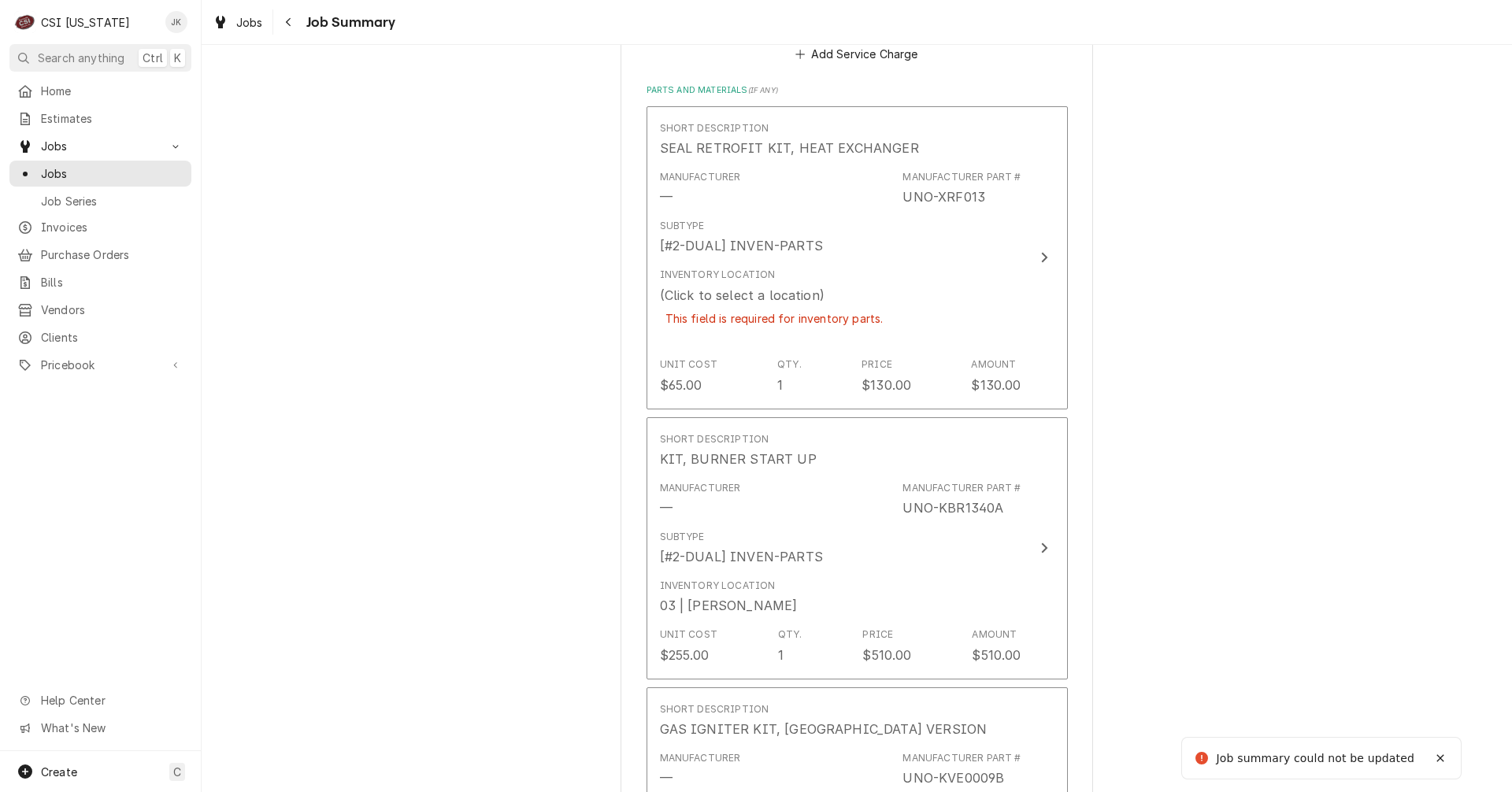
scroll to position [1613, 0]
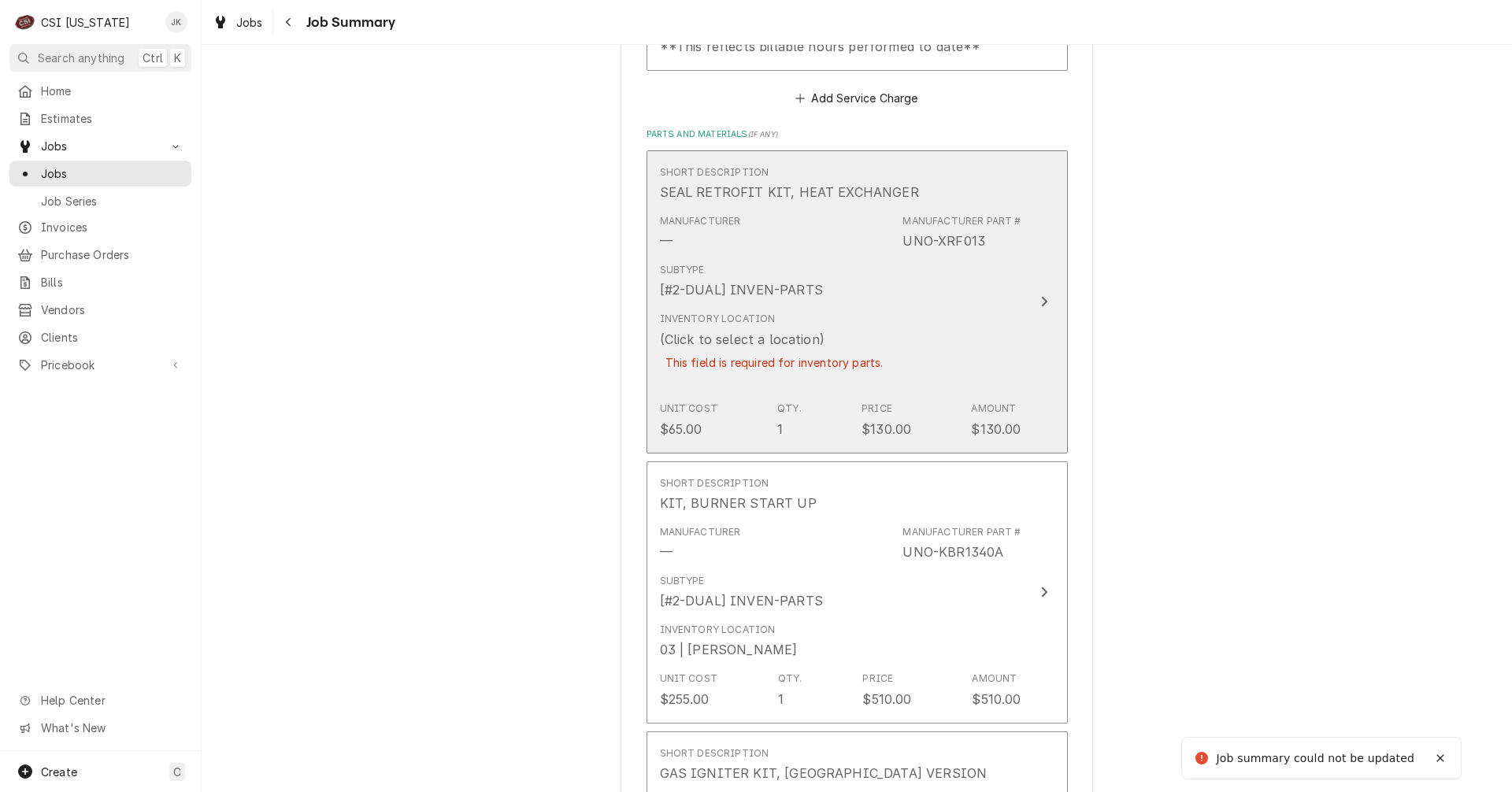
click at [775, 374] on div "This field is required for inventory parts." at bounding box center [775, 362] width 230 height 28
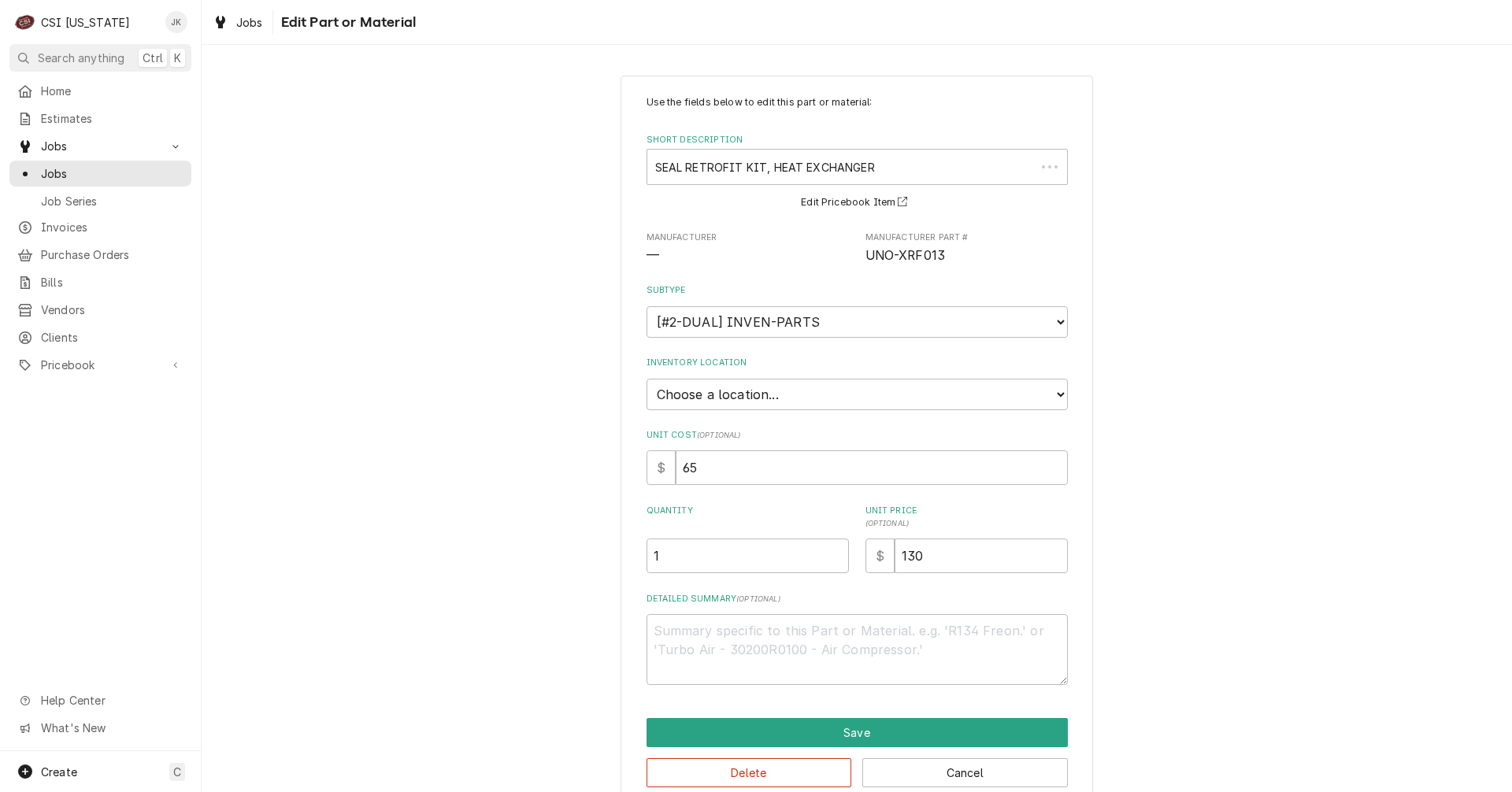
type textarea "x"
click at [800, 413] on div "Use the fields below to edit this part or material: Short Description SEAL RETR…" at bounding box center [857, 390] width 421 height 589
click at [787, 395] on select "Choose a location... 00 | KY WAREHOUSE 01 | BRYANT JOLLEY V#142 01 | JAY MAIDEN…" at bounding box center [857, 394] width 421 height 32
select select "626"
click at [647, 378] on select "Choose a location... 00 | KY WAREHOUSE 01 | BRYANT JOLLEY V#142 01 | JAY MAIDEN…" at bounding box center [857, 394] width 421 height 32
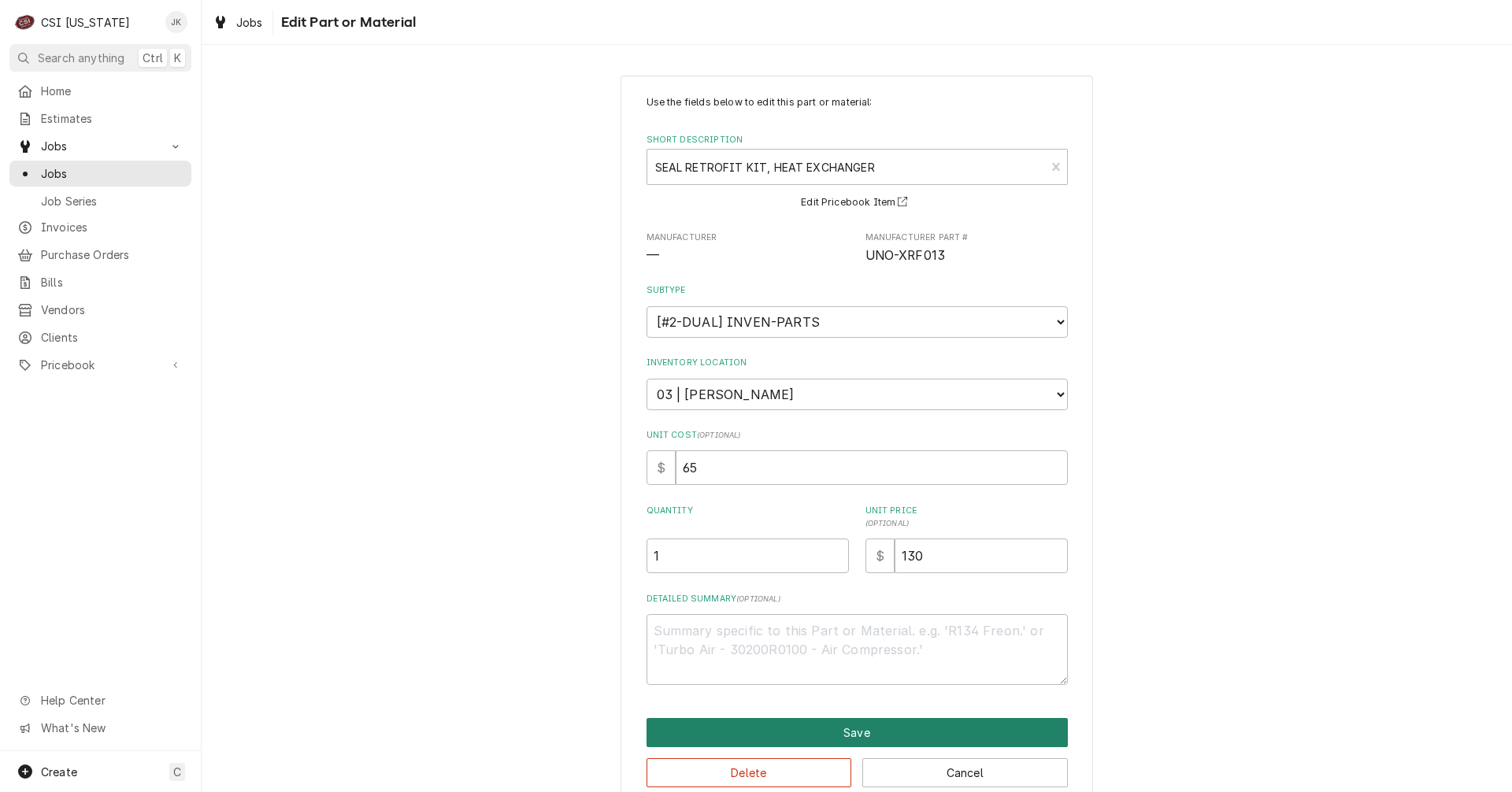
click at [895, 733] on button "Save" at bounding box center [857, 732] width 421 height 29
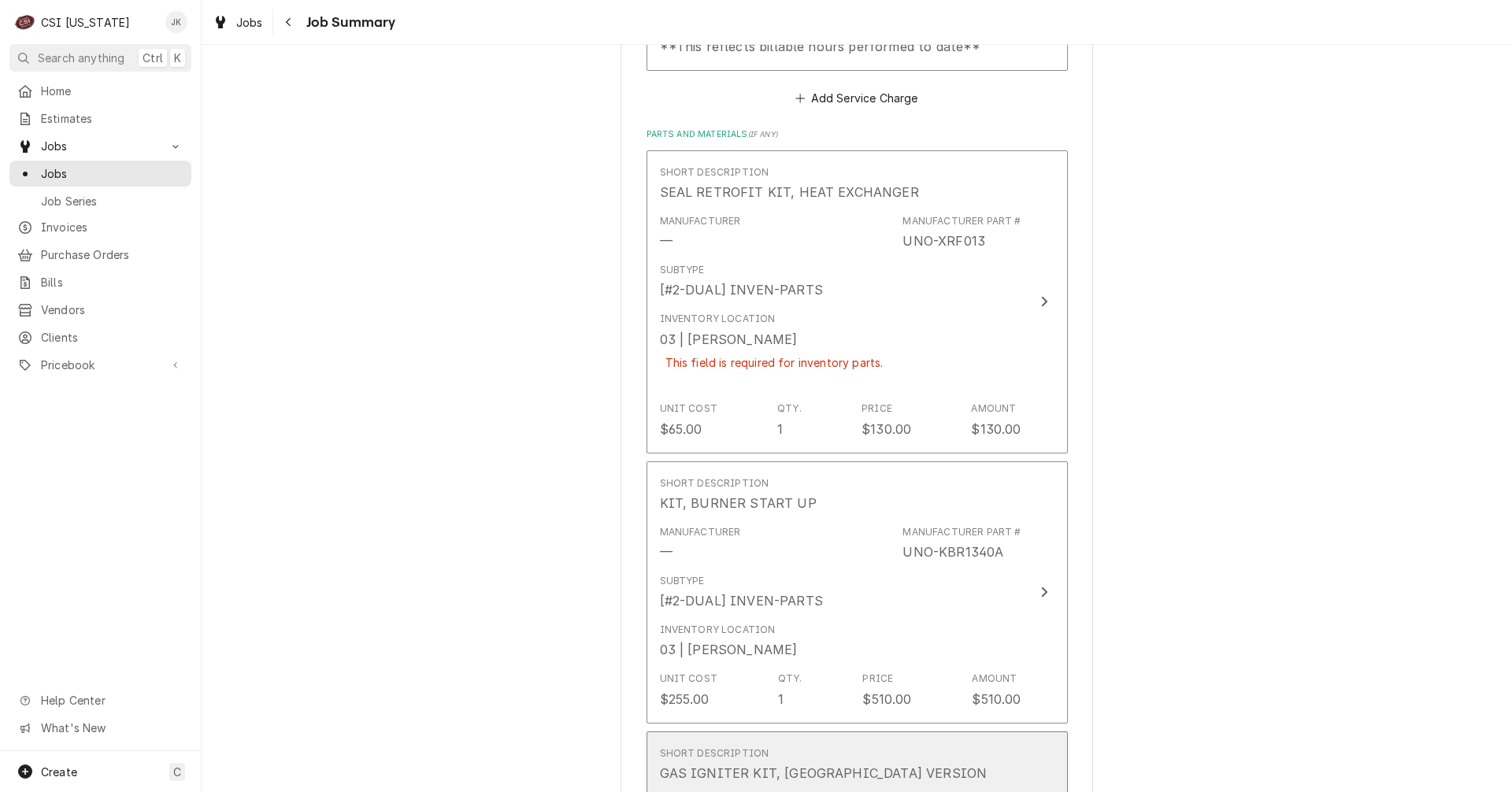
scroll to position [1760, 0]
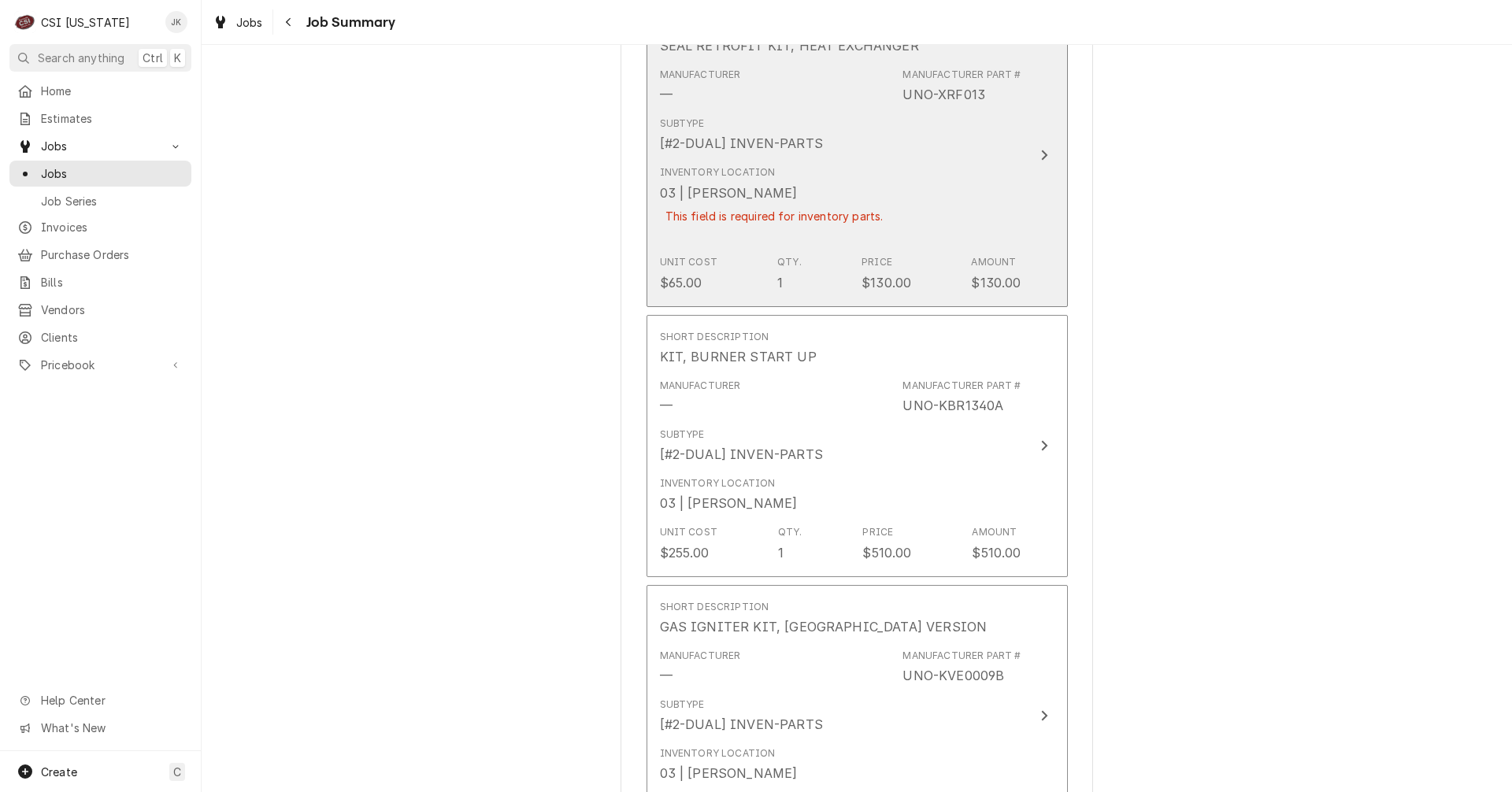
click at [782, 198] on div "03 | MATT BREWINGTON" at bounding box center [729, 193] width 138 height 19
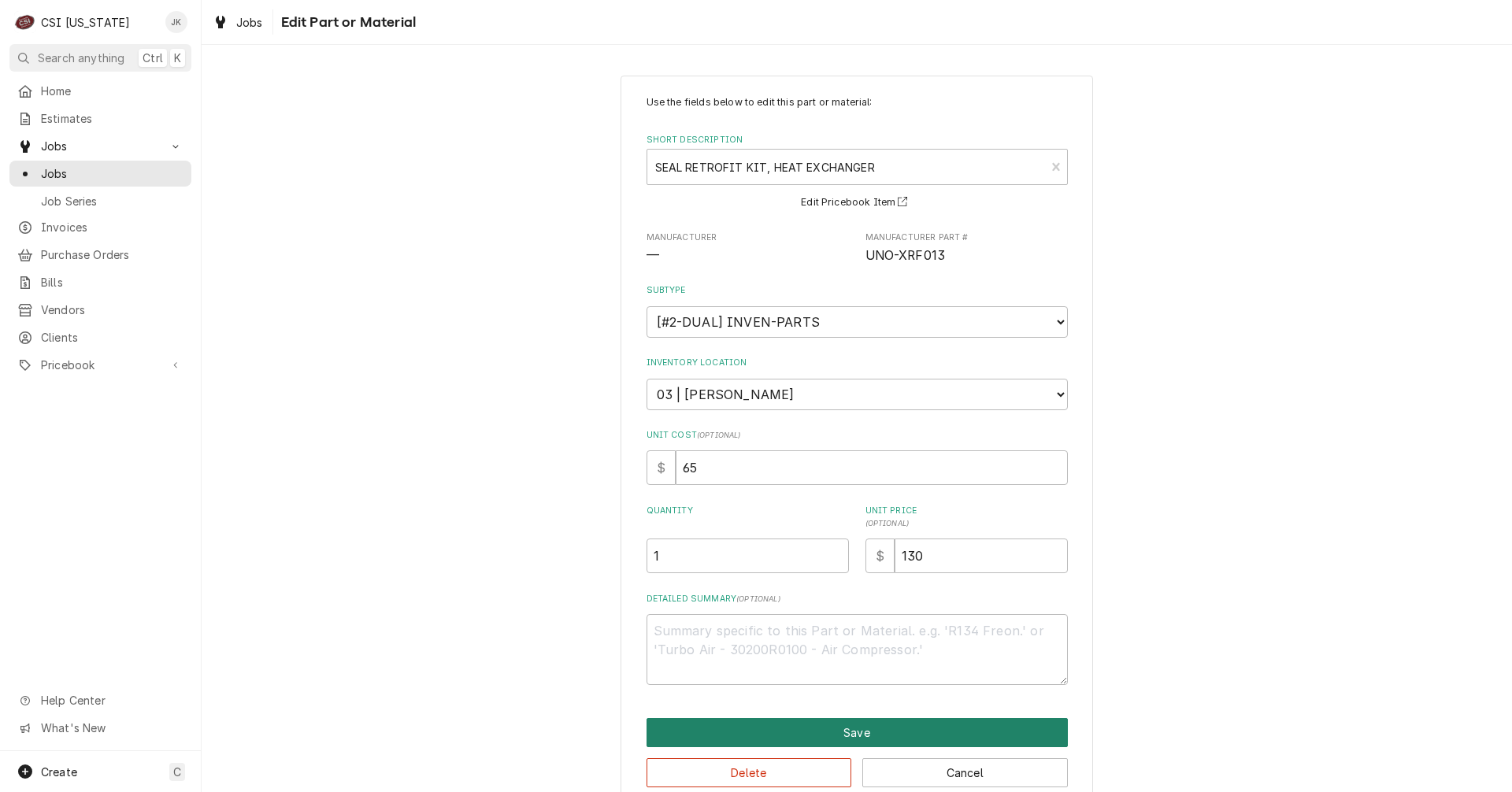
click at [793, 734] on button "Save" at bounding box center [857, 732] width 421 height 29
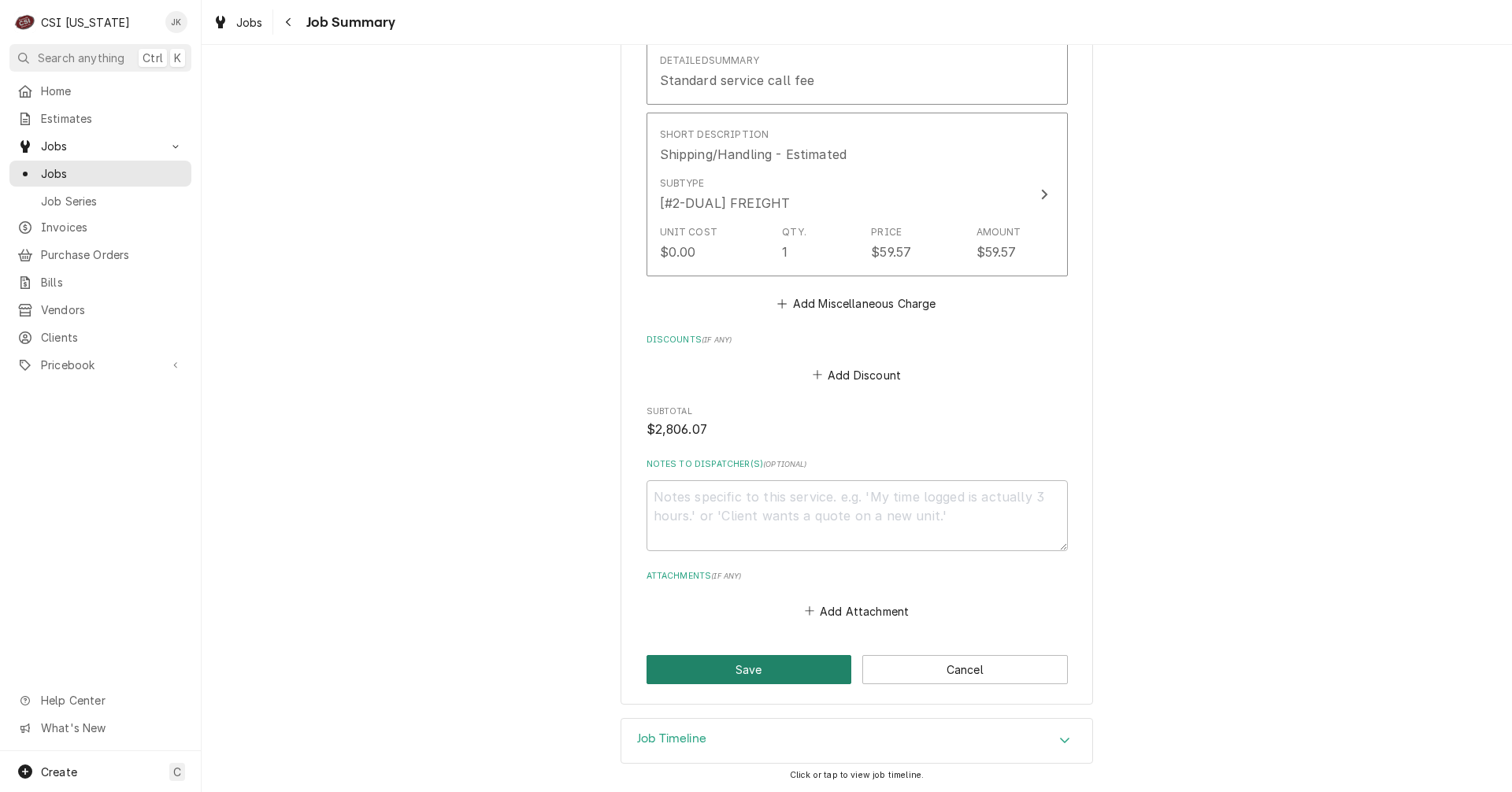
click at [798, 666] on button "Save" at bounding box center [749, 669] width 205 height 29
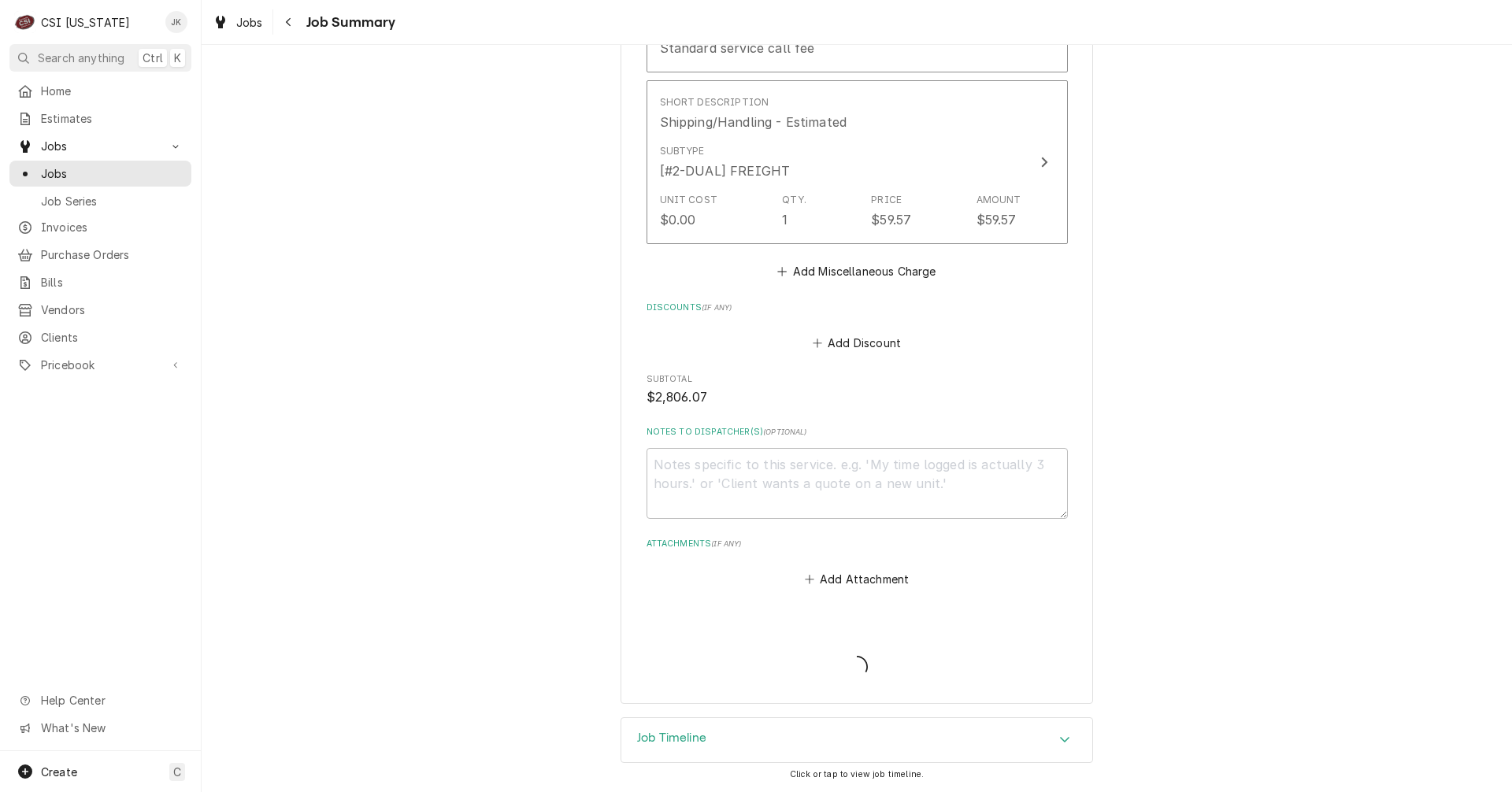
scroll to position [2739, 0]
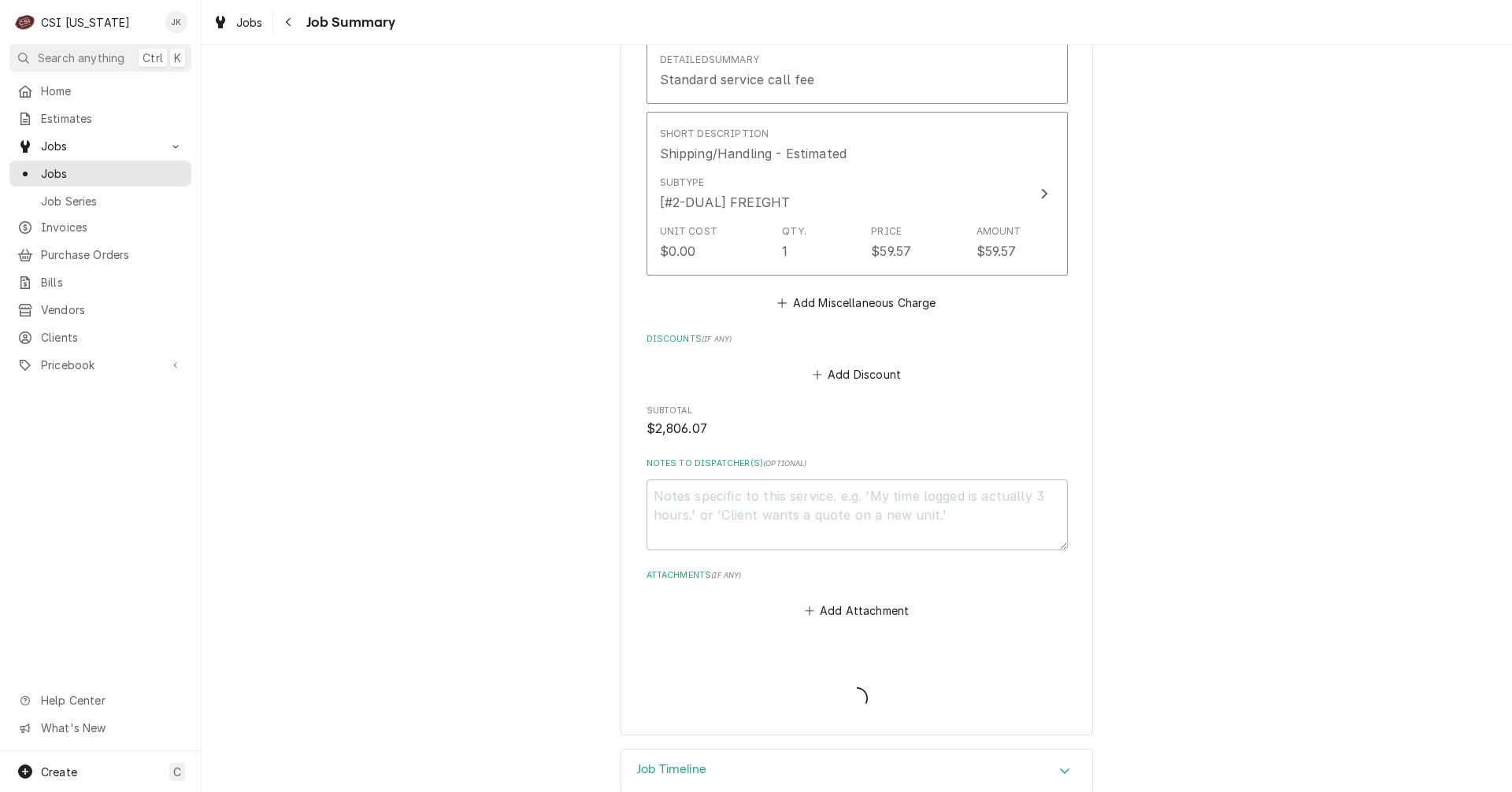
type textarea "x"
